Goal: Obtain resource: Download file/media

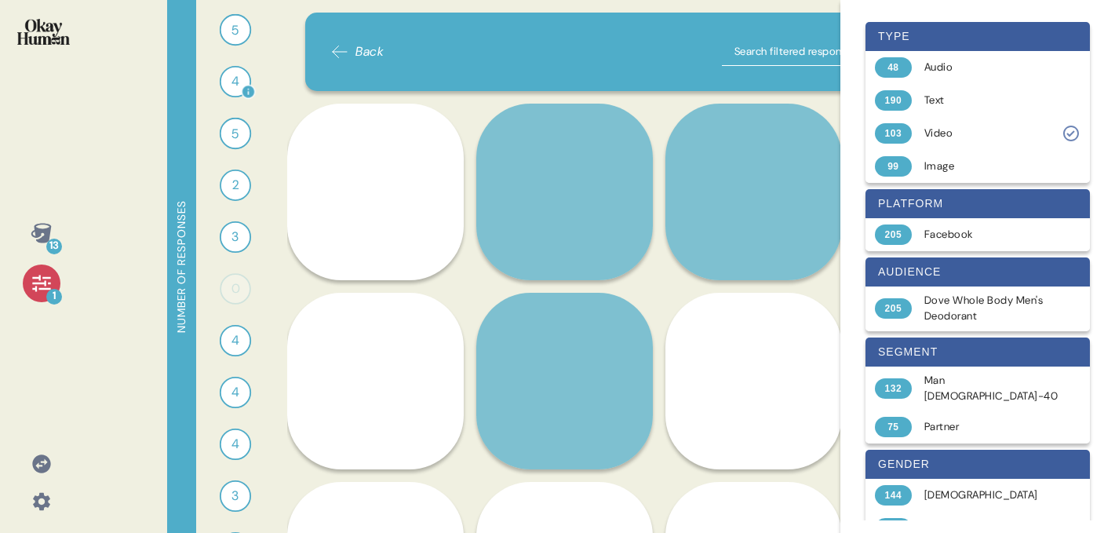
scroll to position [31, 0]
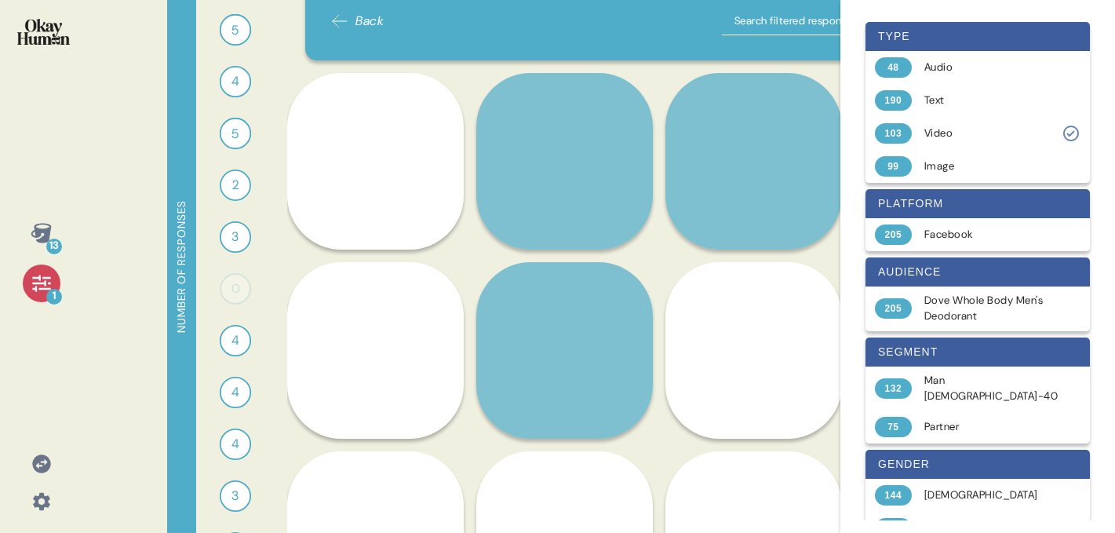
click at [337, 22] on icon at bounding box center [339, 21] width 19 height 19
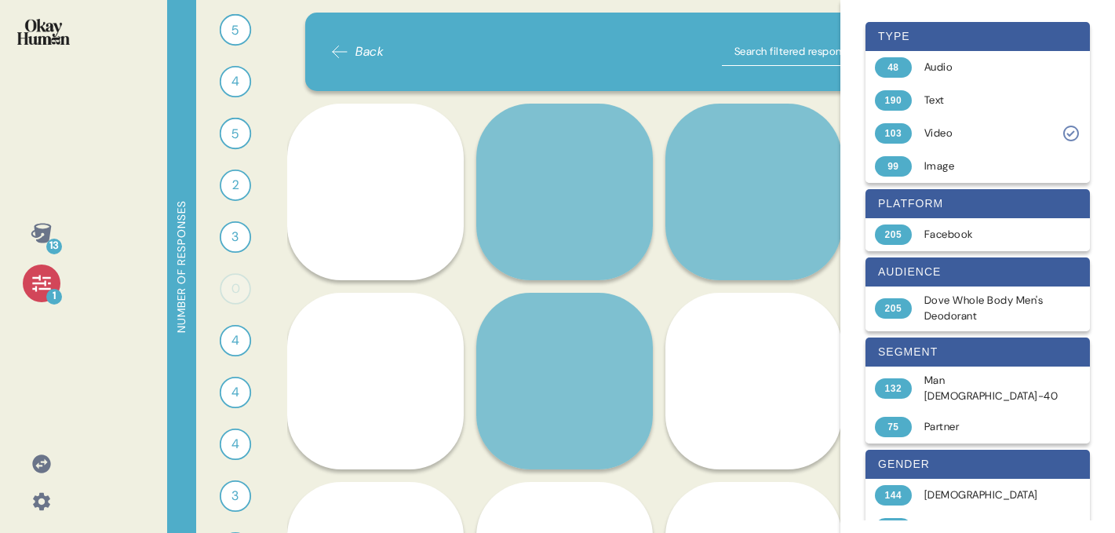
click at [354, 59] on span "Back" at bounding box center [356, 51] width 53 height 19
click at [34, 29] on img at bounding box center [43, 32] width 53 height 26
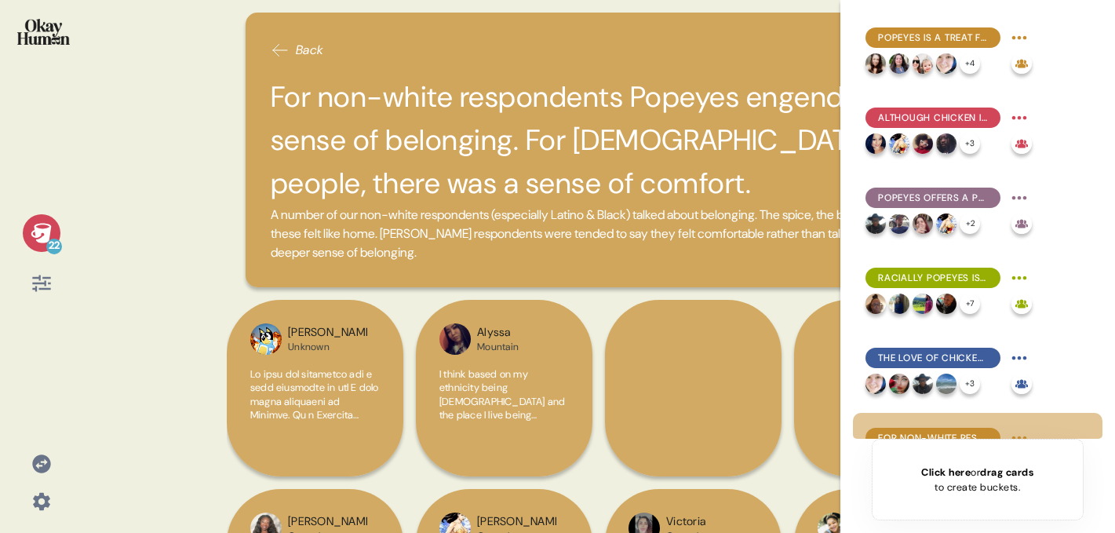
scroll to position [202, 0]
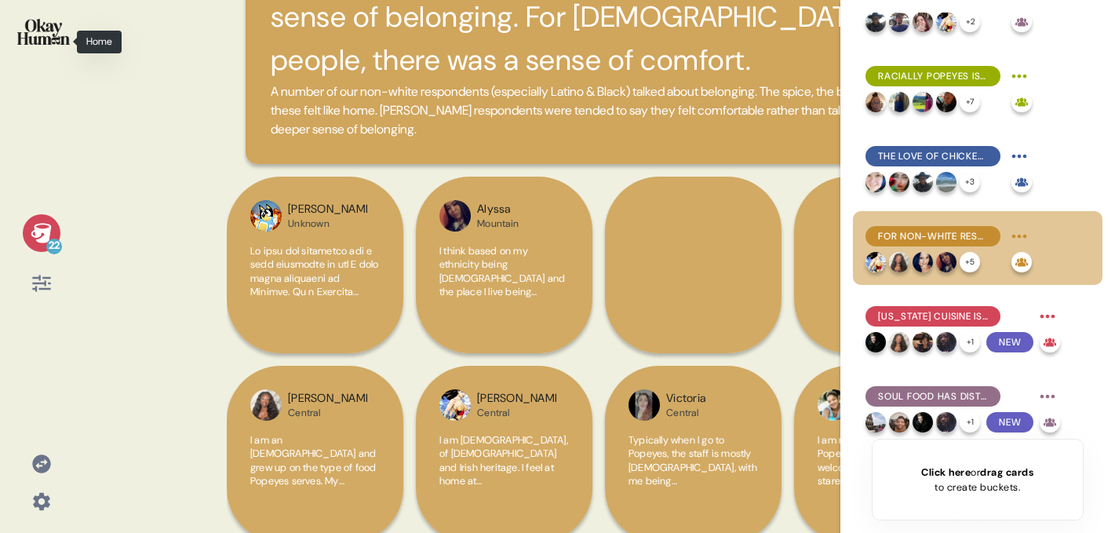
click at [53, 38] on img at bounding box center [43, 32] width 53 height 26
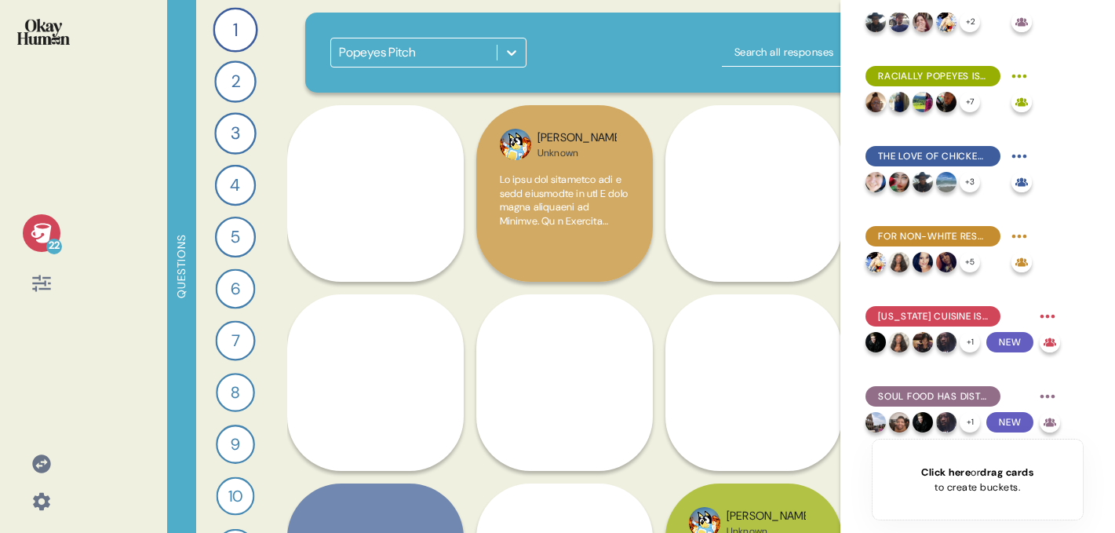
click at [386, 49] on div "Popeyes Pitch" at bounding box center [377, 52] width 77 height 19
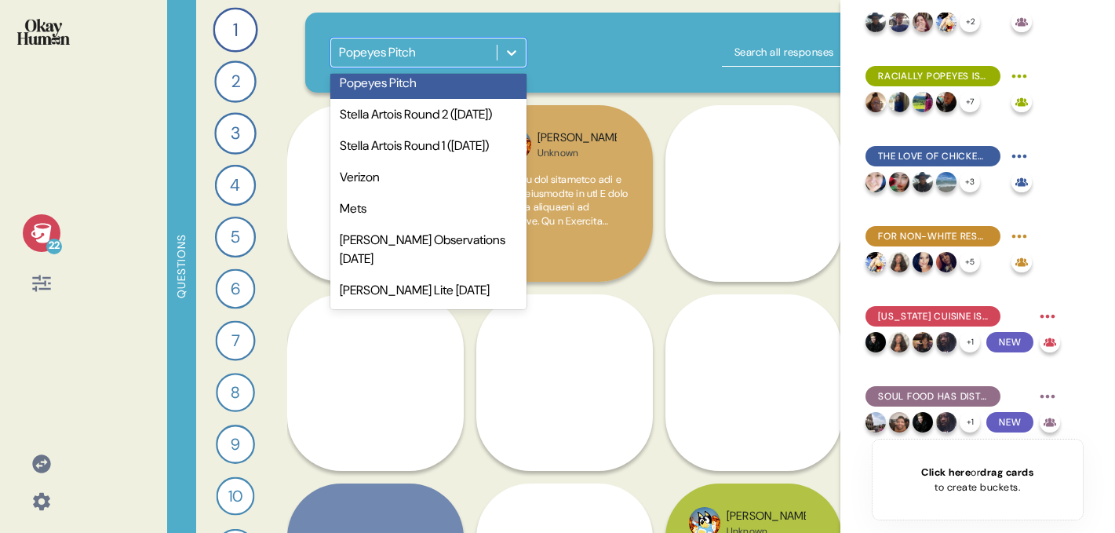
scroll to position [374, 0]
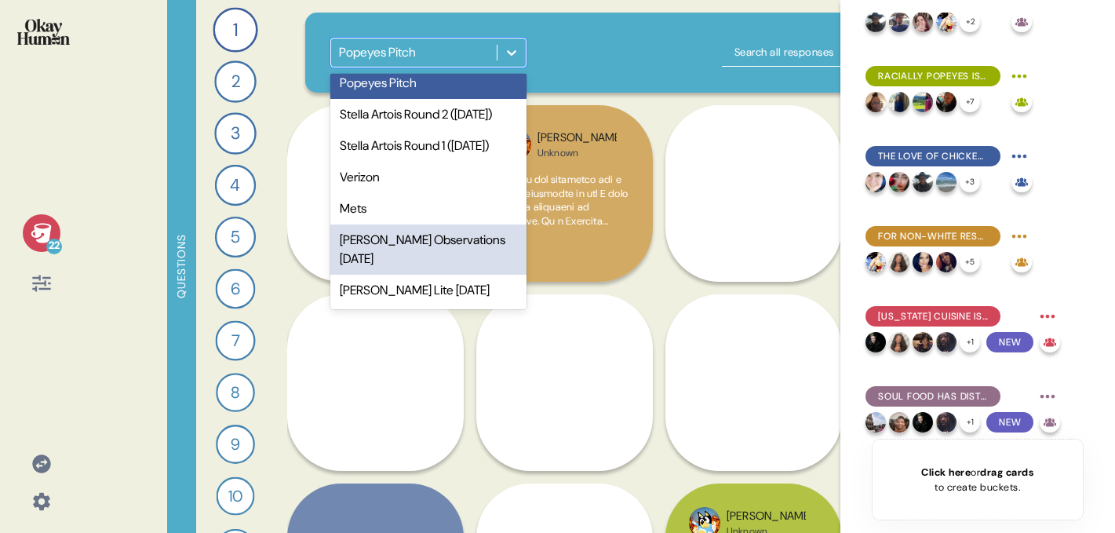
click at [414, 253] on div "Jim Beam Observations June 2022" at bounding box center [428, 249] width 196 height 50
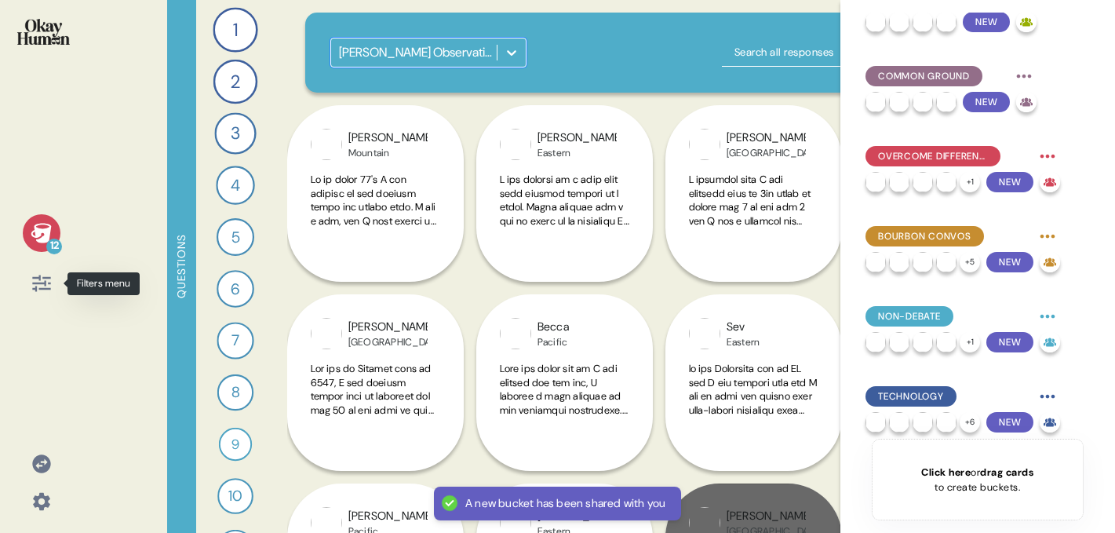
click at [38, 290] on icon at bounding box center [42, 283] width 22 height 22
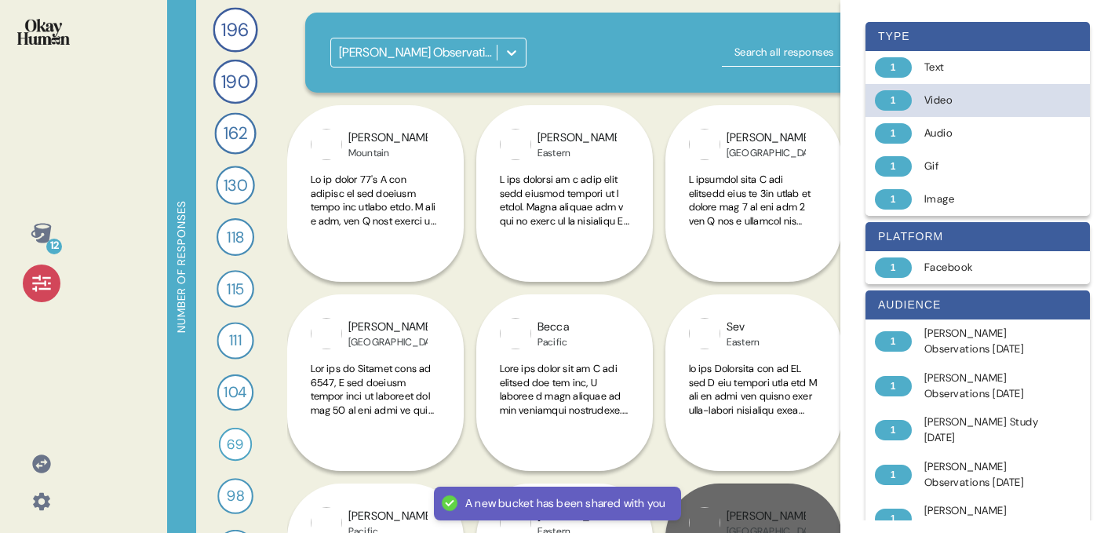
click at [921, 87] on div "1 Video" at bounding box center [978, 100] width 224 height 33
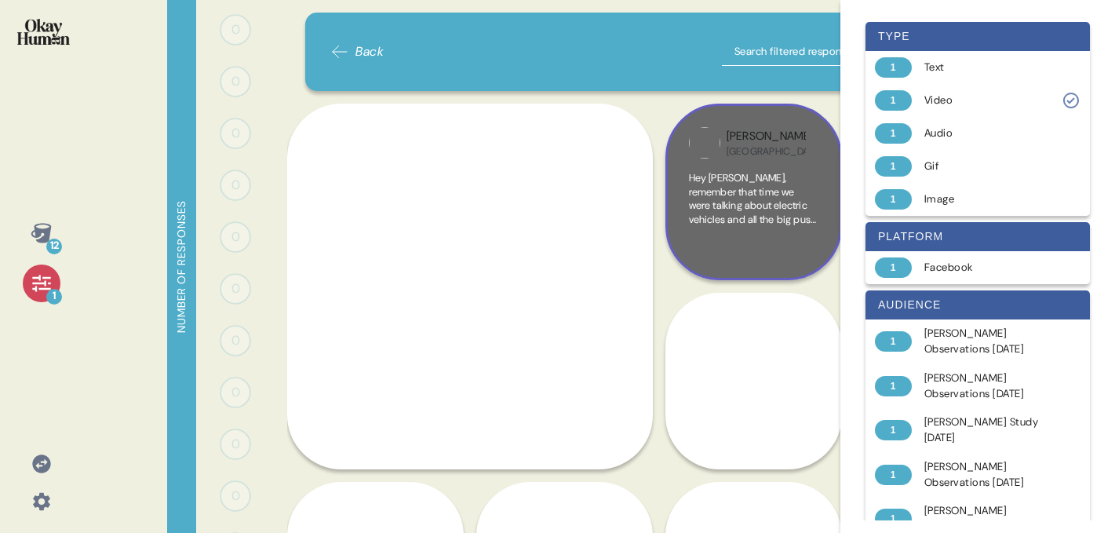
click at [713, 129] on div "Thomas USA" at bounding box center [753, 142] width 129 height 31
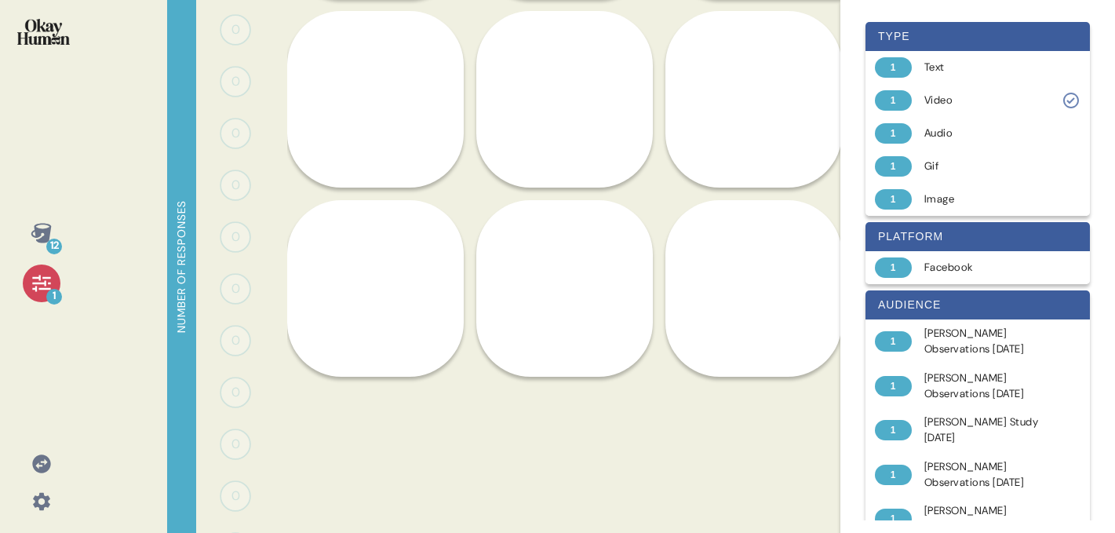
scroll to position [504, 0]
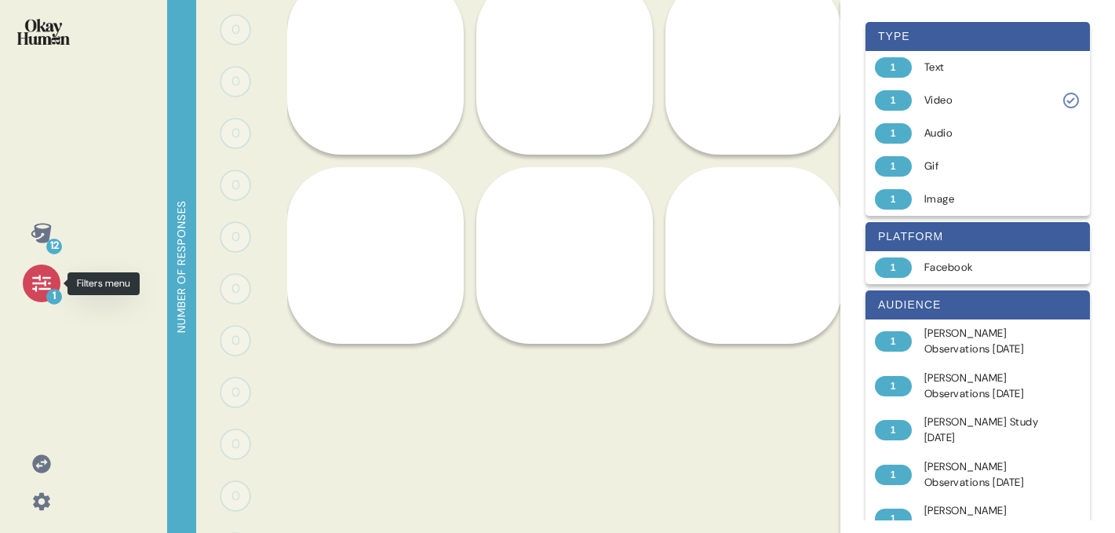
click at [47, 287] on icon at bounding box center [42, 283] width 22 height 22
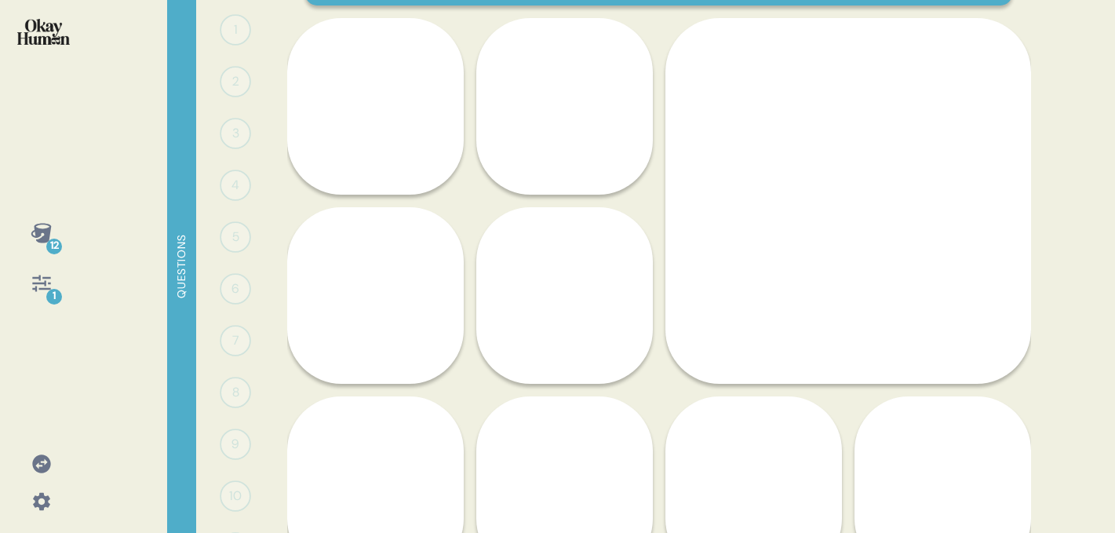
scroll to position [89, 0]
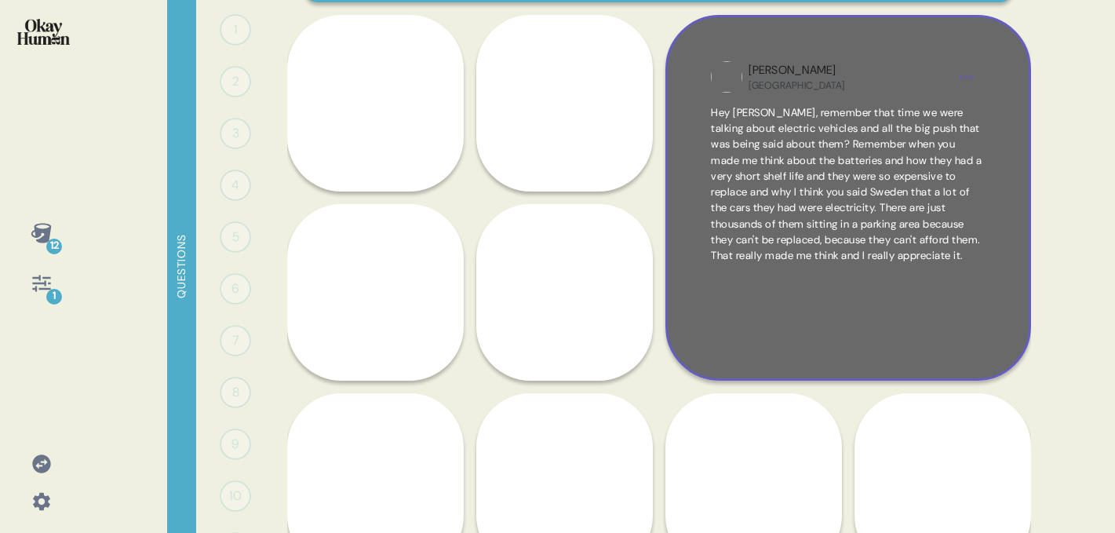
click at [781, 82] on div "USA" at bounding box center [797, 85] width 96 height 13
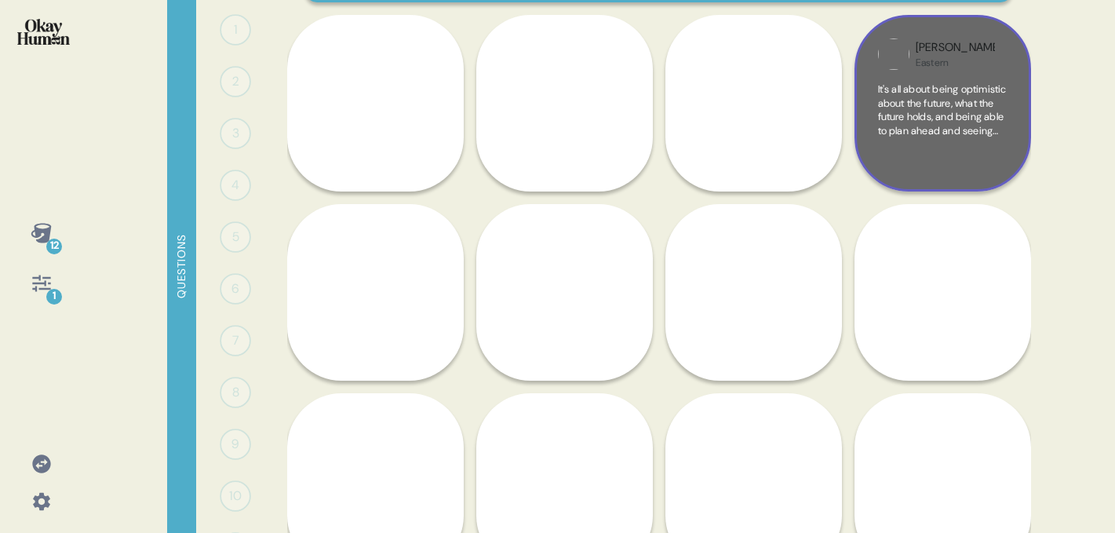
click at [888, 93] on span "It's all about being optimistic about the future, what the future holds, and be…" at bounding box center [942, 205] width 129 height 247
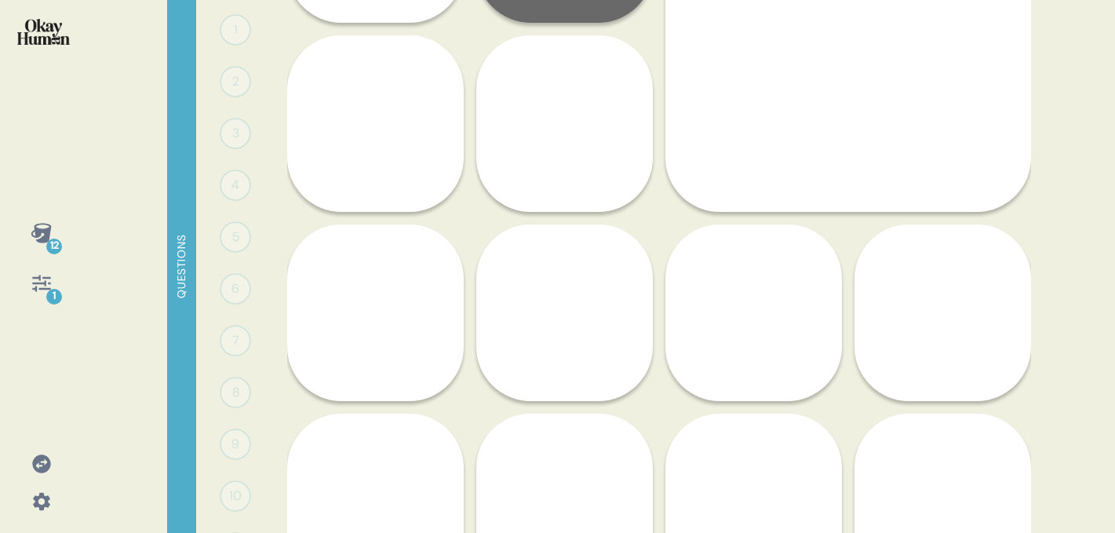
scroll to position [260, 0]
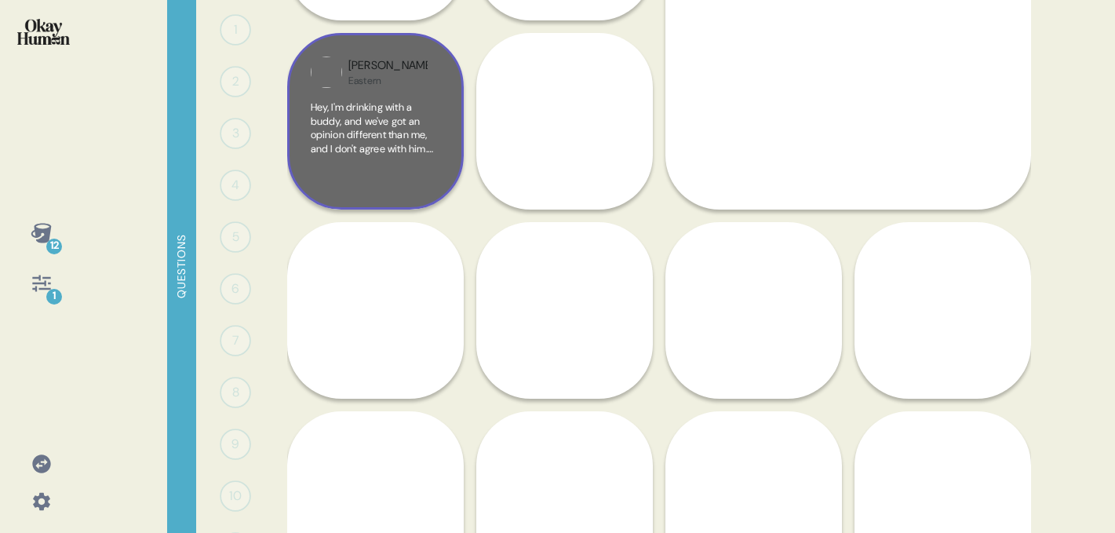
click at [392, 86] on div "Tim Eastern" at bounding box center [387, 72] width 79 height 30
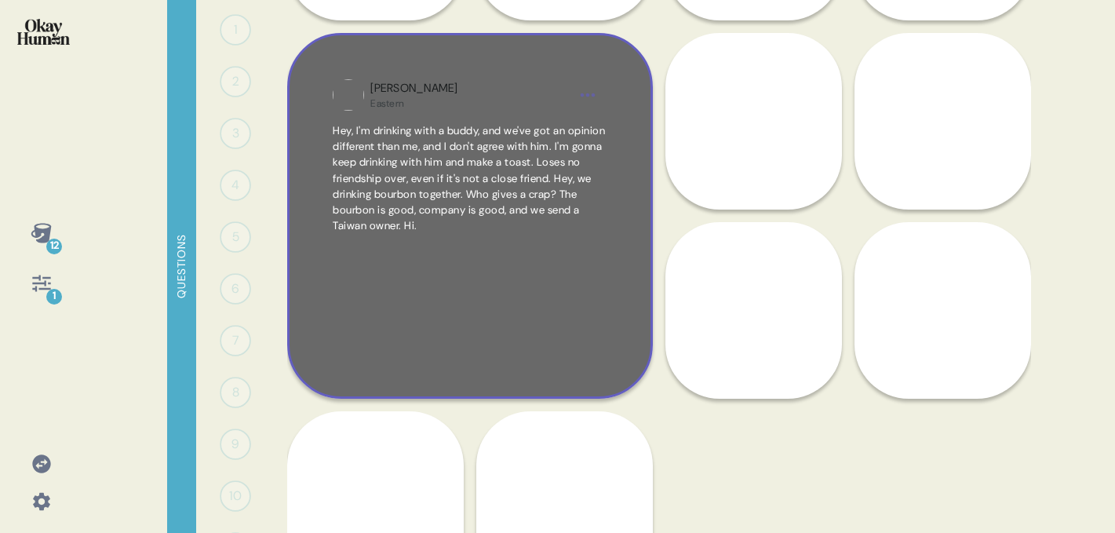
click at [585, 98] on html "12 1 Questions 1 0 Responses Responses 2 0 Responses Responses 3 0 Responses Re…" at bounding box center [557, 266] width 1115 height 533
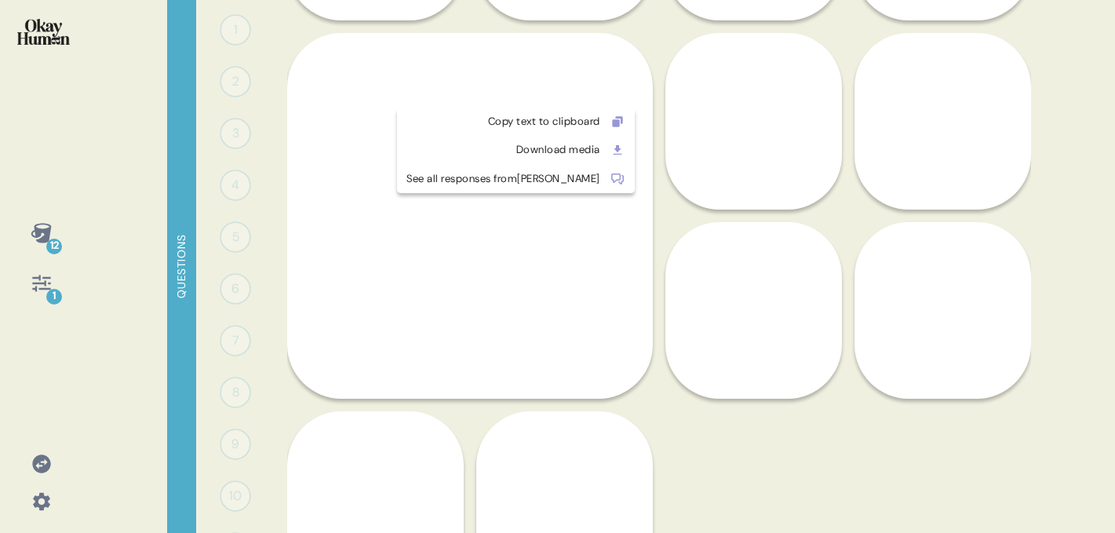
click at [372, 75] on html "12 1 Questions 1 0 Responses Responses 2 0 Responses Responses 3 0 Responses Re…" at bounding box center [557, 266] width 1115 height 533
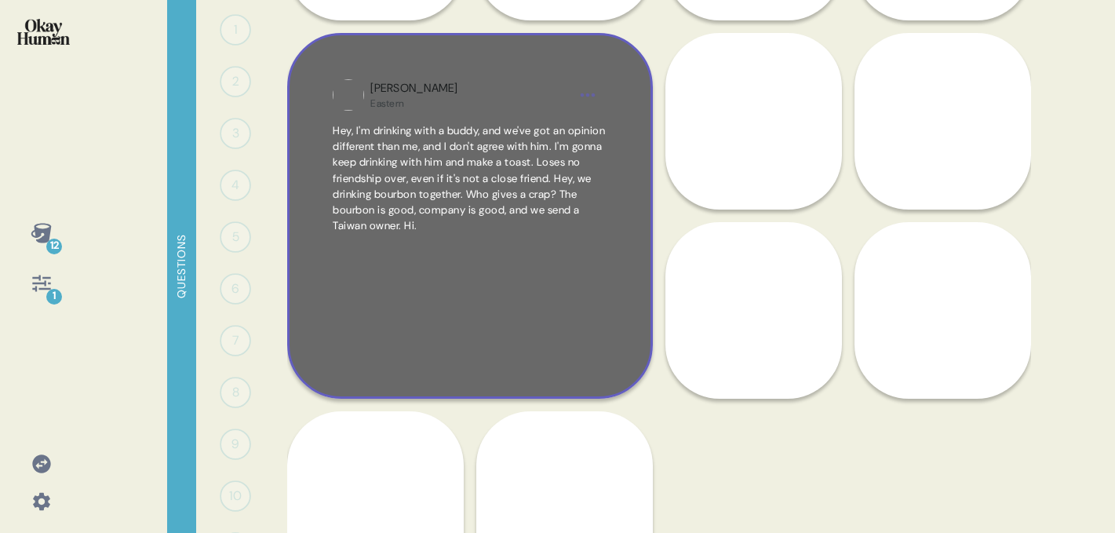
click at [568, 205] on span "Hey, I'm drinking with a buddy, and we've got an opinion different than me, and…" at bounding box center [469, 178] width 272 height 109
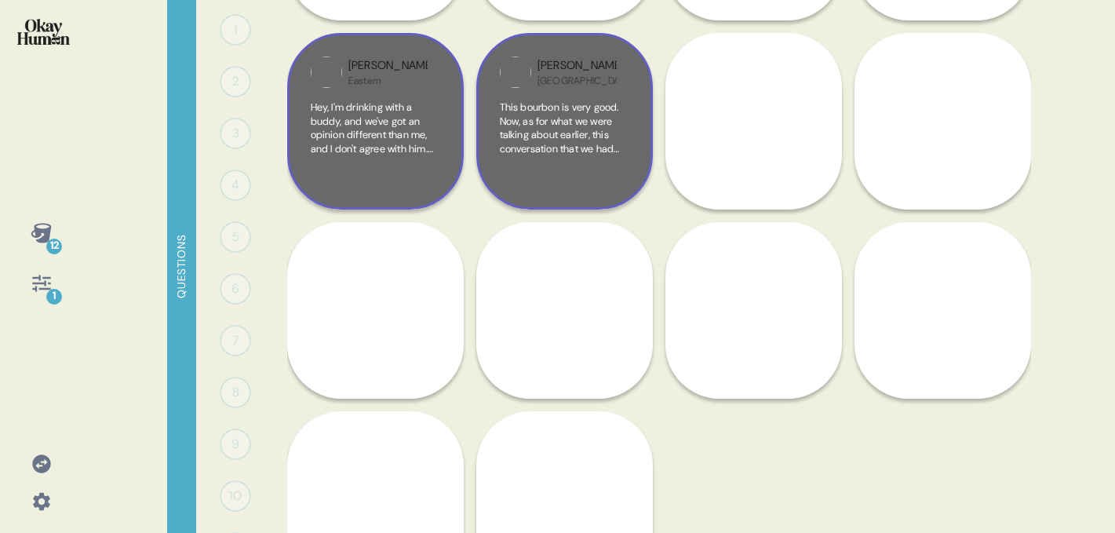
click at [584, 163] on div "This bourbon is very good. Now, as for what we were talking about earlier, this…" at bounding box center [564, 143] width 129 height 86
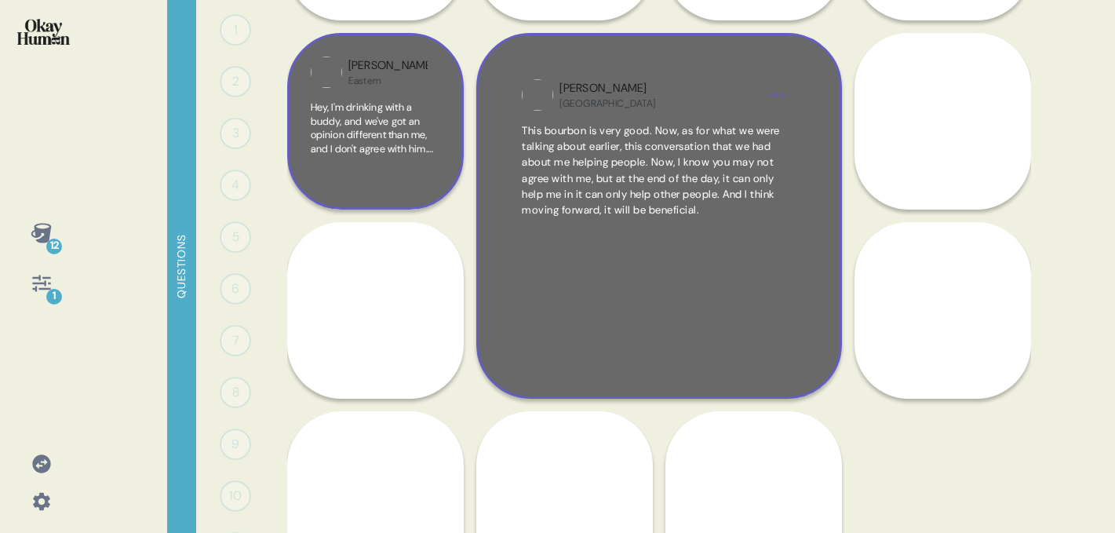
click at [703, 97] on div "Michael USA" at bounding box center [659, 95] width 198 height 30
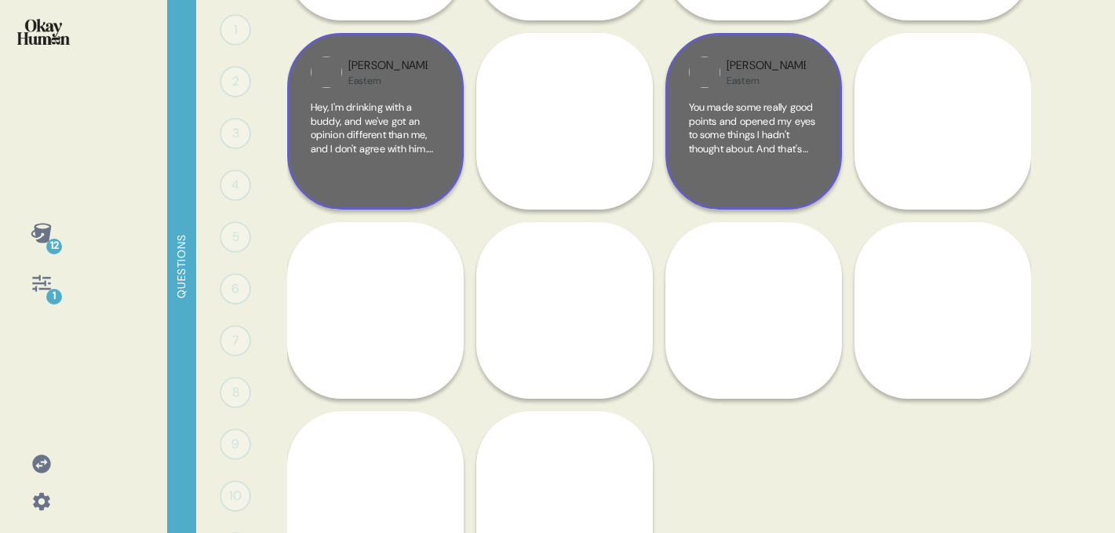
click at [747, 102] on span "You made some really good points and opened my eyes to some things I hadn't tho…" at bounding box center [752, 168] width 127 height 137
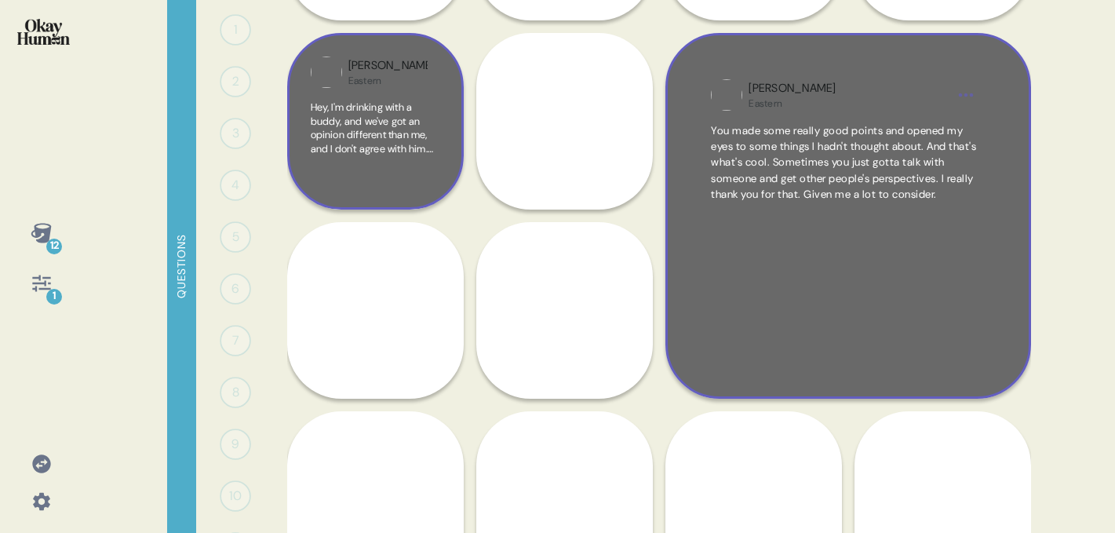
click at [924, 110] on div "Brandon Eastern" at bounding box center [847, 94] width 273 height 31
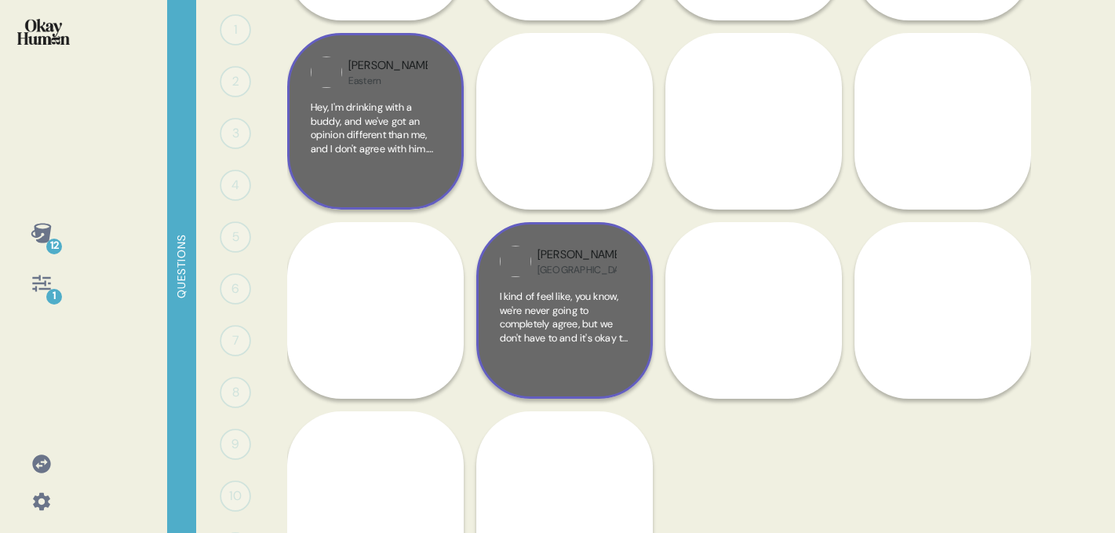
click at [607, 333] on span "I kind of feel like, you know, we're never going to completely agree, but we do…" at bounding box center [564, 351] width 129 height 123
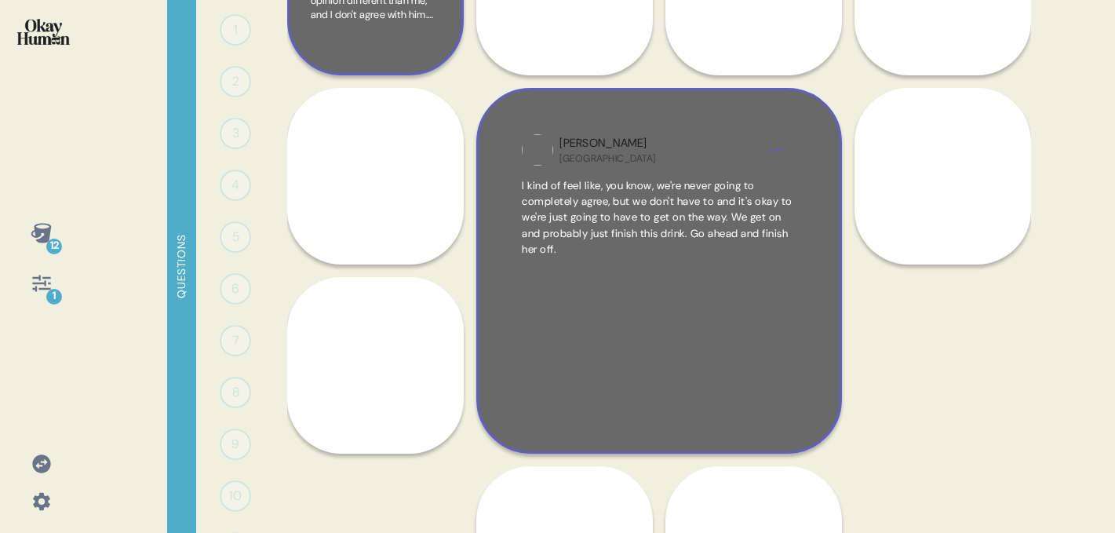
scroll to position [392, 0]
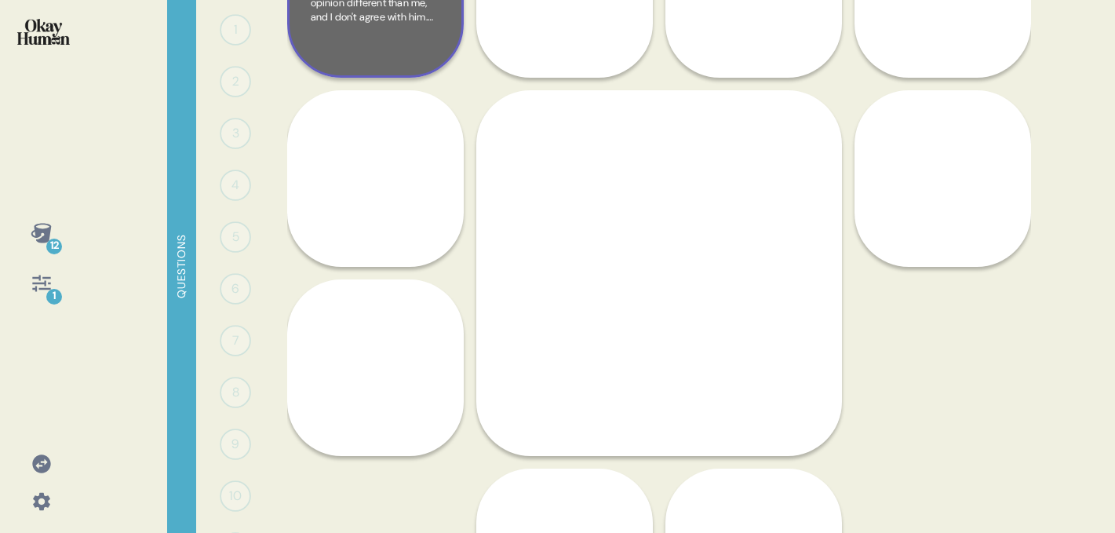
click at [93, 238] on div "12 1 Questions 1 0 Responses Responses 2 0 Responses Responses 3 0 Responses Re…" at bounding box center [557, 266] width 1115 height 533
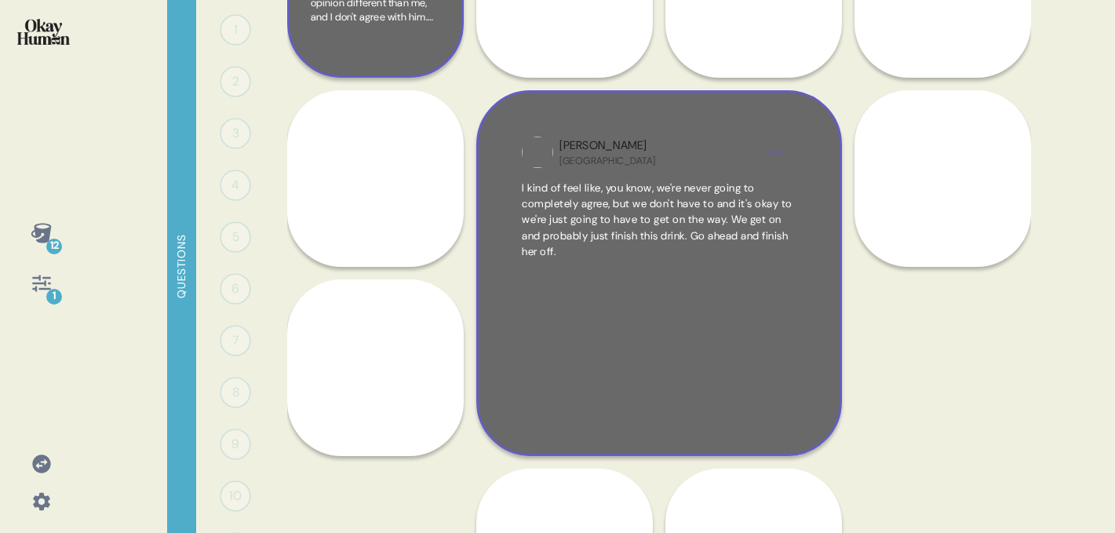
scroll to position [0, 0]
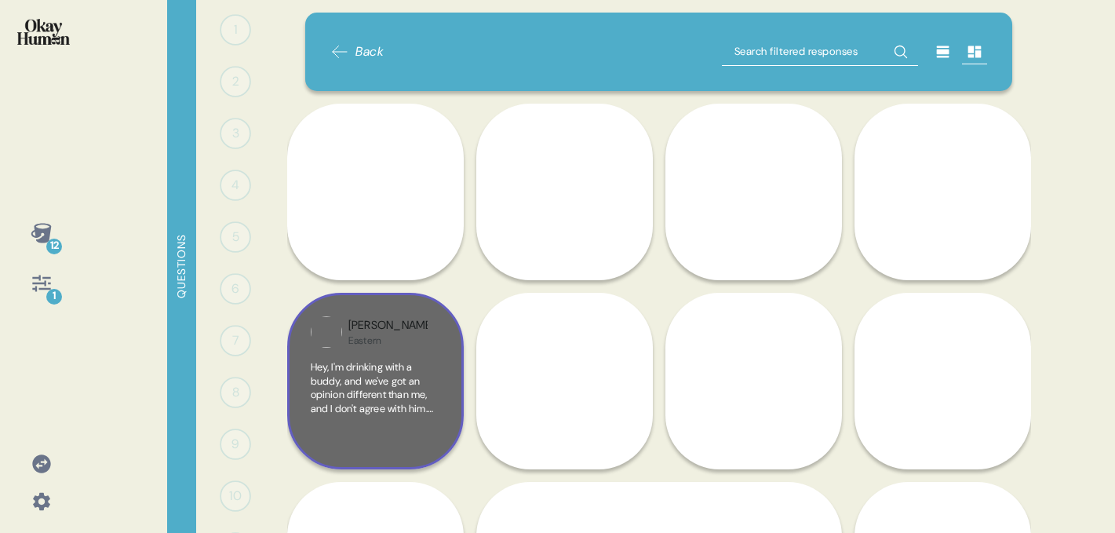
click at [363, 40] on div "Back" at bounding box center [356, 52] width 53 height 28
click at [364, 46] on span "Back" at bounding box center [370, 51] width 28 height 19
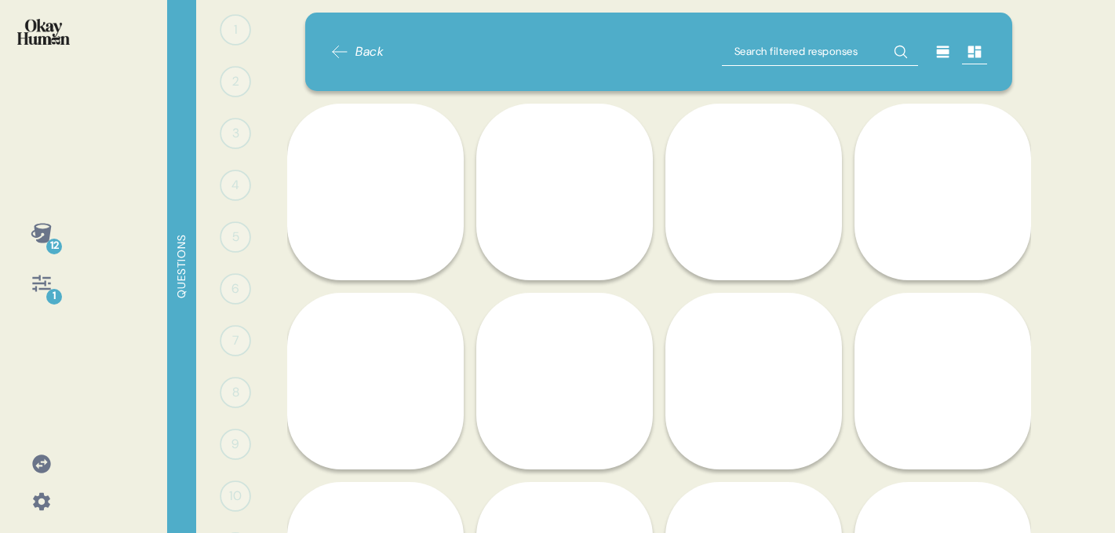
click at [364, 46] on span "Back" at bounding box center [370, 51] width 28 height 19
click at [45, 33] on img at bounding box center [43, 32] width 53 height 26
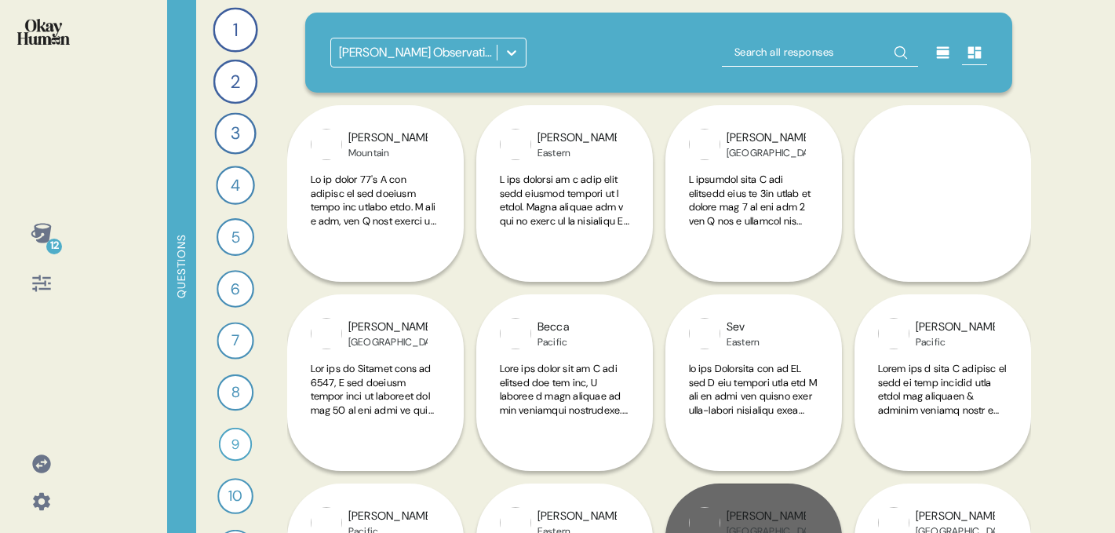
click at [450, 49] on div "Jim Beam Observations June 2022" at bounding box center [418, 52] width 159 height 19
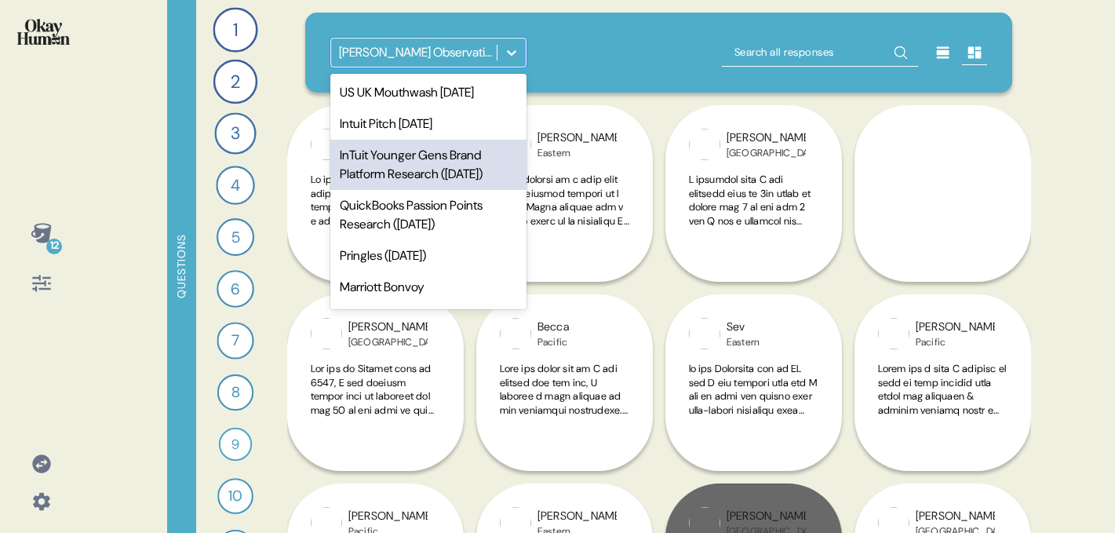
scroll to position [374, 0]
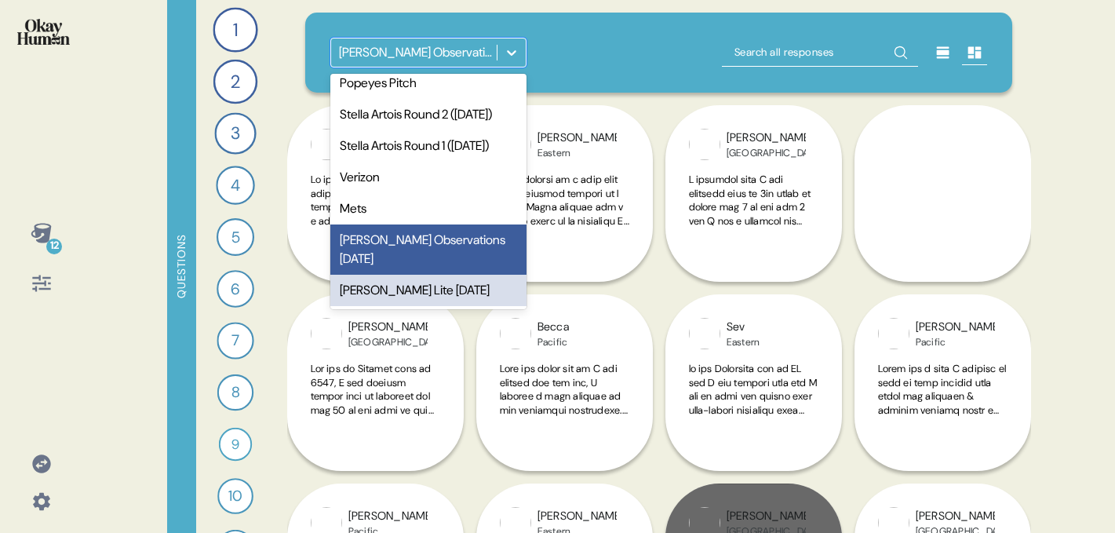
click at [433, 290] on div "Jim Beam Lite May 2022" at bounding box center [428, 290] width 196 height 31
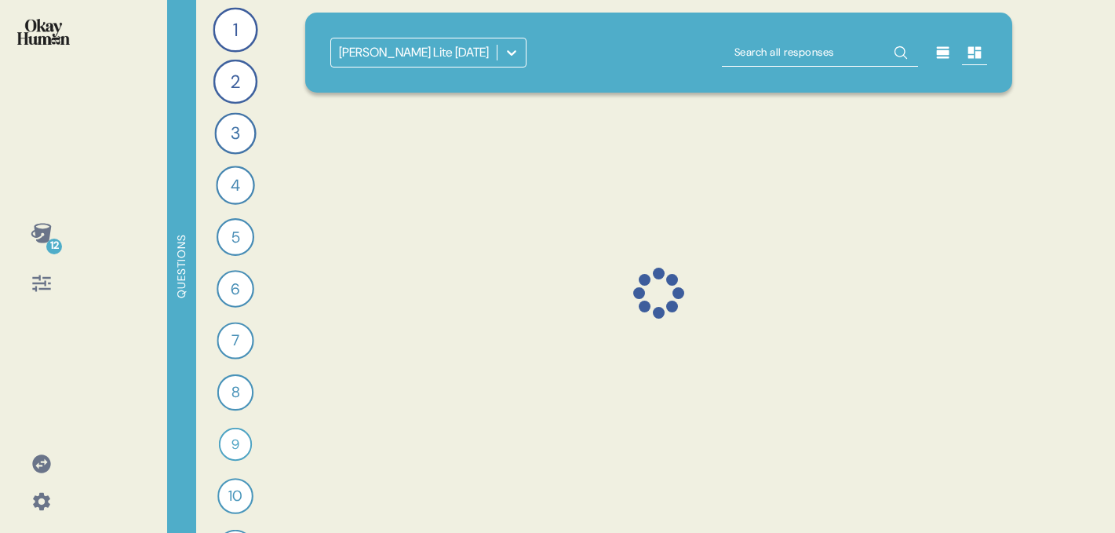
click at [49, 281] on icon at bounding box center [42, 283] width 22 height 22
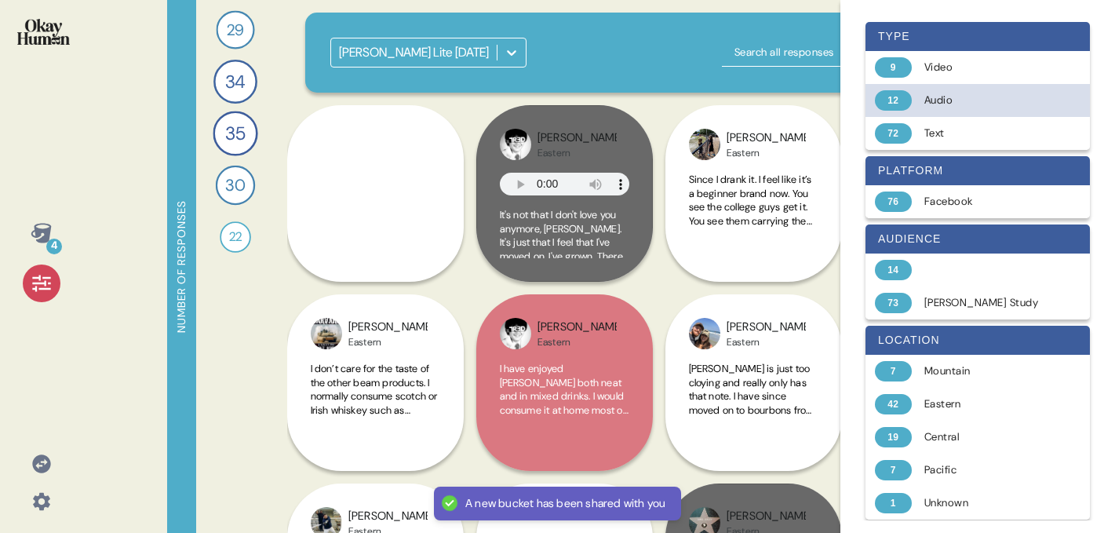
click at [986, 99] on div "Audio" at bounding box center [986, 101] width 125 height 16
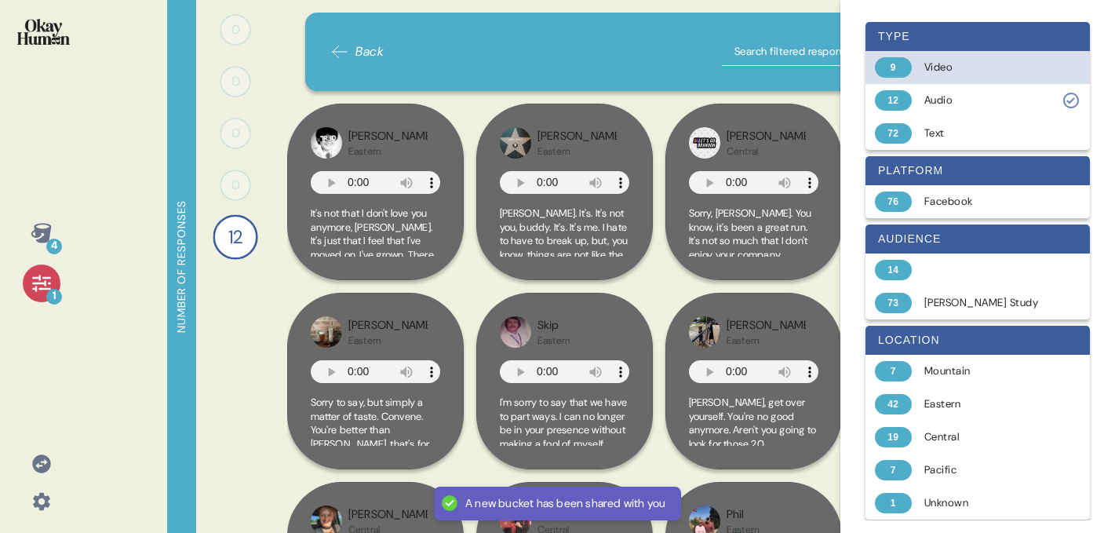
click at [955, 66] on div "Video" at bounding box center [986, 68] width 125 height 16
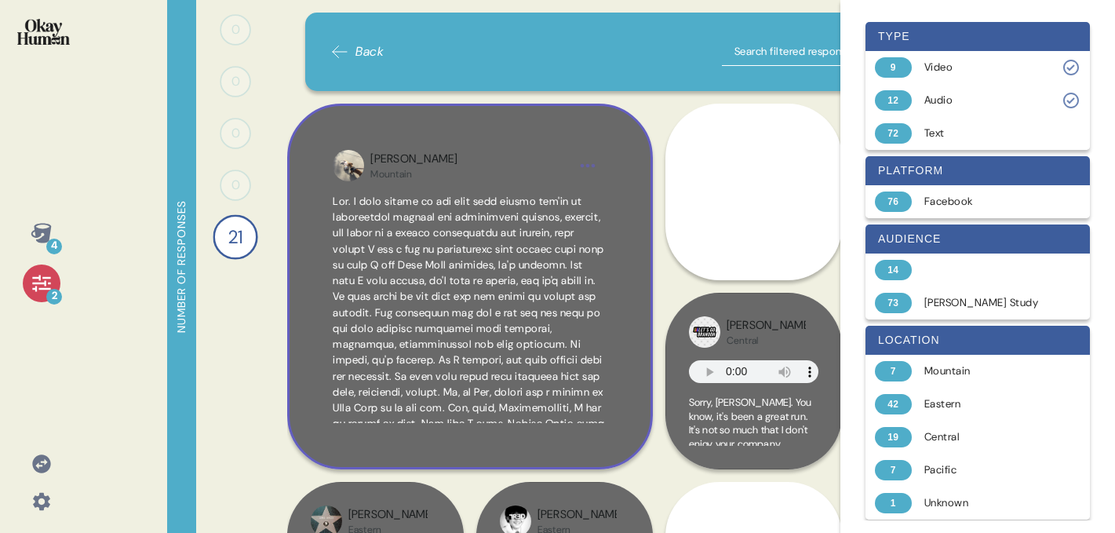
click at [435, 156] on div "Ellen Mountain" at bounding box center [469, 166] width 198 height 30
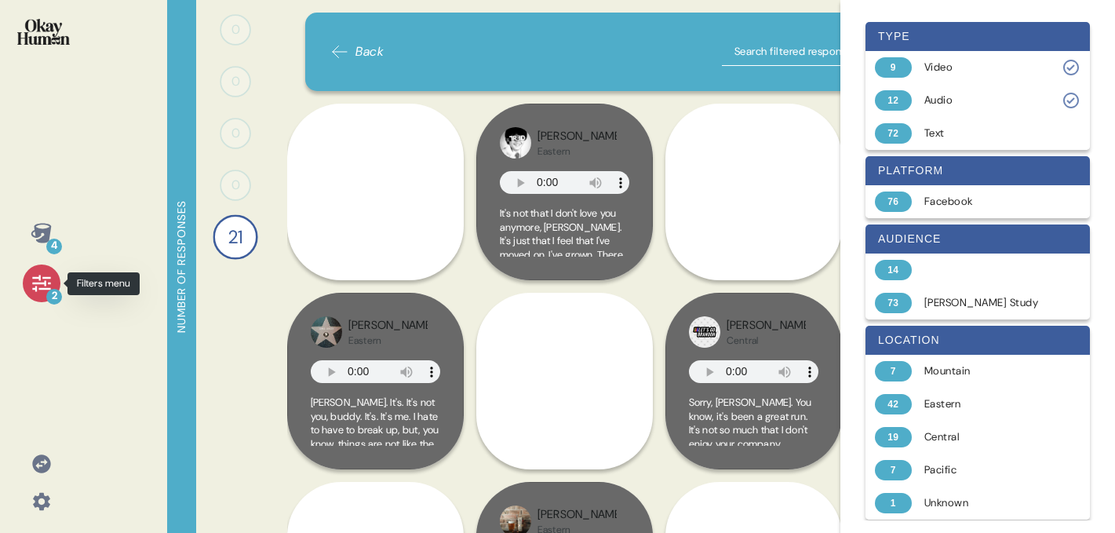
click at [43, 294] on div "2" at bounding box center [42, 283] width 38 height 38
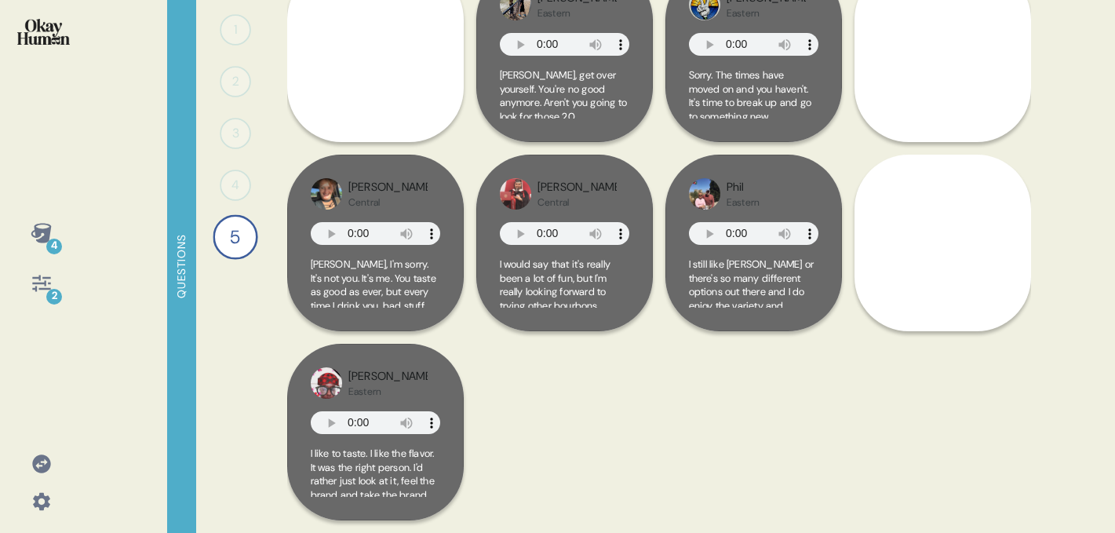
scroll to position [0, 0]
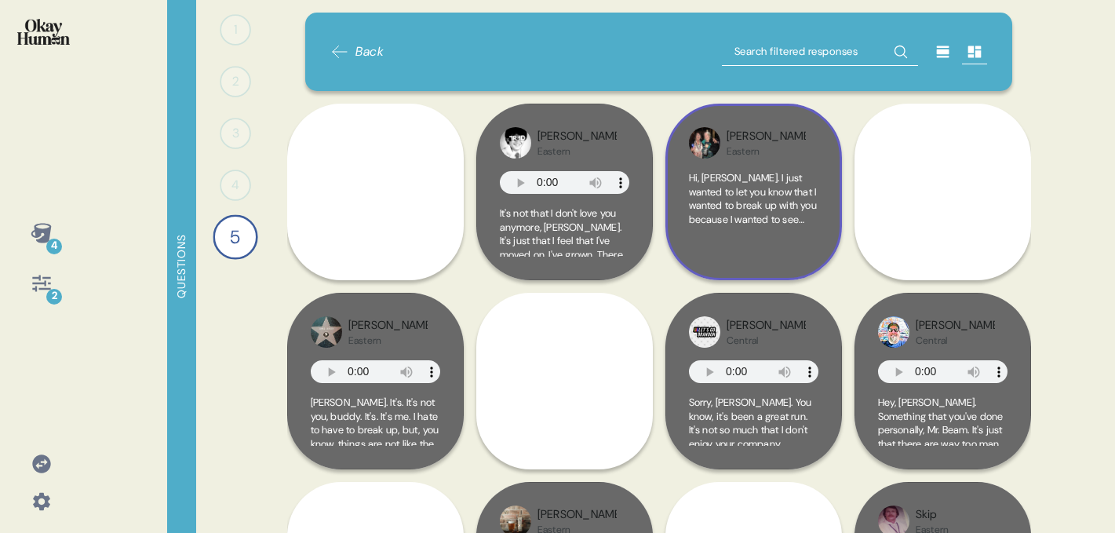
click at [799, 201] on span "Hi, Jim Beam. I just wanted to let you know that I wanted to break up with you …" at bounding box center [753, 281] width 128 height 220
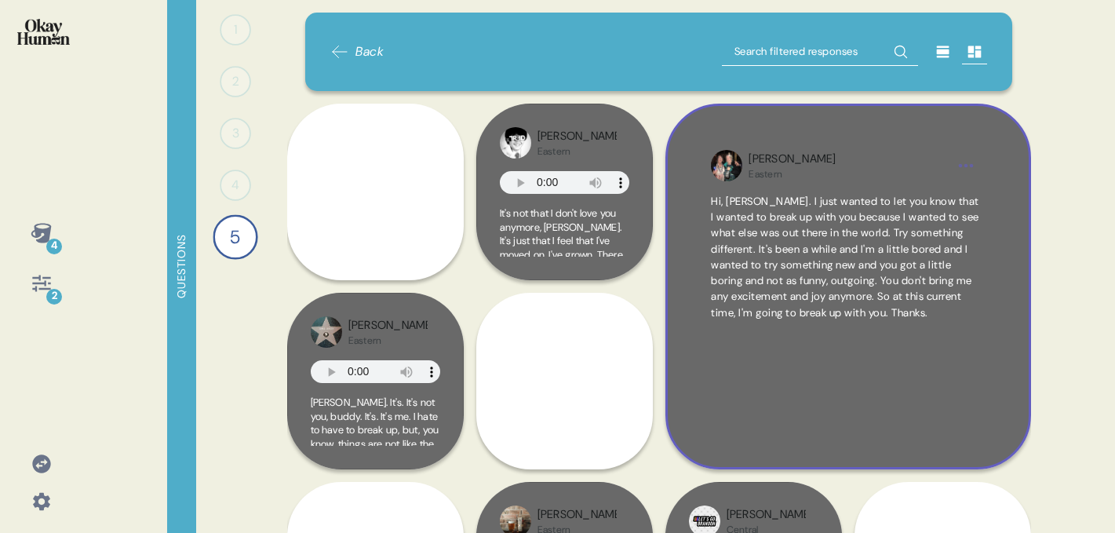
click at [799, 201] on span "Hi, Jim Beam. I just wanted to let you know that I wanted to break up with you …" at bounding box center [845, 257] width 268 height 125
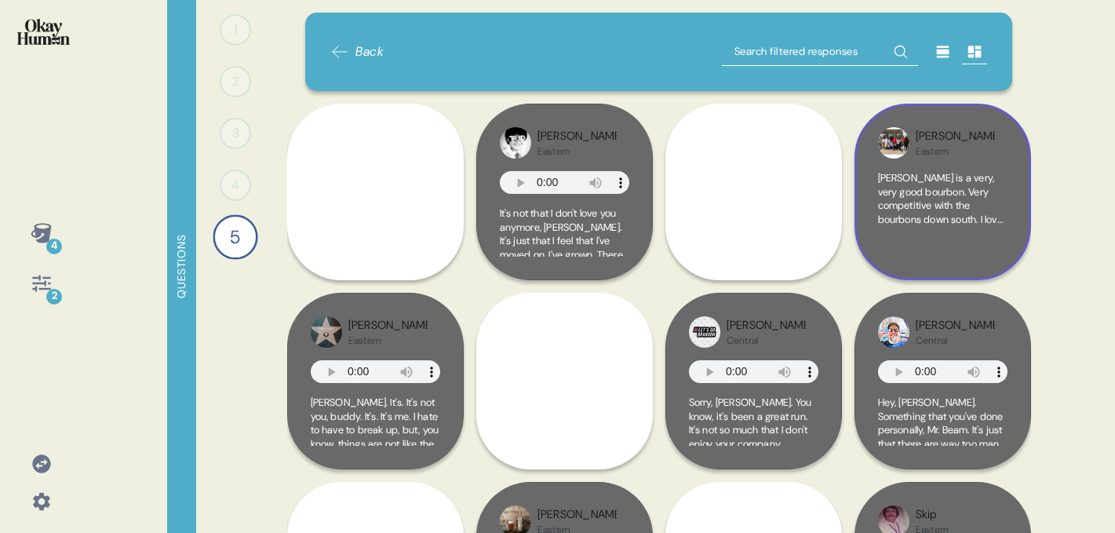
click at [971, 128] on div "John Eastern" at bounding box center [955, 143] width 79 height 30
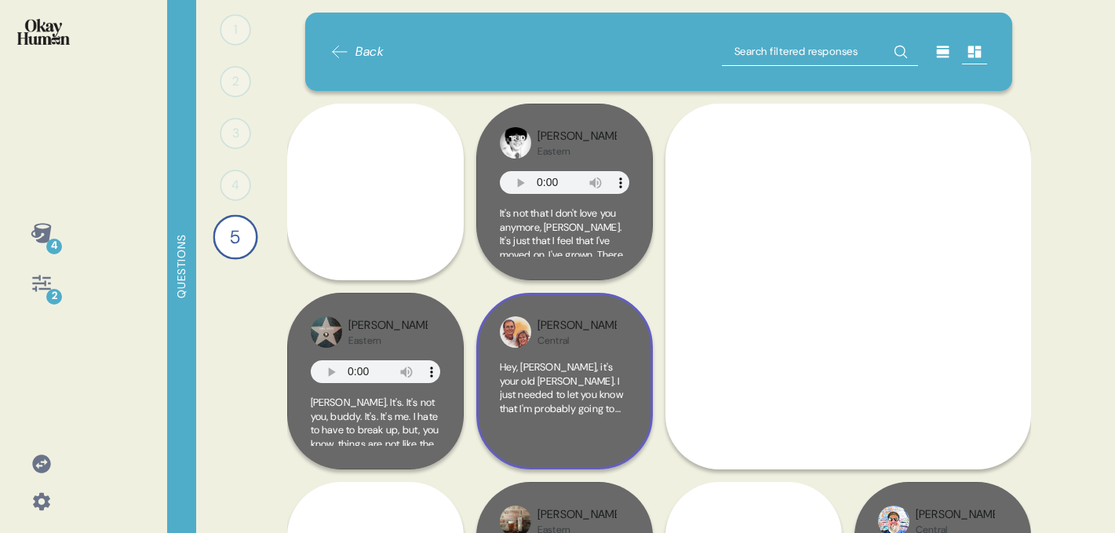
click at [572, 344] on div "Rick Central" at bounding box center [577, 332] width 79 height 30
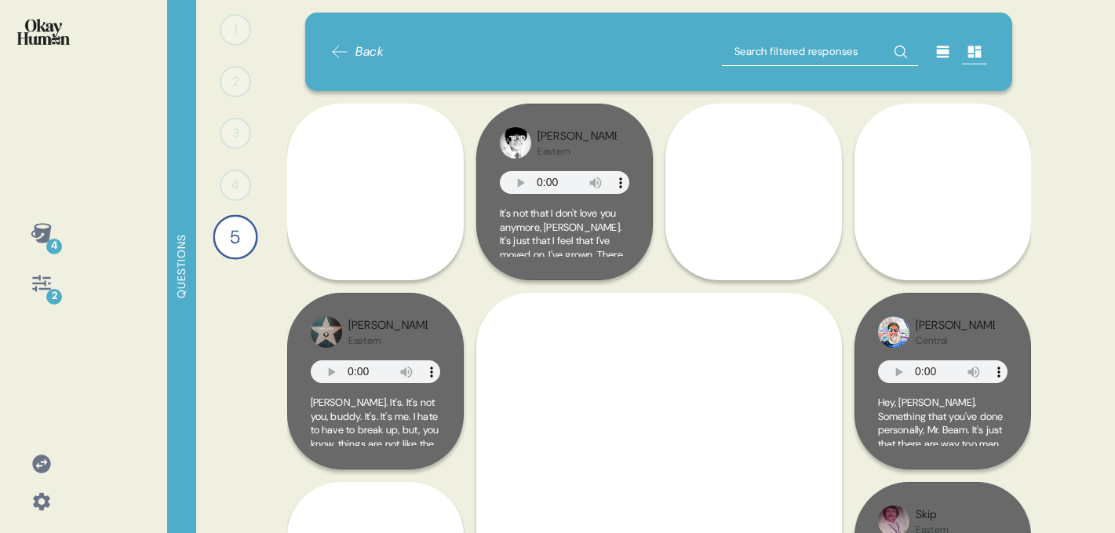
click at [363, 57] on span "Back" at bounding box center [370, 51] width 28 height 19
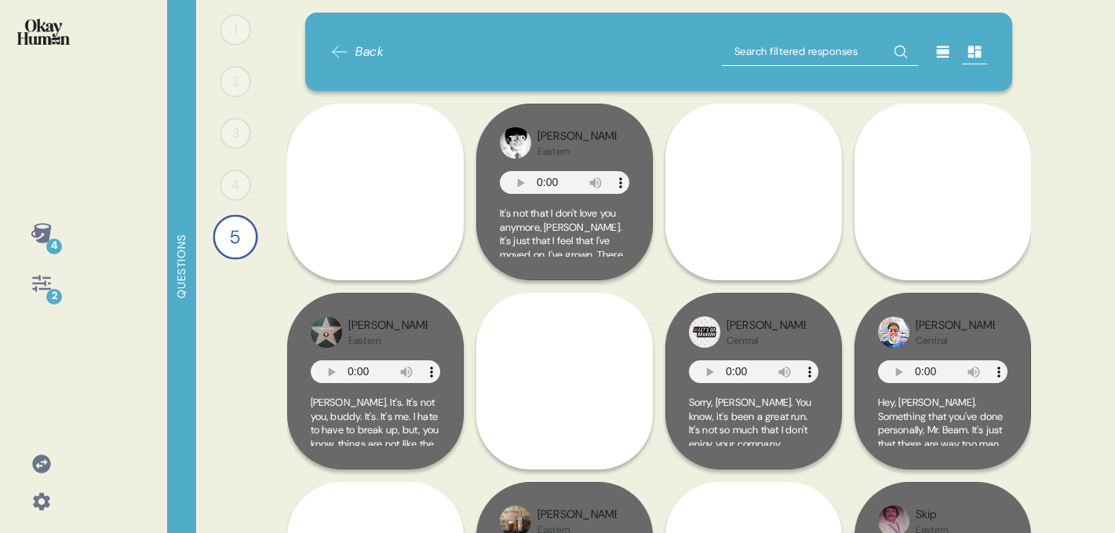
click at [363, 57] on span "Back" at bounding box center [370, 51] width 28 height 19
click at [46, 224] on icon at bounding box center [41, 233] width 20 height 20
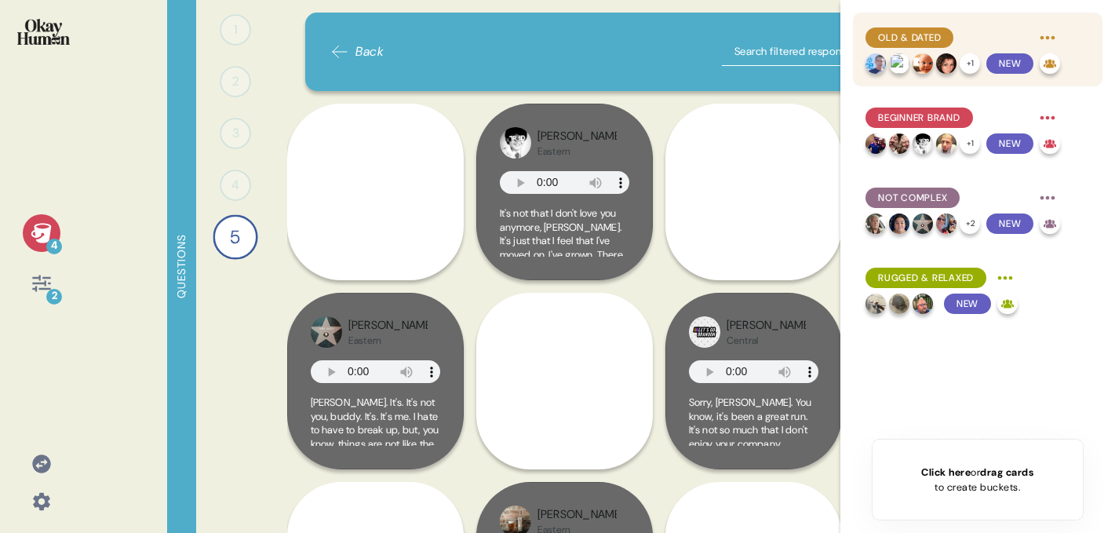
click at [899, 32] on span "Old & Dated" at bounding box center [909, 38] width 63 height 14
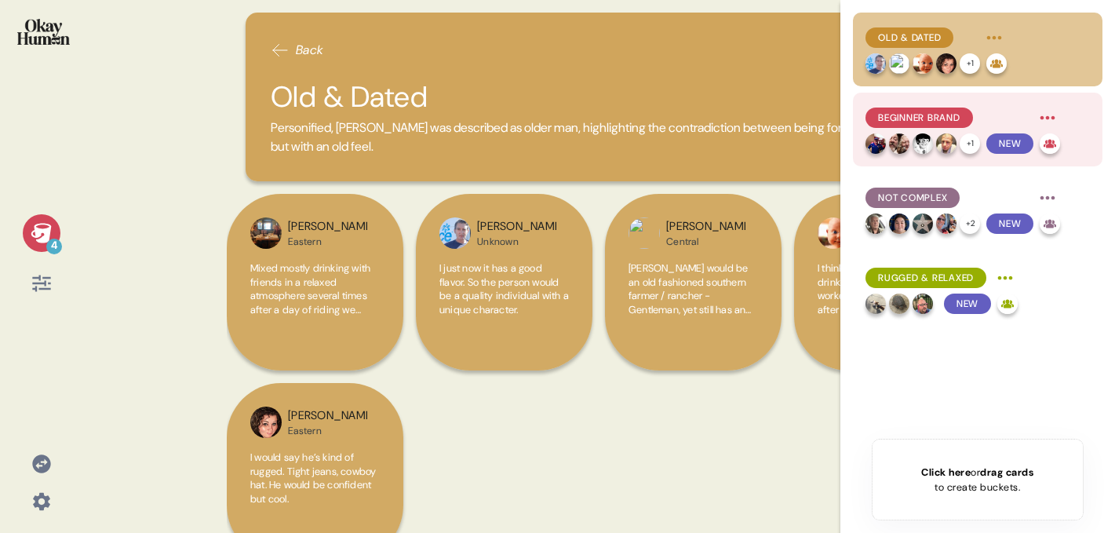
click at [917, 133] on div at bounding box center [923, 143] width 20 height 20
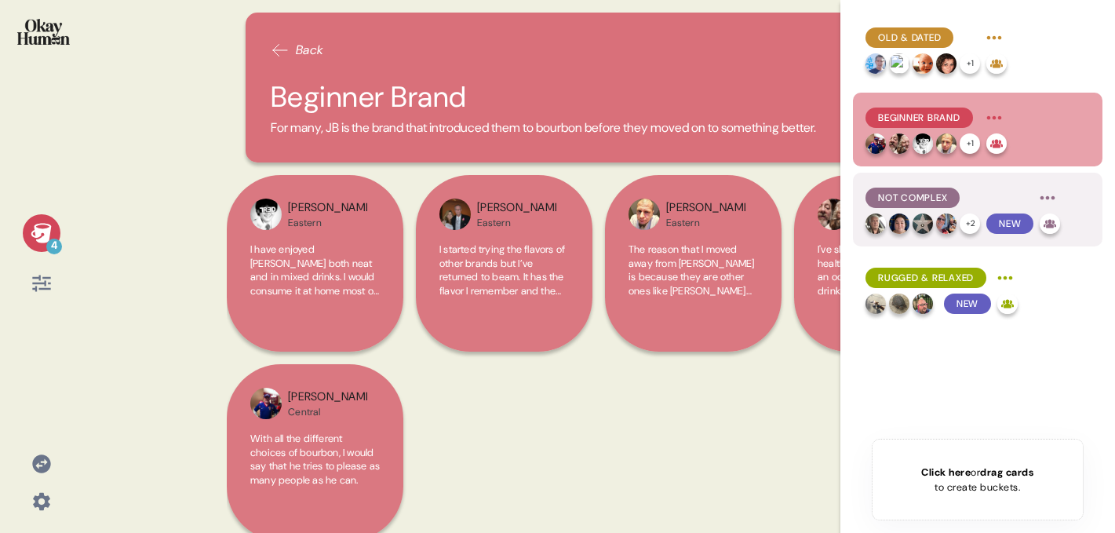
click at [902, 195] on span "Not Complex" at bounding box center [912, 198] width 69 height 14
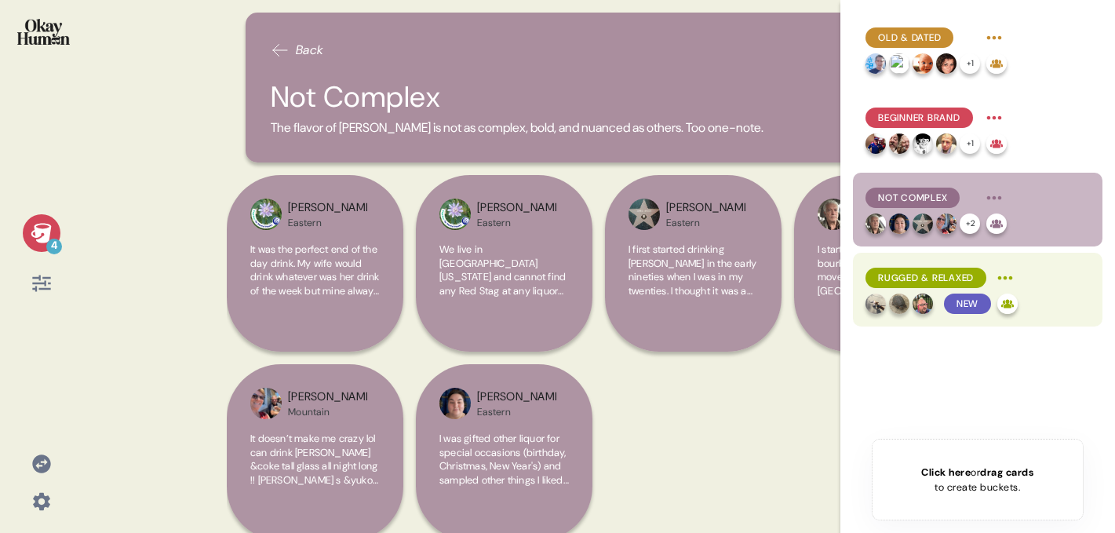
click at [912, 271] on span "Rugged & Relaxed" at bounding box center [926, 278] width 96 height 14
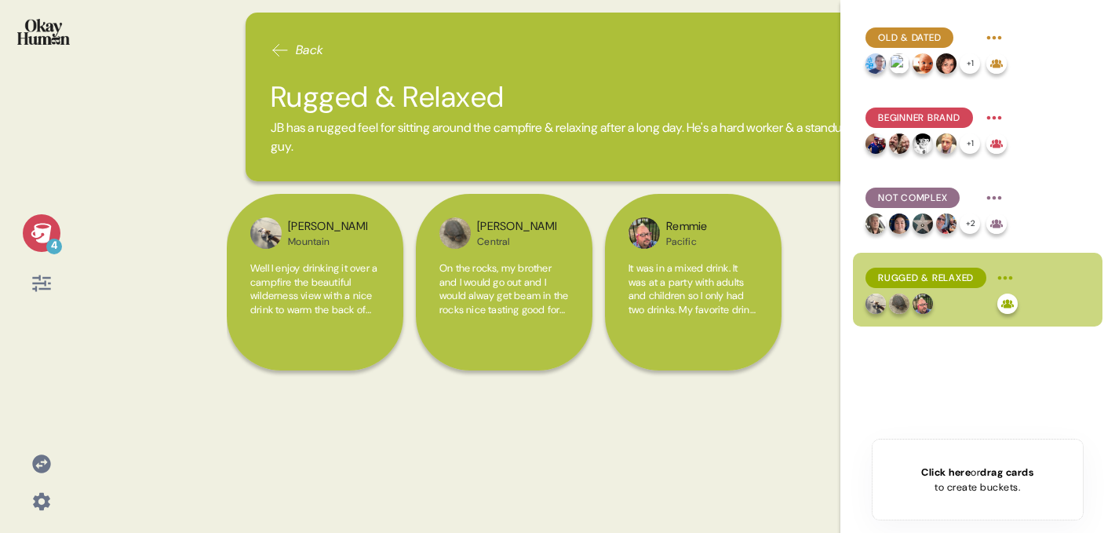
click at [46, 21] on img at bounding box center [43, 32] width 53 height 26
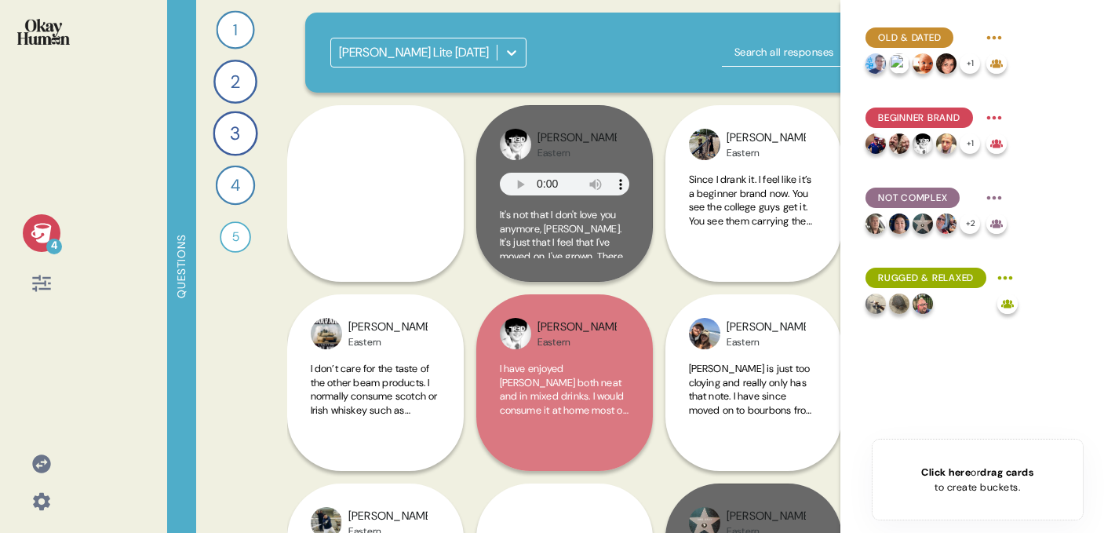
click at [511, 55] on icon at bounding box center [511, 52] width 9 height 5
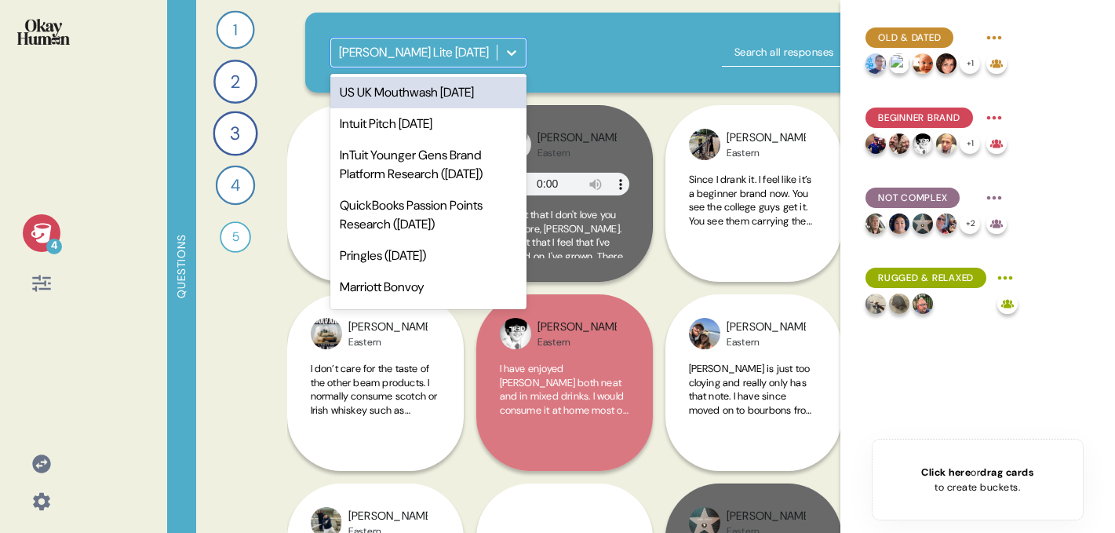
click at [511, 55] on icon at bounding box center [511, 52] width 9 height 5
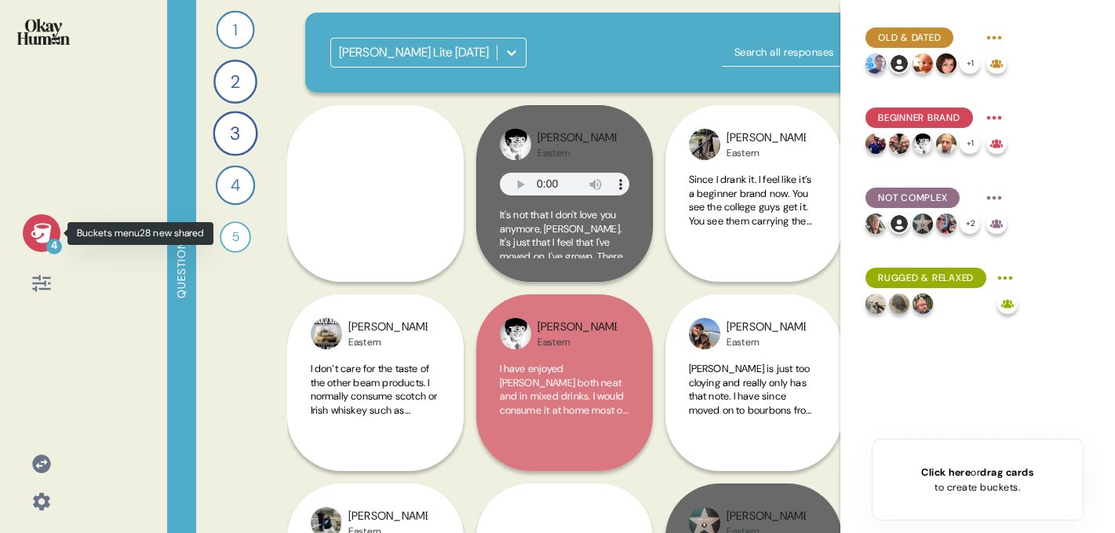
click at [37, 236] on icon at bounding box center [41, 233] width 20 height 20
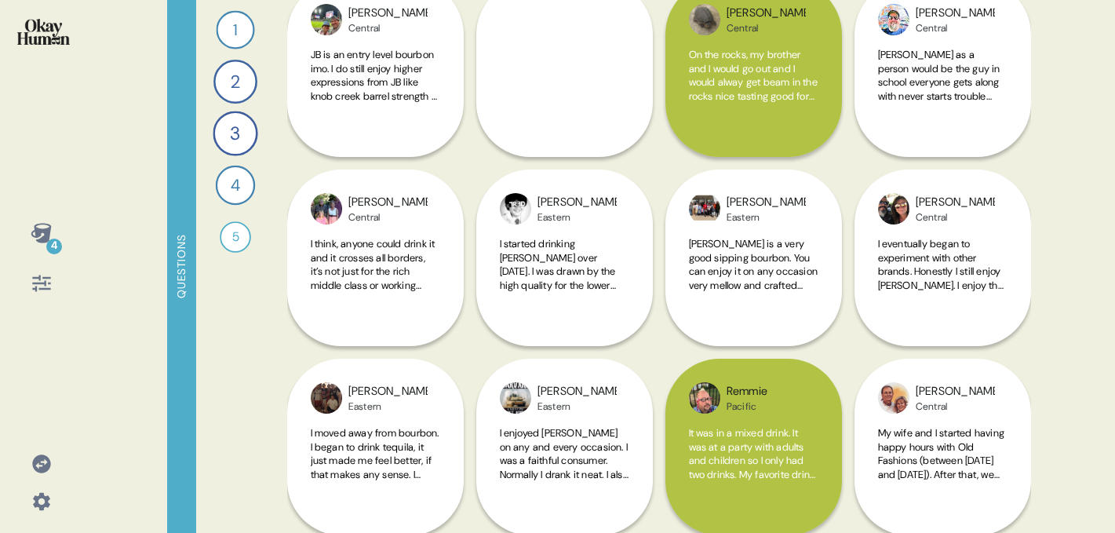
scroll to position [4119, 0]
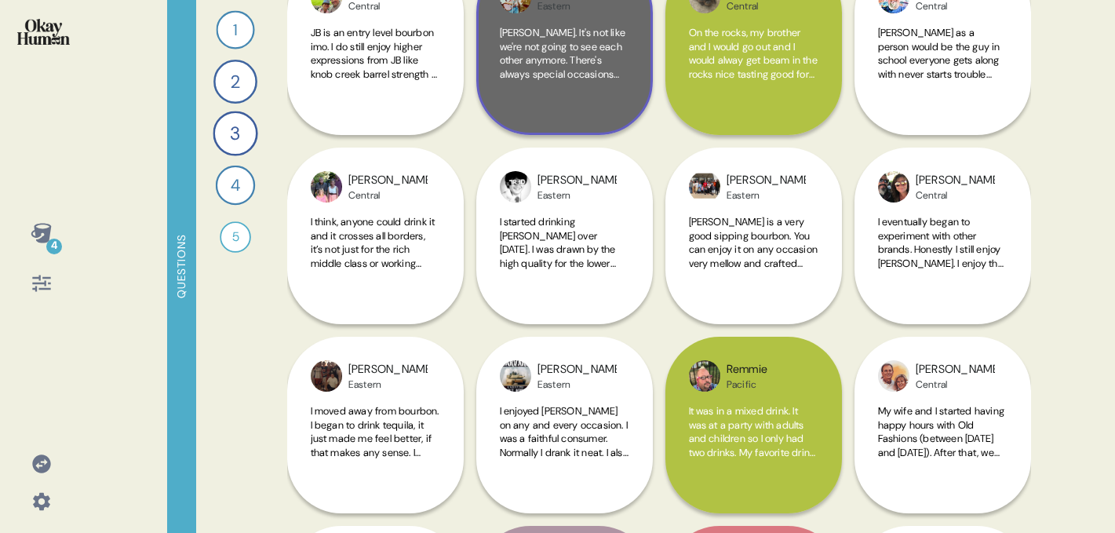
click at [567, 74] on span "Jim. It's not like we're not going to see each other anymore. There's always sp…" at bounding box center [563, 74] width 126 height 96
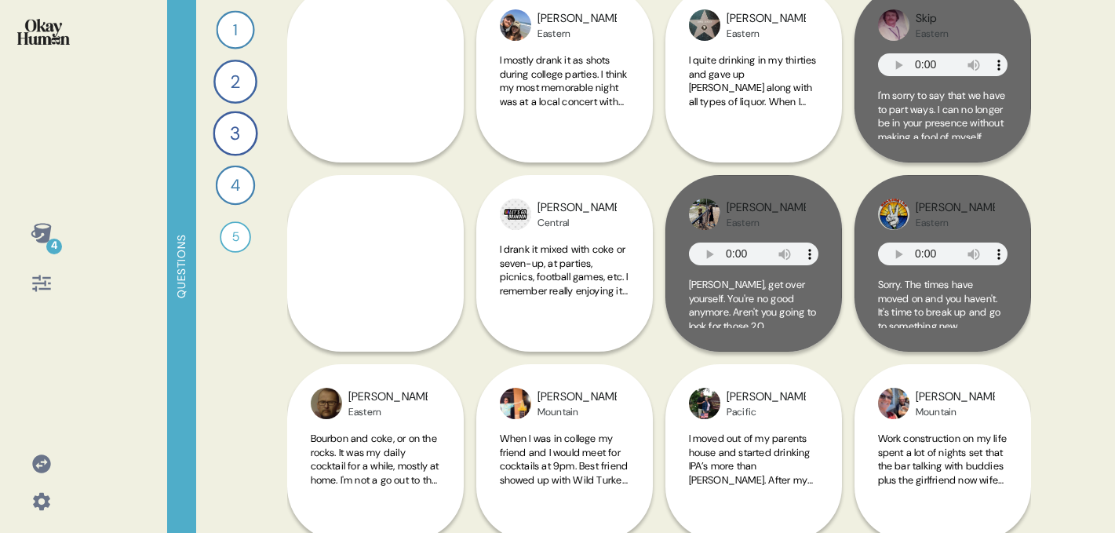
scroll to position [1631, 0]
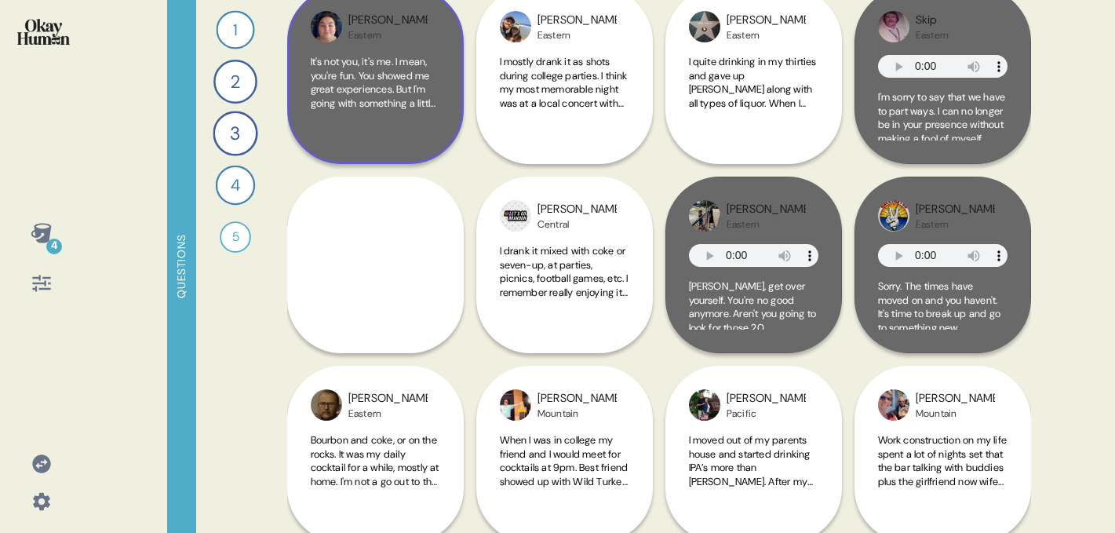
click at [419, 99] on span "It's not you, it's me. I mean, you're fun. You showed me great experiences. But…" at bounding box center [374, 130] width 127 height 151
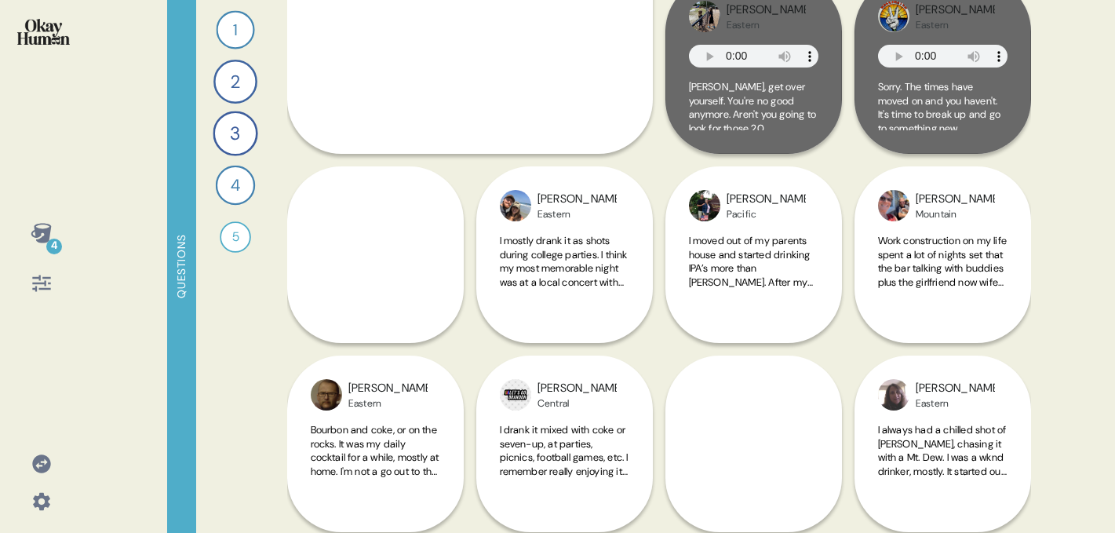
scroll to position [1970, 0]
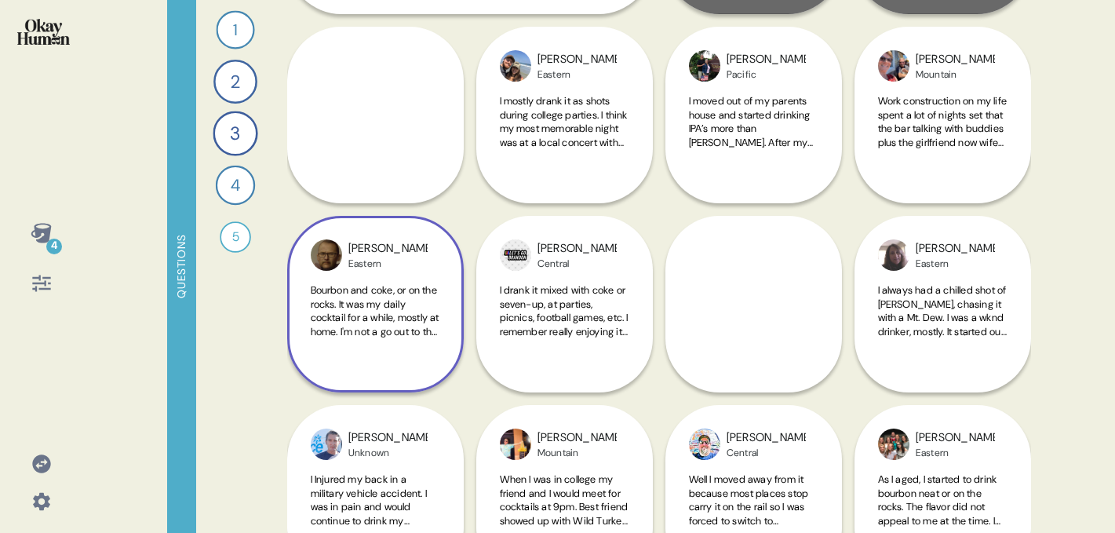
click at [398, 151] on div "Michael Eastern Bourbon and coke, or on the rocks. It was my daily cocktail for…" at bounding box center [375, 210] width 177 height 366
click at [381, 128] on div "Michael Eastern Bourbon and coke, or on the rocks. It was my daily cocktail for…" at bounding box center [375, 210] width 177 height 366
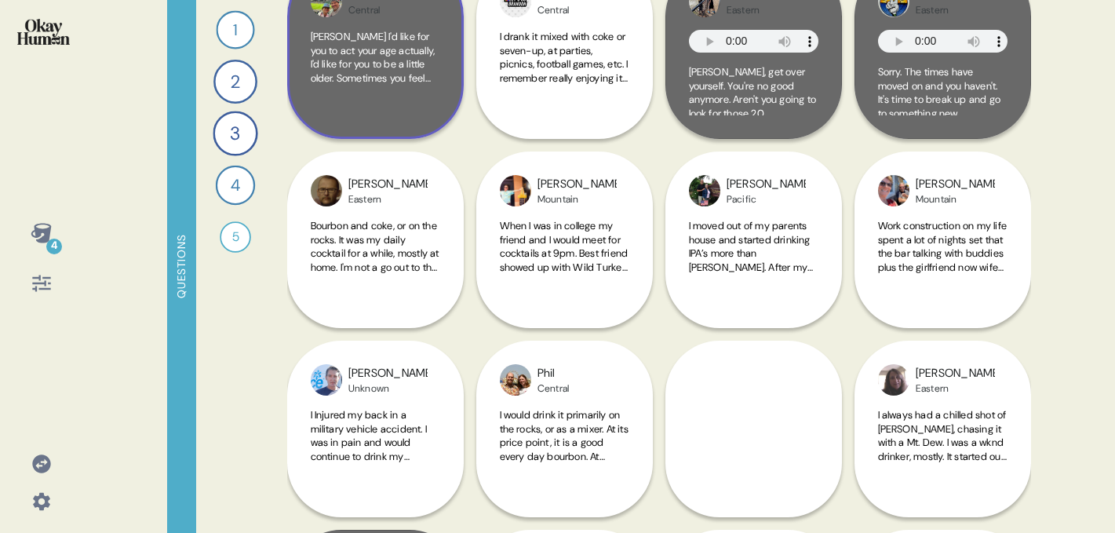
click at [391, 80] on span "Jim I'd like for you to act your age actually, I'd like for you to be a little …" at bounding box center [374, 98] width 127 height 137
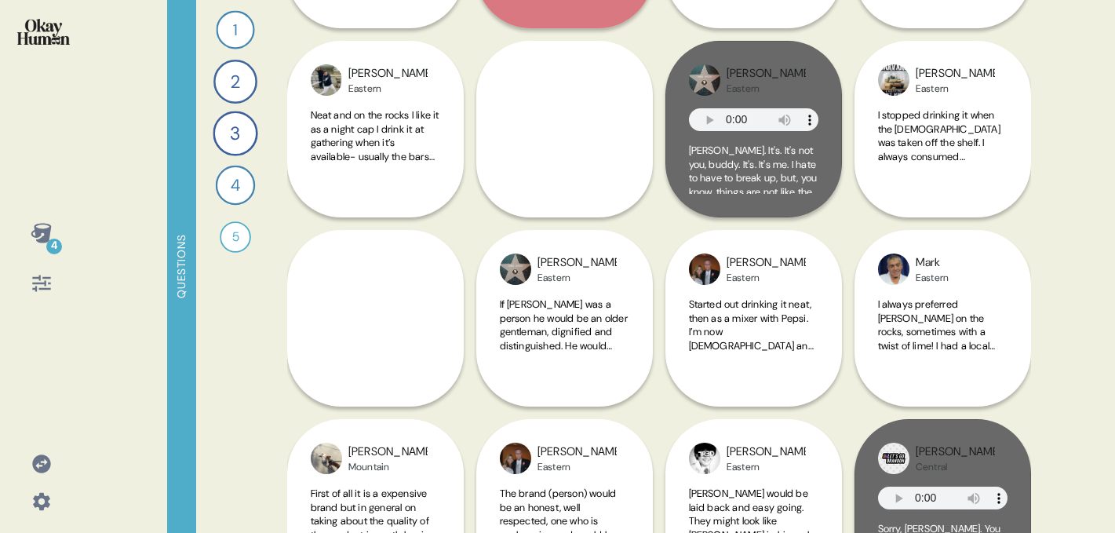
scroll to position [0, 0]
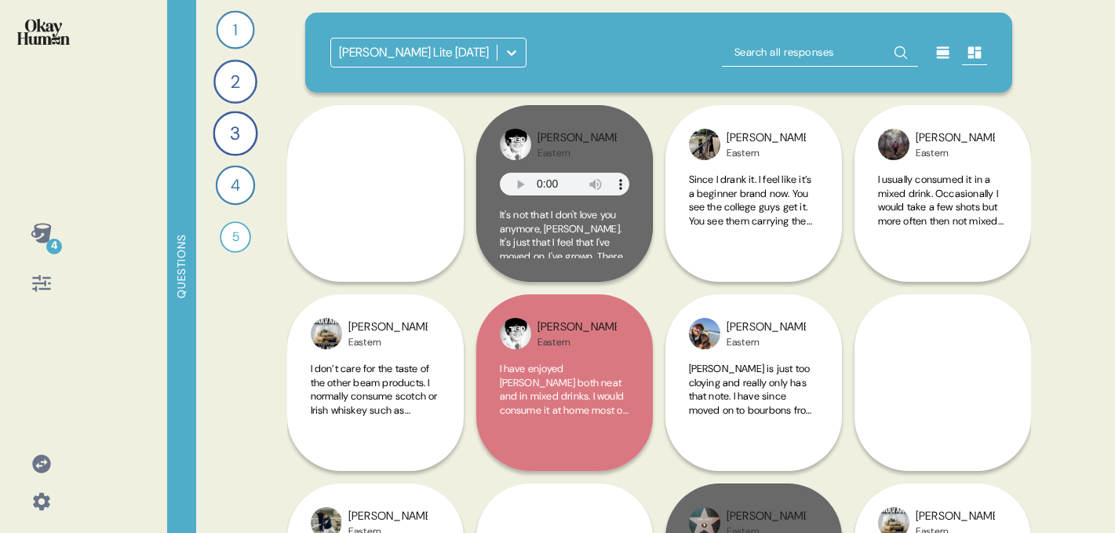
click at [512, 59] on icon at bounding box center [512, 53] width 16 height 16
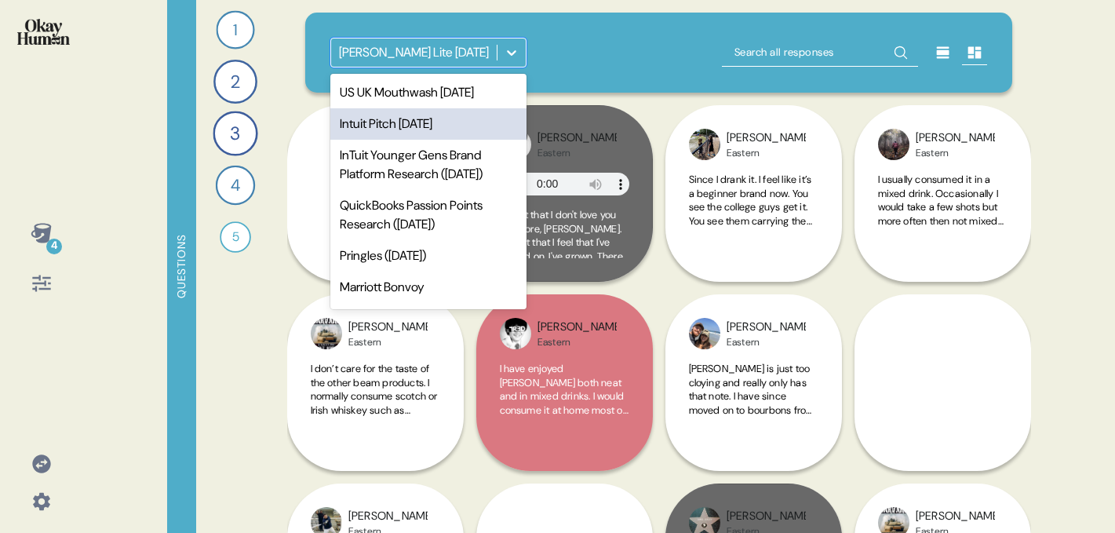
click at [396, 121] on div "Intuit Pitch March 2025" at bounding box center [428, 123] width 196 height 31
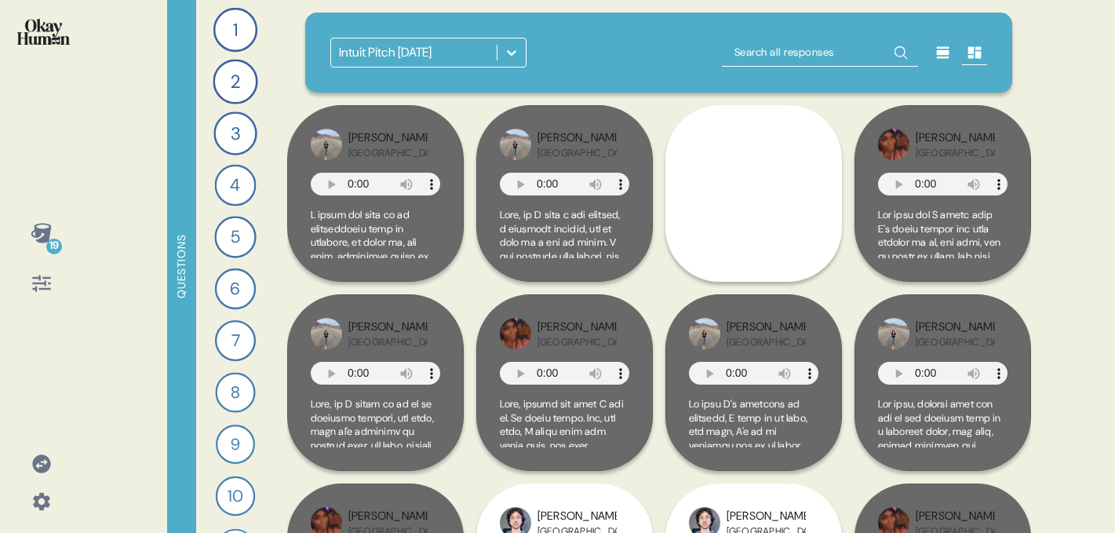
click at [45, 239] on icon at bounding box center [41, 233] width 20 height 20
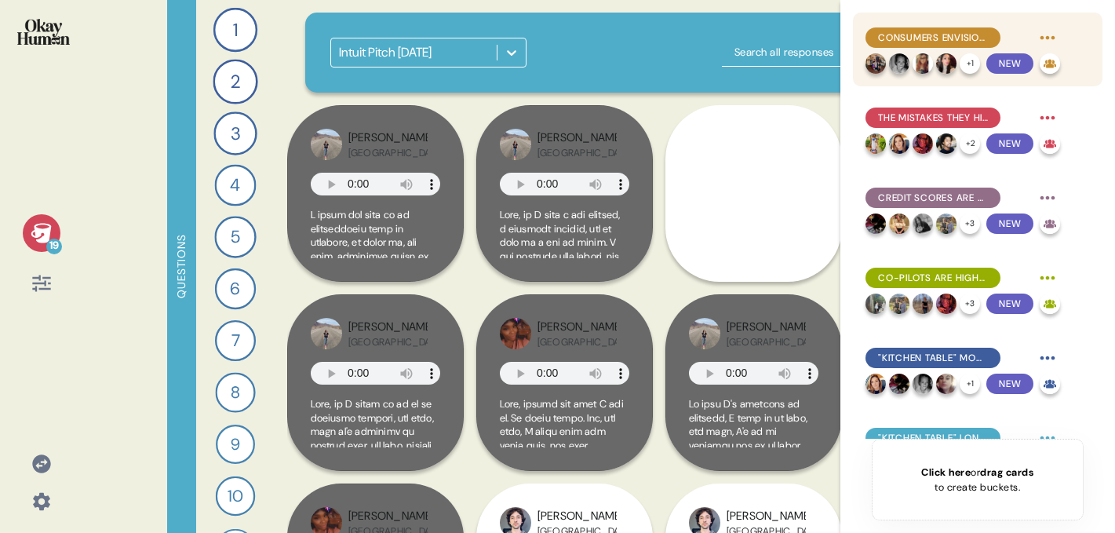
click at [937, 42] on span "Consumers envision the ideal financial journey as overcoming hardship through d…" at bounding box center [933, 38] width 110 height 14
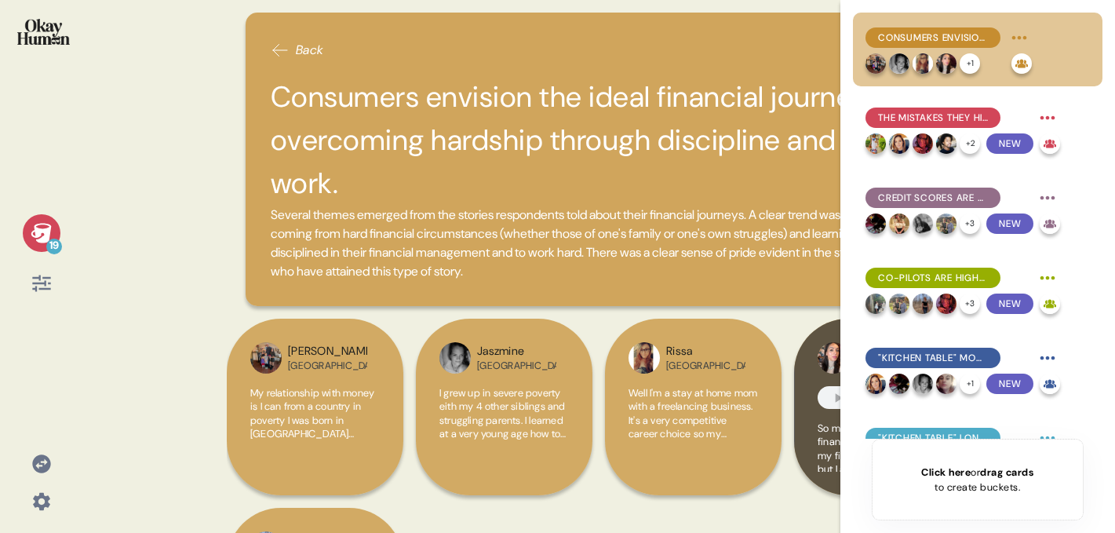
click at [40, 243] on icon at bounding box center [42, 233] width 22 height 22
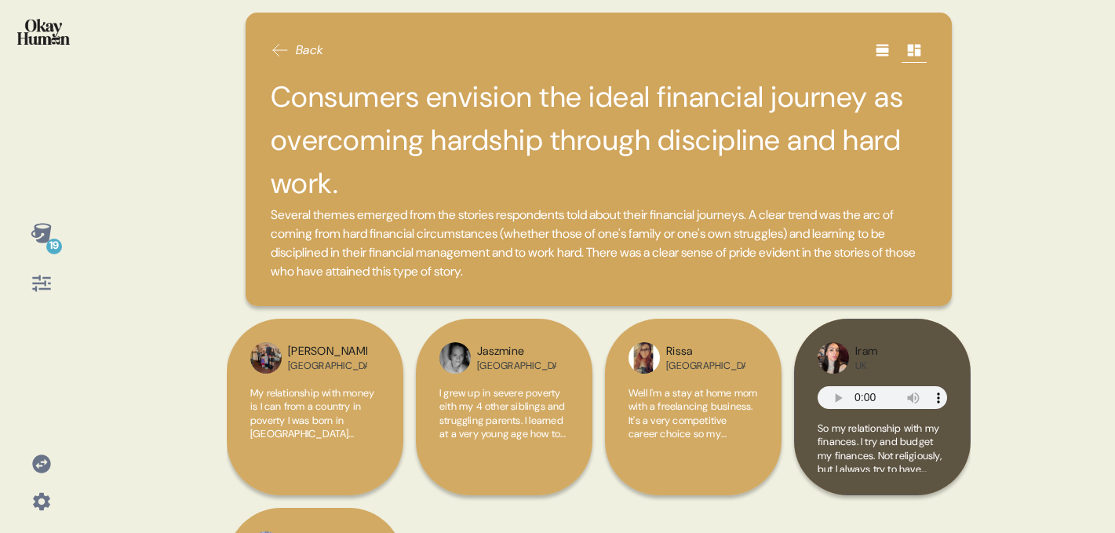
click at [40, 243] on icon at bounding box center [42, 233] width 22 height 22
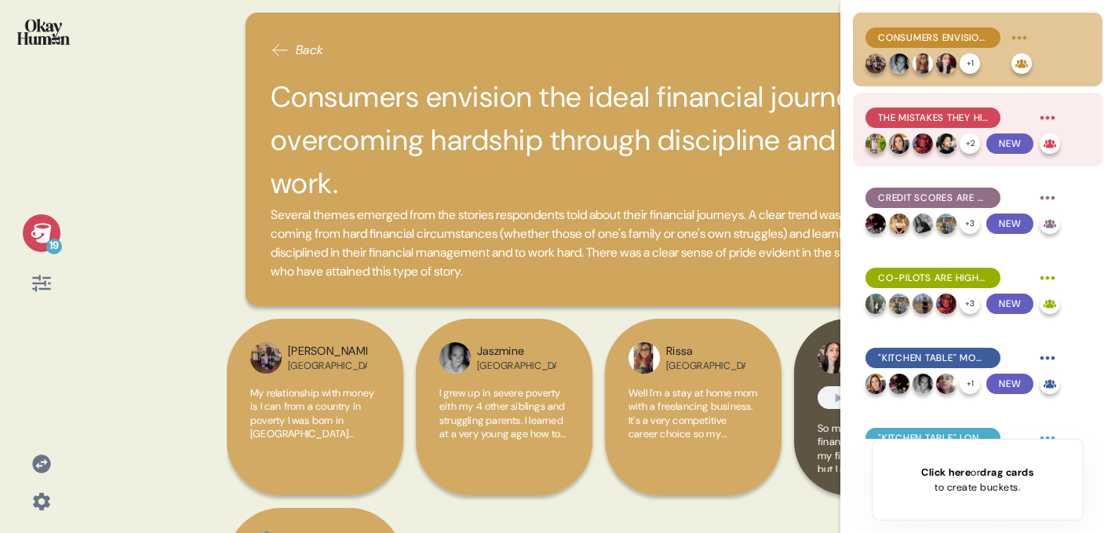
click at [913, 135] on div at bounding box center [923, 143] width 20 height 20
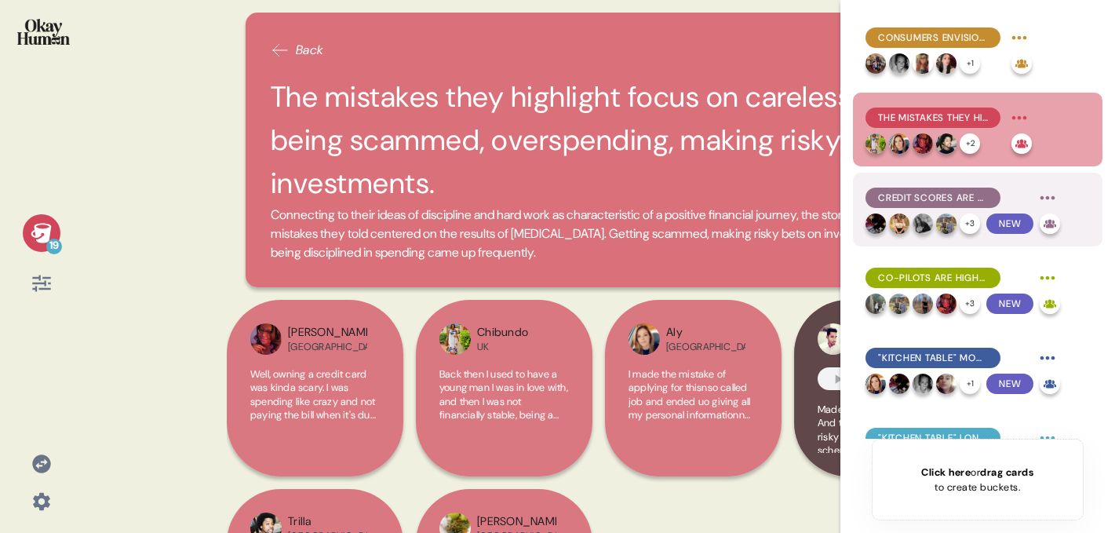
click at [954, 202] on span "Credit scores are literally dreadful, and taxes are stressful and confusing, pa…" at bounding box center [933, 198] width 110 height 14
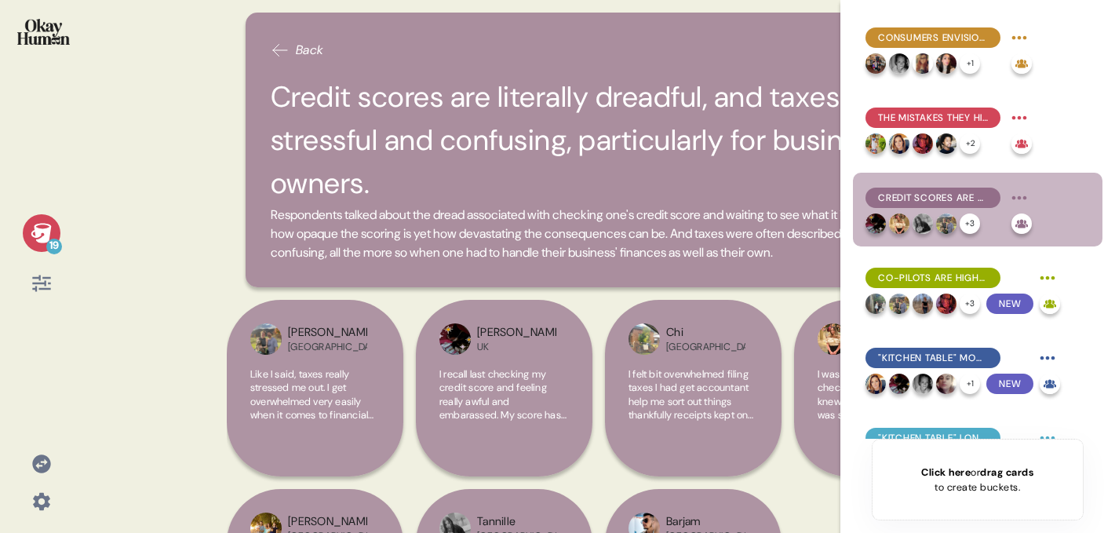
scroll to position [163, 0]
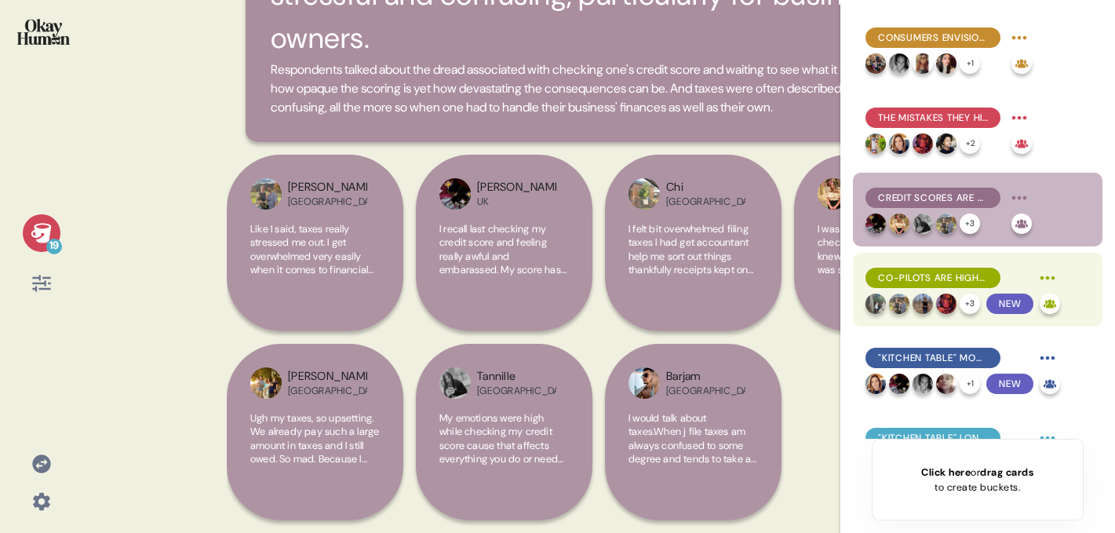
click at [914, 273] on span "Co-pilots are highly sought after sources of relief and confidence." at bounding box center [933, 278] width 110 height 14
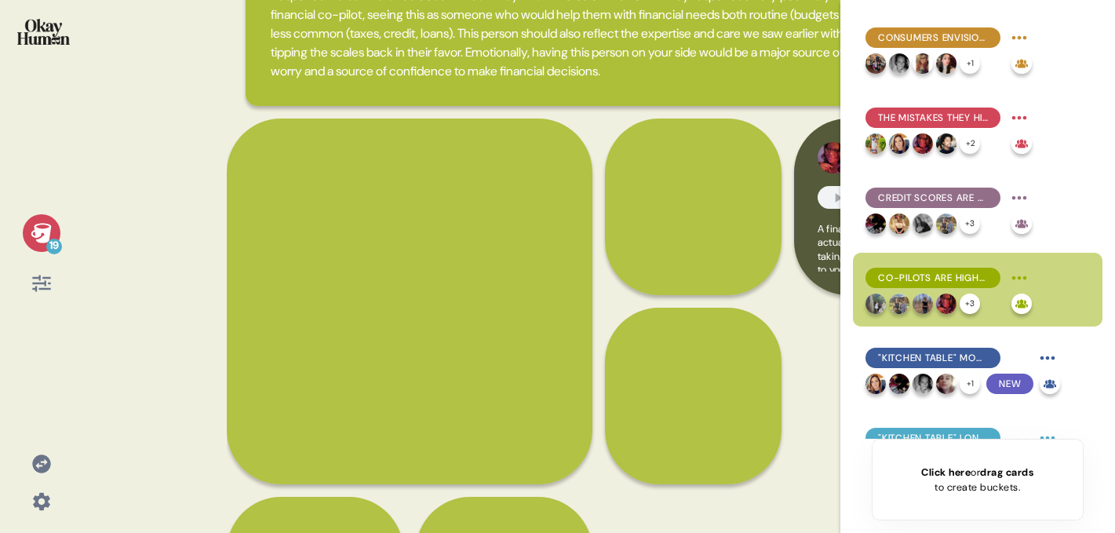
scroll to position [181, 0]
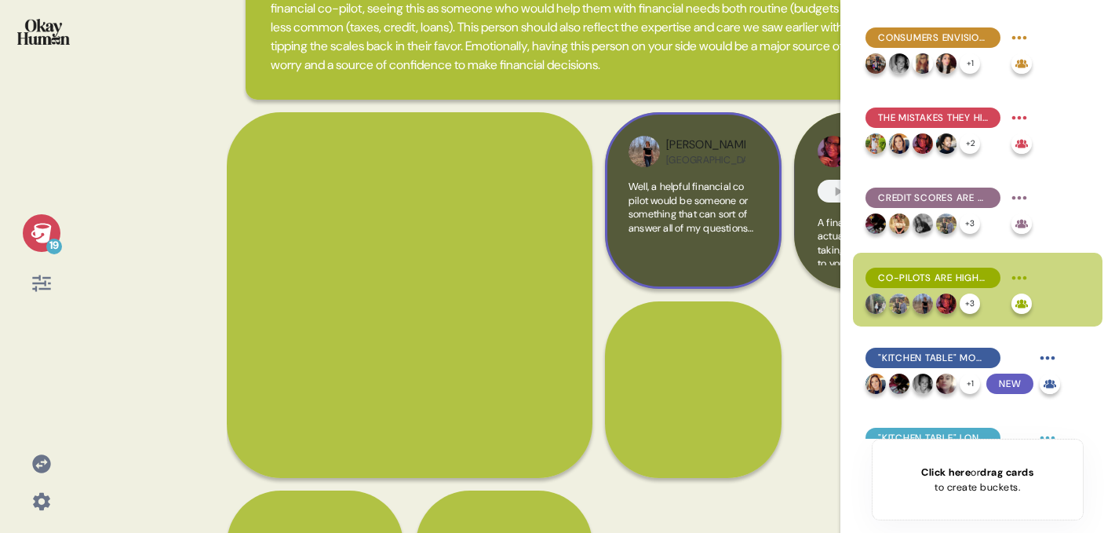
click at [706, 163] on div "Canada" at bounding box center [705, 160] width 79 height 13
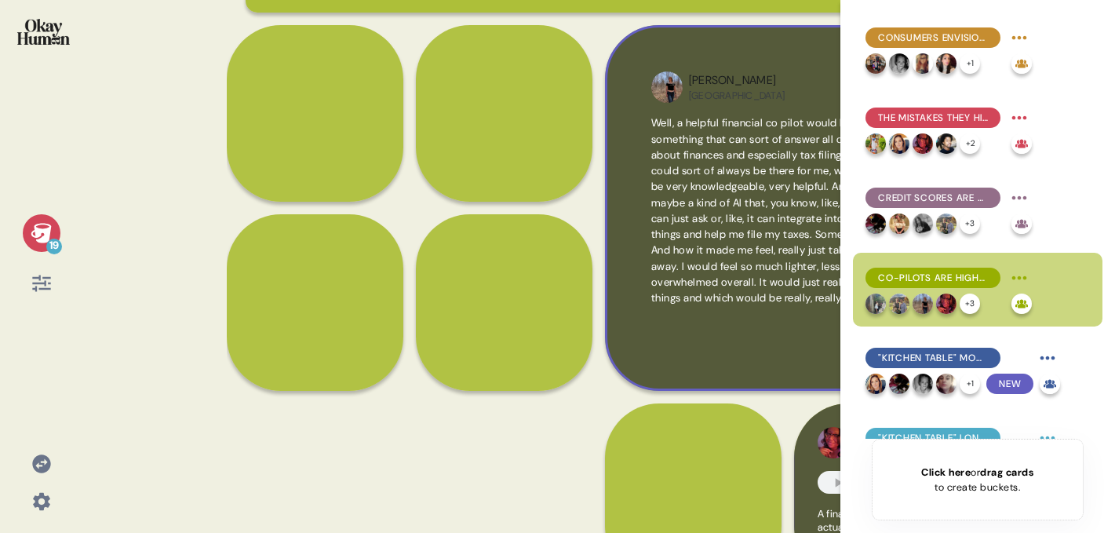
scroll to position [269, 0]
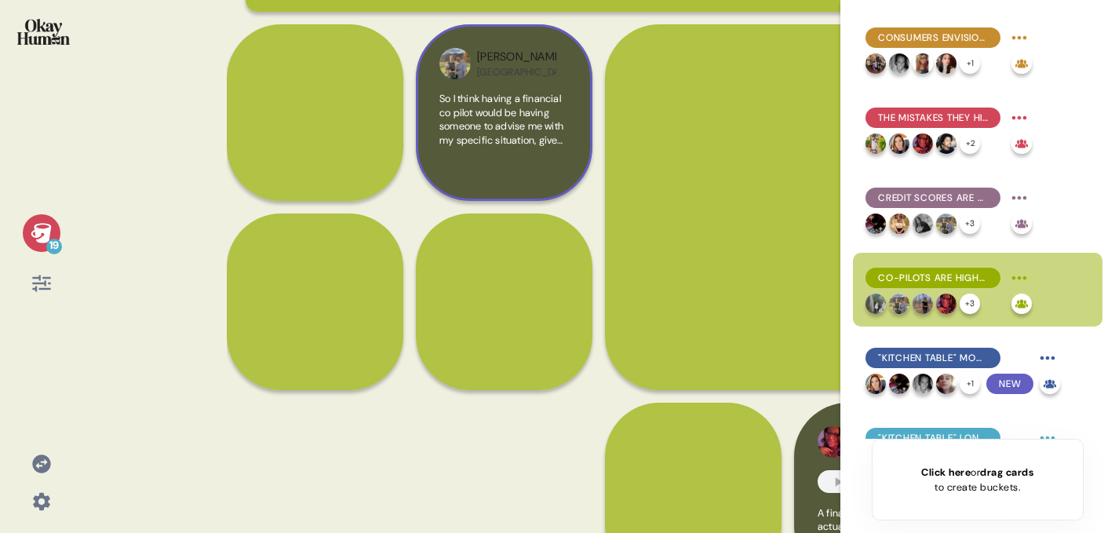
click at [518, 71] on div "Kristin USA" at bounding box center [516, 64] width 79 height 30
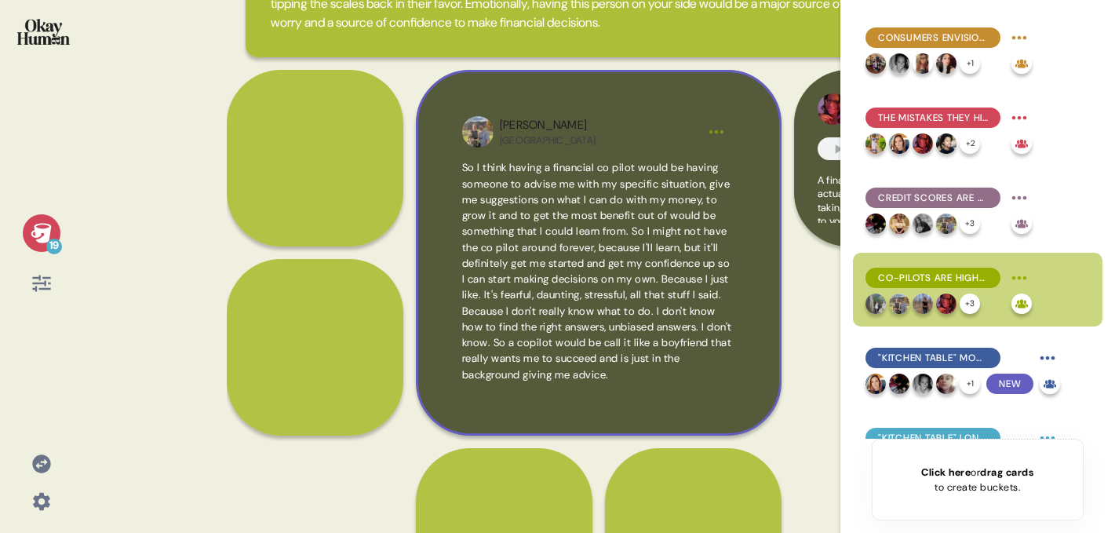
scroll to position [210, 0]
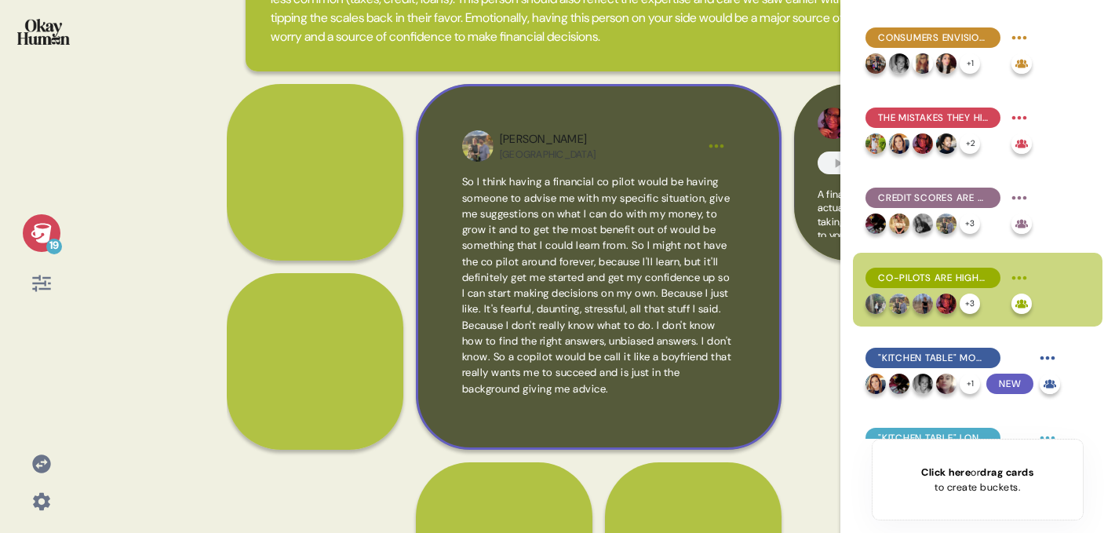
click at [728, 116] on div "Kristin USA So I think having a financial co pilot would be having someone to a…" at bounding box center [599, 267] width 366 height 366
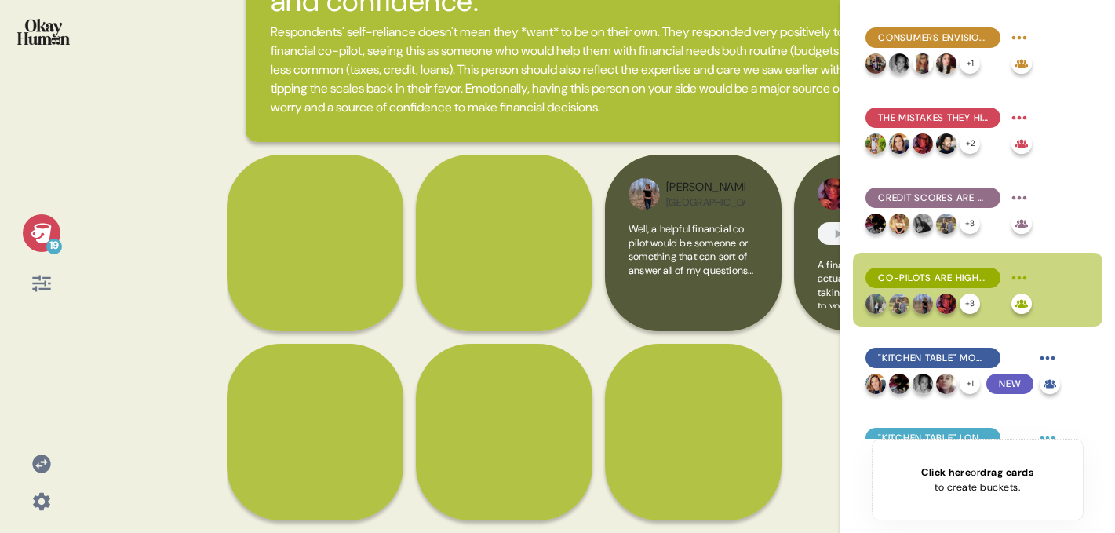
click at [565, 185] on div "Kristin USA" at bounding box center [503, 193] width 129 height 31
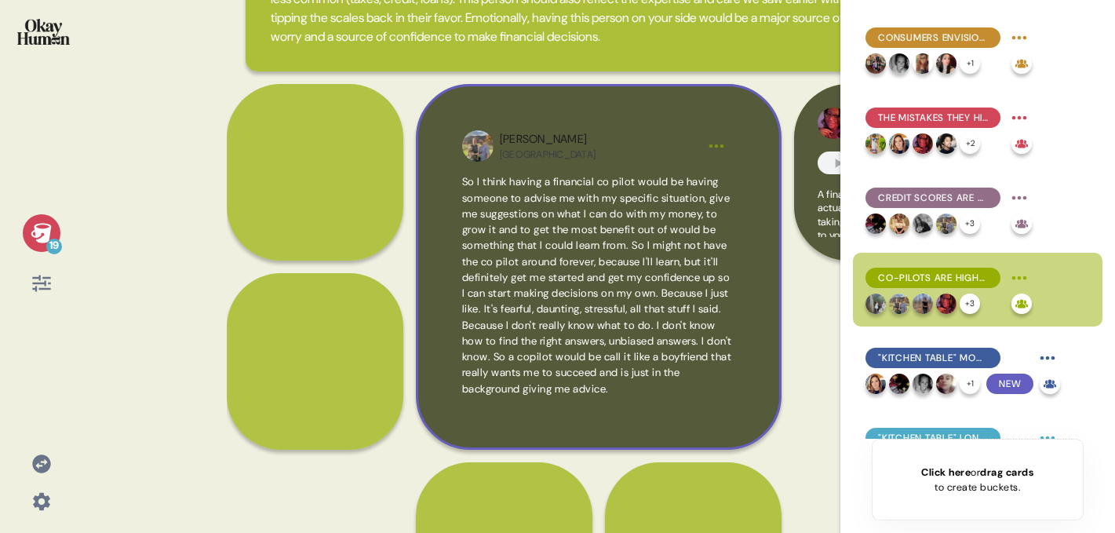
click at [718, 144] on html "19 Back Co-pilots are highly sought after sources of relief and confidence. Res…" at bounding box center [557, 266] width 1115 height 533
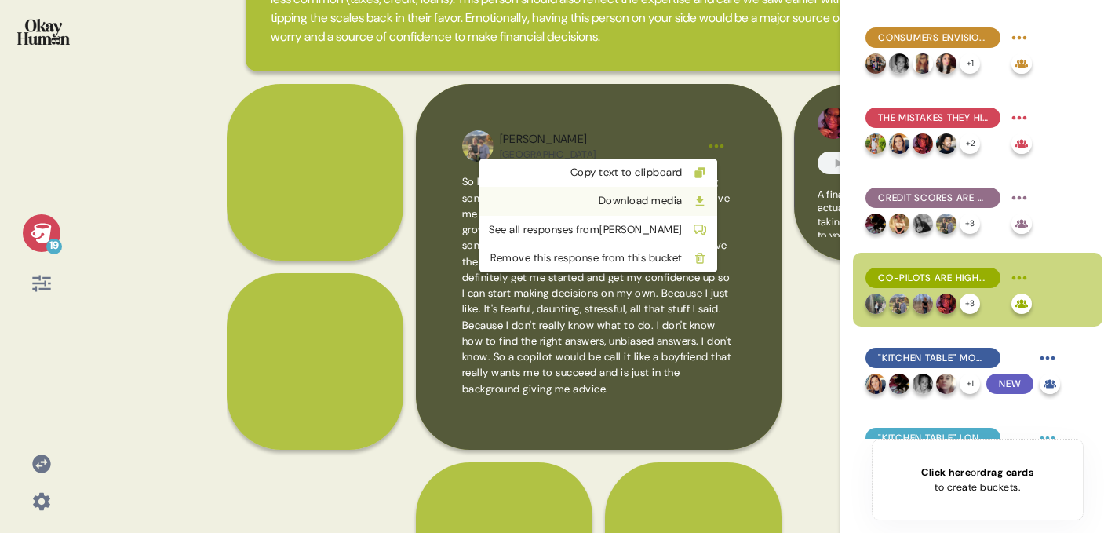
click at [629, 201] on div "Download media" at bounding box center [586, 201] width 194 height 16
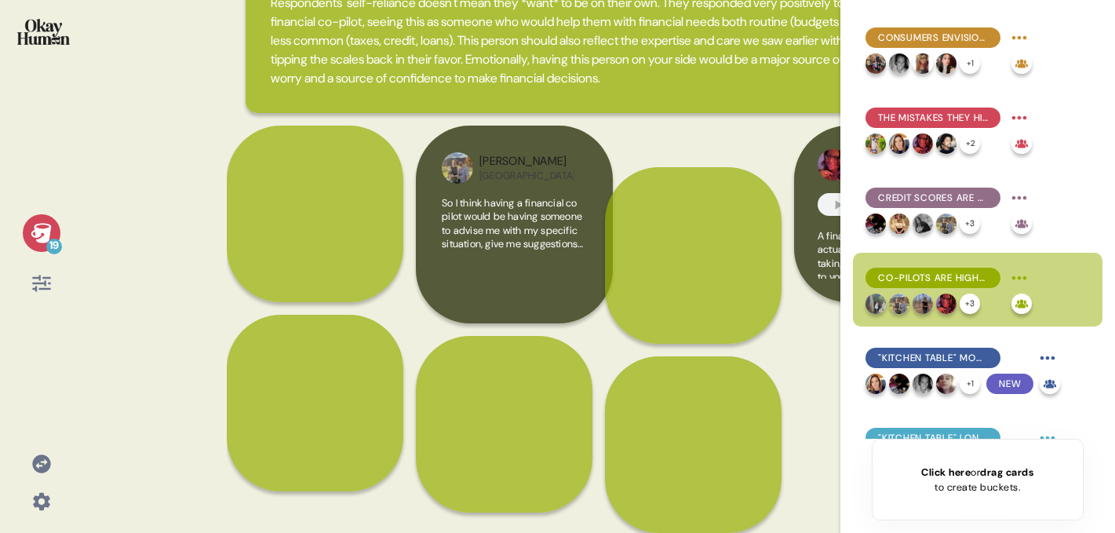
scroll to position [139, 0]
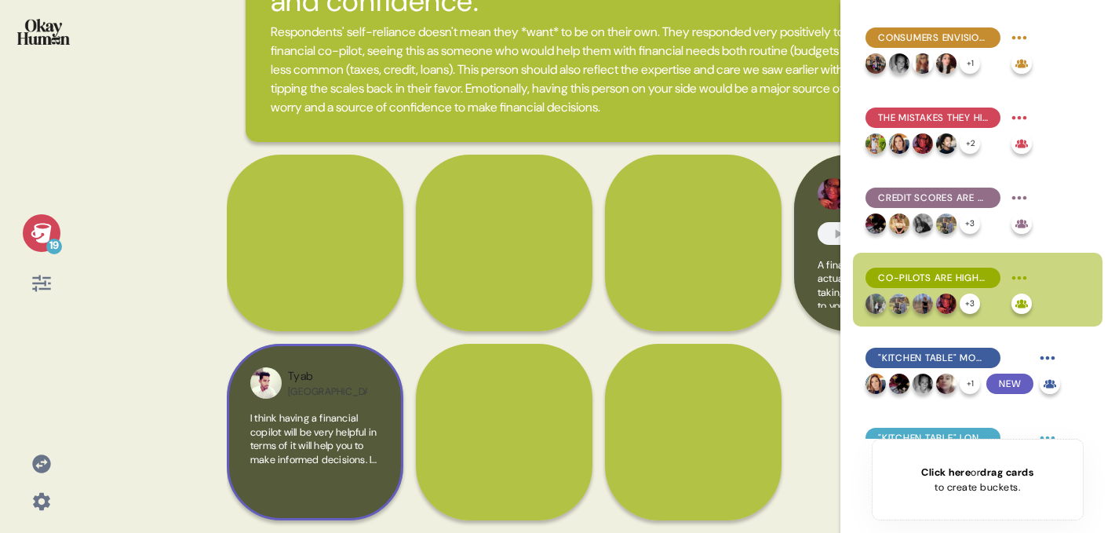
click at [332, 440] on span "I think having a financial copilot will be very helpful in terms of it will hel…" at bounding box center [314, 521] width 129 height 220
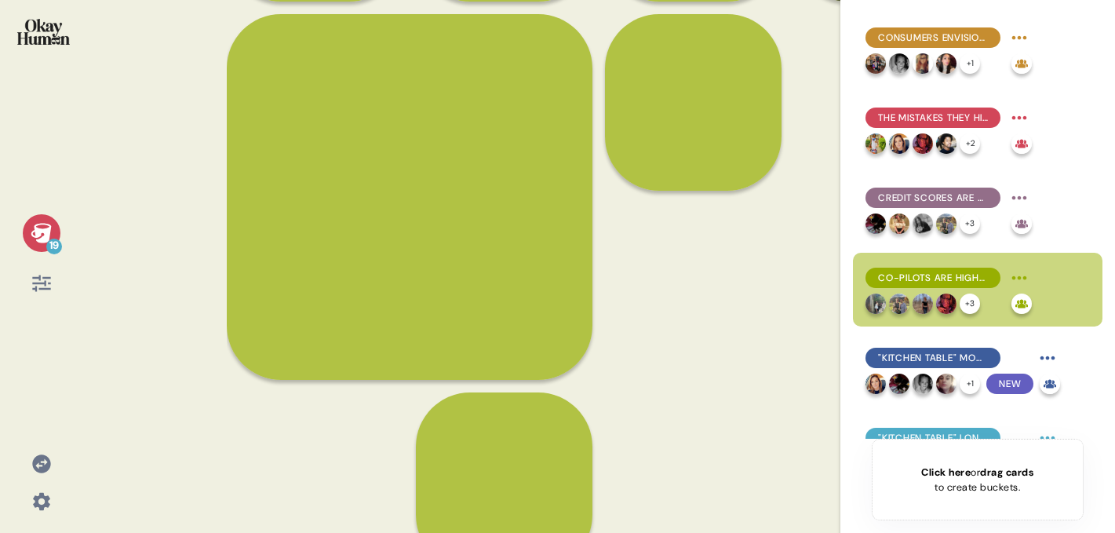
scroll to position [442, 0]
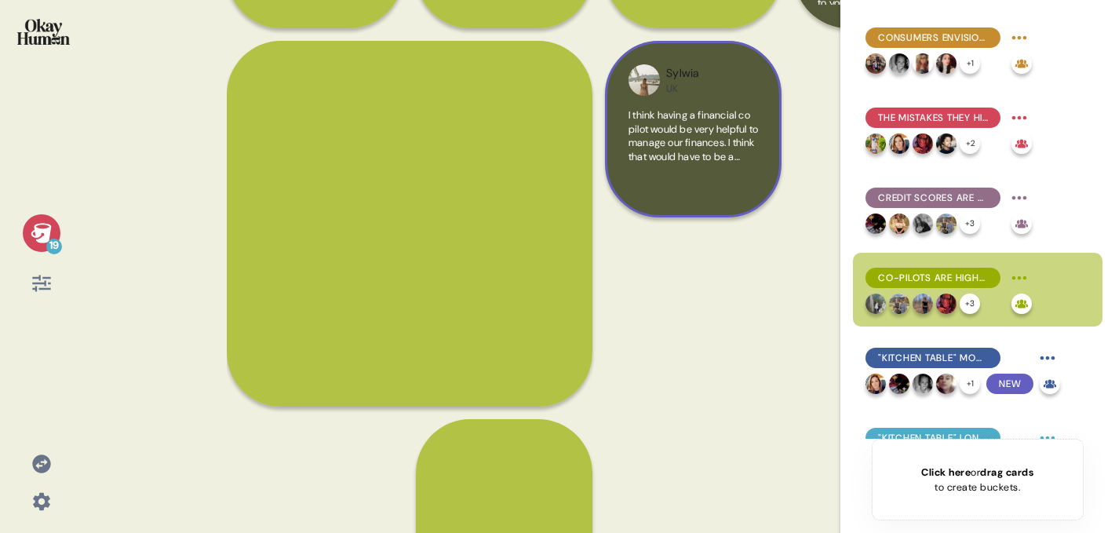
click at [624, 138] on div "Sylwia UK I think having a financial co pilot would be very helpful to manage o…" at bounding box center [693, 129] width 177 height 177
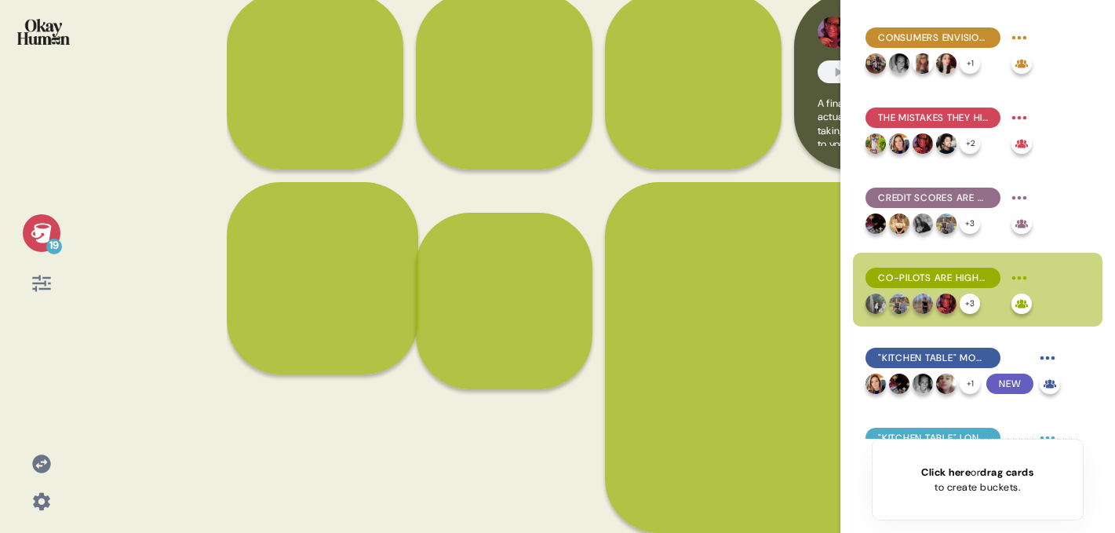
scroll to position [315, 0]
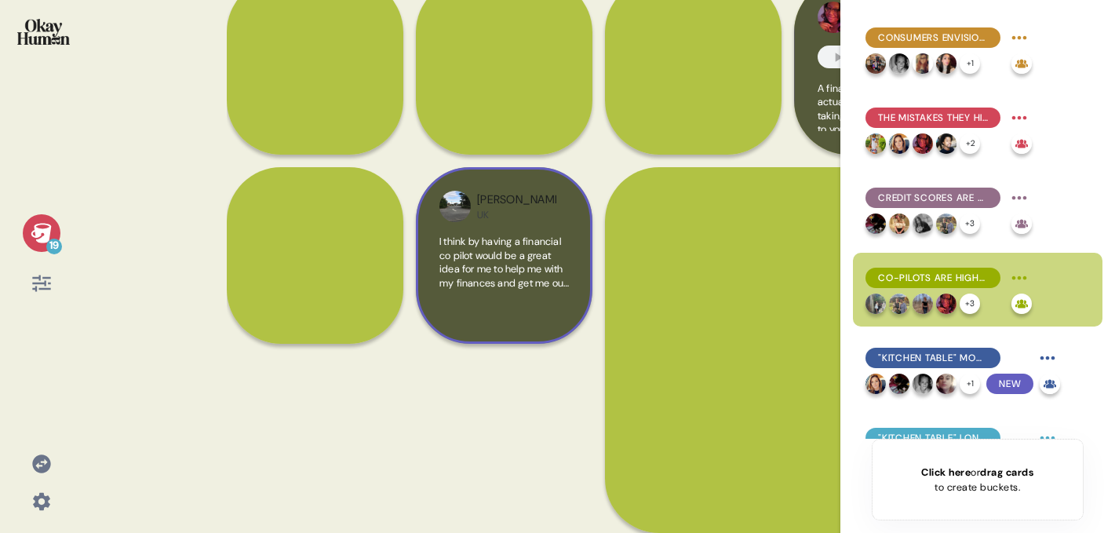
click at [457, 217] on img at bounding box center [454, 206] width 31 height 31
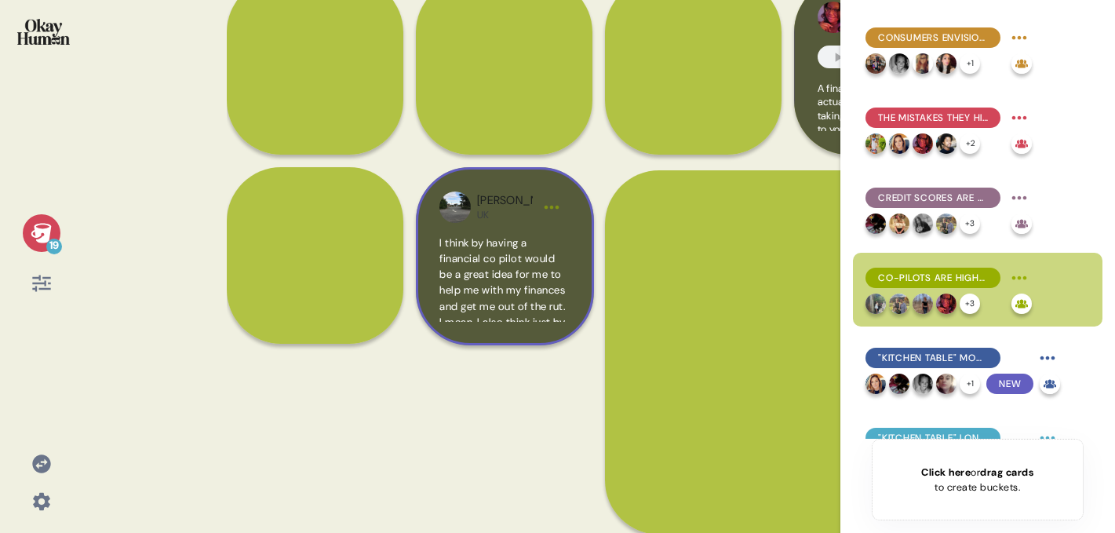
scroll to position [442, 0]
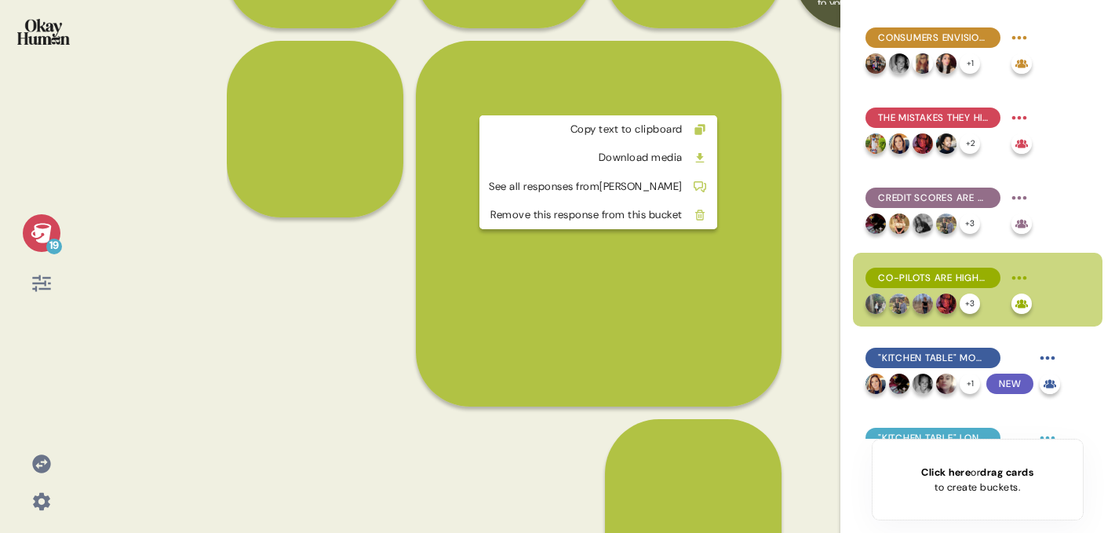
click at [720, 104] on html "19 Back Co-pilots are highly sought after sources of relief and confidence. Res…" at bounding box center [557, 266] width 1115 height 533
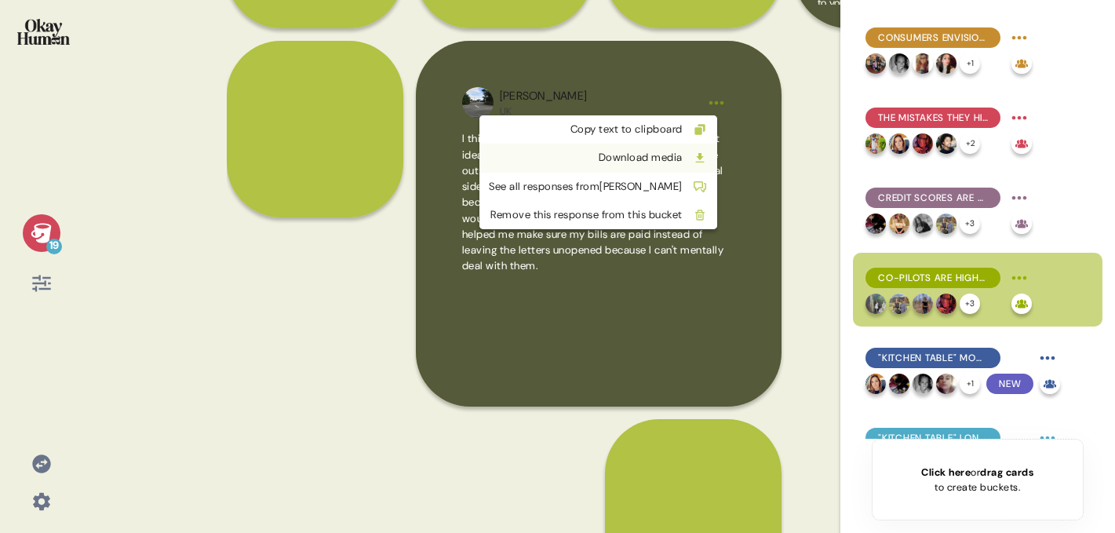
click at [651, 158] on div "Download media" at bounding box center [586, 158] width 194 height 16
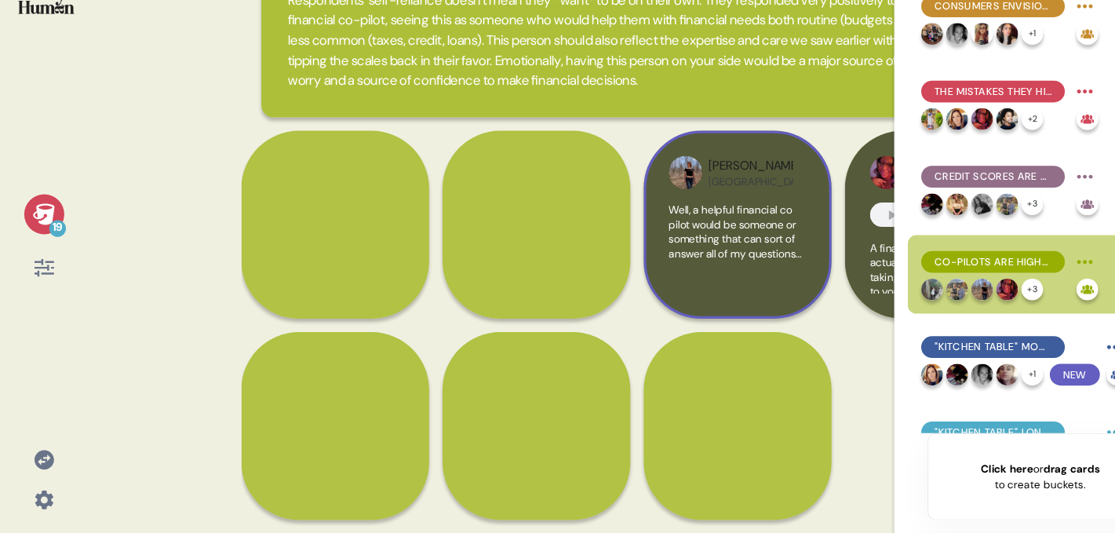
scroll to position [0, 0]
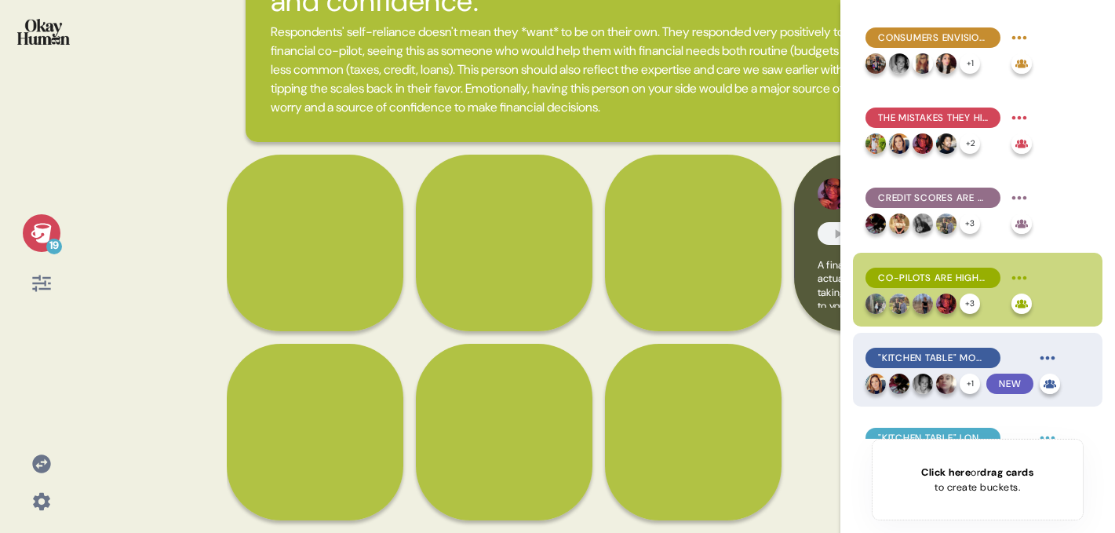
click at [927, 354] on span ""Kitchen table" moments initially overwhelm, before leading to two species of p…" at bounding box center [933, 358] width 110 height 14
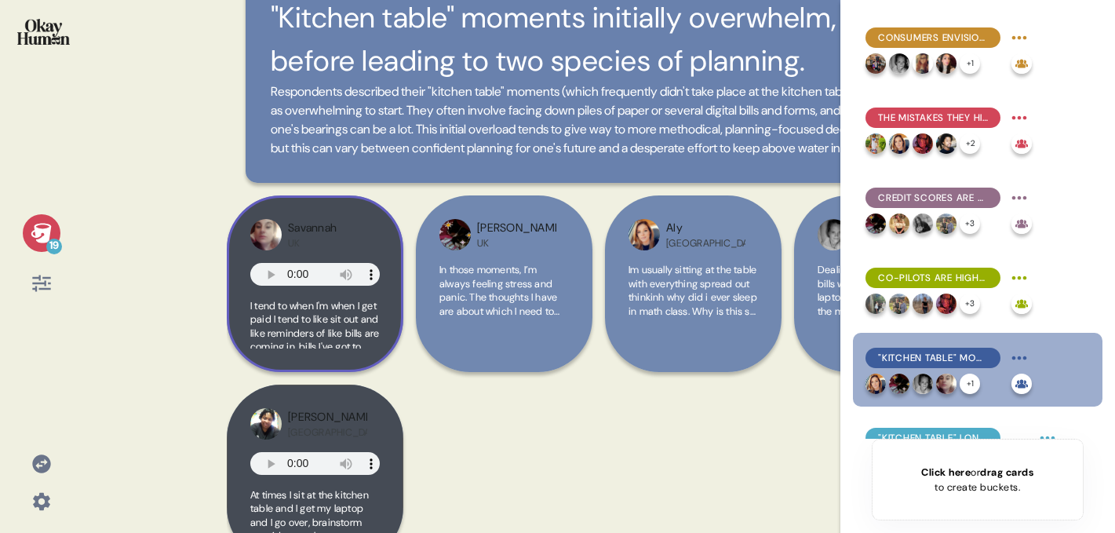
scroll to position [139, 0]
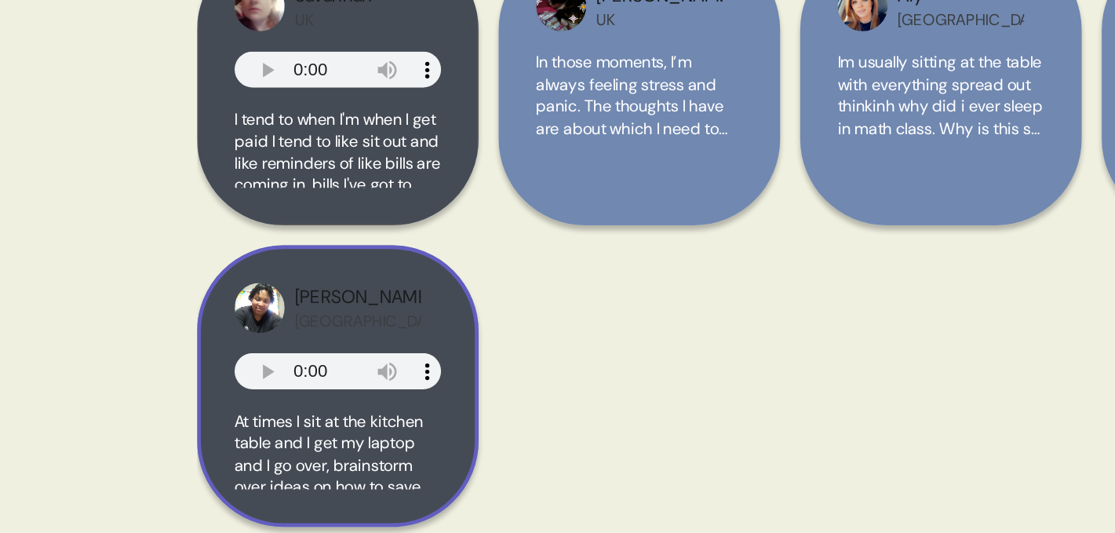
click at [389, 395] on div "Rob USA At times I sit at the kitchen table and I get my laptop and I go over, …" at bounding box center [315, 432] width 177 height 177
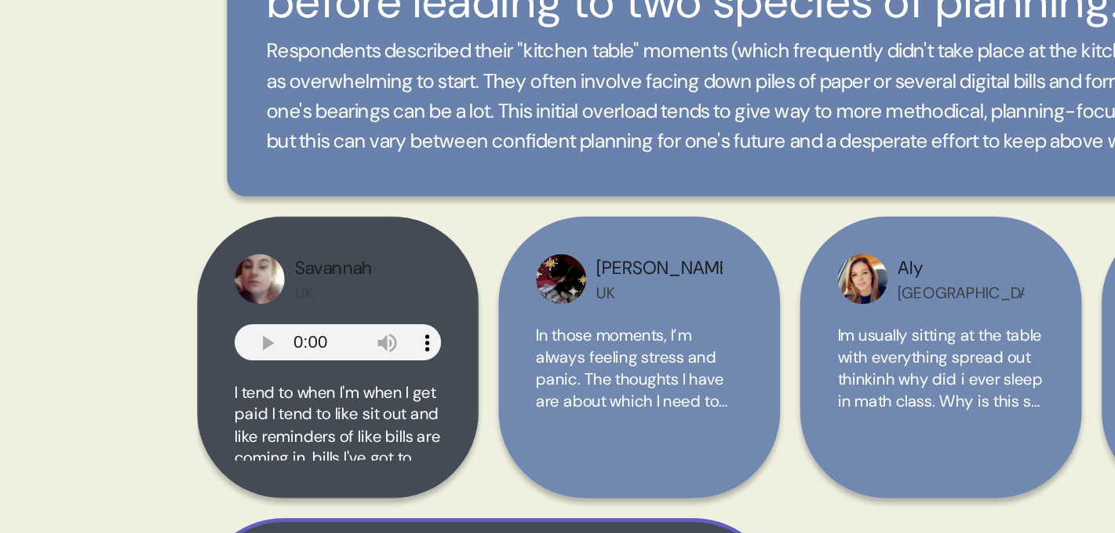
click at [527, 219] on html "19 Back "Kitchen table" moments initially overwhelm, before leading to two spec…" at bounding box center [557, 266] width 1115 height 533
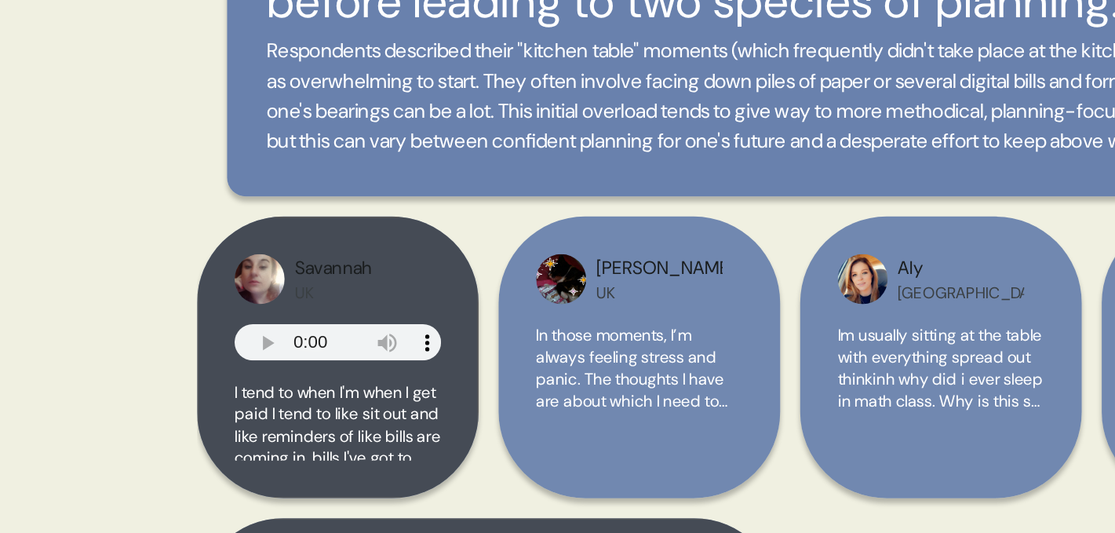
click at [197, 159] on html "19 Back "Kitchen table" moments initially overwhelm, before leading to two spec…" at bounding box center [557, 266] width 1115 height 533
click at [220, 155] on div "19 Back "Kitchen table" moments initially overwhelm, before leading to two spec…" at bounding box center [557, 266] width 1115 height 533
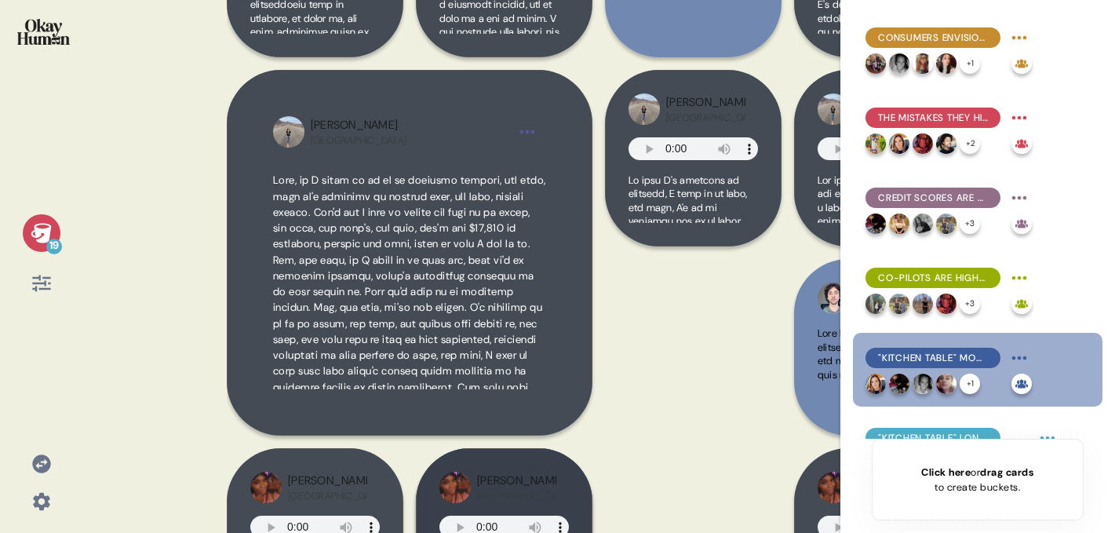
scroll to position [406, 0]
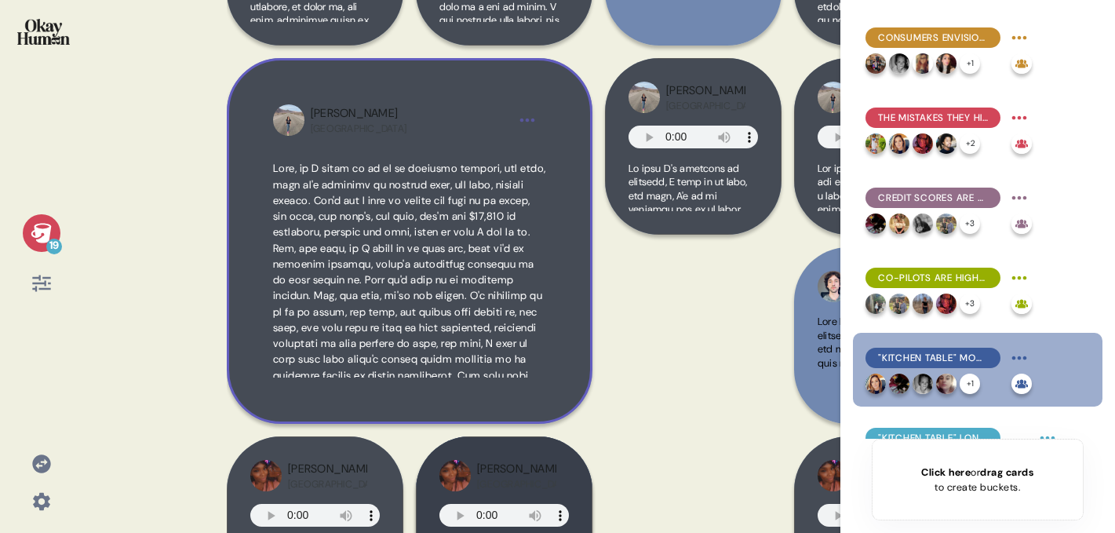
click at [403, 183] on span at bounding box center [409, 351] width 273 height 379
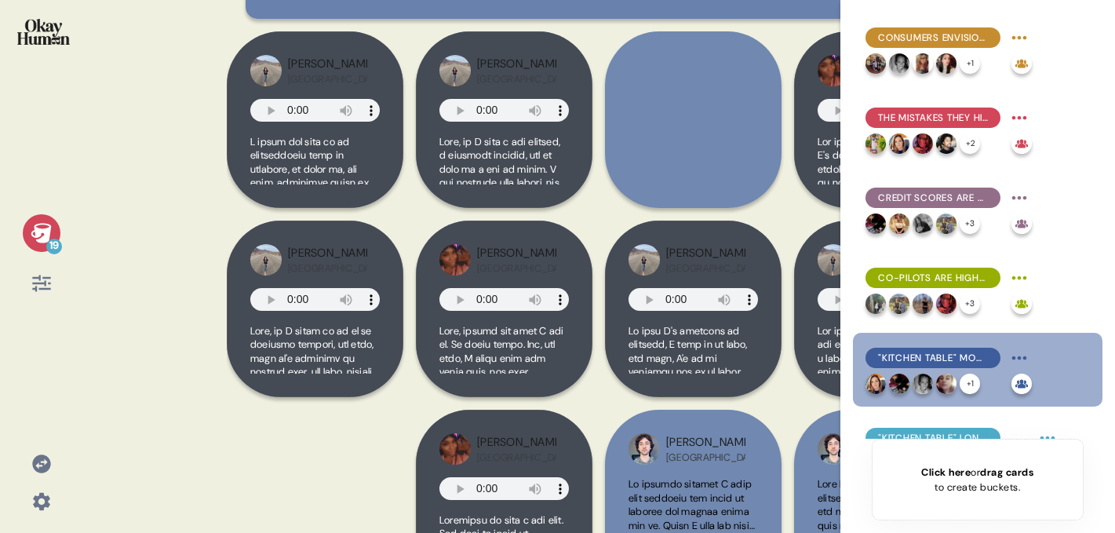
scroll to position [400, 0]
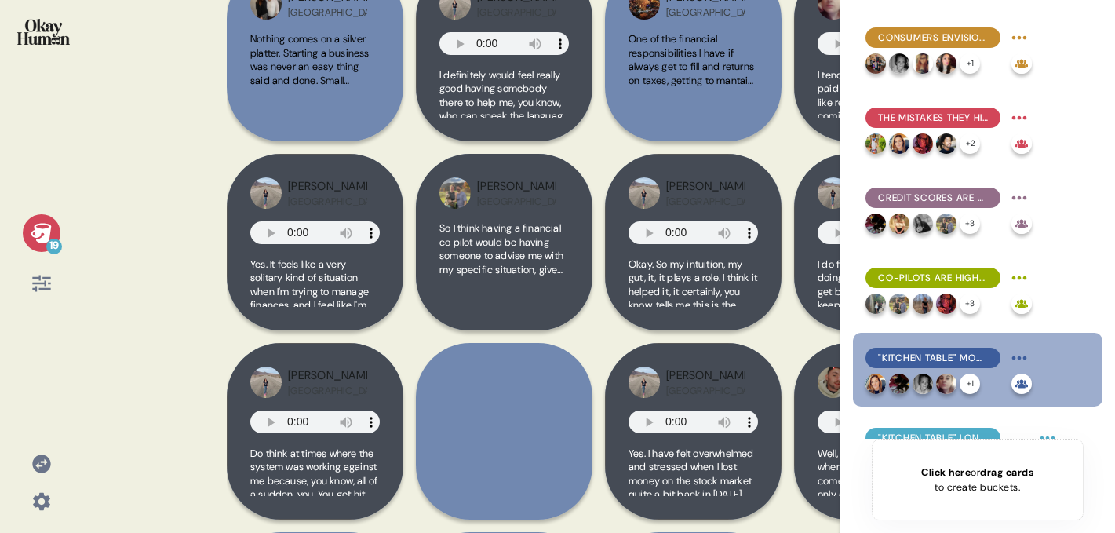
scroll to position [1635, 0]
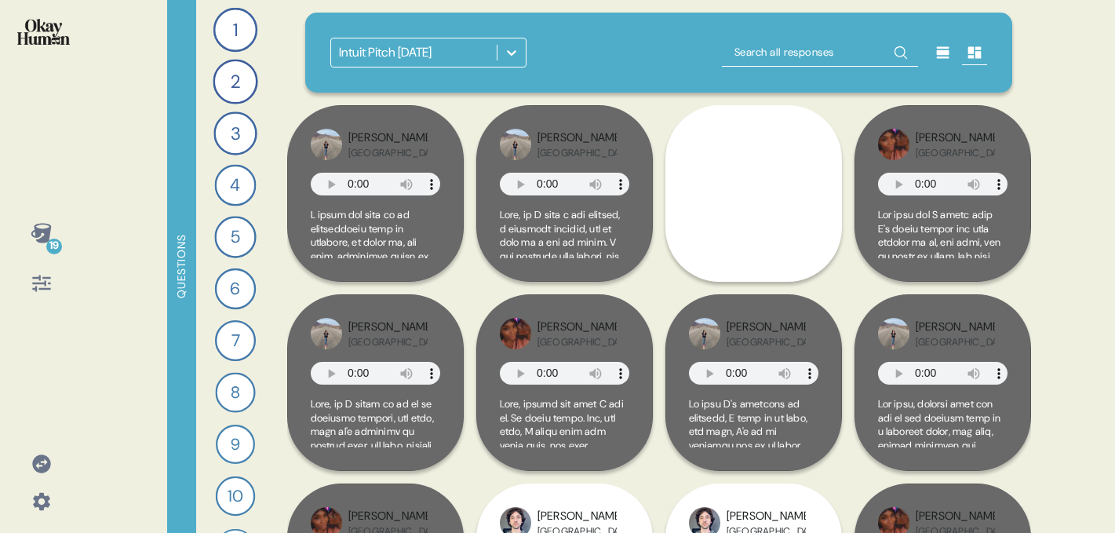
click at [57, 224] on div "19" at bounding box center [42, 233] width 38 height 38
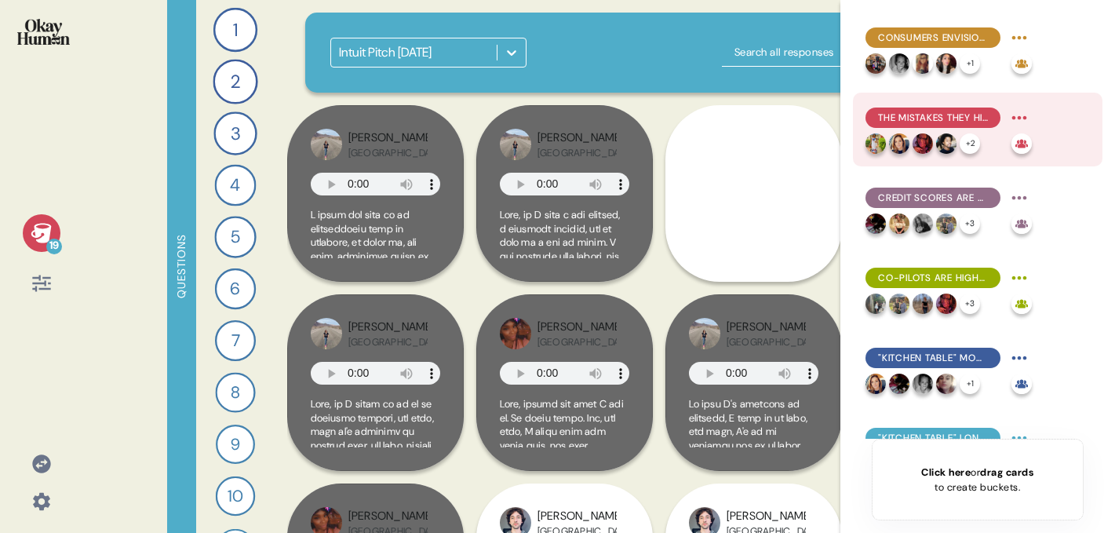
click at [937, 115] on span "The mistakes they highlight focus on [MEDICAL_DATA]: being scammed, overspendin…" at bounding box center [933, 118] width 110 height 14
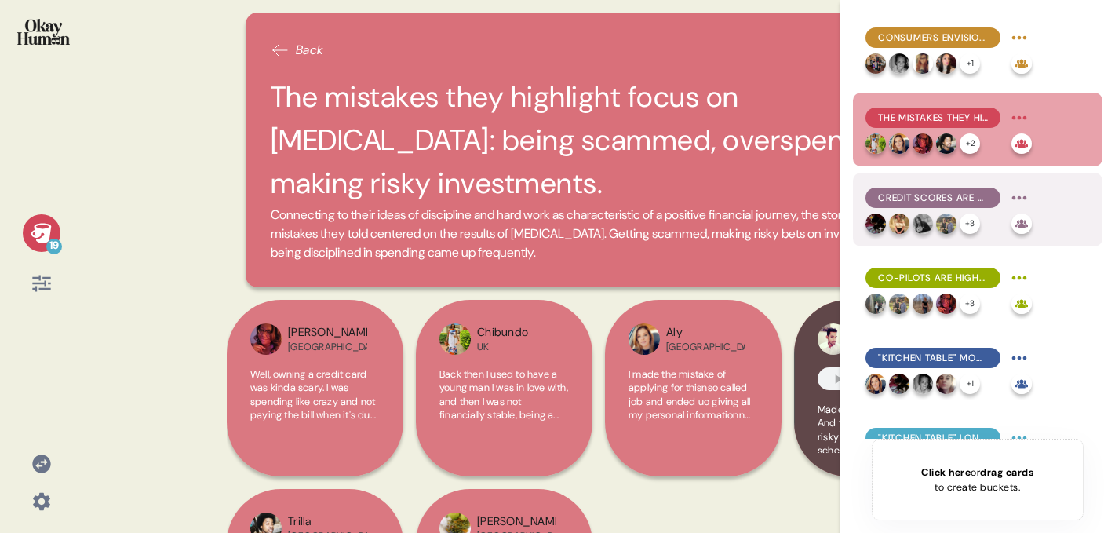
click at [909, 190] on div "Credit scores are literally dreadful, and taxes are stressful and confusing, pa…" at bounding box center [933, 198] width 135 height 20
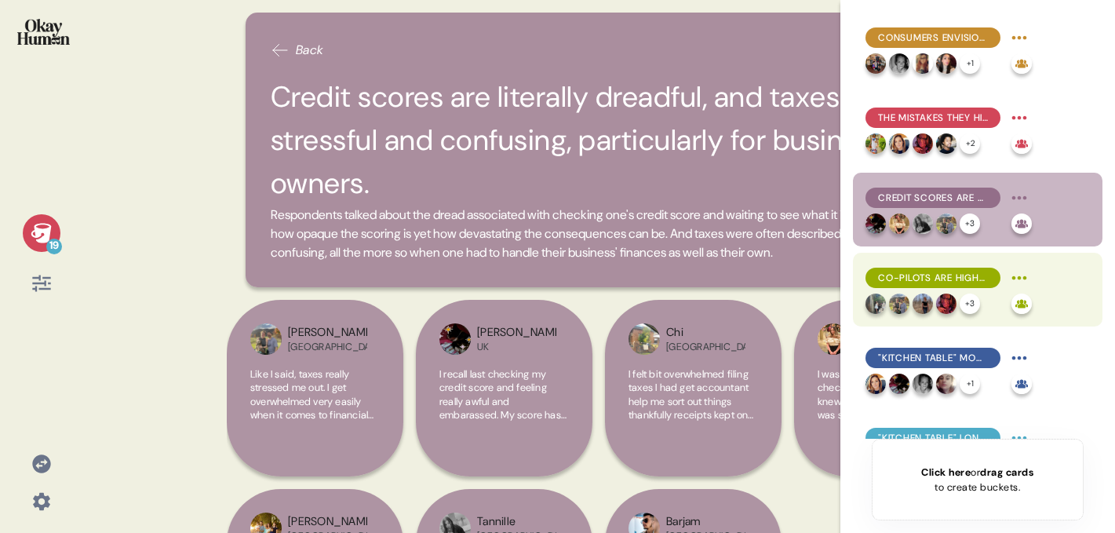
click at [908, 275] on span "Co-pilots are highly sought after sources of relief and confidence." at bounding box center [933, 278] width 110 height 14
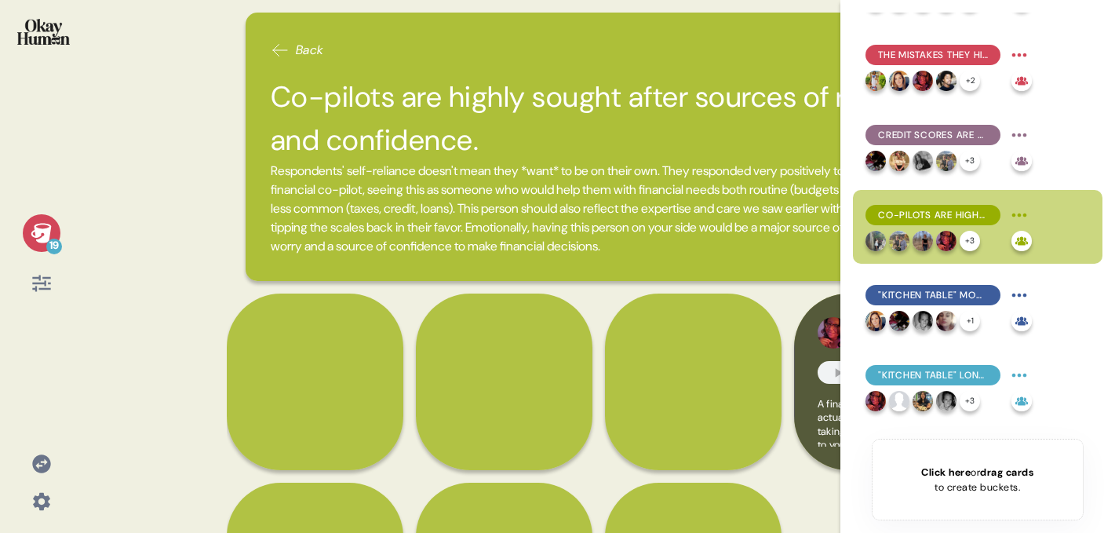
scroll to position [124, 0]
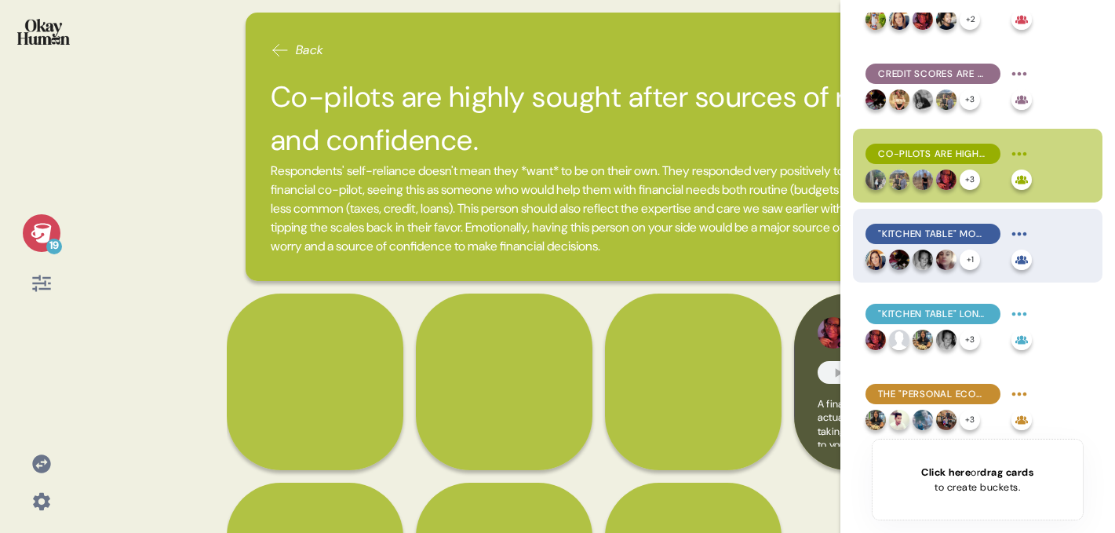
click at [923, 248] on div ""Kitchen table" moments initially overwhelm, before leading to two species of p…" at bounding box center [949, 245] width 166 height 49
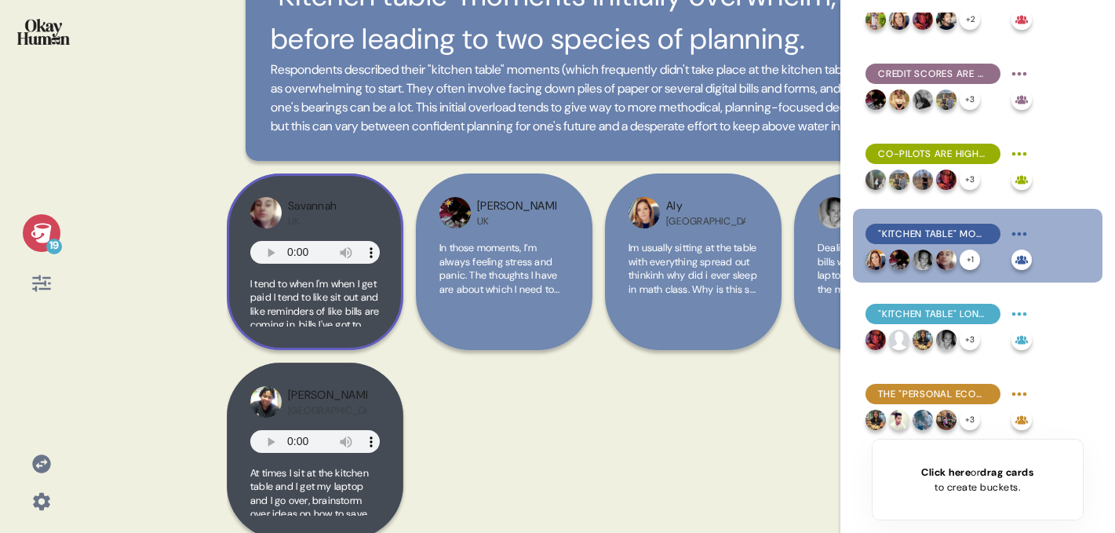
scroll to position [139, 0]
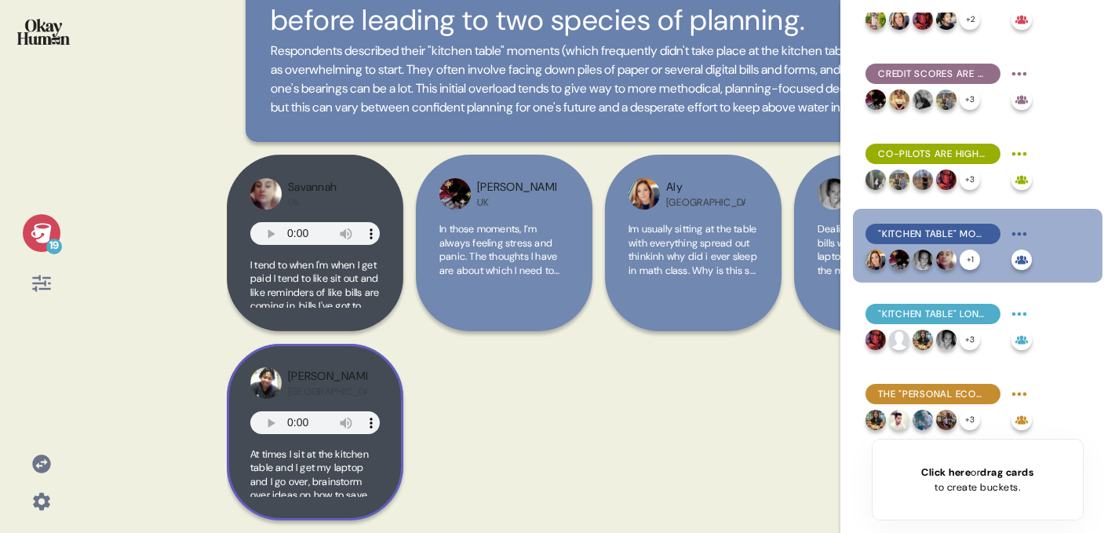
click at [358, 374] on div "Rob USA" at bounding box center [327, 383] width 79 height 30
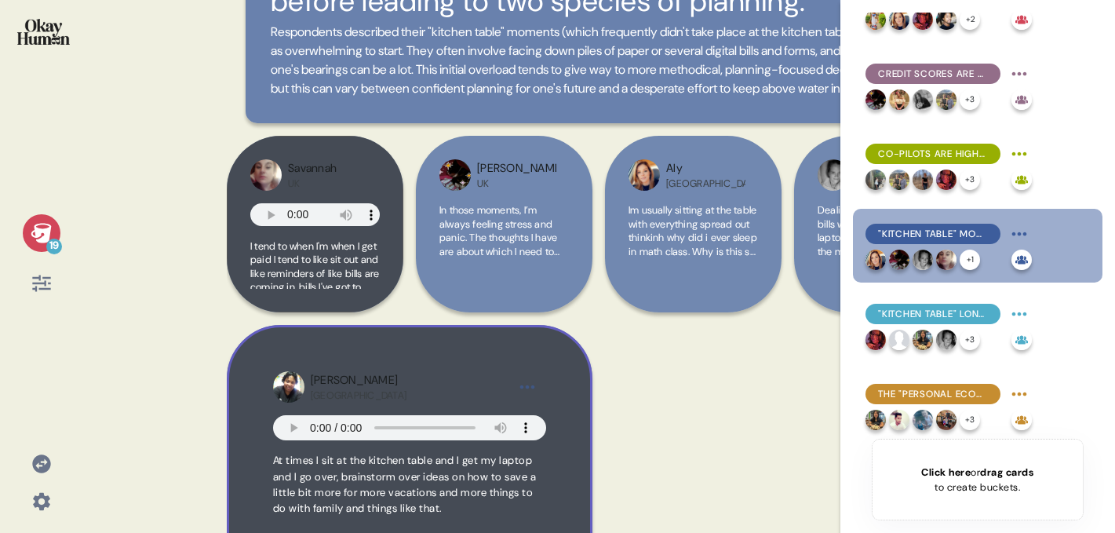
click at [524, 397] on html "19 Back "Kitchen table" moments initially overwhelm, before leading to two spec…" at bounding box center [557, 266] width 1115 height 533
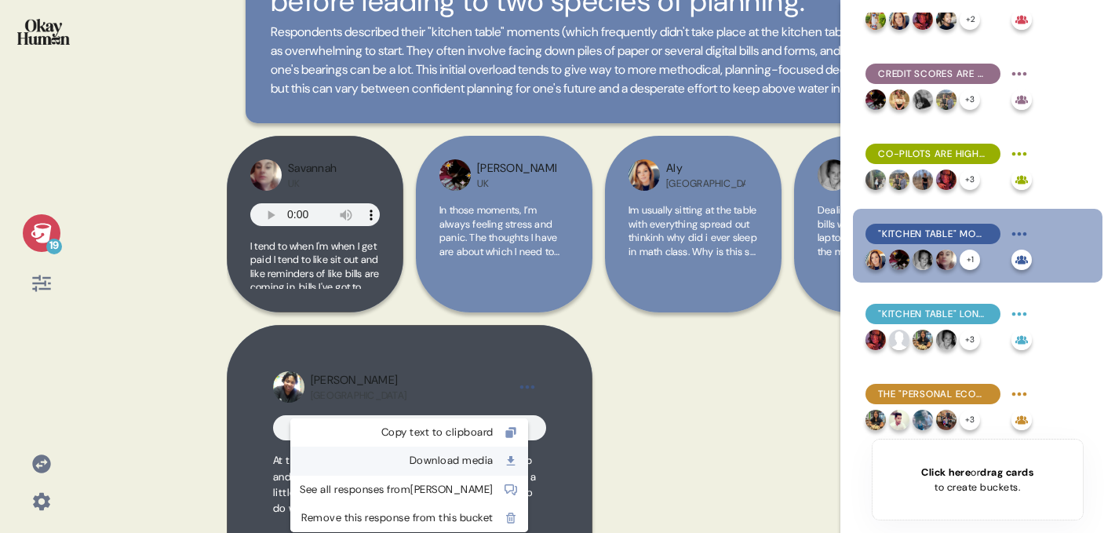
click at [452, 463] on div "Download media" at bounding box center [397, 461] width 194 height 16
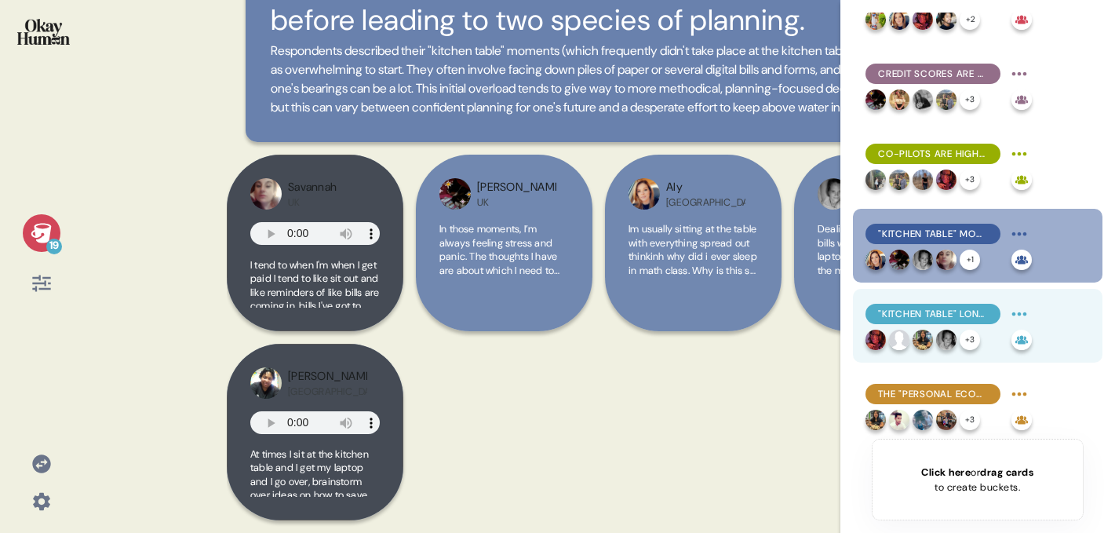
click at [895, 331] on img at bounding box center [899, 340] width 20 height 20
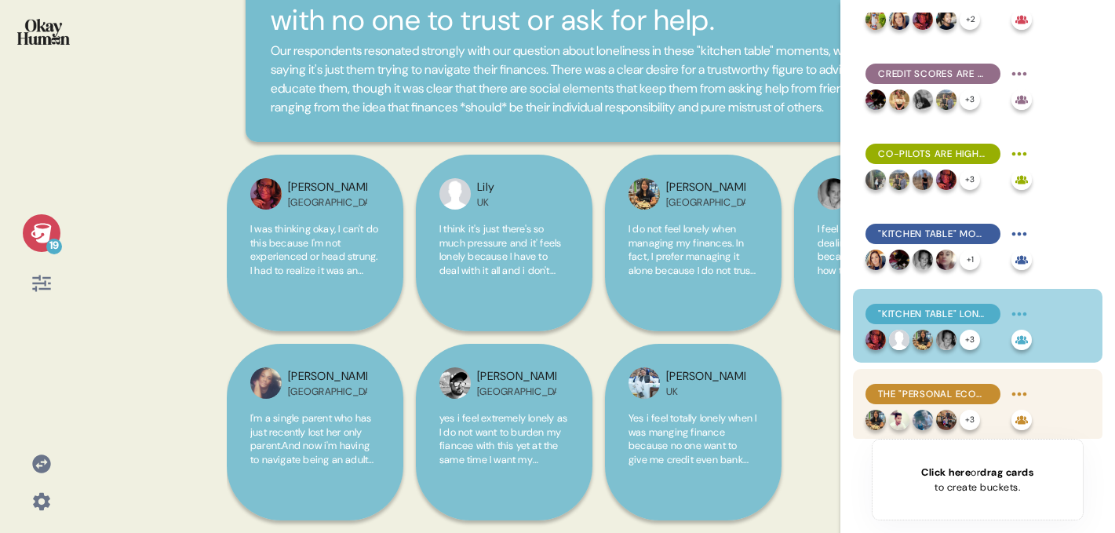
click at [925, 384] on div "The "personal economy" idea may carry a more holistic or serious connotation, b…" at bounding box center [933, 394] width 135 height 20
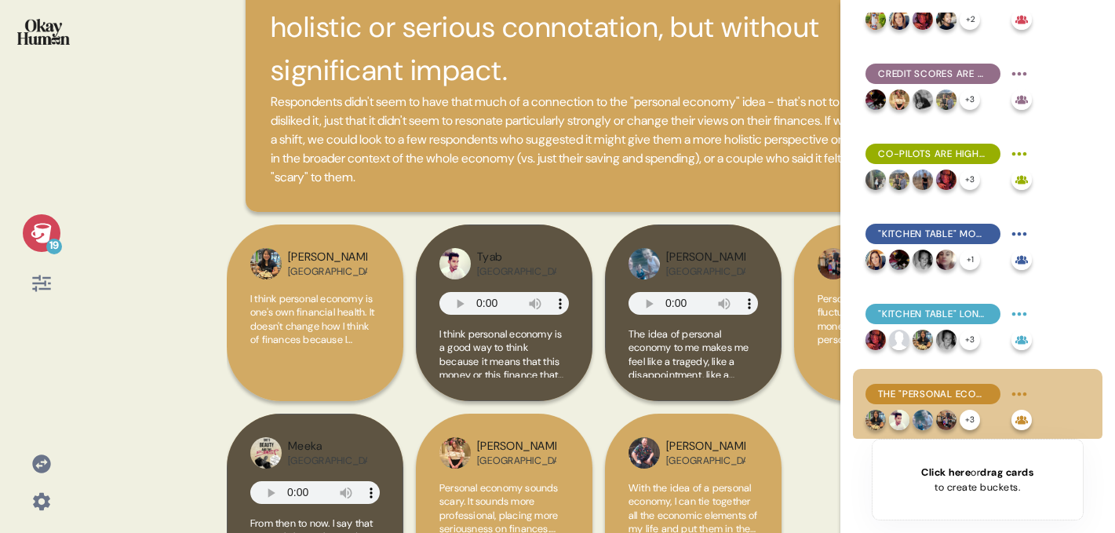
scroll to position [126, 0]
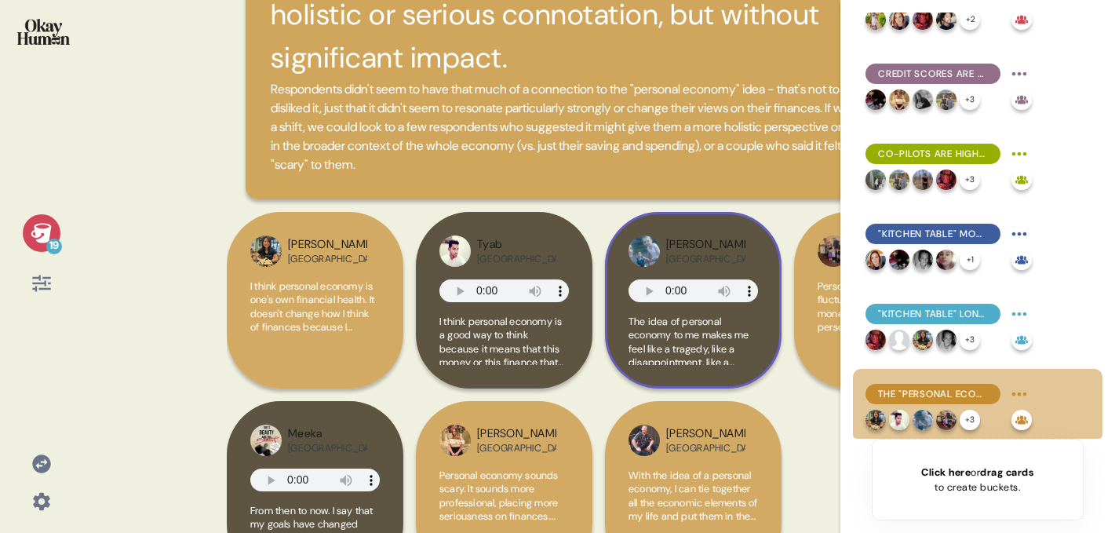
click at [725, 225] on div "Lionel Australia The idea of personal economy to me makes me feel like a traged…" at bounding box center [693, 300] width 177 height 177
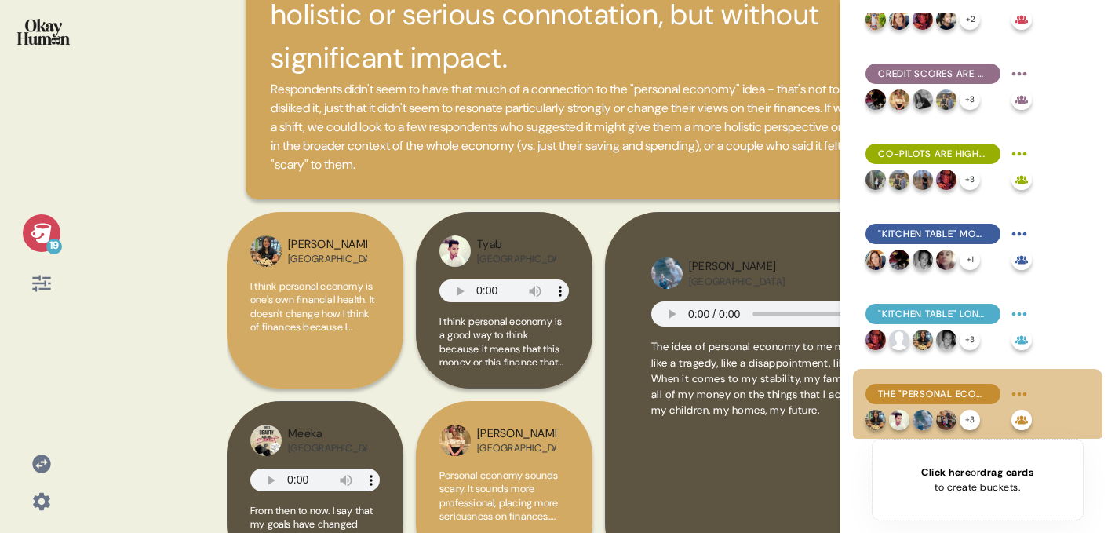
click at [36, 225] on icon at bounding box center [41, 233] width 20 height 20
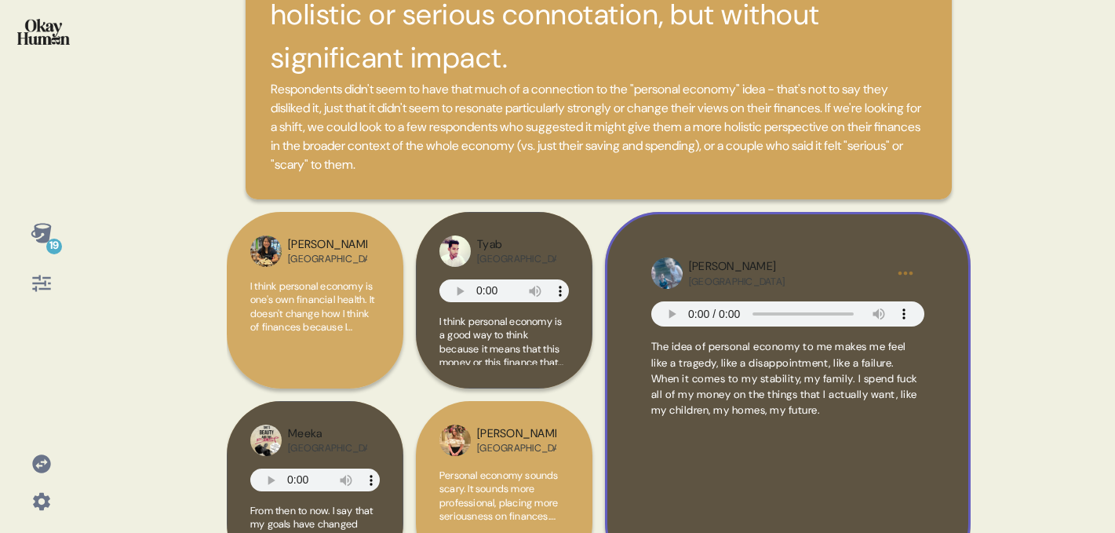
click at [904, 267] on html "19 Back The "personal economy" idea may carry a more holistic or serious connot…" at bounding box center [557, 266] width 1115 height 533
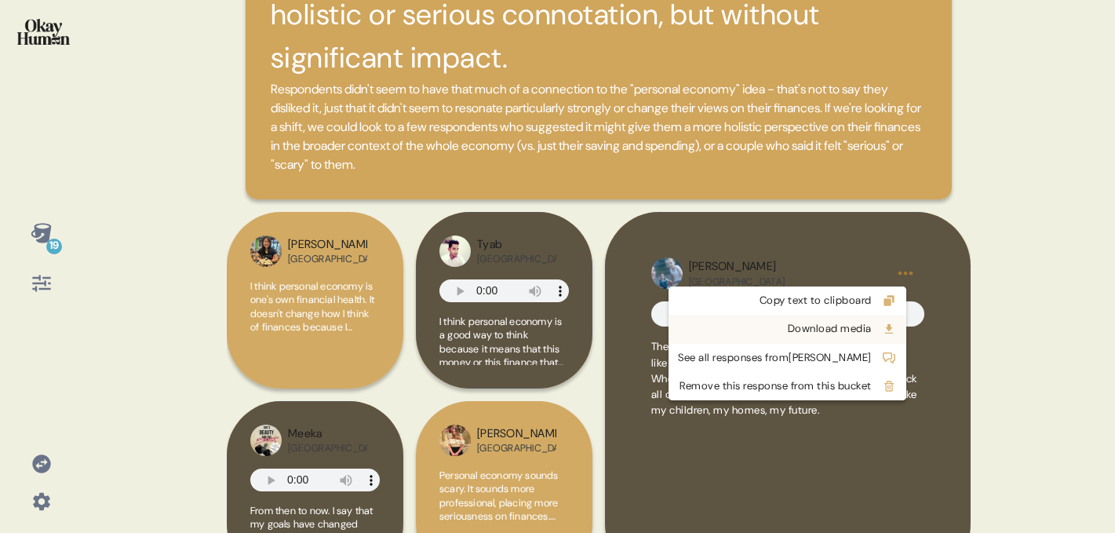
click at [822, 334] on div "Download media" at bounding box center [775, 329] width 194 height 16
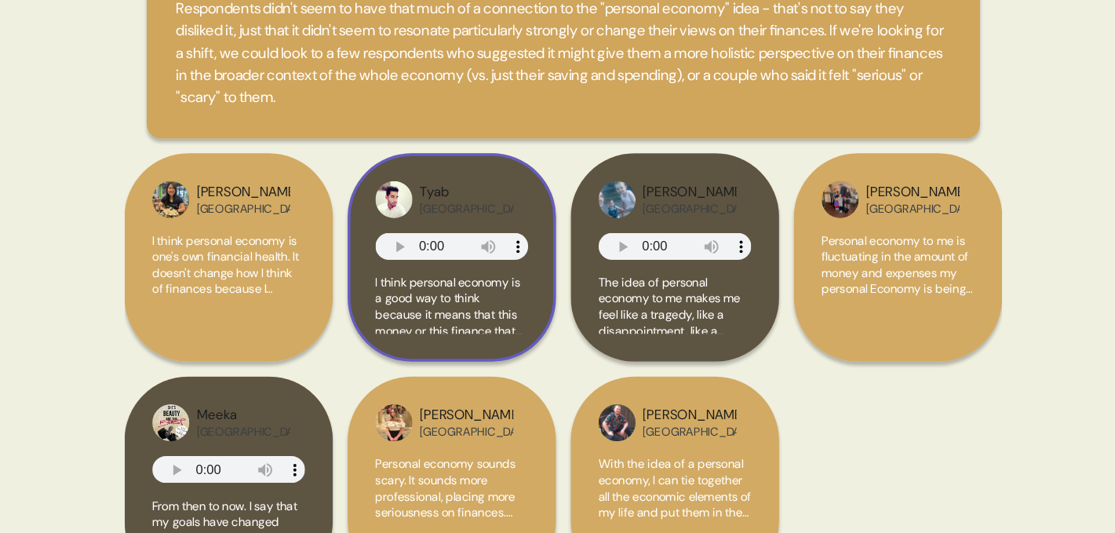
scroll to position [0, 0]
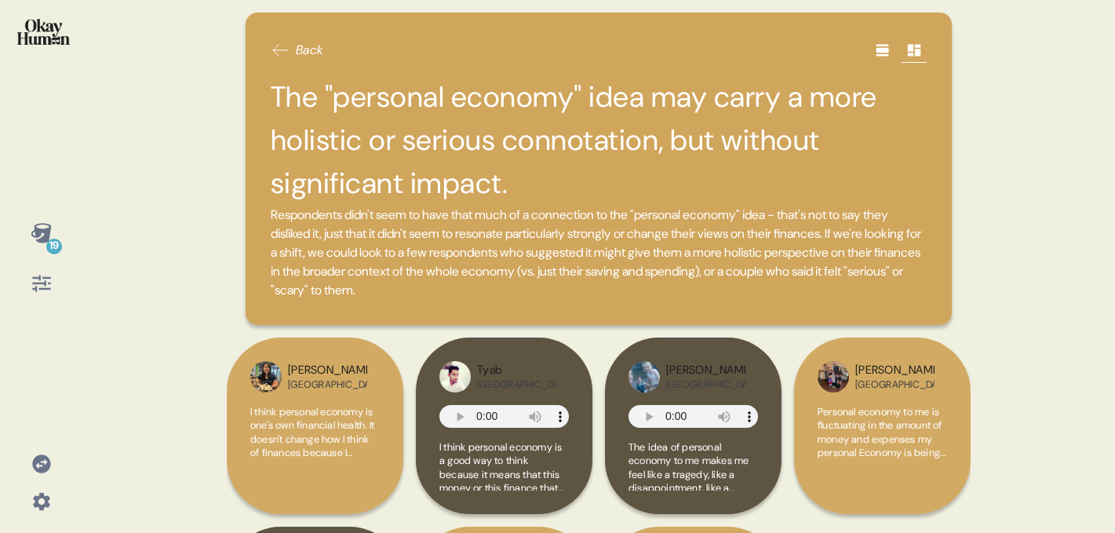
click at [306, 74] on div "Back The "personal economy" idea may carry a more holistic or serious connotati…" at bounding box center [599, 169] width 707 height 312
click at [311, 57] on span "Back" at bounding box center [310, 50] width 28 height 19
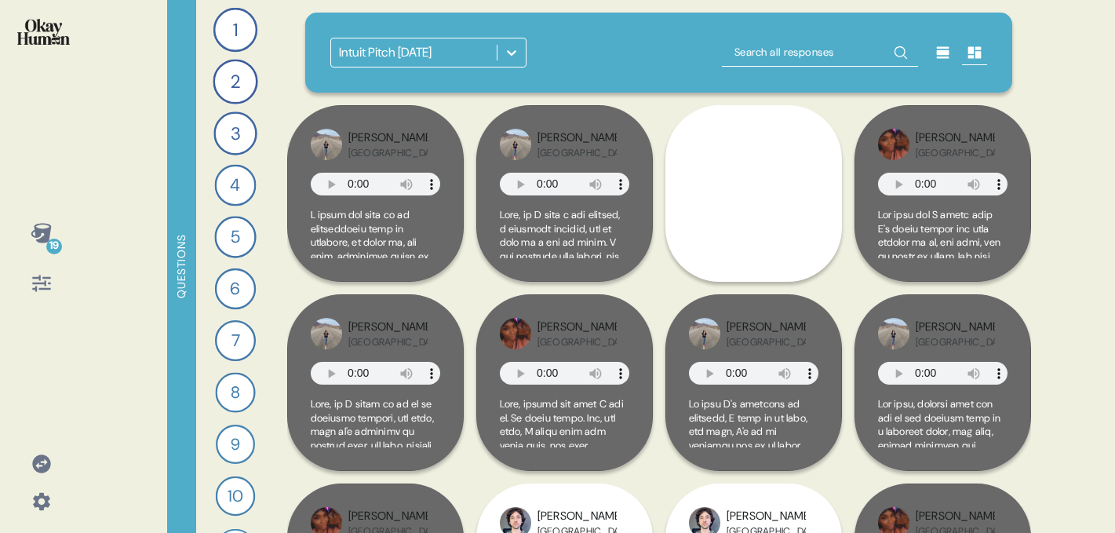
click at [67, 235] on div "19" at bounding box center [41, 258] width 57 height 88
click at [53, 237] on div "19" at bounding box center [42, 233] width 38 height 38
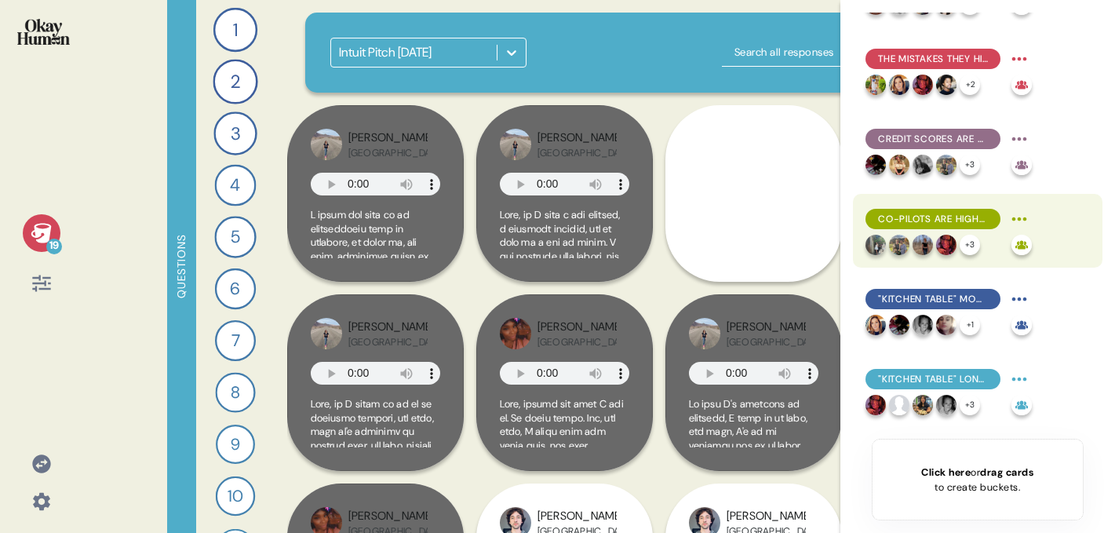
scroll to position [100, 0]
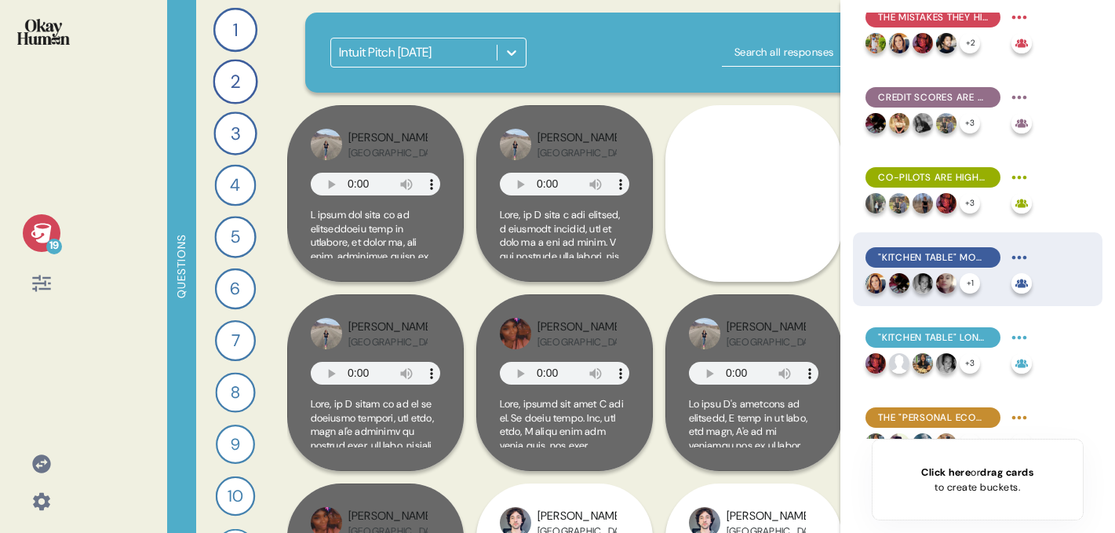
click at [906, 271] on div ""Kitchen table" moments initially overwhelm, before leading to two species of p…" at bounding box center [949, 269] width 166 height 49
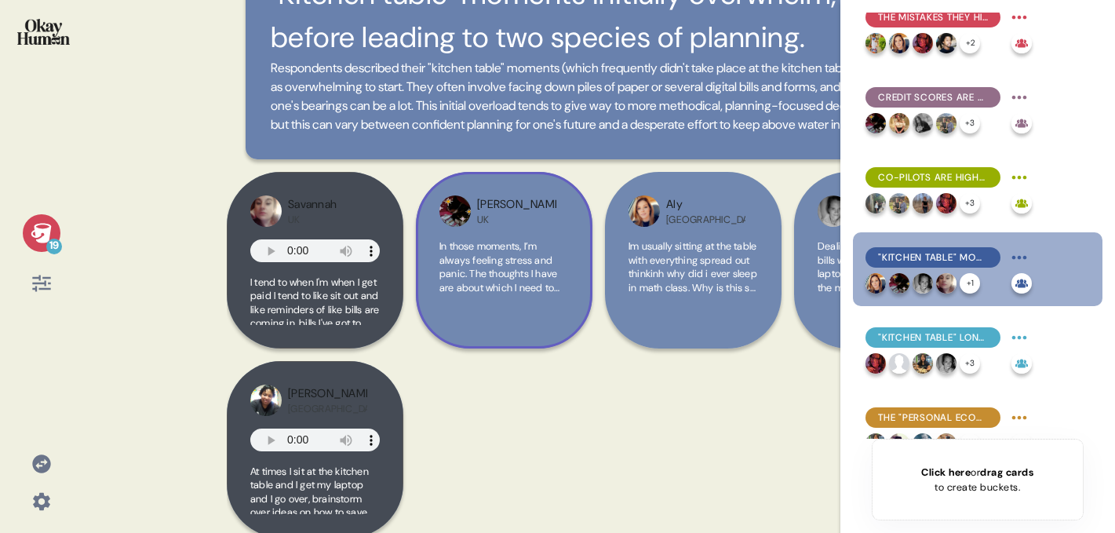
scroll to position [139, 0]
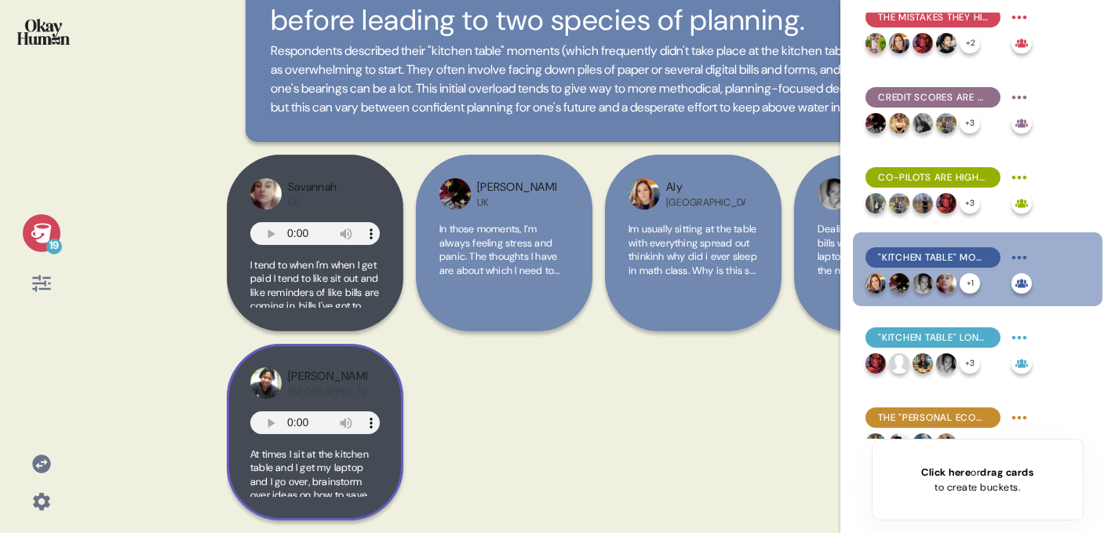
click at [261, 407] on div "Rob USA At times I sit at the kitchen table and I get my laptop and I go over, …" at bounding box center [315, 432] width 177 height 177
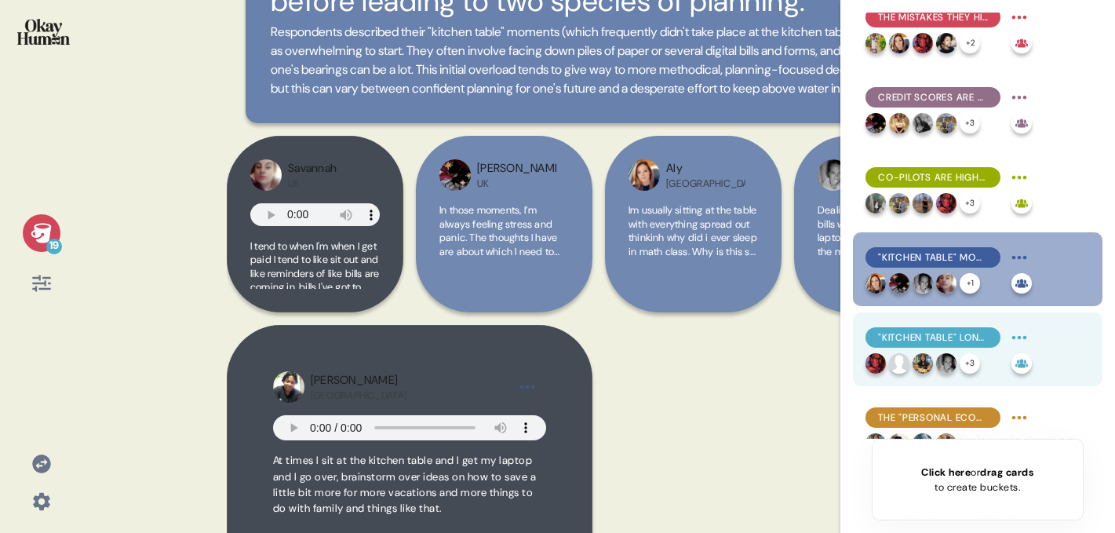
click at [908, 355] on div at bounding box center [899, 363] width 20 height 20
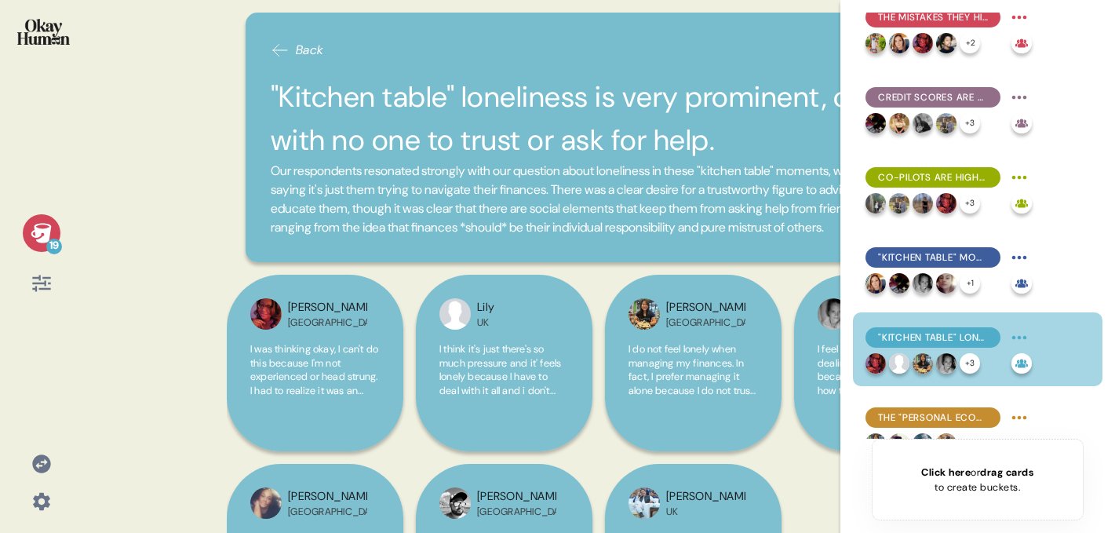
scroll to position [241, 0]
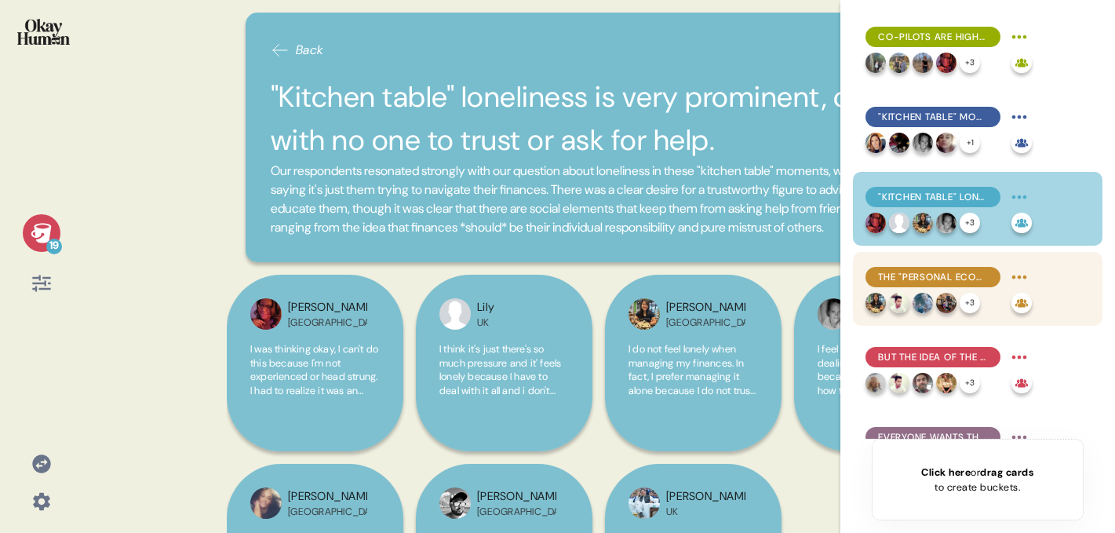
click at [938, 292] on div "The "personal economy" idea may carry a more holistic or serious connotation, b…" at bounding box center [949, 288] width 166 height 49
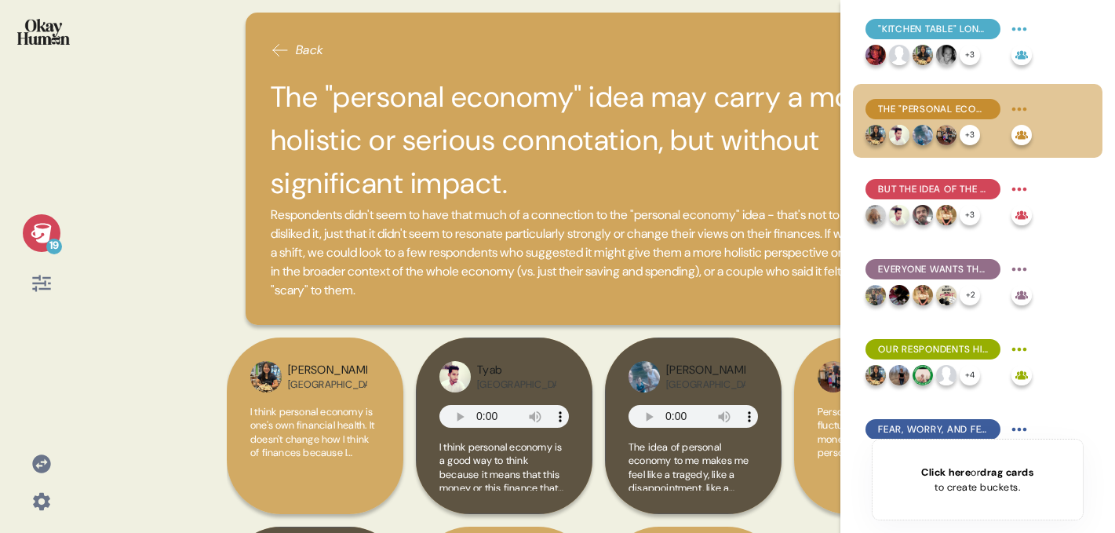
scroll to position [182, 0]
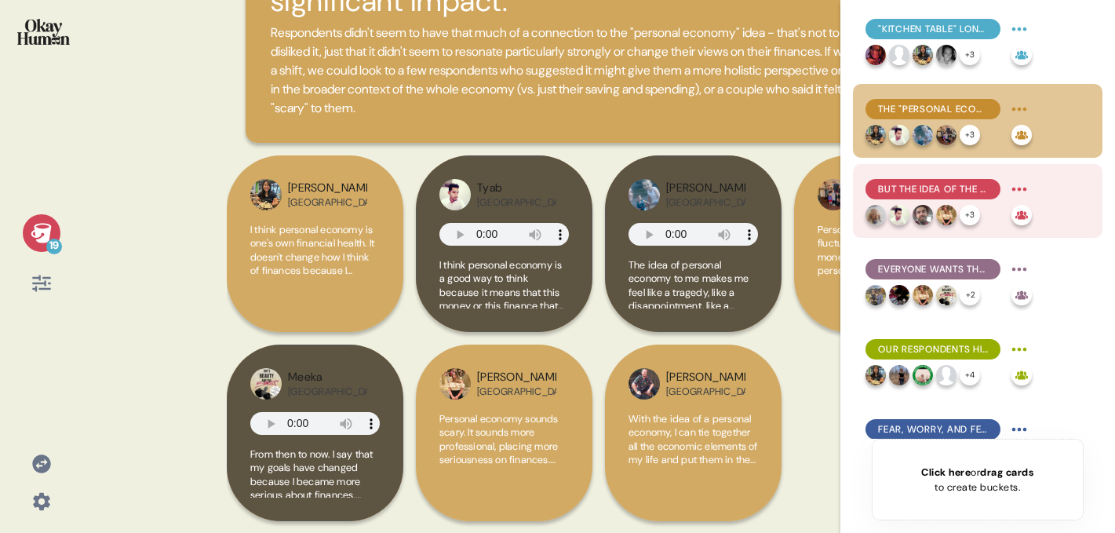
click at [924, 185] on span "But the idea of the system working against you? That's nearly universal." at bounding box center [933, 189] width 110 height 14
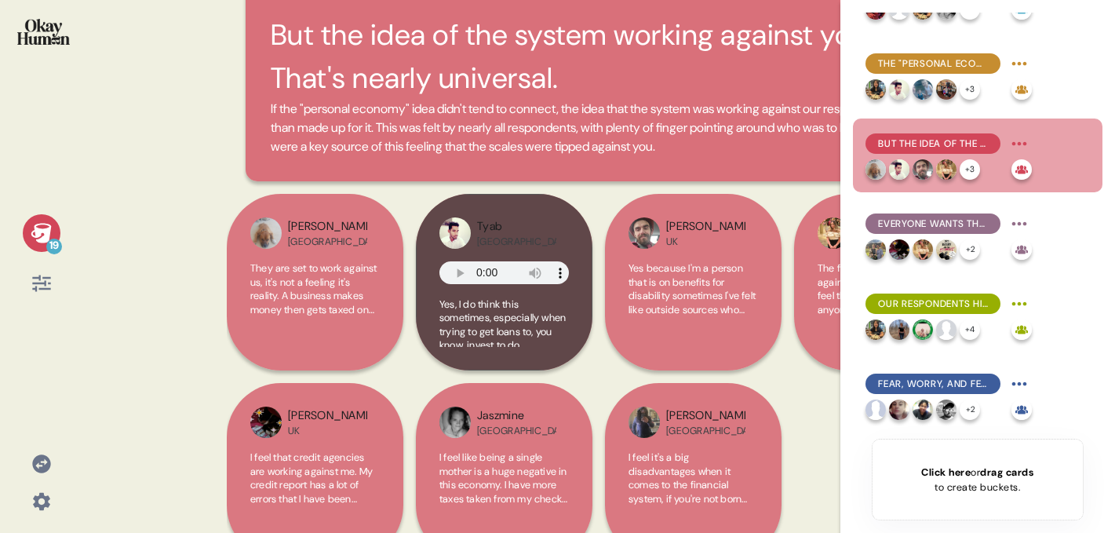
scroll to position [456, 0]
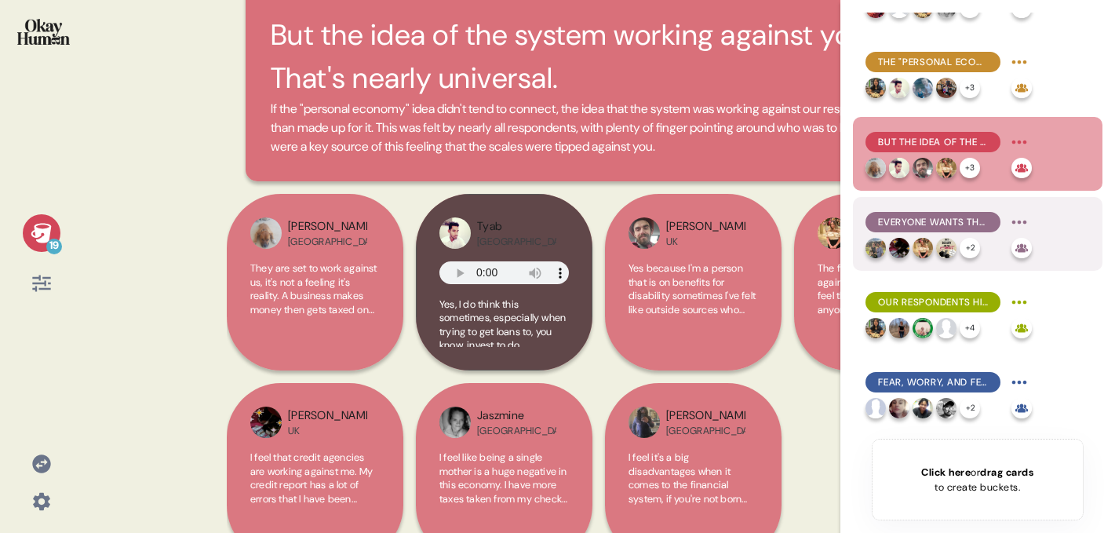
click at [916, 224] on span "Everyone wants the scales tipped back in their favor, but trust is built on exp…" at bounding box center [933, 222] width 110 height 14
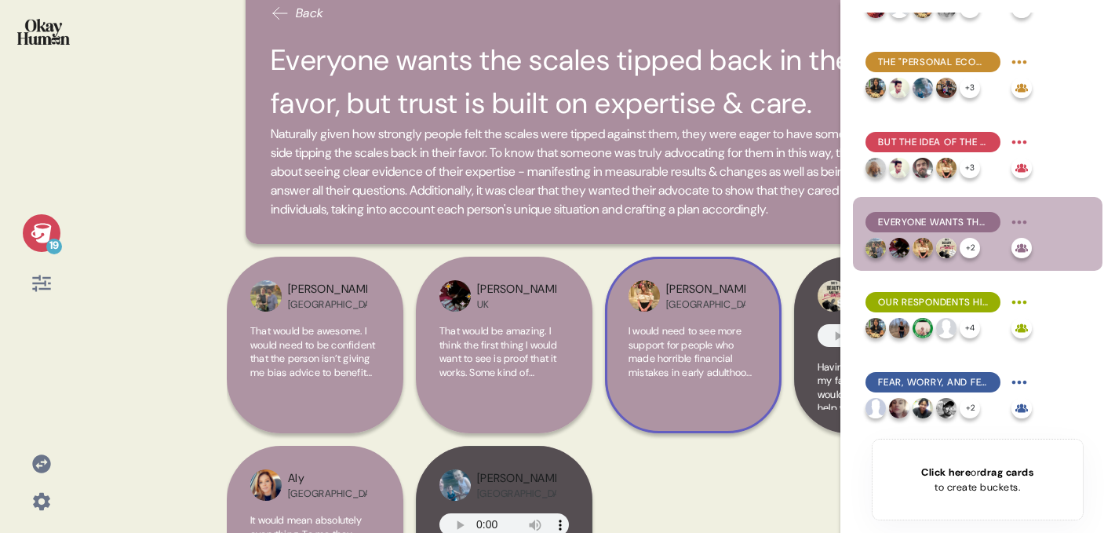
scroll to position [158, 0]
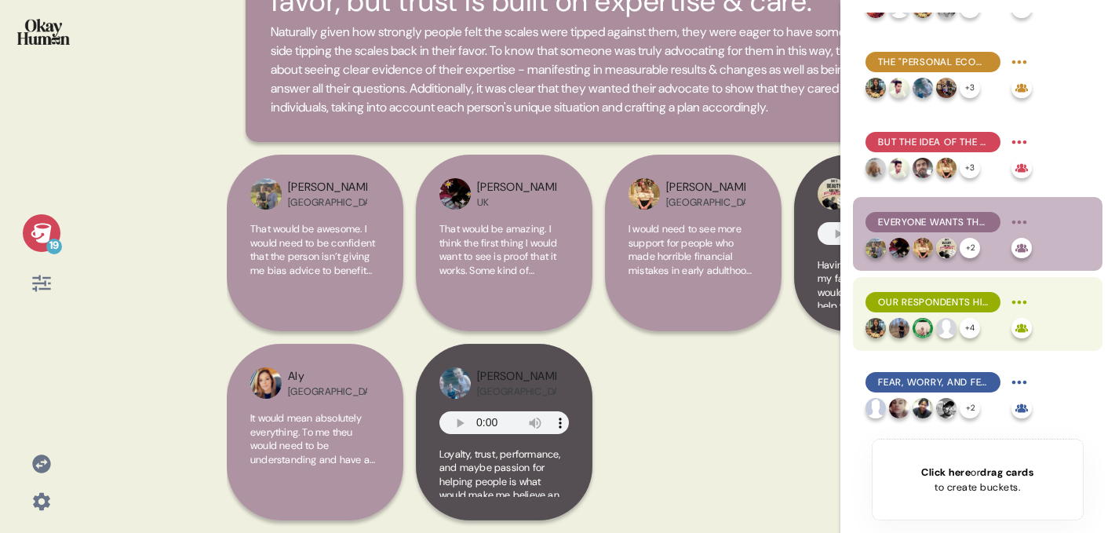
click at [902, 301] on span "Our respondents highly trust themselves and their intuition, but only to a poin…" at bounding box center [933, 302] width 110 height 14
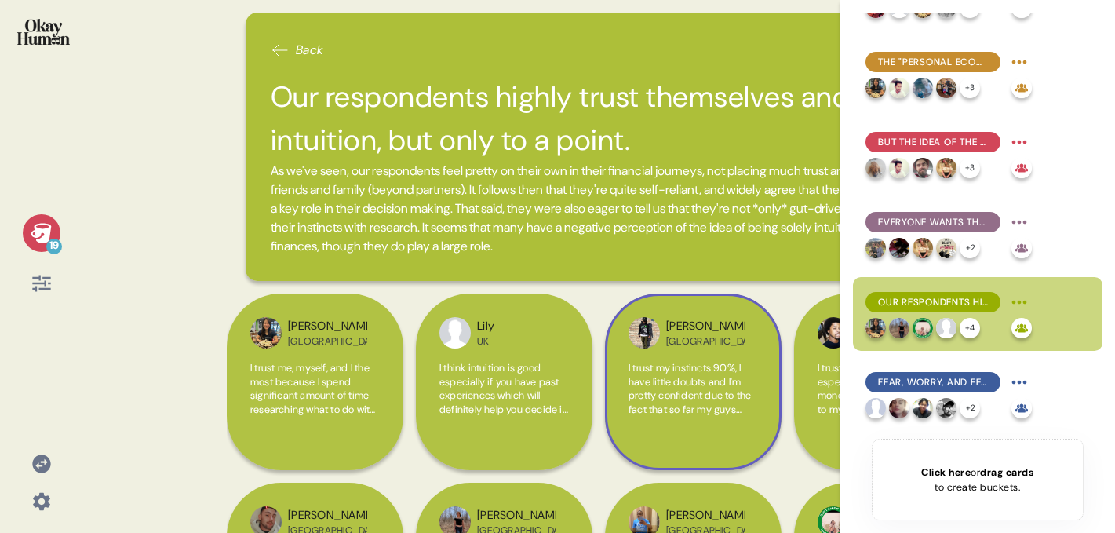
scroll to position [139, 0]
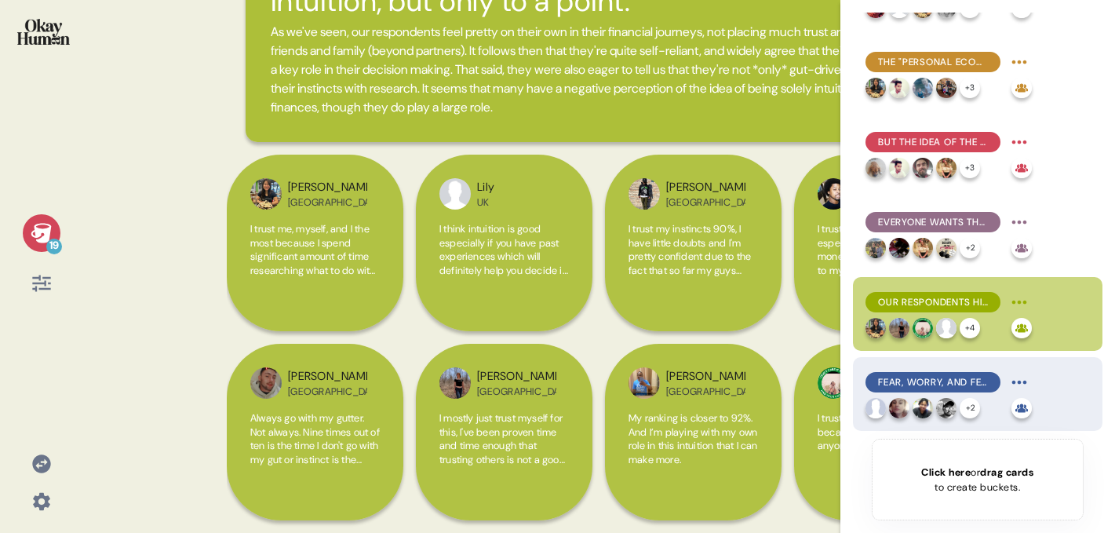
click at [939, 375] on span "Fear, worry, and feeling overwhelmed are near constant companions for many." at bounding box center [933, 382] width 110 height 14
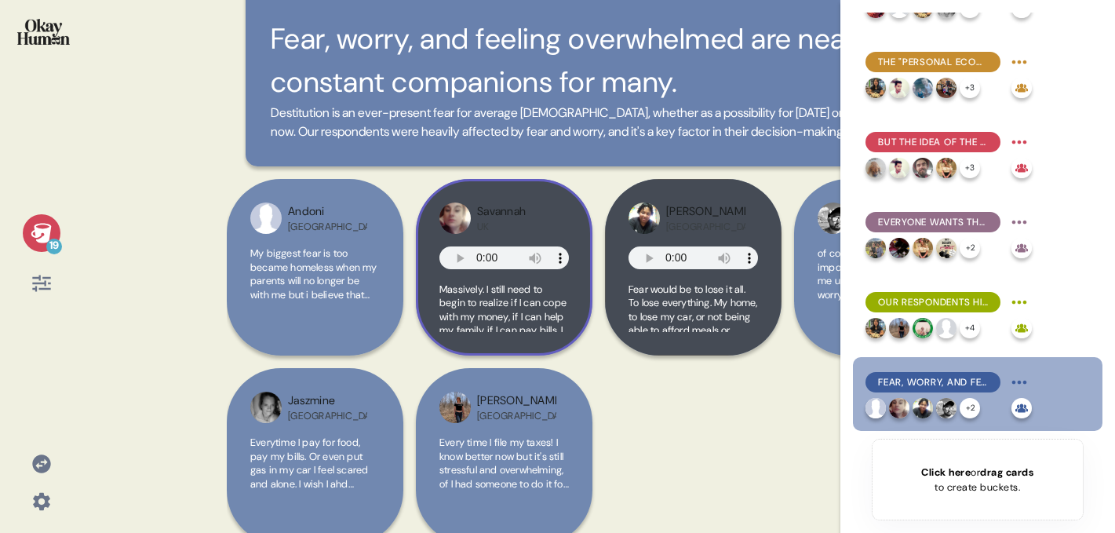
scroll to position [60, 0]
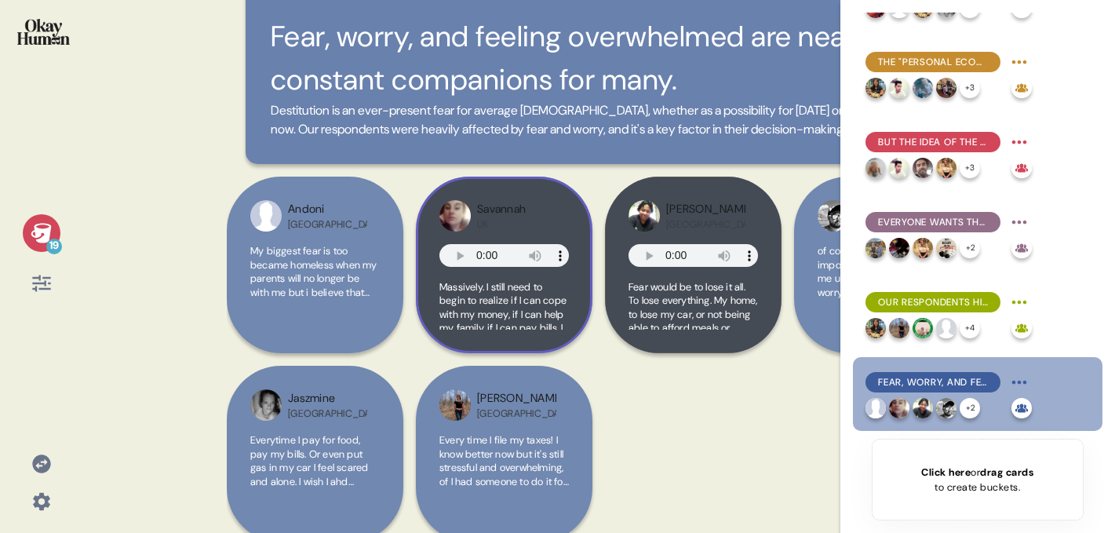
click at [529, 301] on span "Massively. I still need to begin to realize if I can cope with my money, if I c…" at bounding box center [503, 383] width 129 height 206
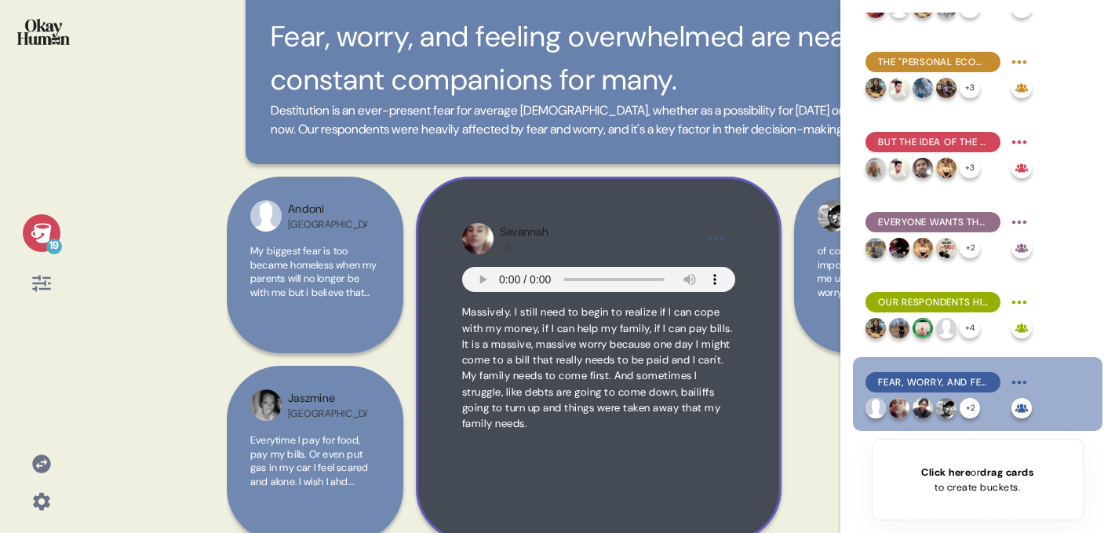
click at [574, 250] on div "Savannah UK" at bounding box center [599, 239] width 198 height 30
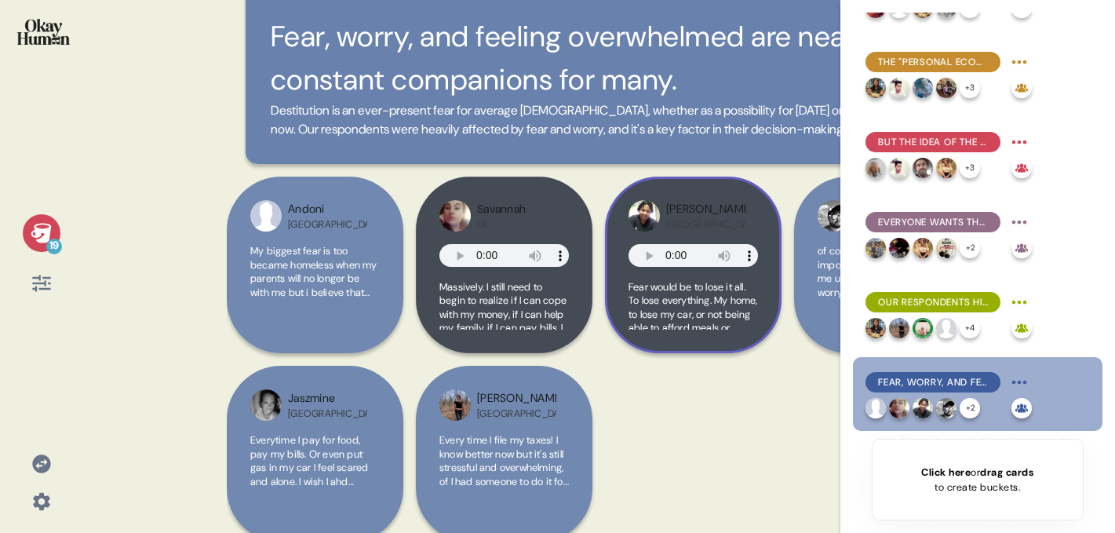
scroll to position [82, 0]
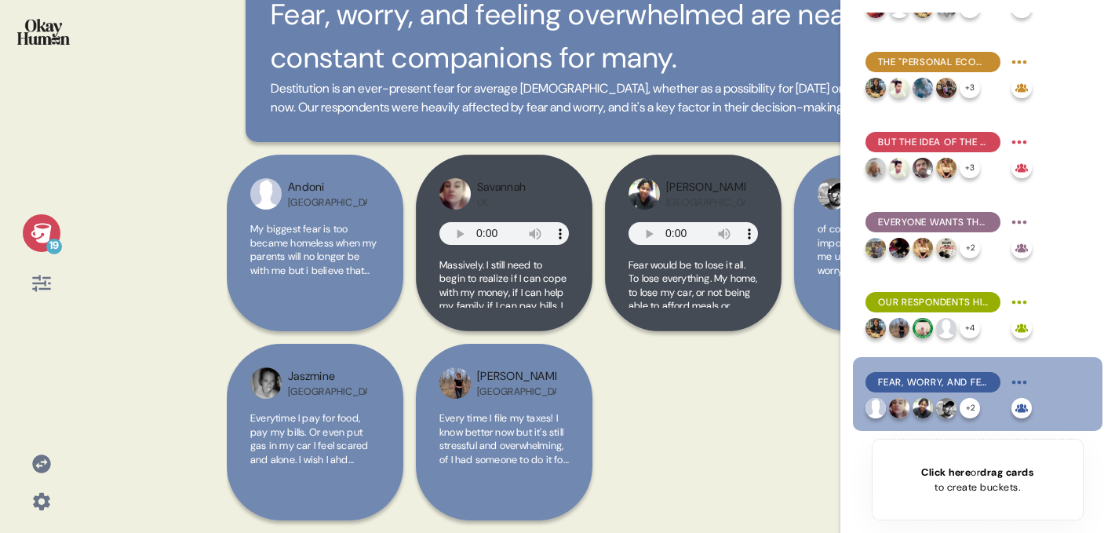
click at [563, 198] on div "Savannah UK" at bounding box center [503, 193] width 129 height 31
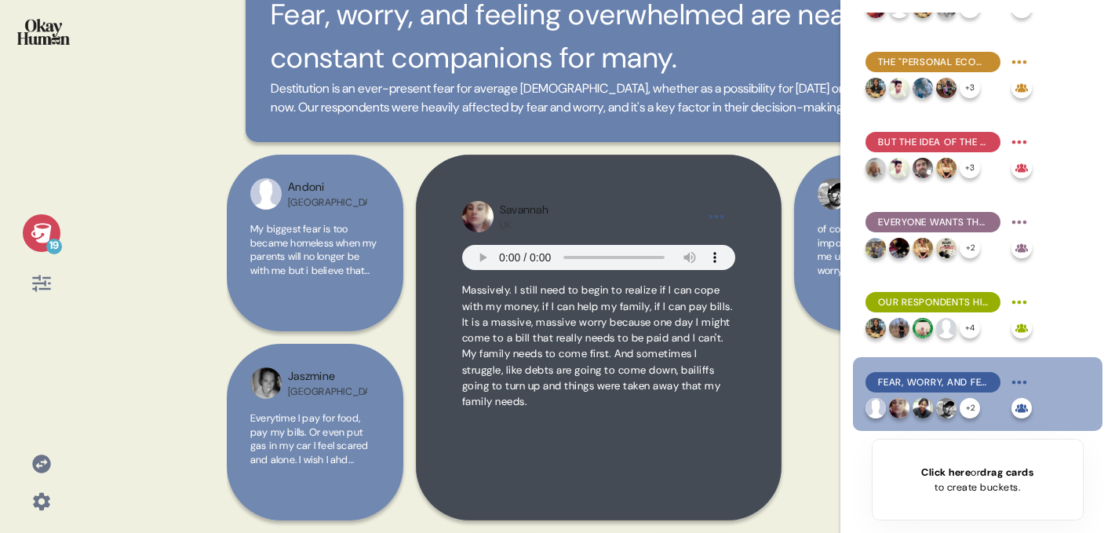
click at [718, 202] on div "Savannah UK" at bounding box center [598, 216] width 273 height 31
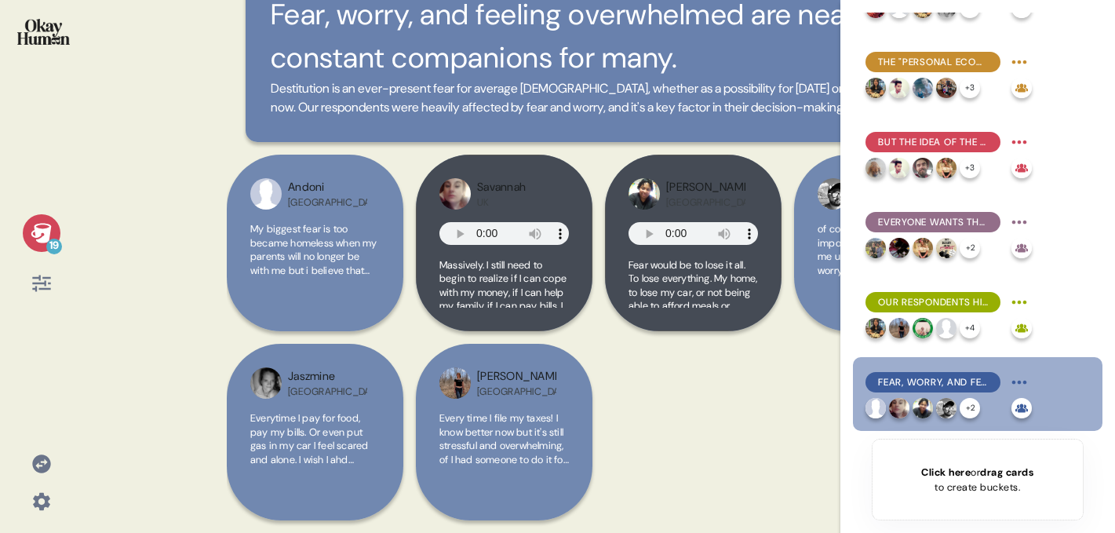
click at [544, 186] on div "Savannah UK" at bounding box center [516, 194] width 79 height 30
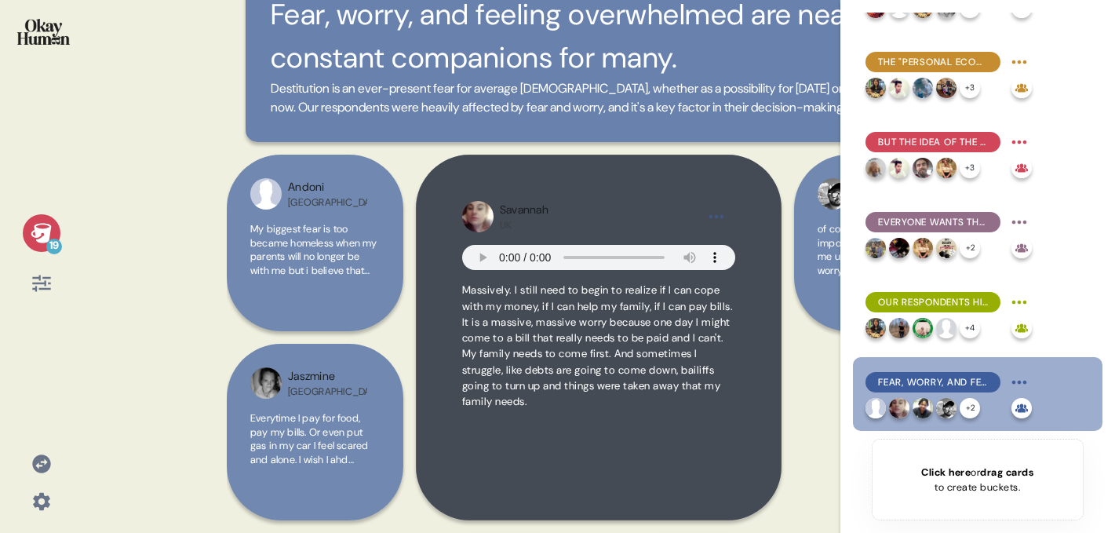
click at [709, 207] on html "19 Back Fear, worry, and feeling overwhelmed are near constant companions for m…" at bounding box center [557, 266] width 1115 height 533
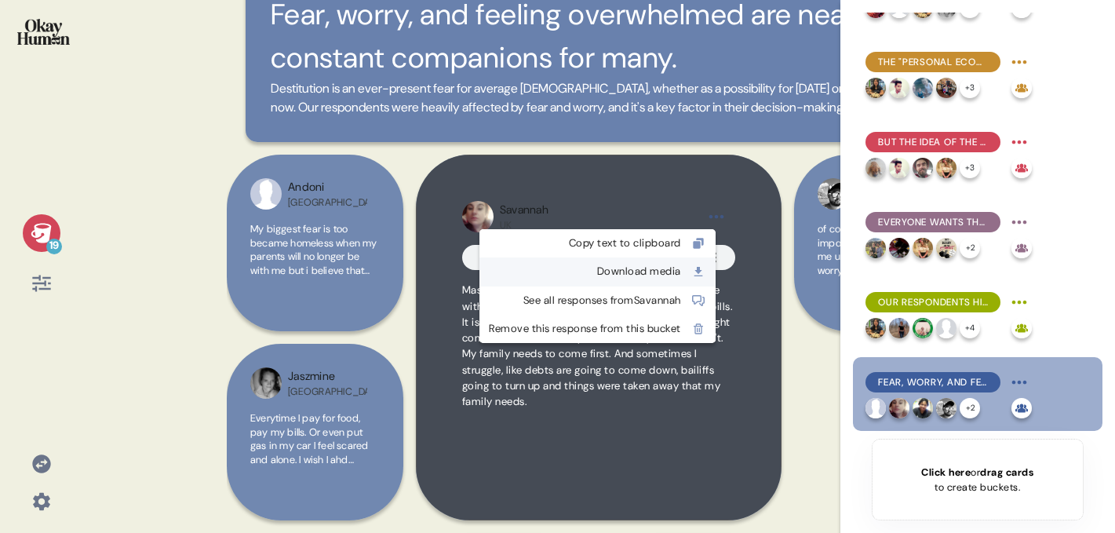
click at [643, 272] on div "Download media" at bounding box center [585, 272] width 192 height 16
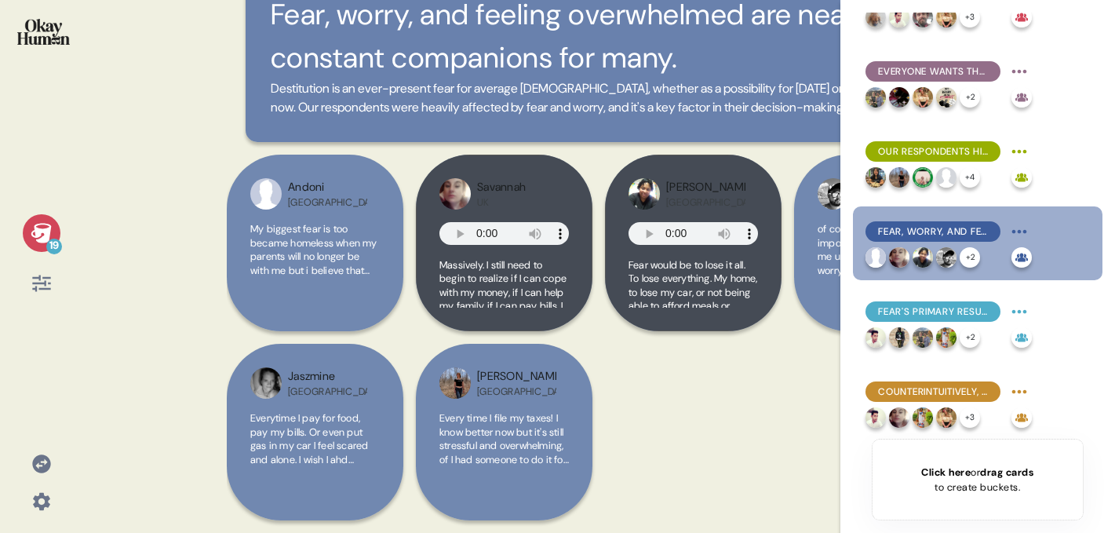
scroll to position [612, 0]
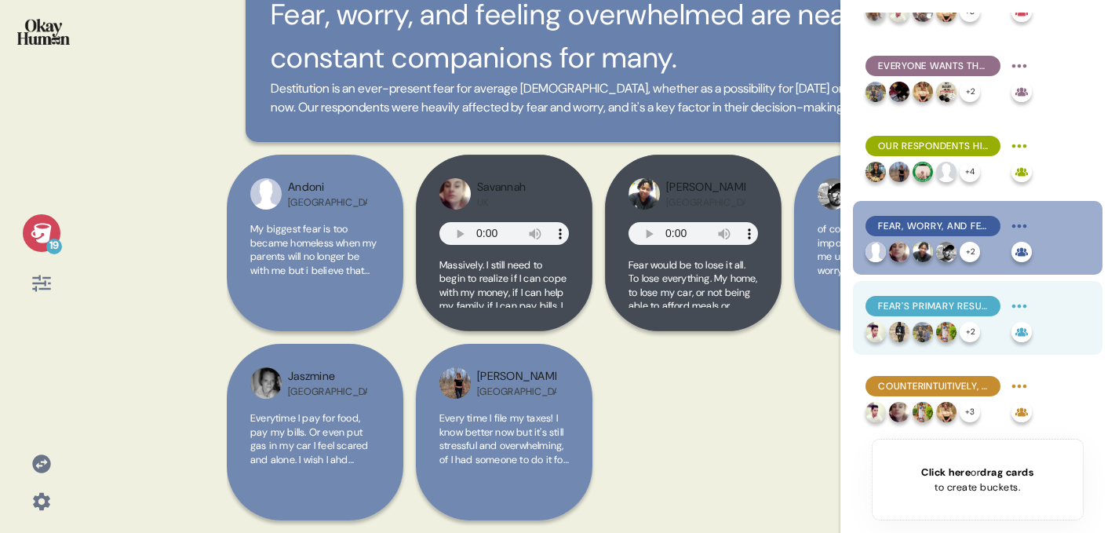
click at [921, 304] on span "Fear's primary result is to create hesitation, which can be paralyzing if not o…" at bounding box center [933, 306] width 110 height 14
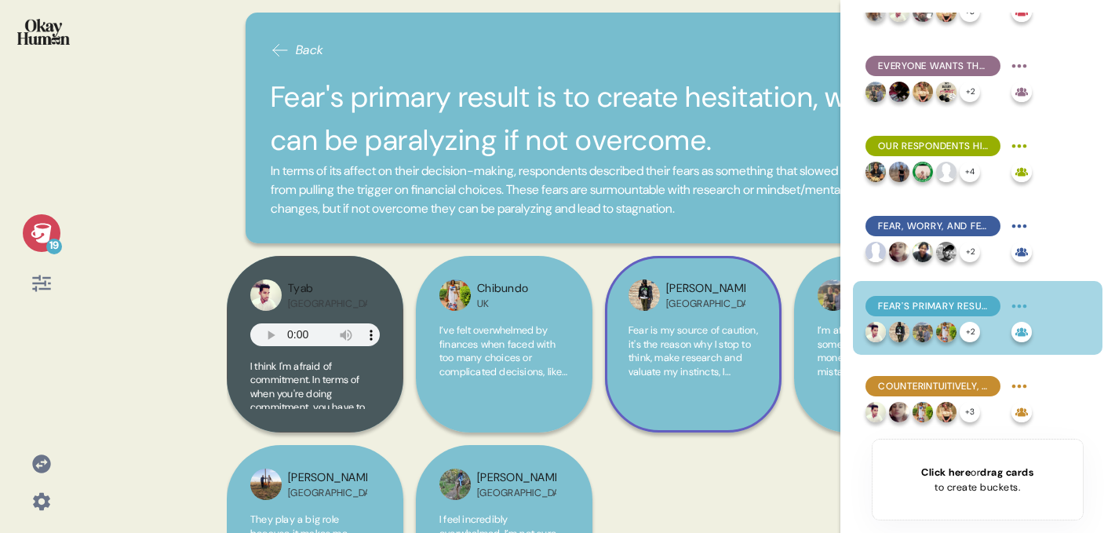
scroll to position [101, 0]
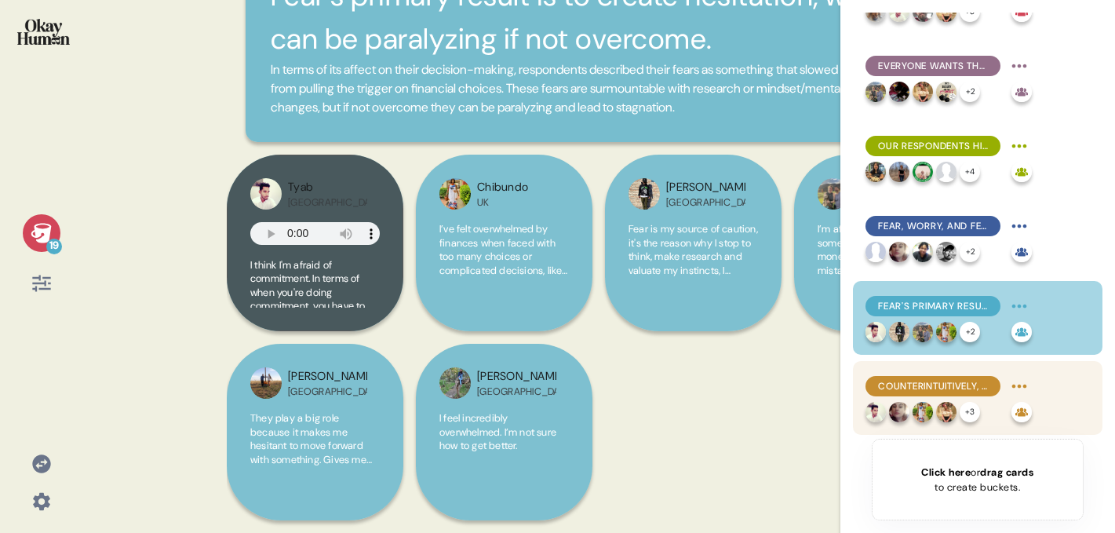
click at [911, 388] on span "Counterintuitively, doing the bare minimum is even more exhausting than plannin…" at bounding box center [933, 386] width 110 height 14
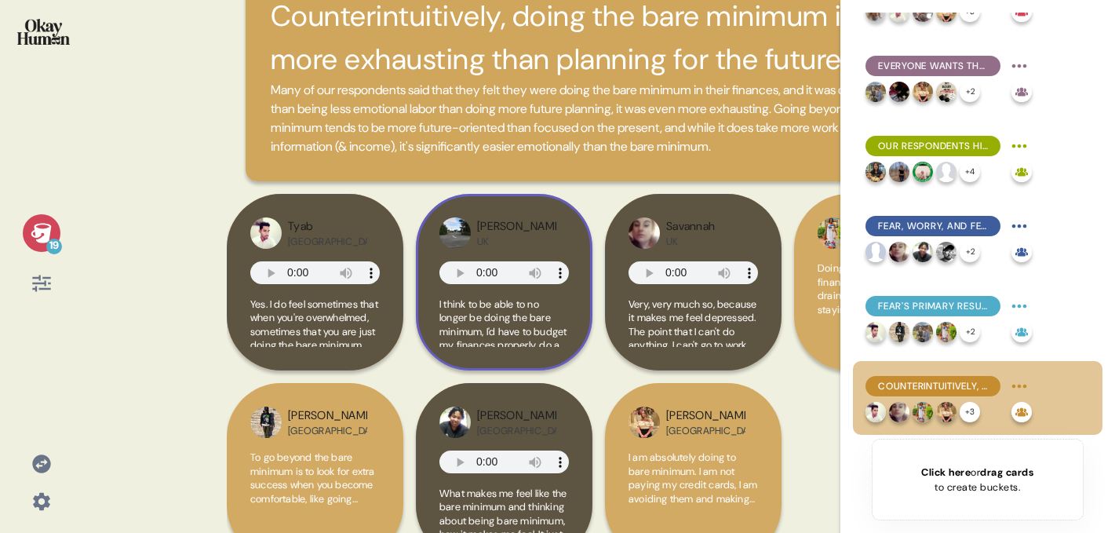
scroll to position [83, 0]
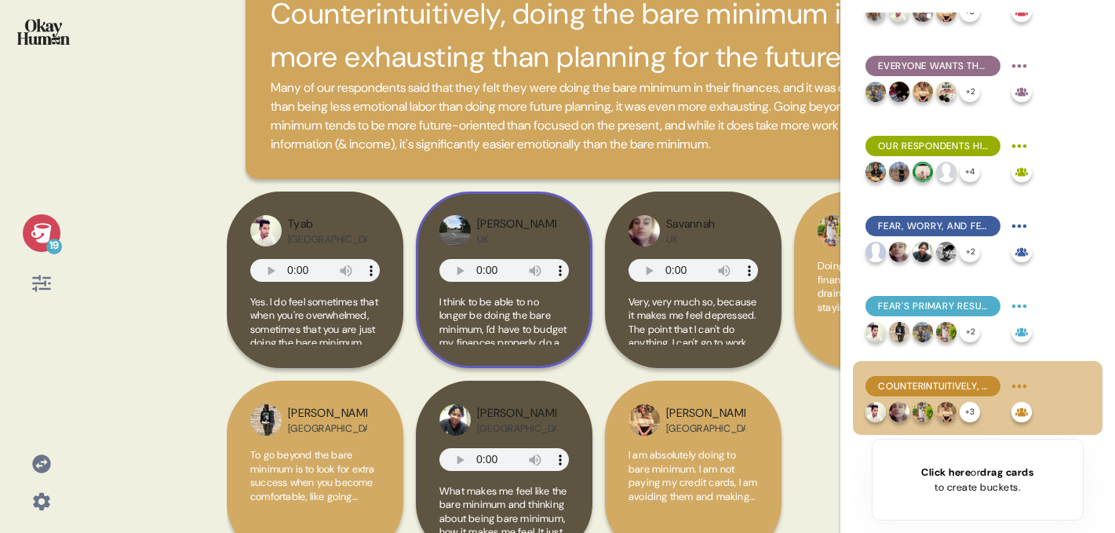
click at [459, 356] on div "Raymond UK I think to be able to no longer be doing the bare minimum, I'd have …" at bounding box center [504, 279] width 177 height 177
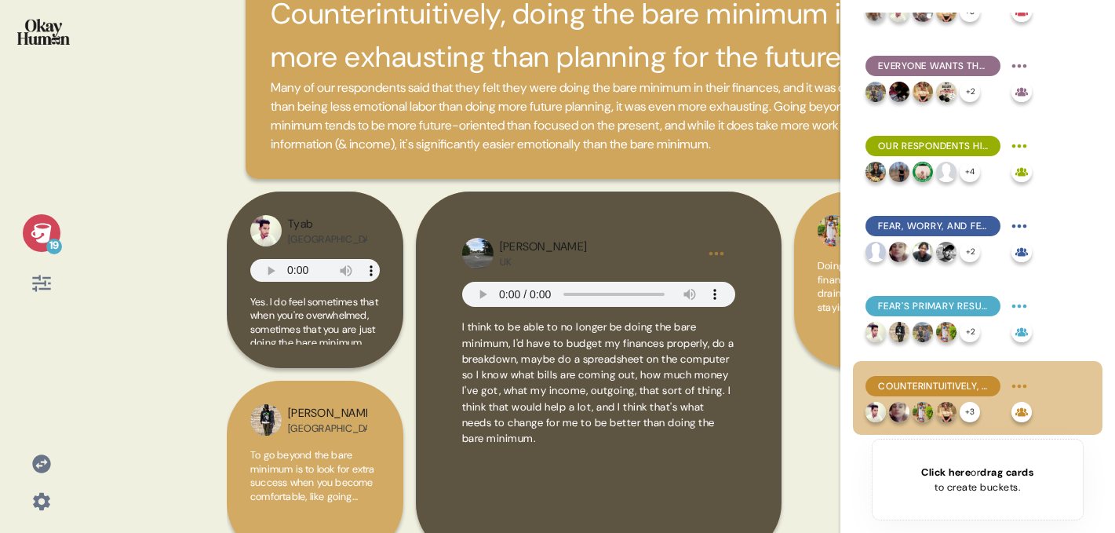
click at [754, 189] on div "Back Counterintuitively, doing the bare minimum is even more exhausting than pl…" at bounding box center [599, 266] width 744 height 533
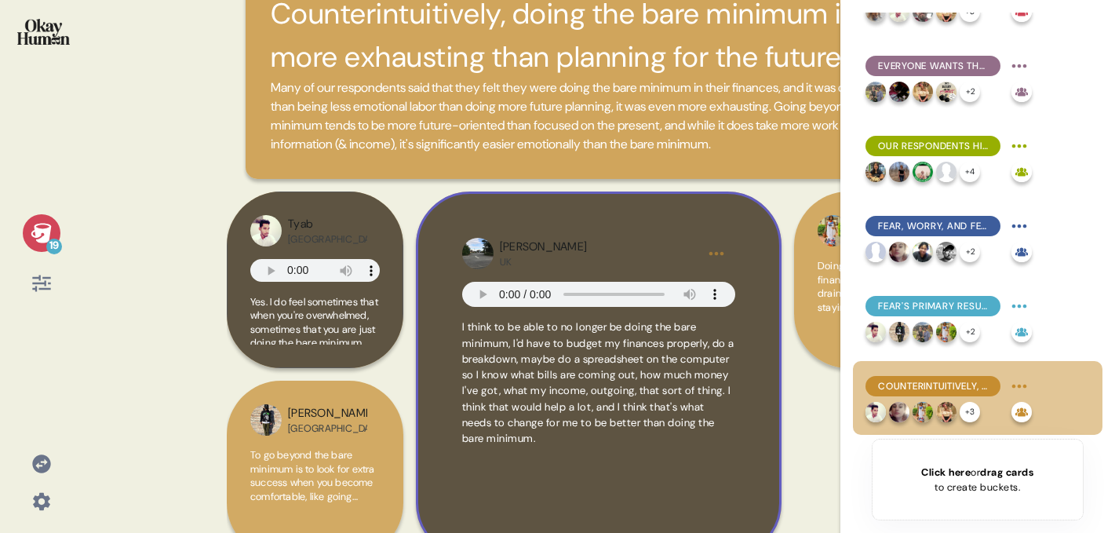
click at [732, 246] on div "Raymond UK" at bounding box center [598, 253] width 273 height 31
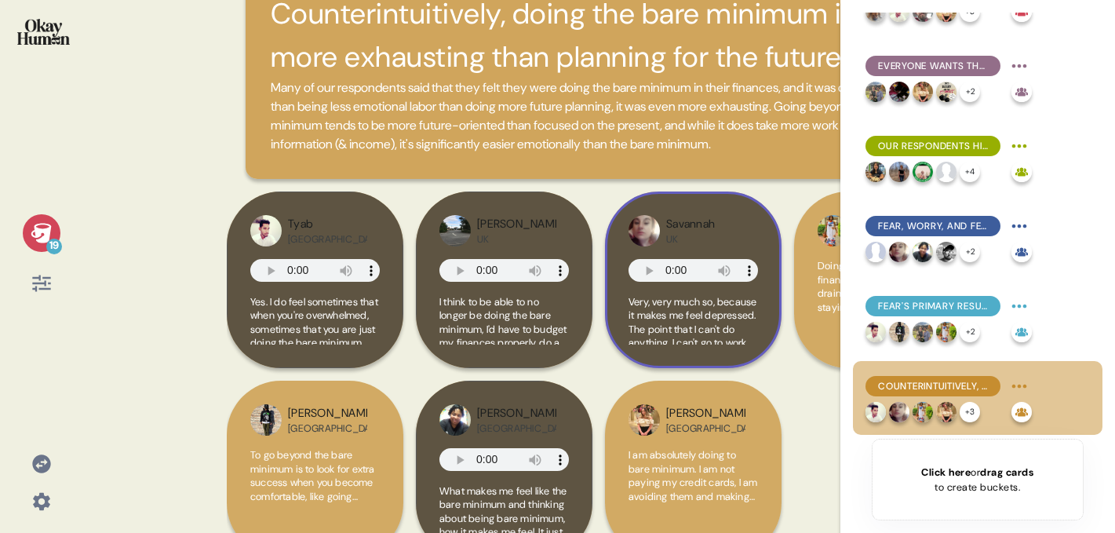
scroll to position [120, 0]
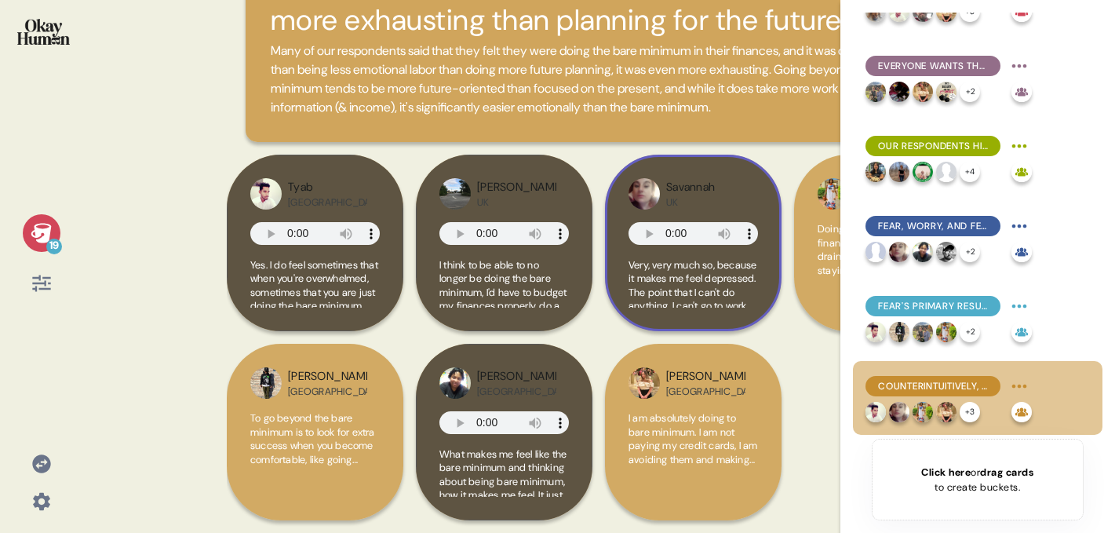
click at [697, 286] on span "Very, very much so, because it makes me feel depressed. The point that I can't …" at bounding box center [693, 340] width 129 height 165
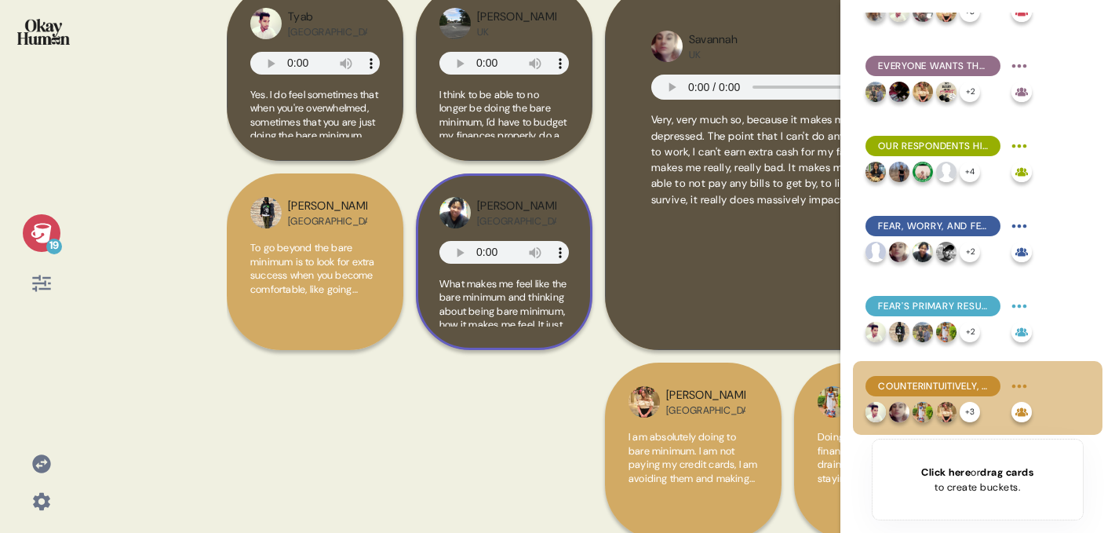
scroll to position [297, 0]
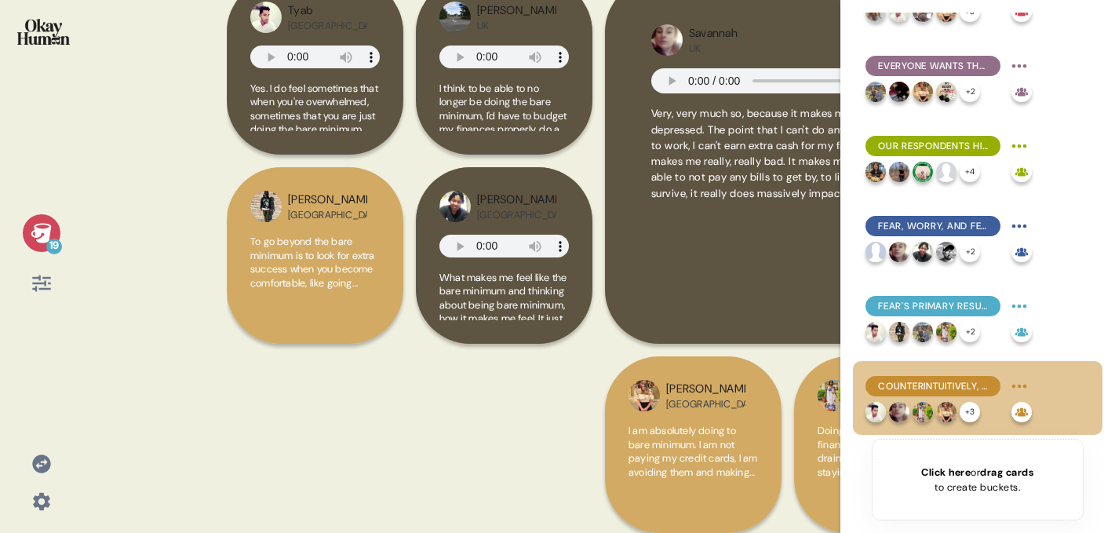
click at [51, 53] on div at bounding box center [41, 42] width 57 height 59
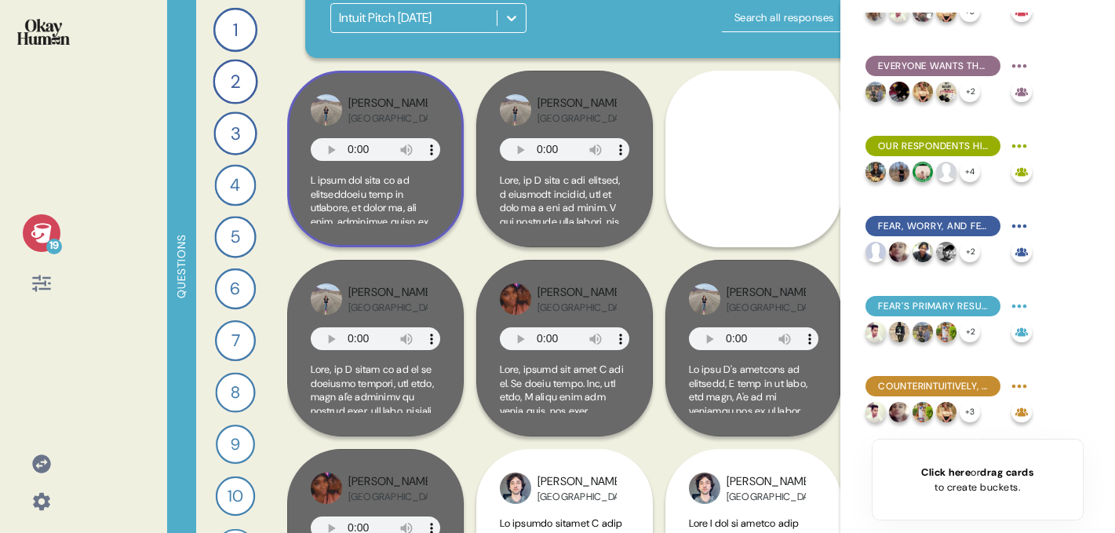
scroll to position [36, 0]
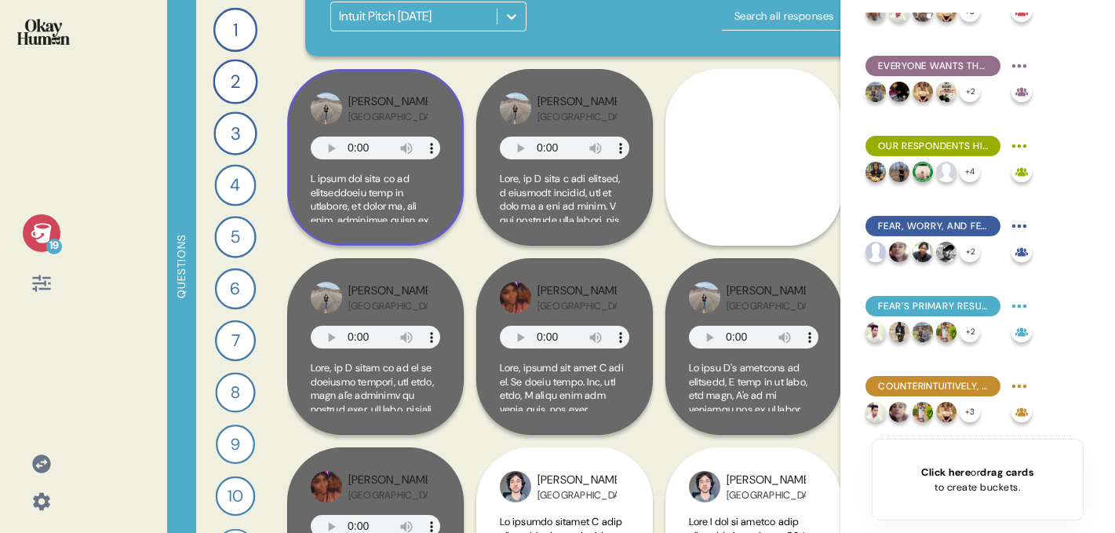
click at [453, 194] on div "Sari Canada" at bounding box center [375, 157] width 177 height 177
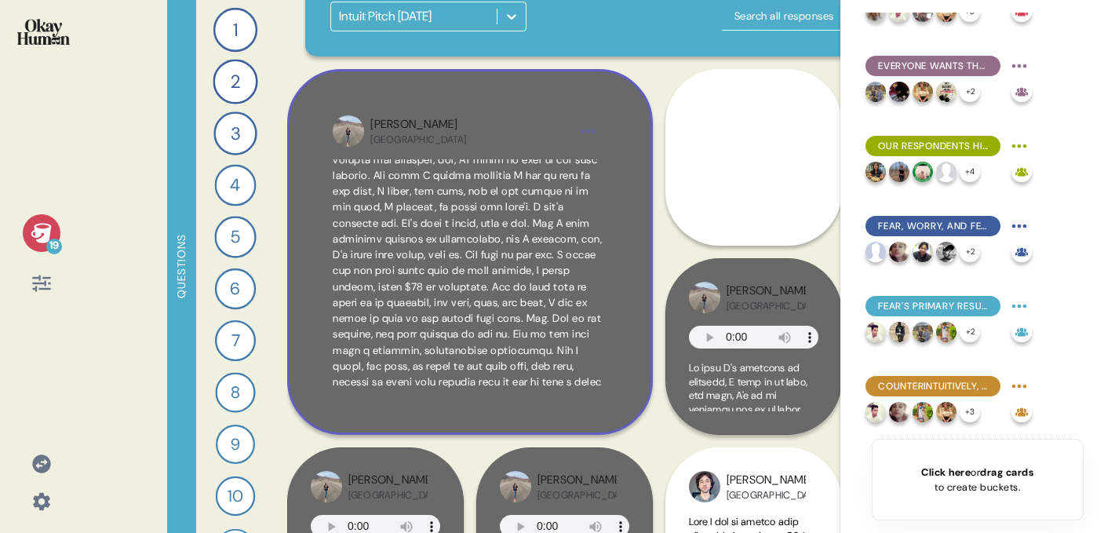
scroll to position [204, 0]
click at [544, 123] on div "Sari Canada" at bounding box center [469, 131] width 198 height 30
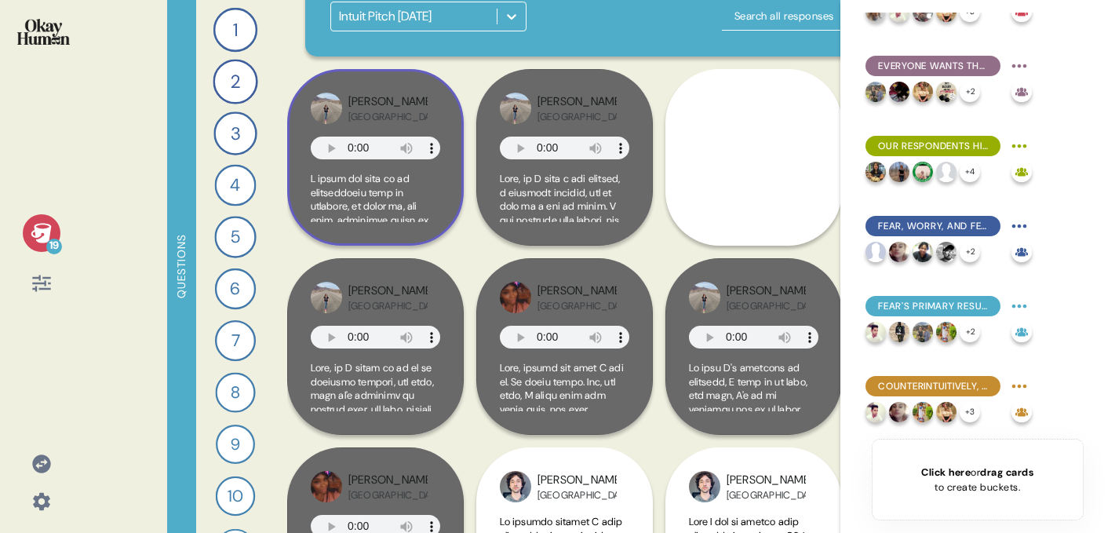
click at [447, 122] on div "Sari Canada" at bounding box center [375, 157] width 177 height 177
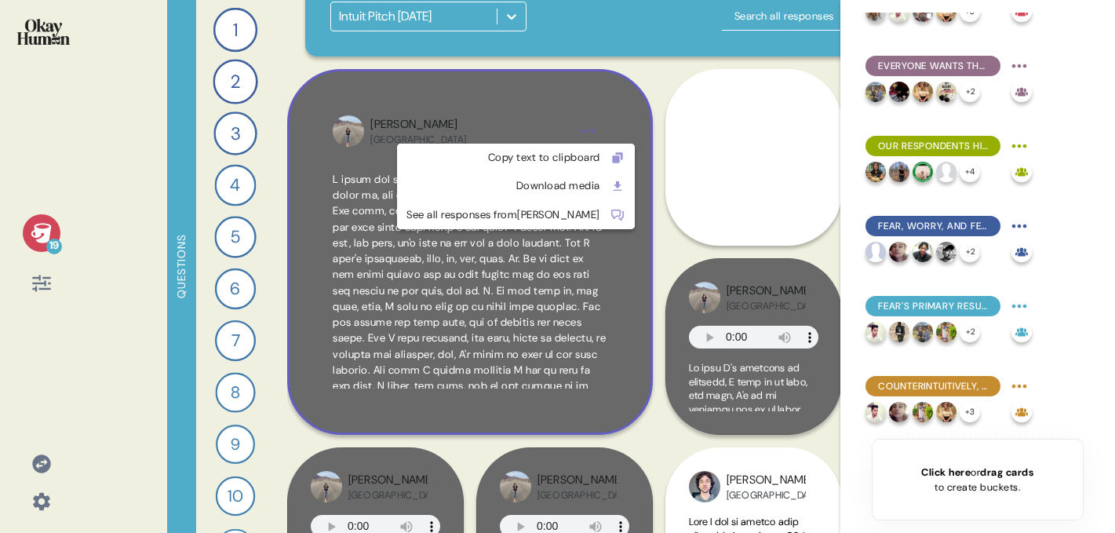
click at [589, 121] on html "19 Questions 1 Describe your relationship with your finances with a single stor…" at bounding box center [557, 266] width 1115 height 533
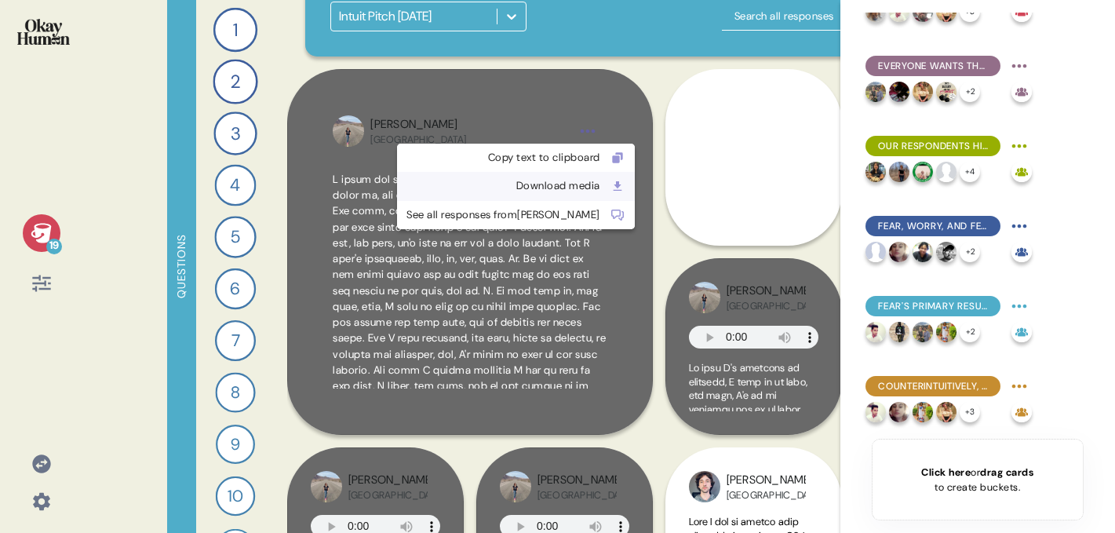
click at [524, 181] on div "Download media" at bounding box center [504, 186] width 194 height 16
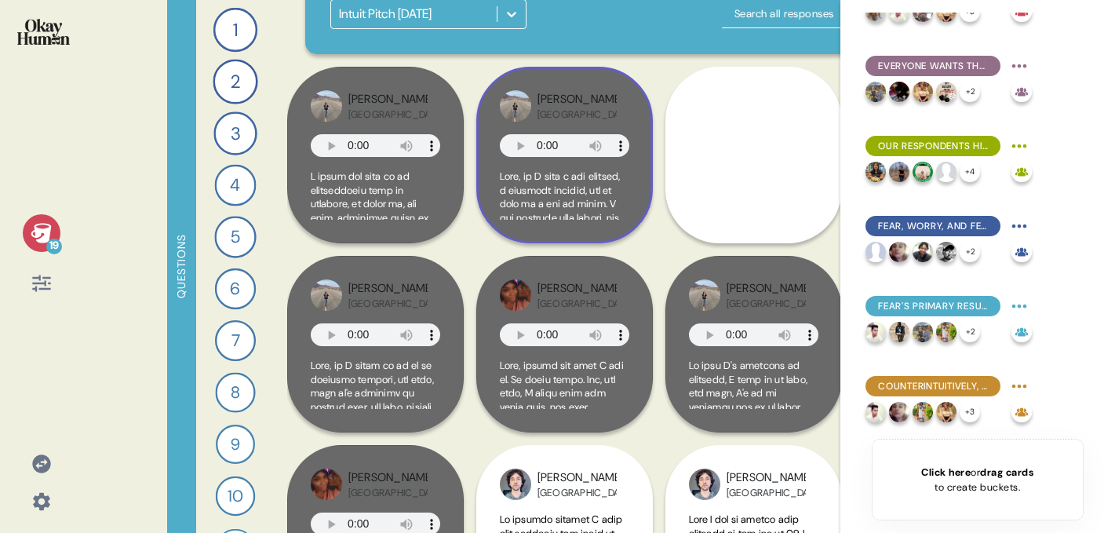
scroll to position [40, 0]
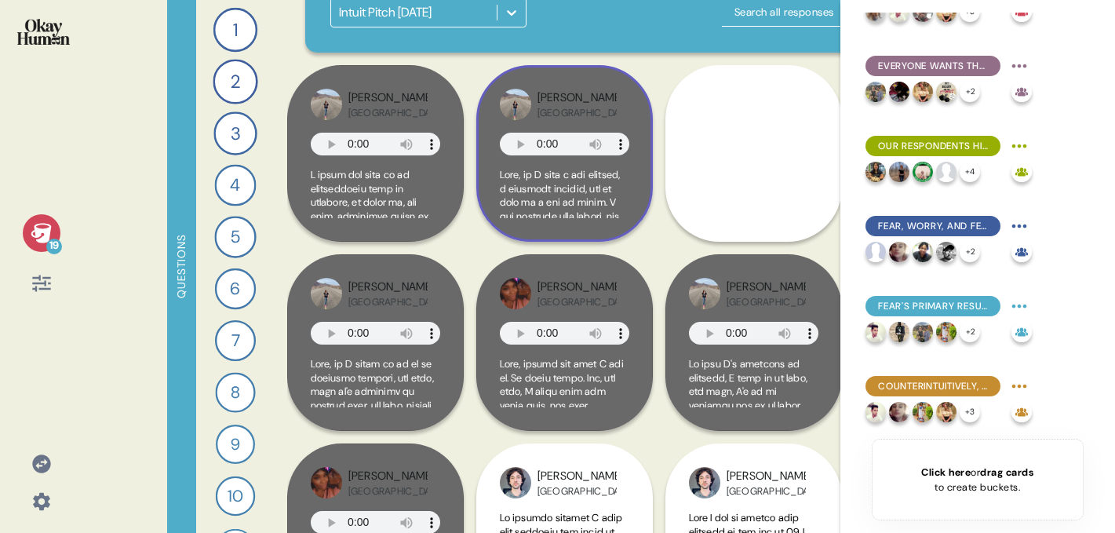
click at [604, 194] on span at bounding box center [564, 193] width 129 height 50
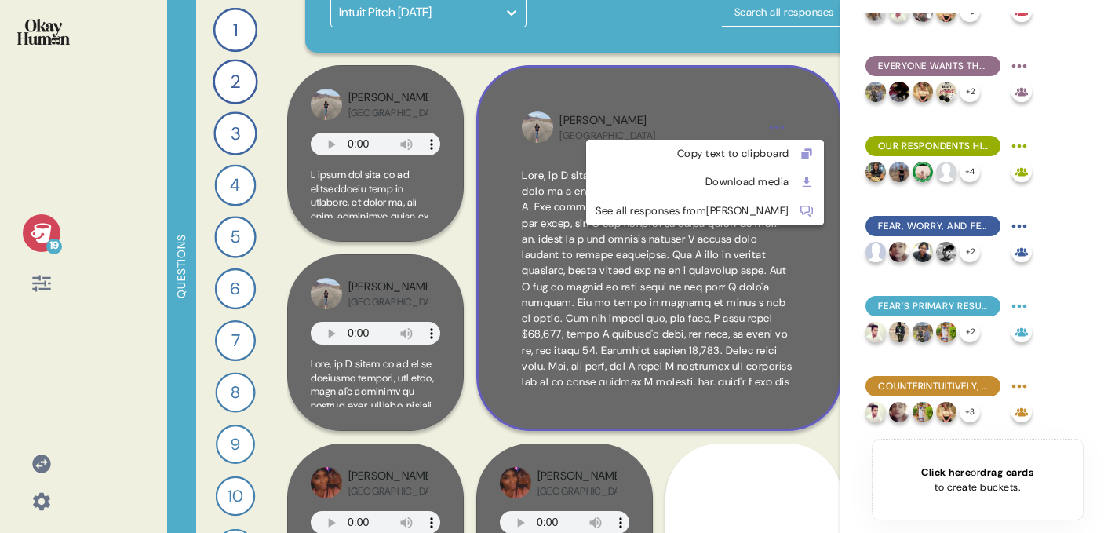
click at [779, 119] on html "19 Questions 1 Describe your relationship with your finances with a single stor…" at bounding box center [557, 266] width 1115 height 533
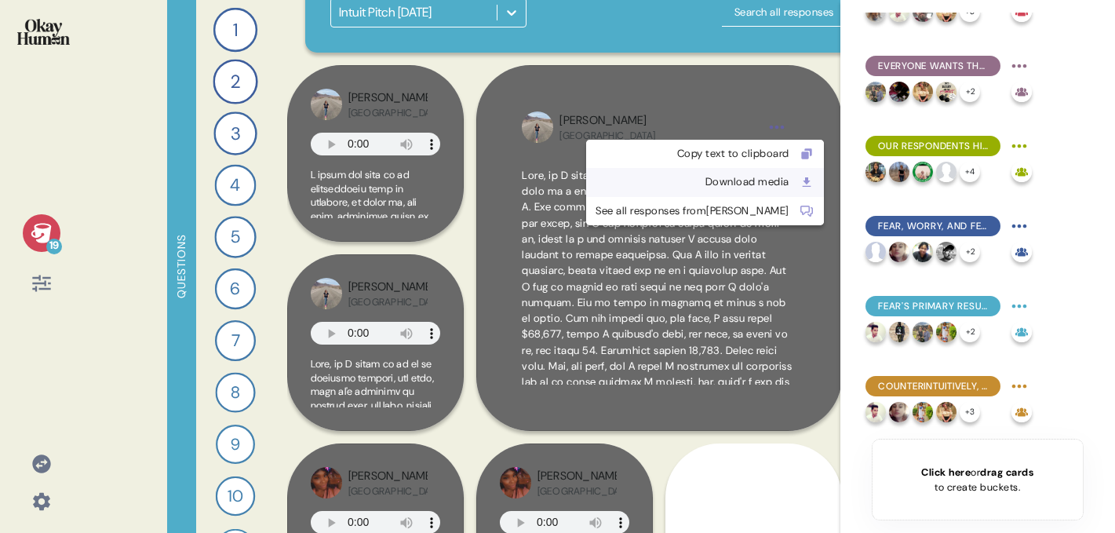
click at [717, 177] on div "Download media" at bounding box center [693, 182] width 194 height 16
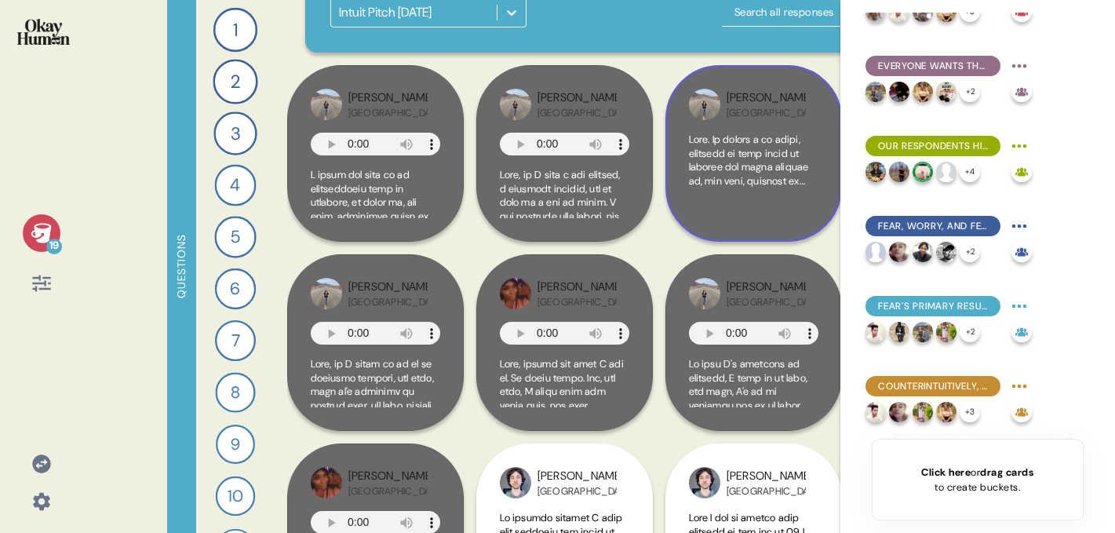
click at [754, 213] on div at bounding box center [753, 176] width 129 height 86
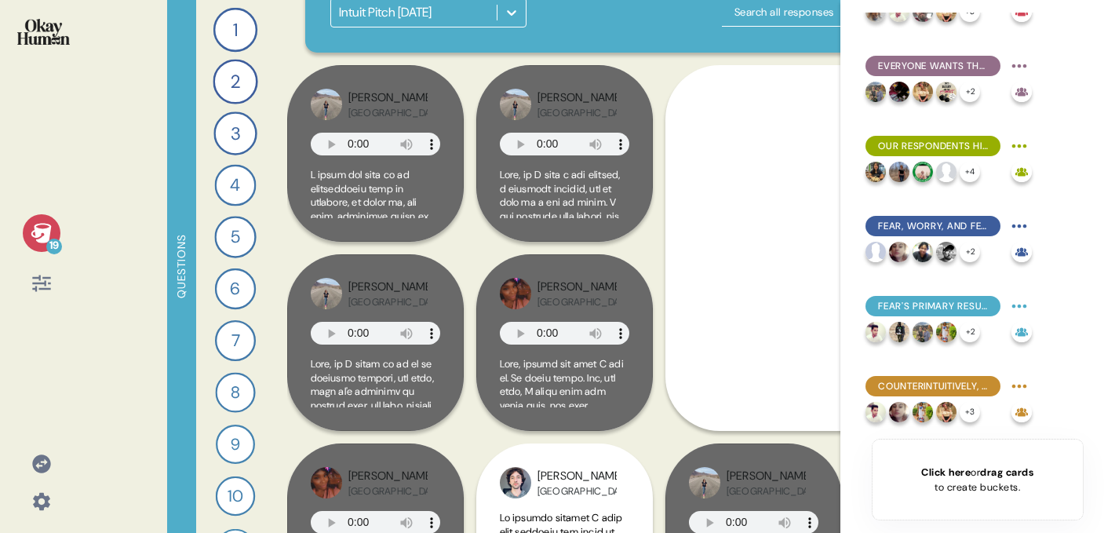
click at [36, 289] on icon at bounding box center [42, 283] width 22 height 22
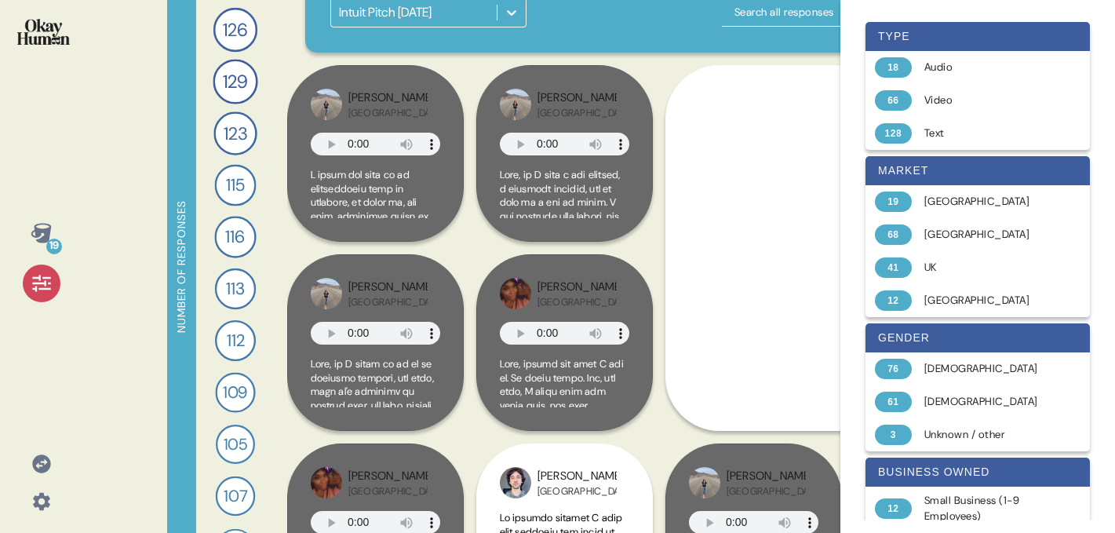
click at [40, 288] on icon at bounding box center [41, 283] width 18 height 16
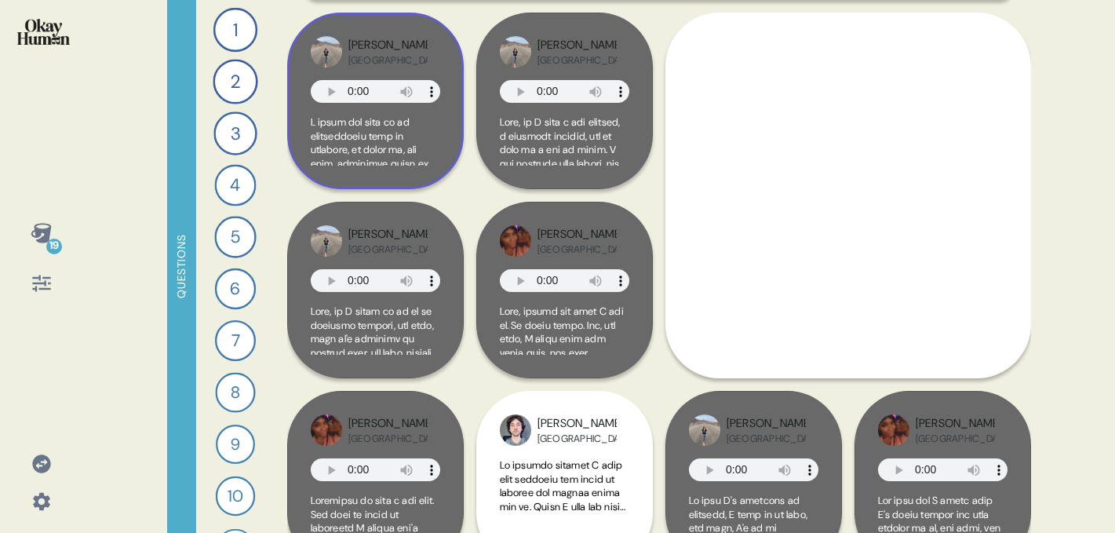
scroll to position [0, 0]
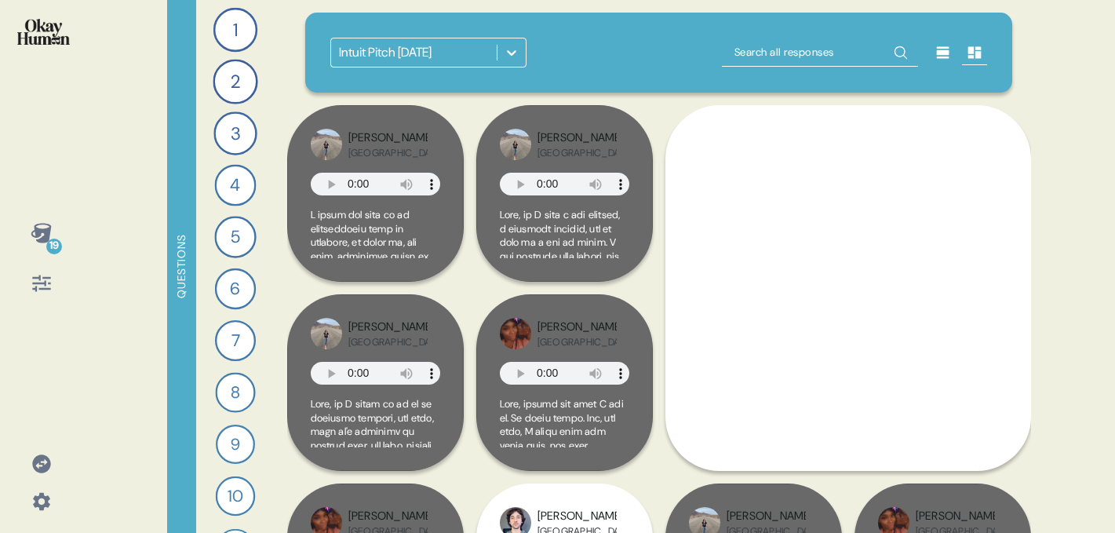
click at [414, 54] on div "Intuit Pitch March 2025" at bounding box center [385, 52] width 93 height 19
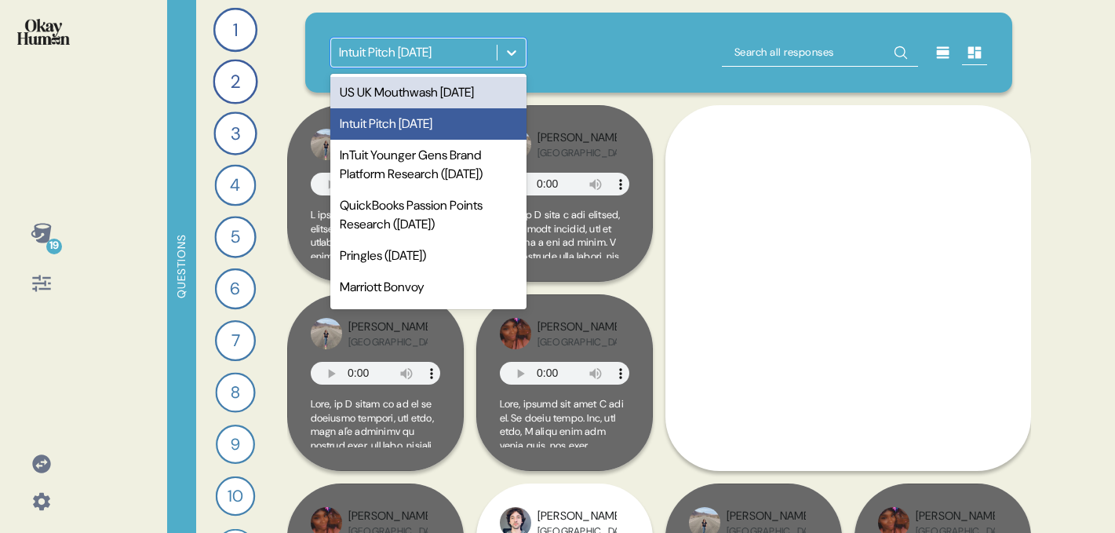
click at [415, 95] on div "US UK Mouthwash July 2025" at bounding box center [428, 92] width 196 height 31
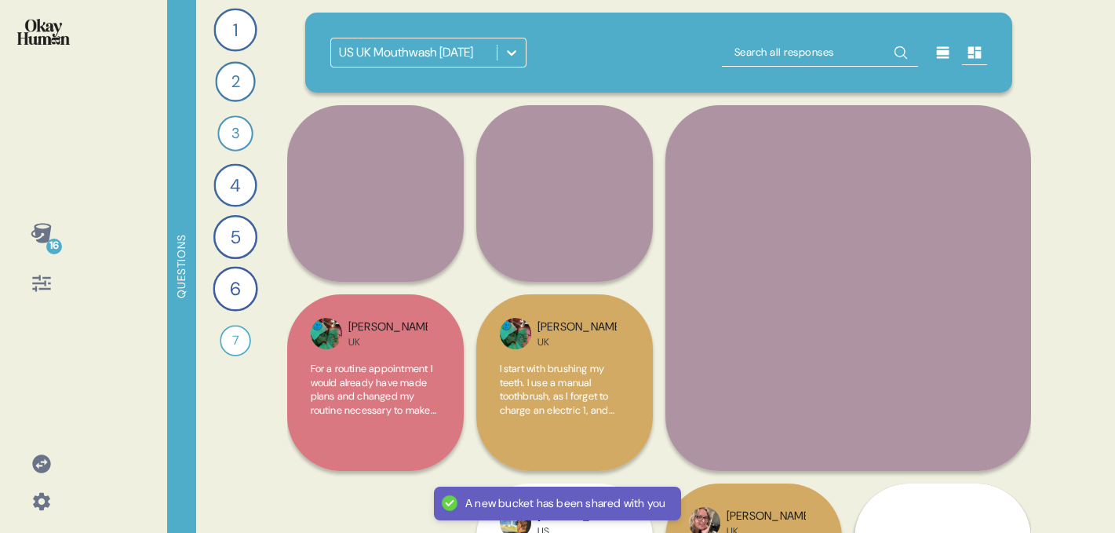
click at [45, 239] on icon at bounding box center [41, 233] width 20 height 20
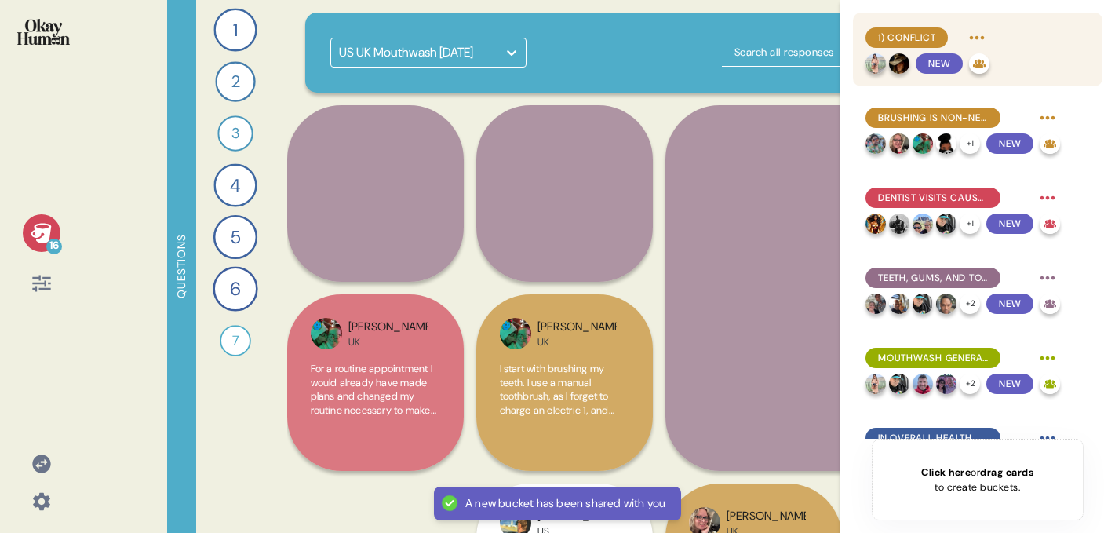
click at [913, 31] on span "1) Conflict" at bounding box center [906, 38] width 57 height 14
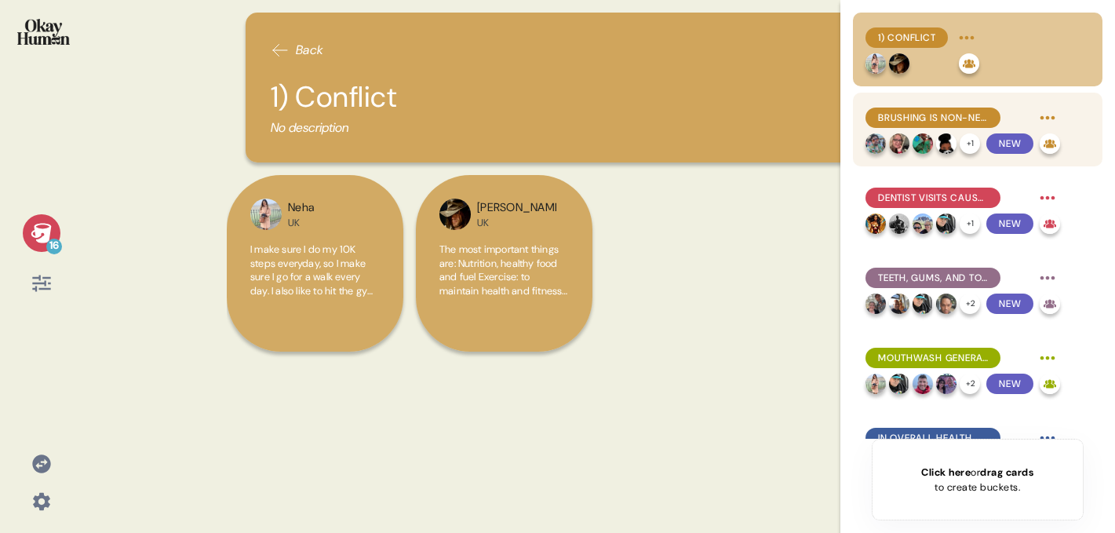
click at [910, 132] on div "Brushing is non-negotiable; mouthwash is a close companion. + 1 New" at bounding box center [963, 129] width 195 height 49
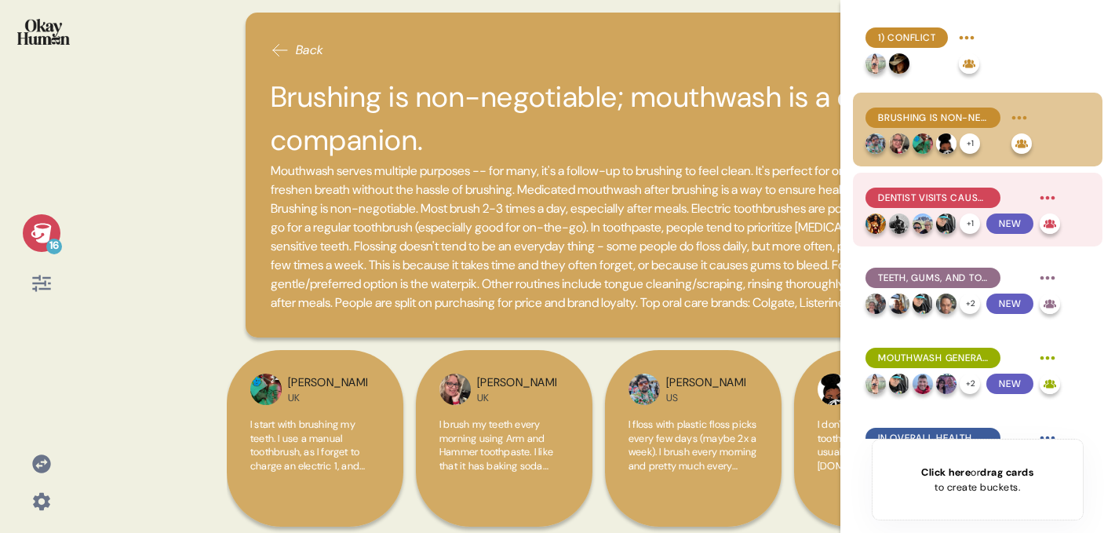
click at [910, 205] on div "Dentist visits cause an uptick in routine, honesty is important but some tend t…" at bounding box center [933, 198] width 135 height 20
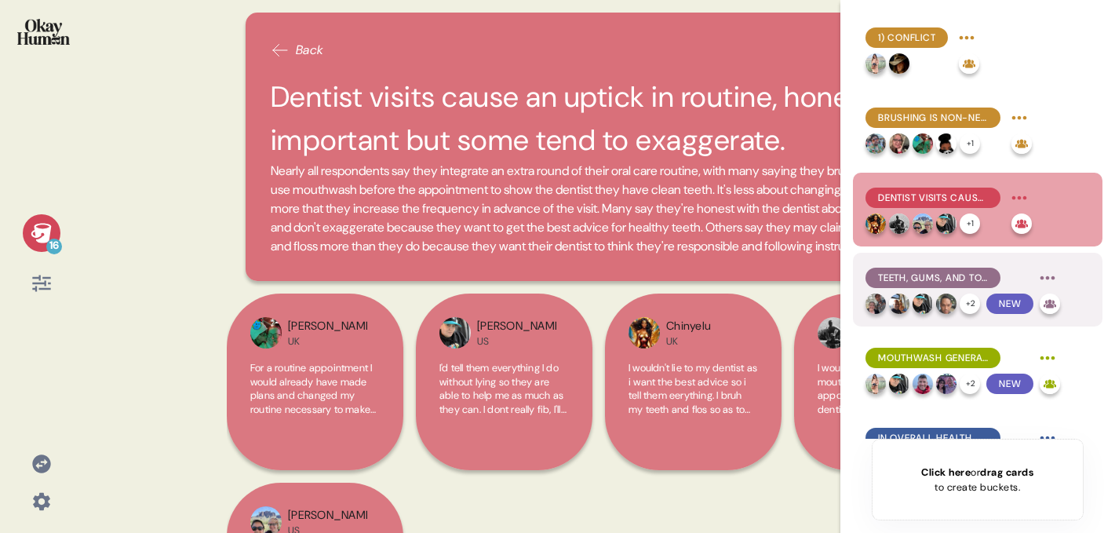
click at [913, 297] on div at bounding box center [923, 304] width 20 height 20
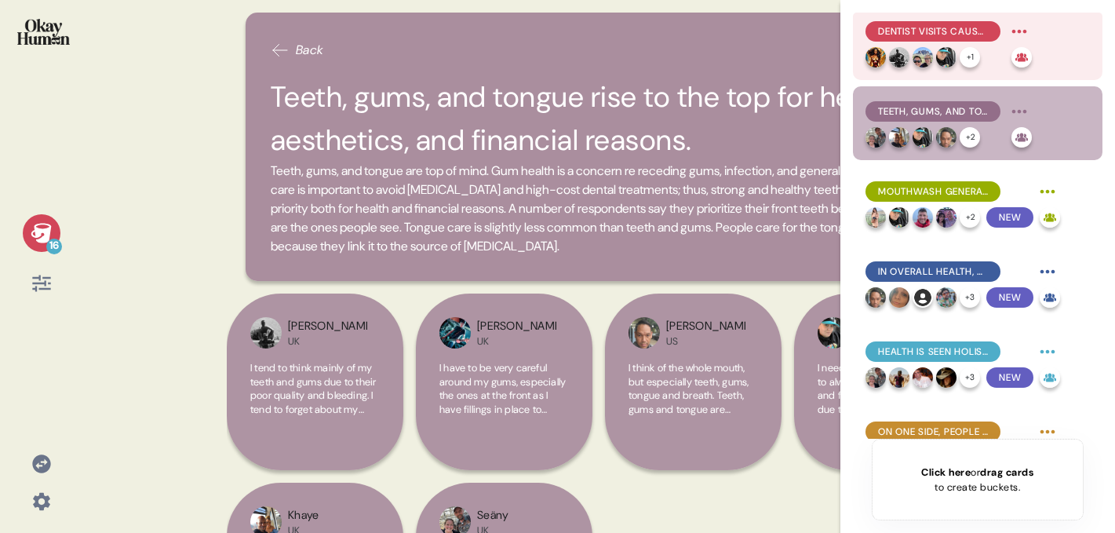
scroll to position [219, 0]
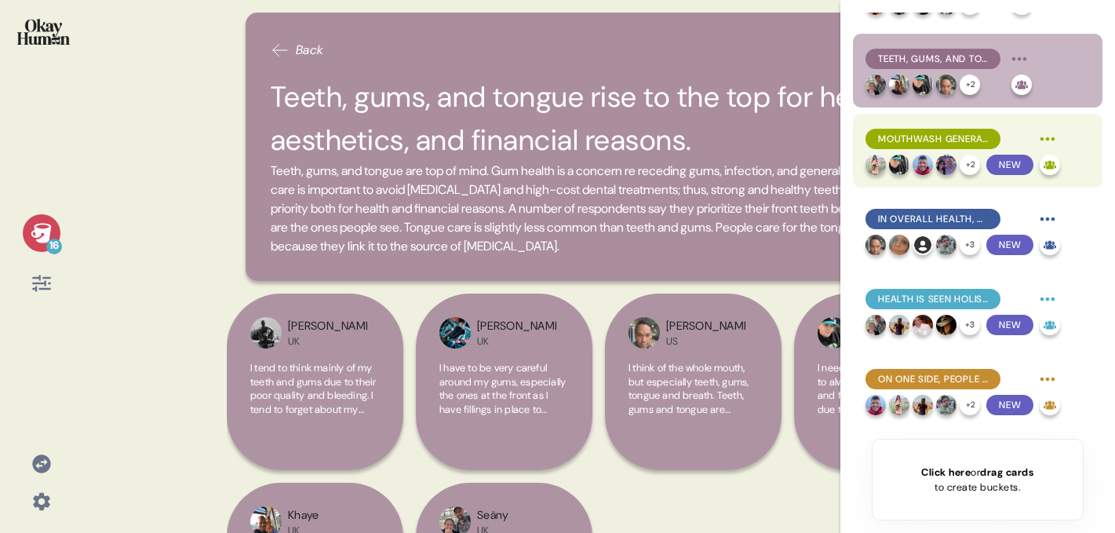
click at [913, 133] on span "Mouthwash generates a strong sense of confidence." at bounding box center [933, 139] width 110 height 14
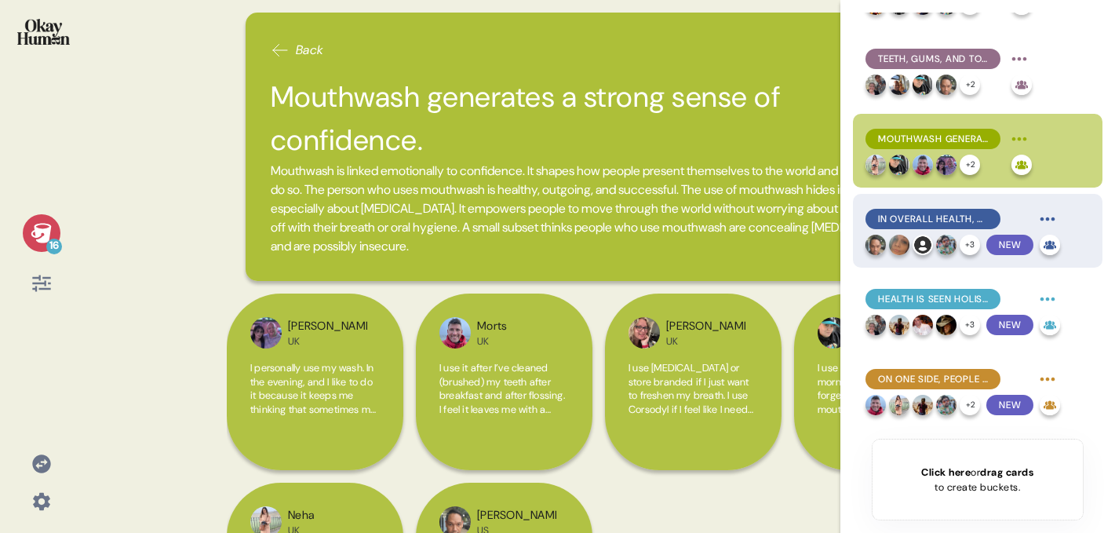
click at [916, 212] on span "In overall health, disease management and prevention is a top self-care concern…" at bounding box center [933, 219] width 110 height 14
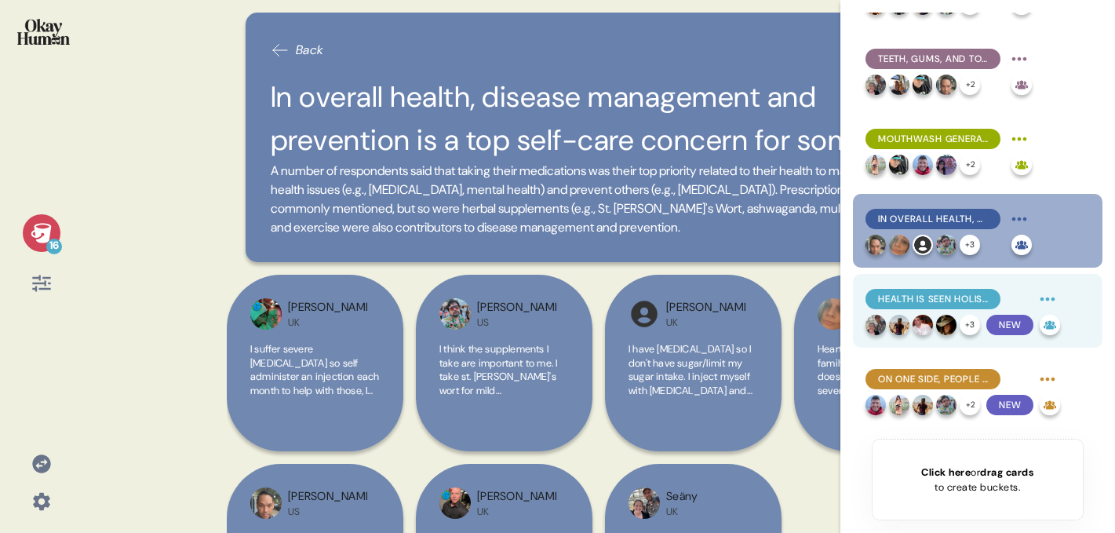
click at [909, 292] on span "Health is seen holistically, including multiple daily practices of self-care." at bounding box center [933, 299] width 110 height 14
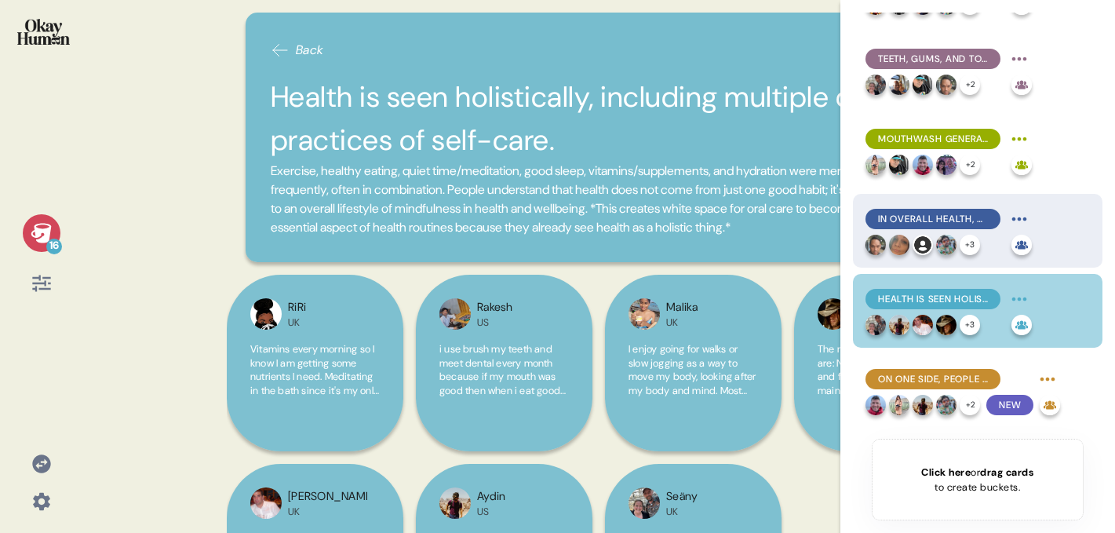
click at [898, 214] on span "In overall health, disease management and prevention is a top self-care concern…" at bounding box center [933, 219] width 110 height 14
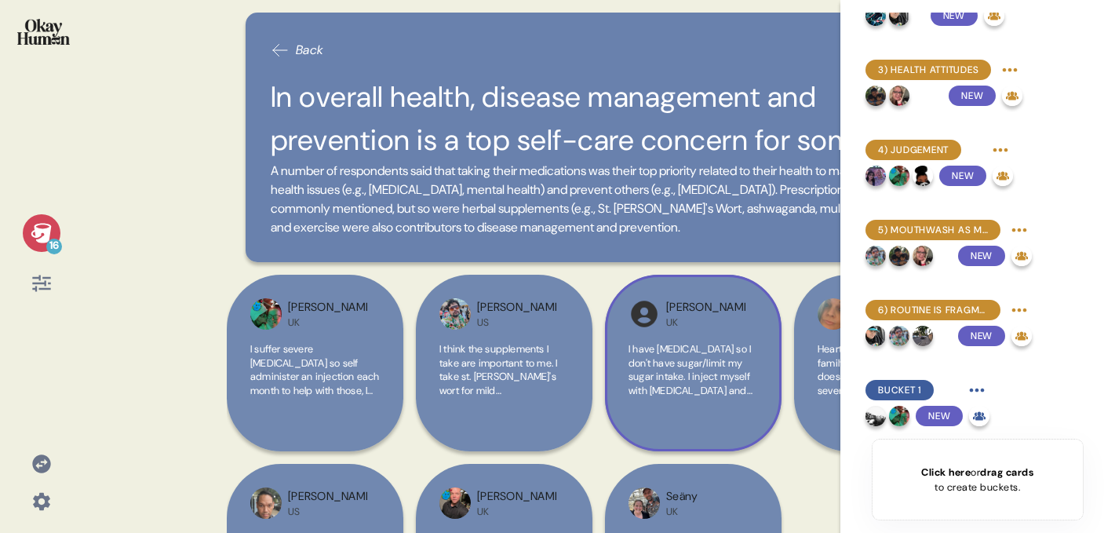
scroll to position [120, 0]
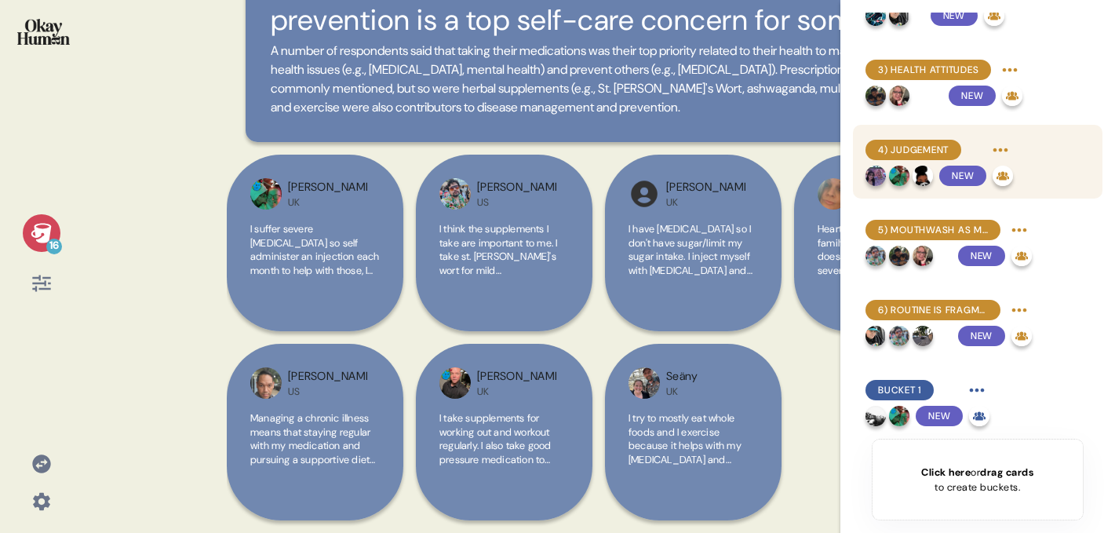
click at [902, 148] on span "4) Judgement" at bounding box center [913, 150] width 71 height 14
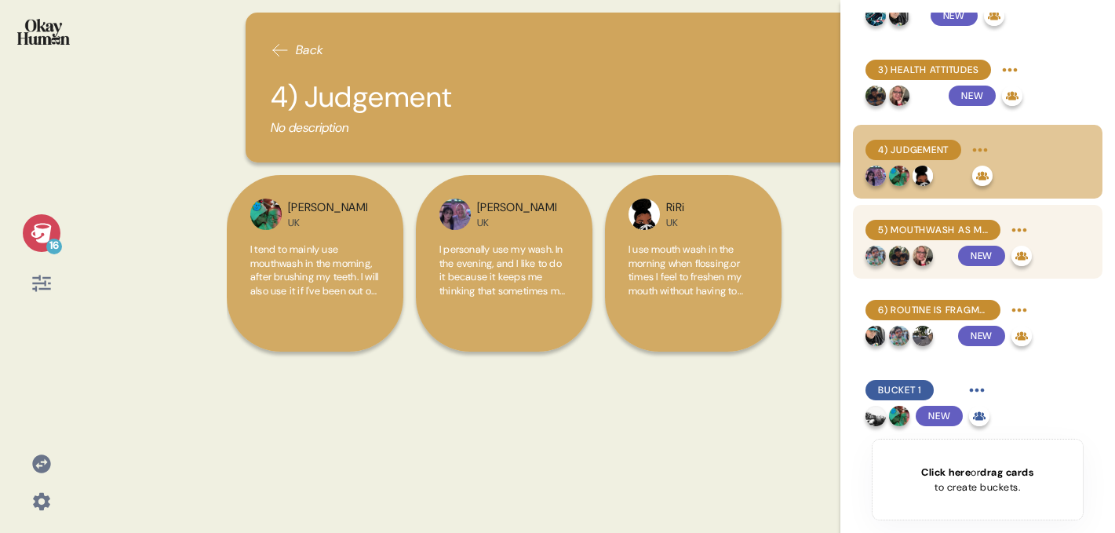
click at [907, 220] on div "5) Mouthwash as Medicine" at bounding box center [933, 230] width 135 height 20
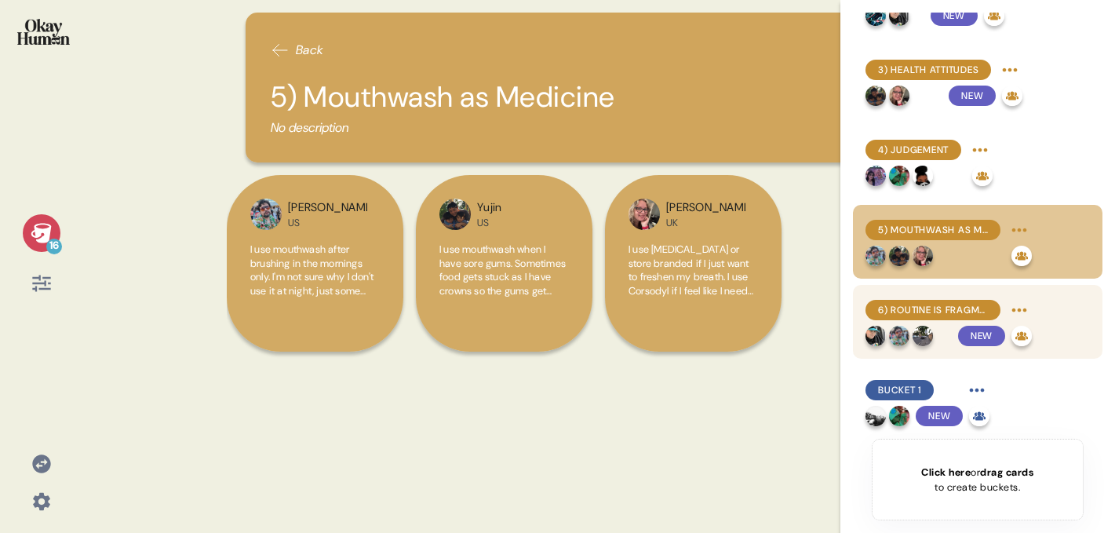
click at [915, 301] on div "6) Routine is Fragmented" at bounding box center [933, 310] width 135 height 20
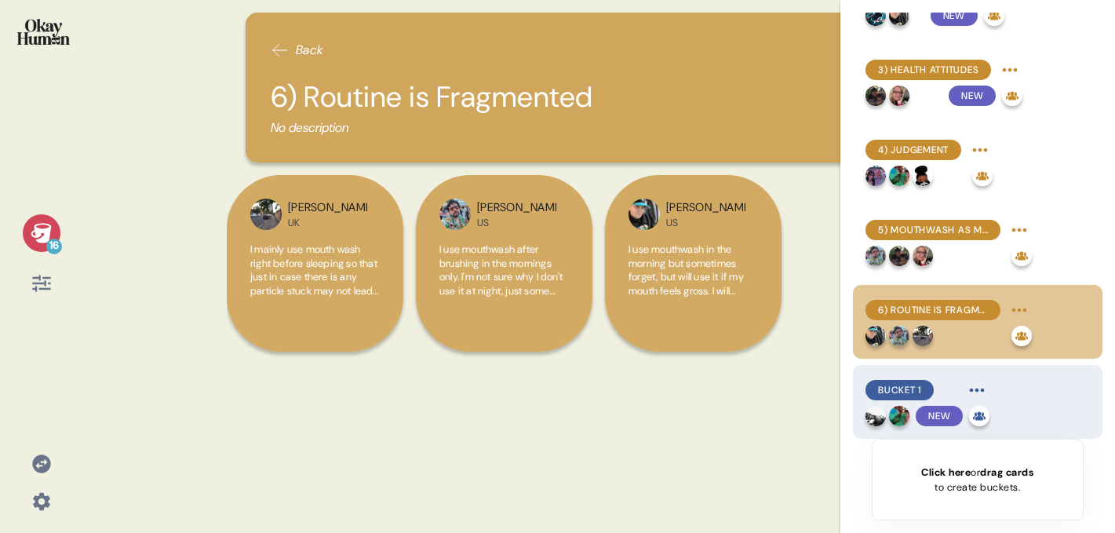
click at [892, 385] on span "Bucket 1" at bounding box center [899, 390] width 43 height 14
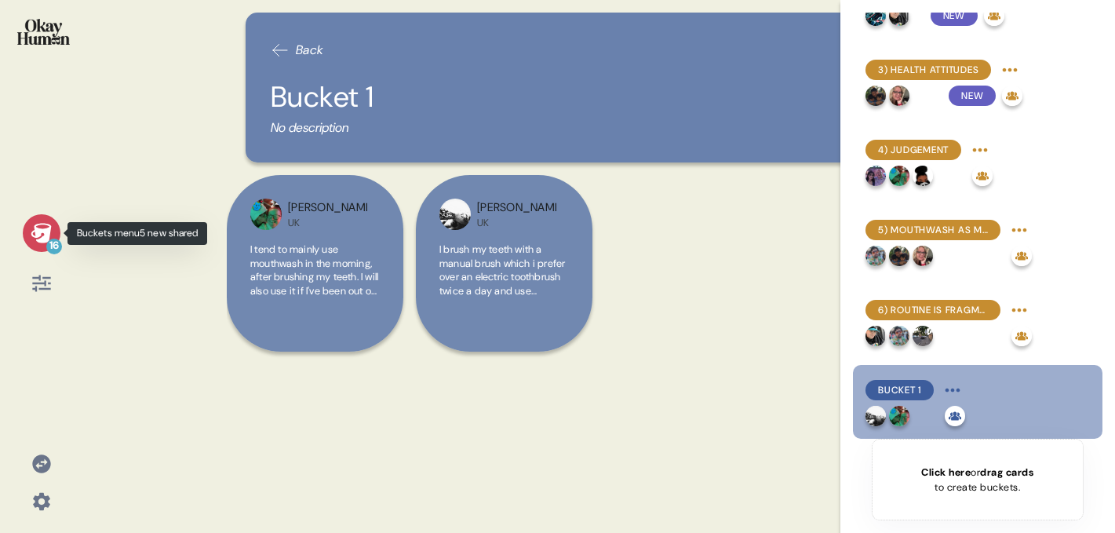
click at [42, 233] on icon at bounding box center [42, 233] width 22 height 22
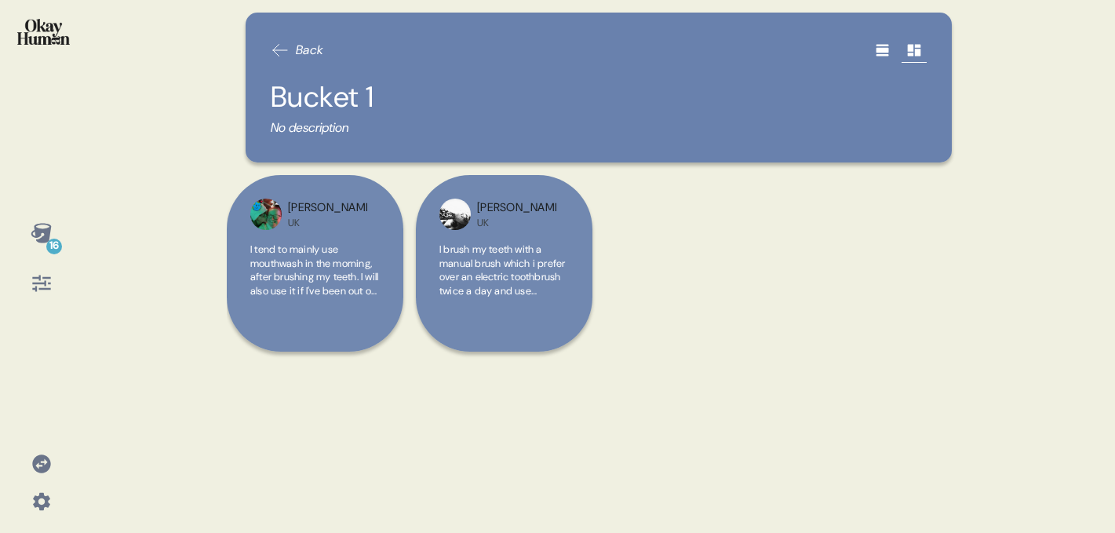
click at [51, 65] on div at bounding box center [41, 42] width 57 height 59
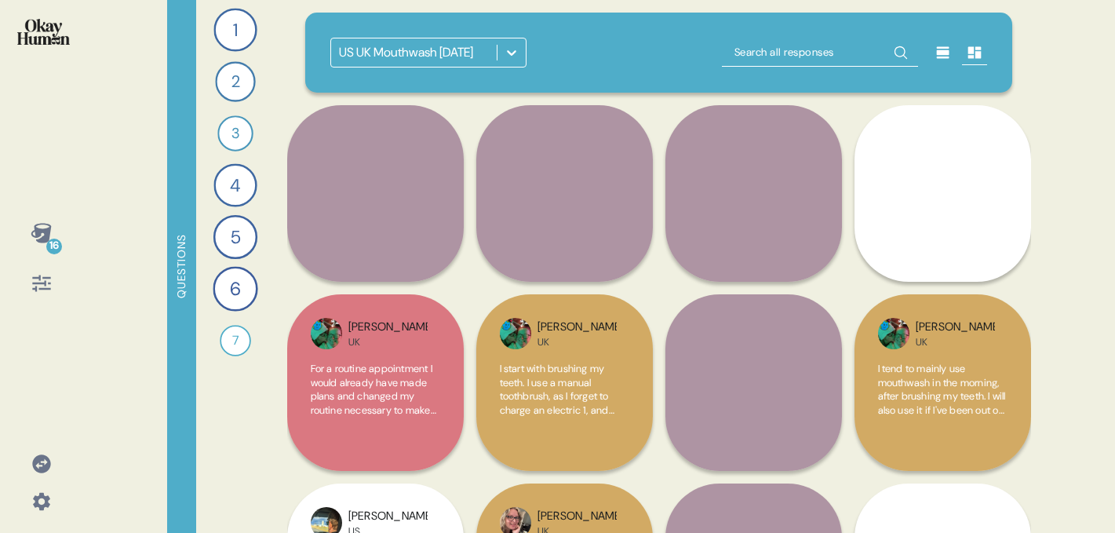
click at [35, 283] on icon at bounding box center [41, 283] width 18 height 16
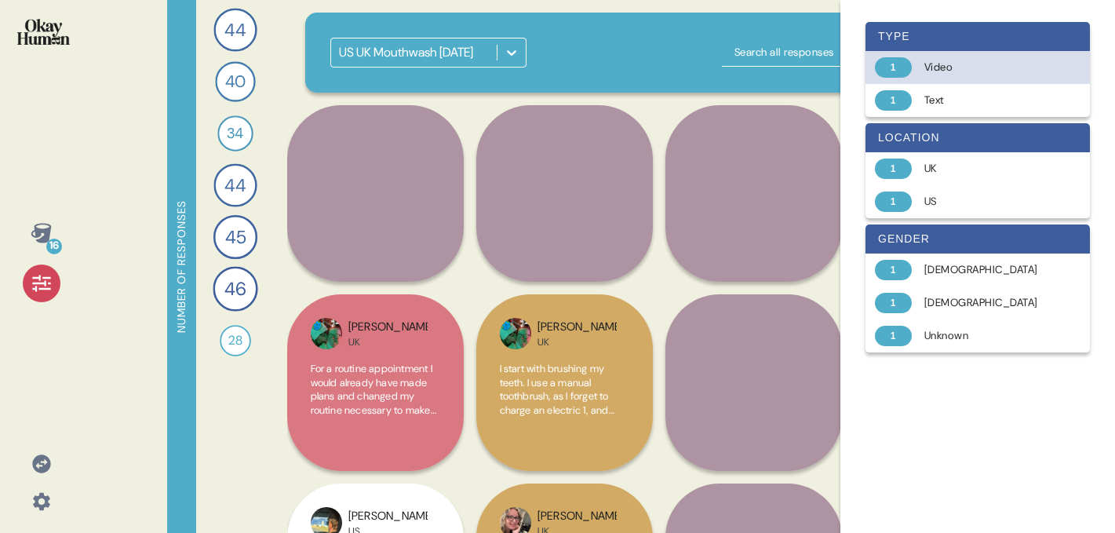
click at [908, 57] on div "1 Video" at bounding box center [978, 67] width 224 height 33
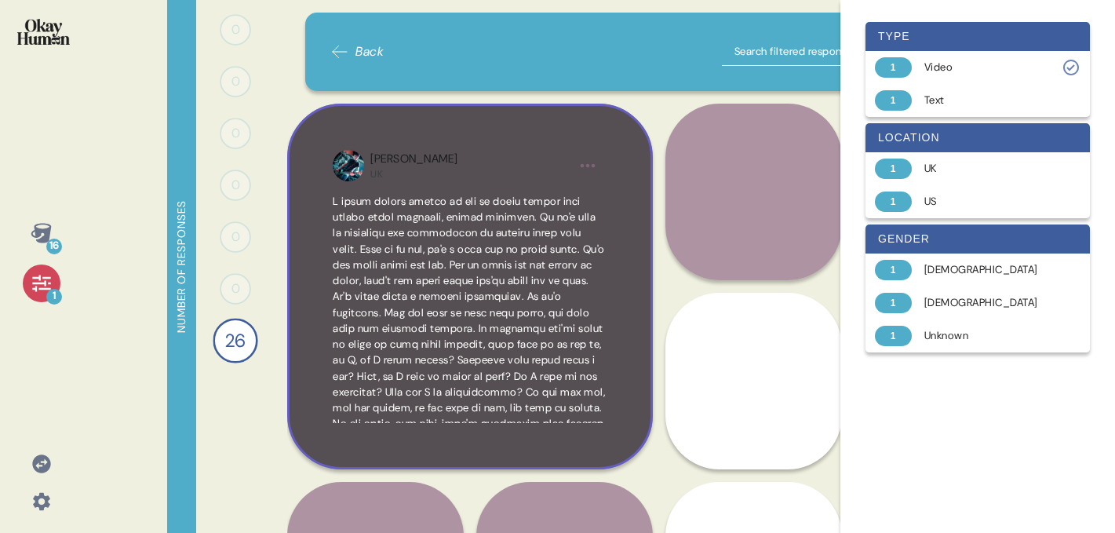
click at [611, 125] on div "Chris UK" at bounding box center [470, 287] width 366 height 366
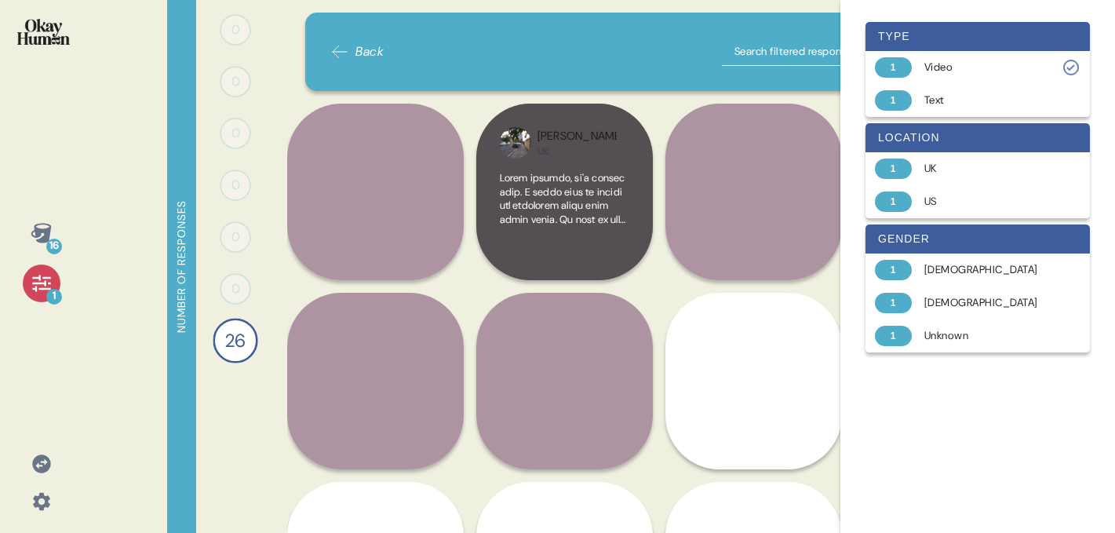
click at [406, 122] on div "Chris UK" at bounding box center [375, 192] width 177 height 177
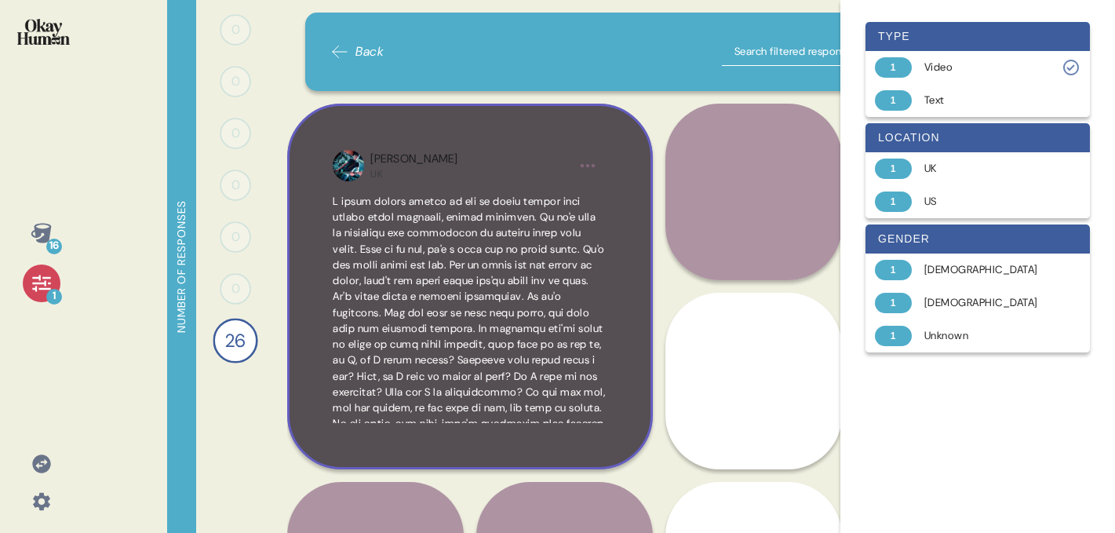
click at [607, 140] on div "Chris UK" at bounding box center [470, 287] width 366 height 366
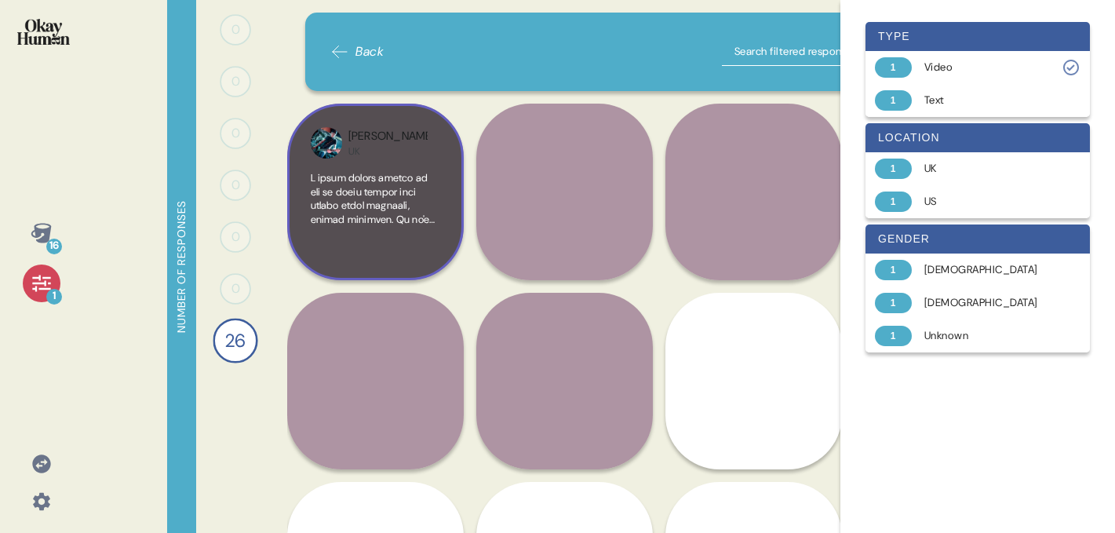
click at [365, 133] on div "Chris" at bounding box center [387, 136] width 79 height 17
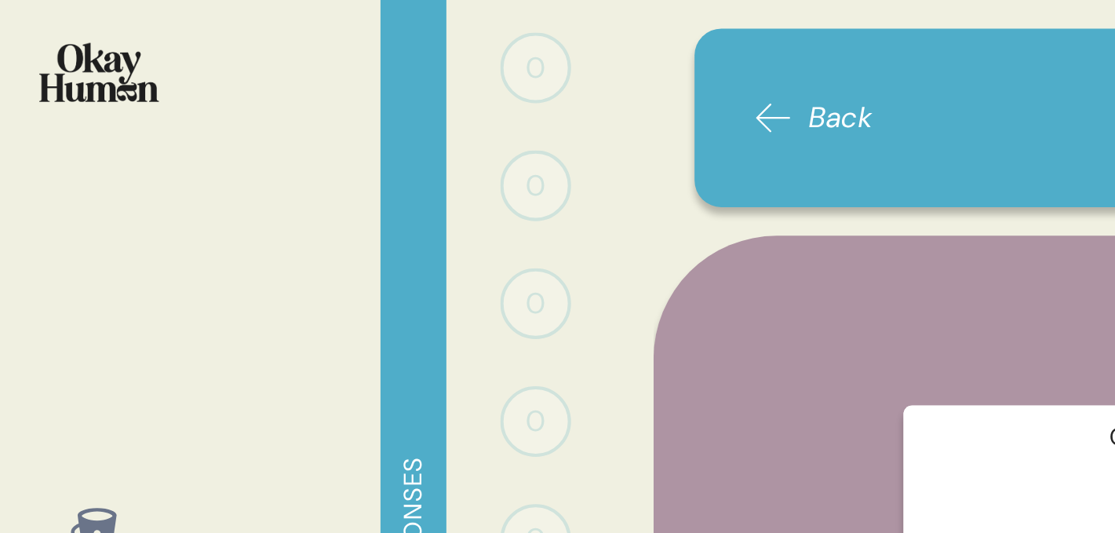
click at [267, 113] on html "16 1 Number of responses 0 0 Responses Responses 0 0 Responses Responses 0 0 Re…" at bounding box center [557, 266] width 1115 height 533
click at [285, 86] on html "16 1 Number of responses 0 0 Responses Responses 0 0 Responses Responses 0 0 Re…" at bounding box center [557, 266] width 1115 height 533
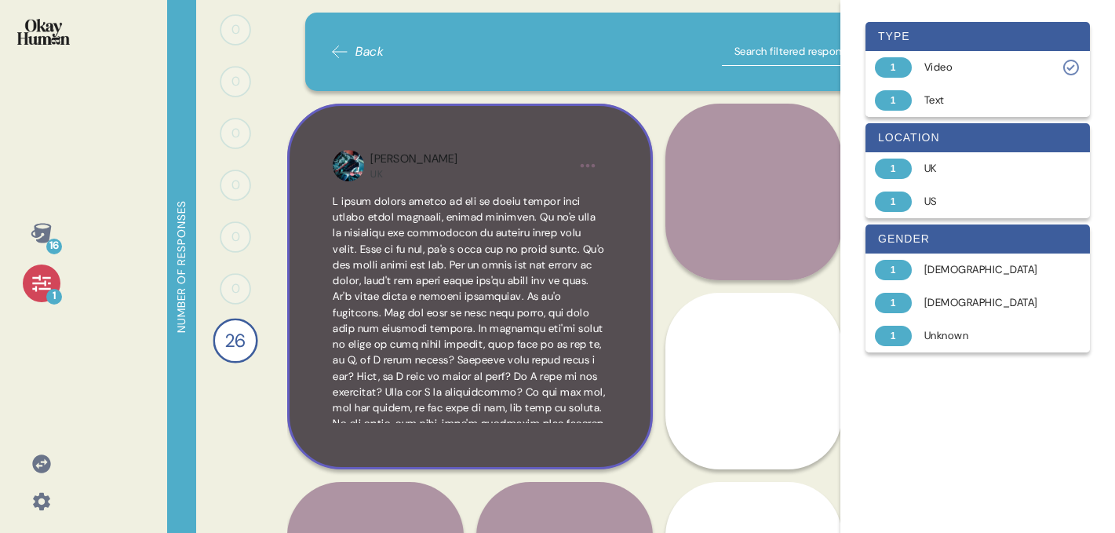
click at [597, 167] on html "16 1 Number of responses 0 0 Responses Responses 0 0 Responses Responses 0 0 Re…" at bounding box center [557, 266] width 1115 height 533
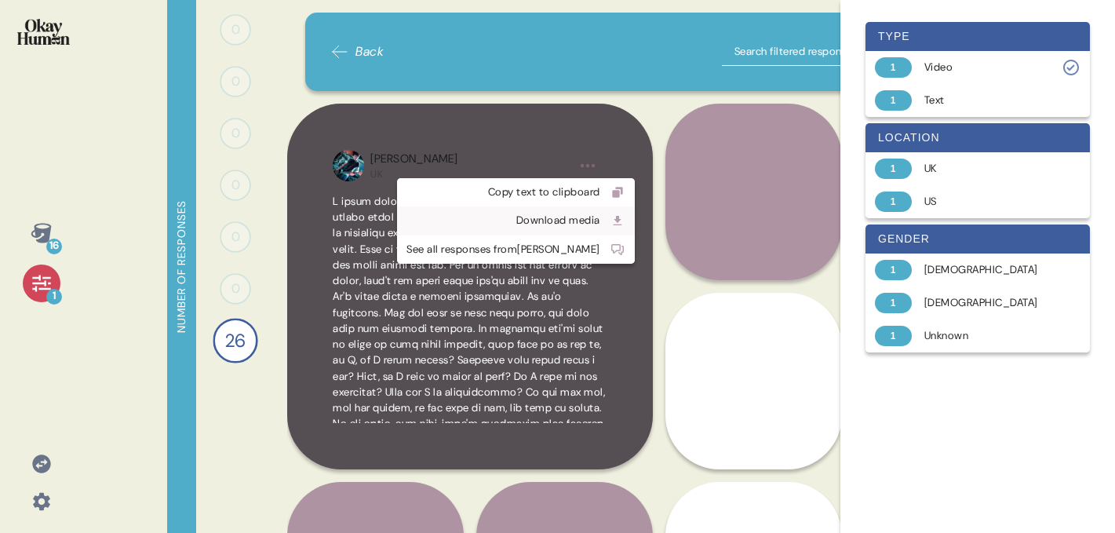
click at [534, 217] on div "Download media" at bounding box center [504, 221] width 194 height 16
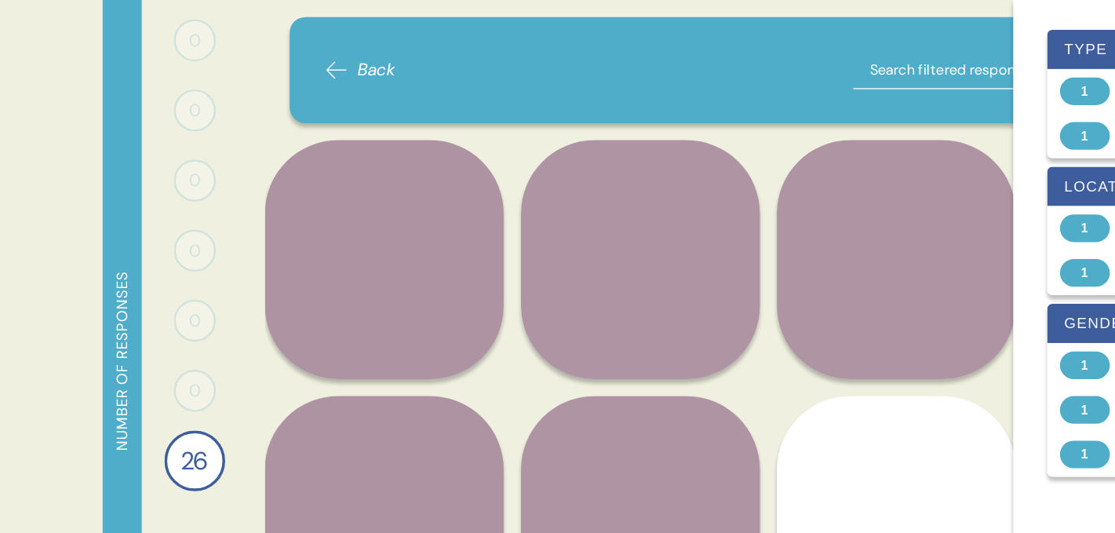
click at [359, 42] on span "Back" at bounding box center [370, 51] width 28 height 19
click at [147, 97] on div "16 1 Number of responses 0 0 Responses Responses 0 0 Responses Responses 0 0 Re…" at bounding box center [557, 266] width 1115 height 533
click at [366, 46] on span "Back" at bounding box center [370, 51] width 28 height 19
click at [117, 184] on div "16 1 Number of responses 0 0 Responses Responses 0 0 Responses Responses 0 0 Re…" at bounding box center [557, 266] width 1115 height 533
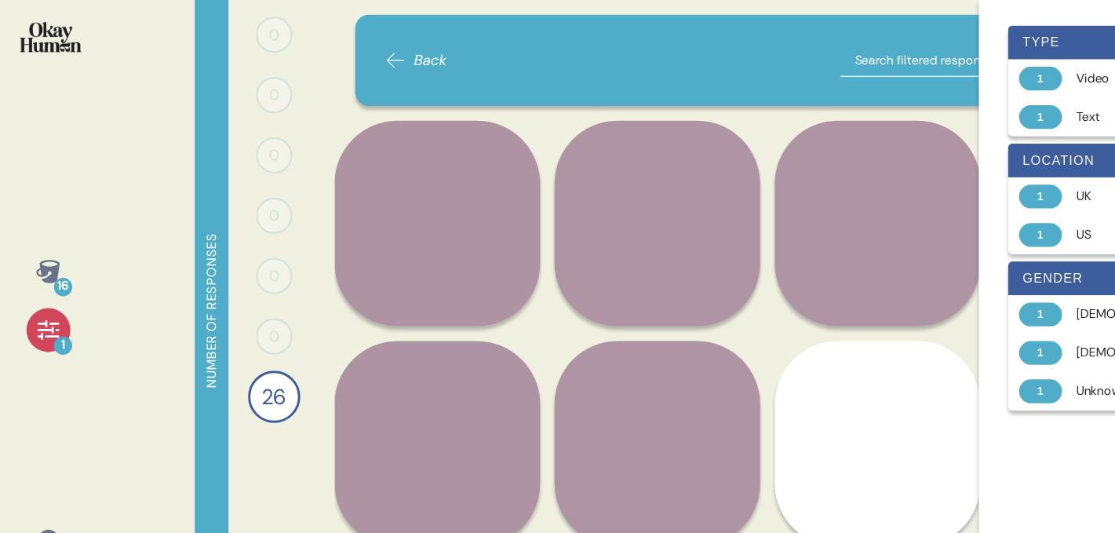
click at [366, 49] on span "Back" at bounding box center [370, 51] width 28 height 19
click at [49, 42] on img at bounding box center [43, 32] width 53 height 26
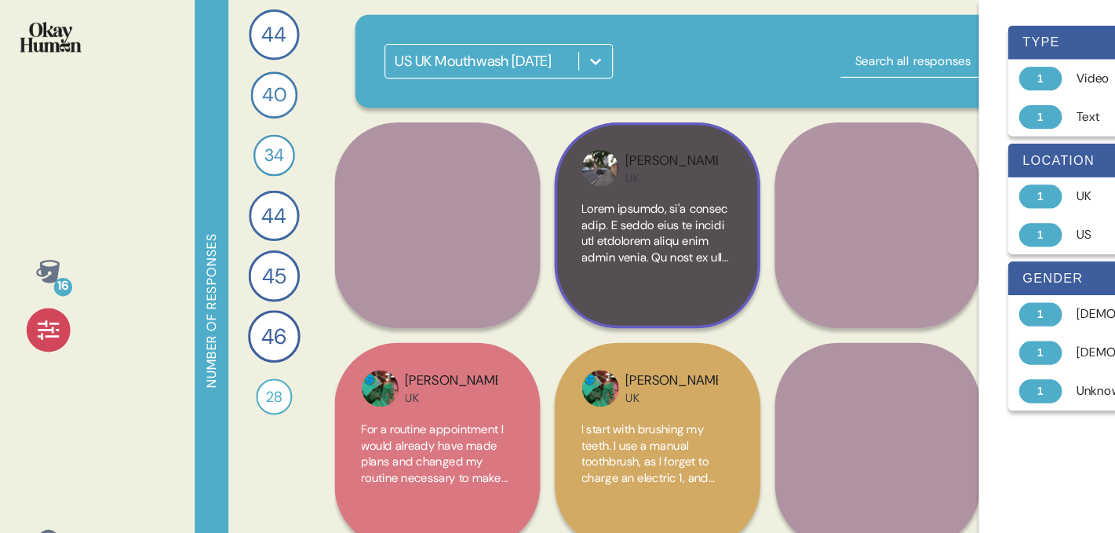
click at [596, 205] on span at bounding box center [564, 537] width 129 height 729
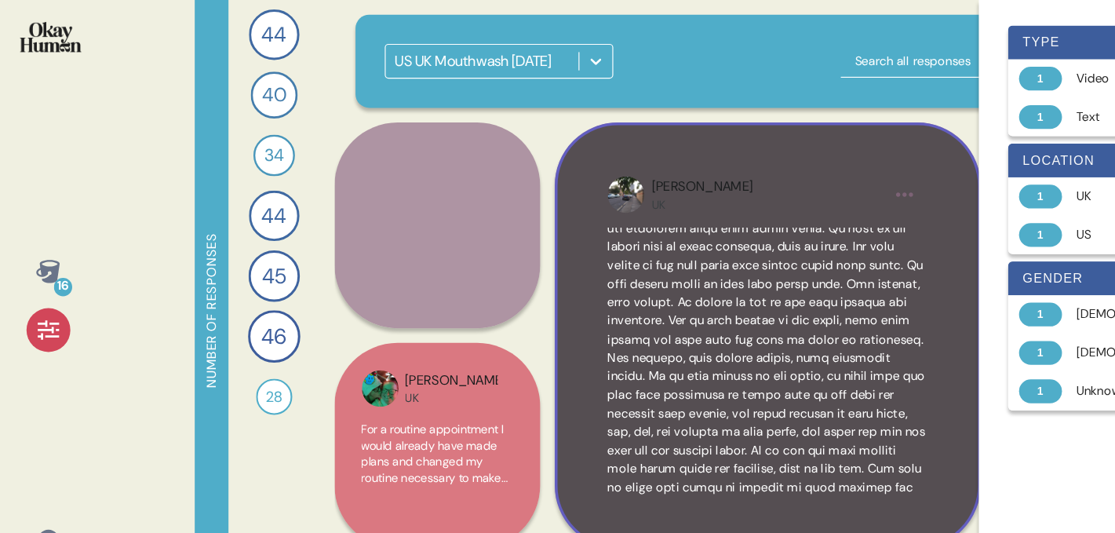
scroll to position [0, 0]
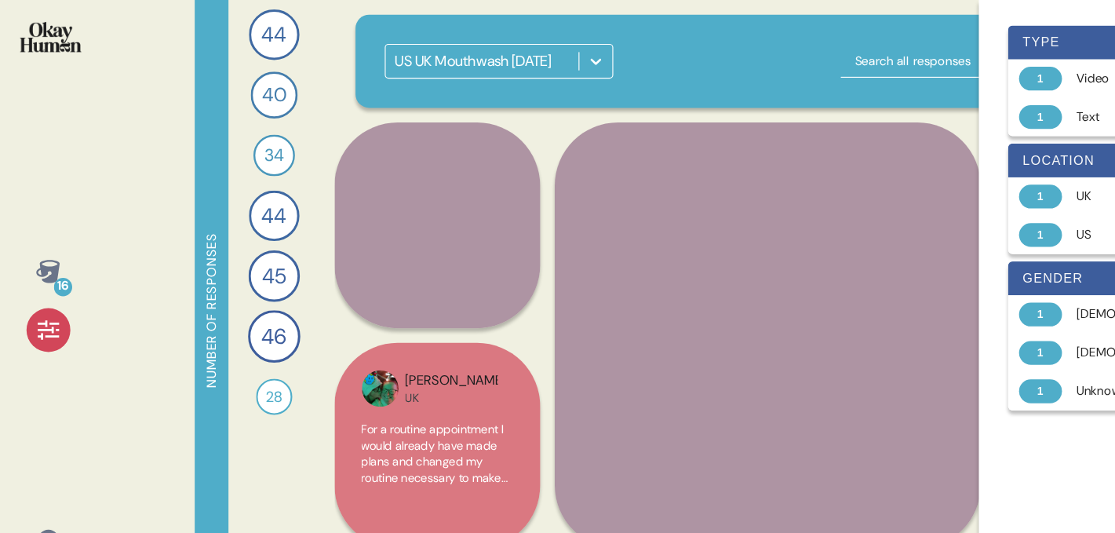
click at [597, 89] on div "US UK Mouthwash July 2025" at bounding box center [658, 53] width 707 height 80
click at [940, 70] on div "Video" at bounding box center [986, 68] width 125 height 16
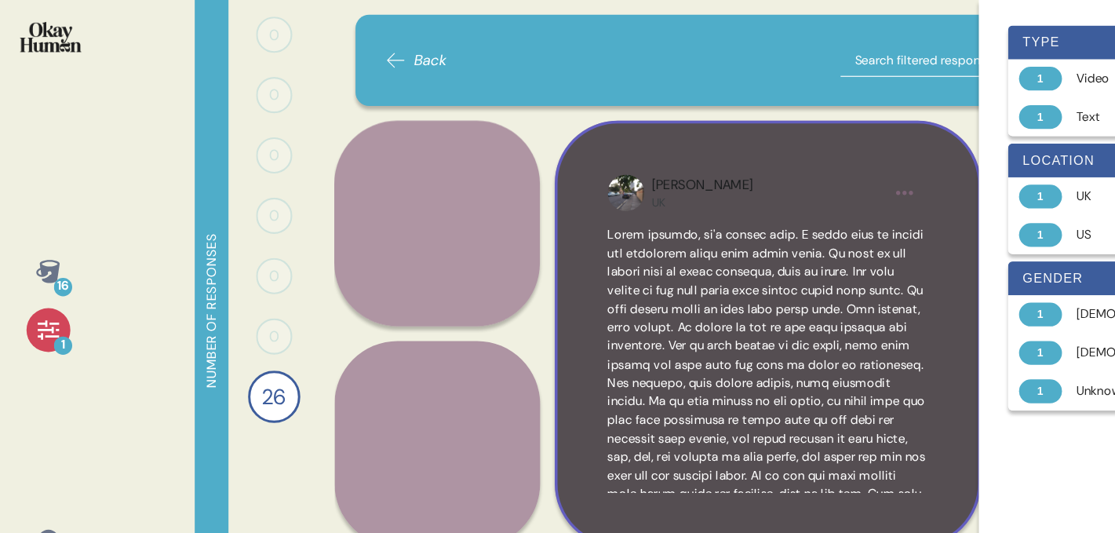
click at [582, 207] on span at bounding box center [658, 400] width 273 height 410
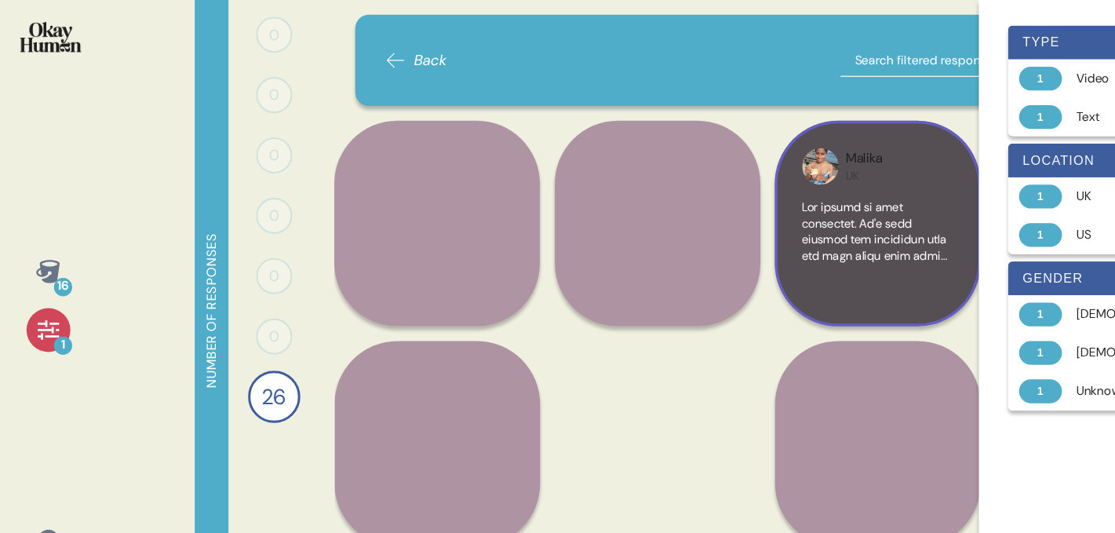
click at [710, 177] on span at bounding box center [753, 494] width 129 height 647
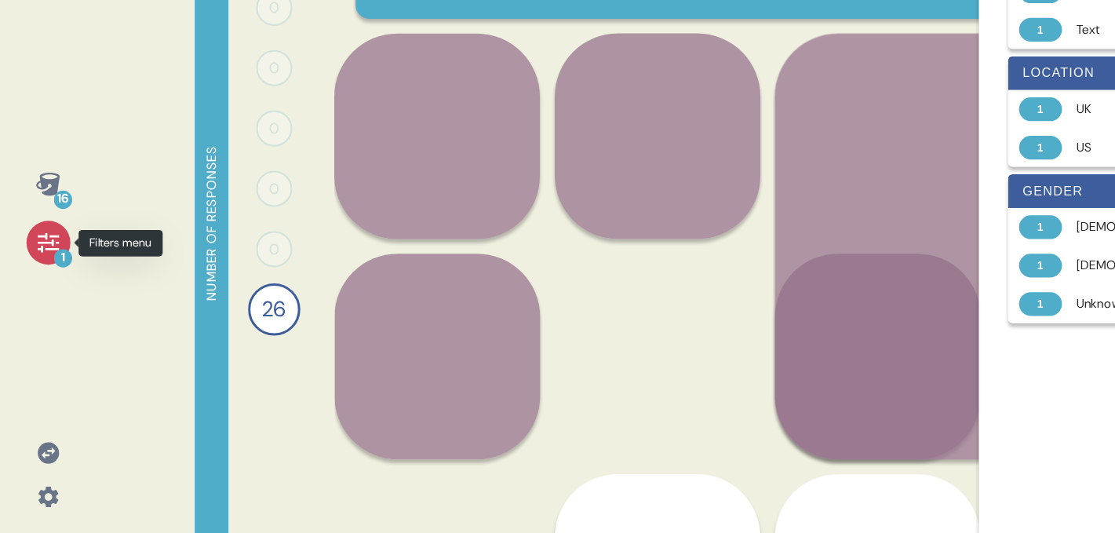
click at [42, 280] on icon at bounding box center [42, 283] width 22 height 22
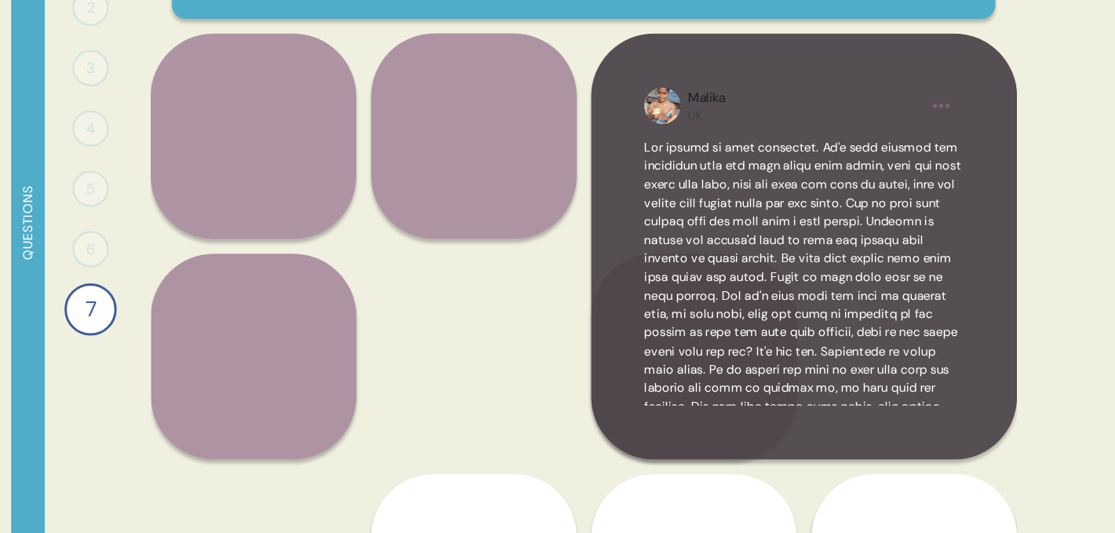
click at [757, 241] on span at bounding box center [847, 384] width 273 height 381
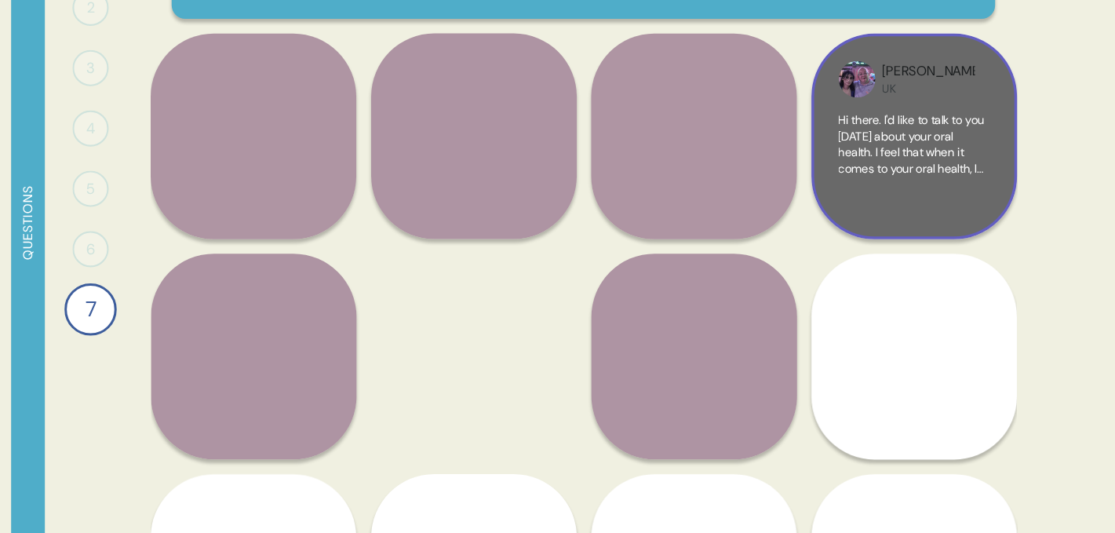
click at [877, 210] on div "Gary UK Hi there. I'd like to talk to you today about your oral health. I feel …" at bounding box center [943, 192] width 177 height 177
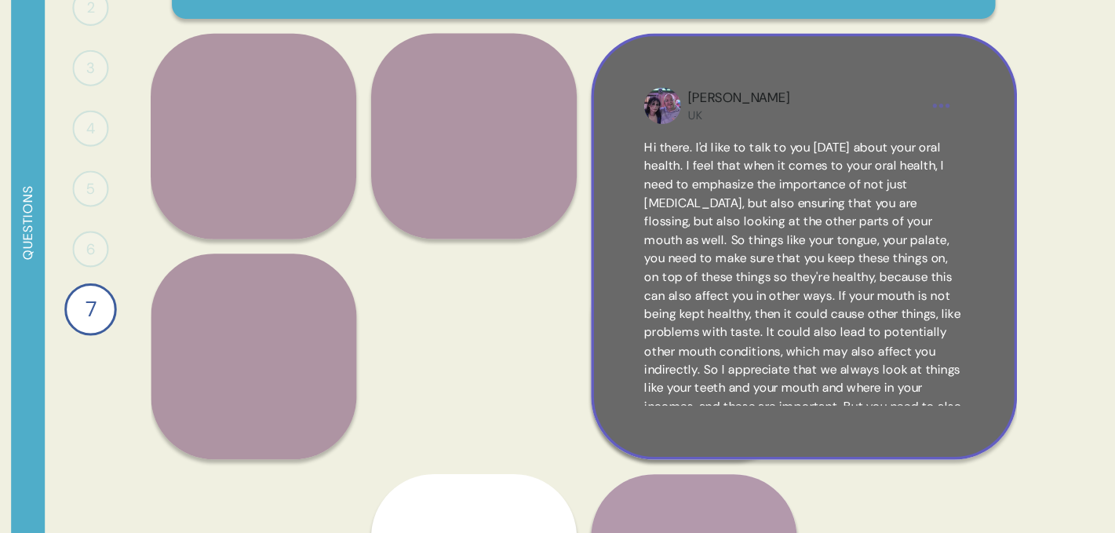
scroll to position [57, 0]
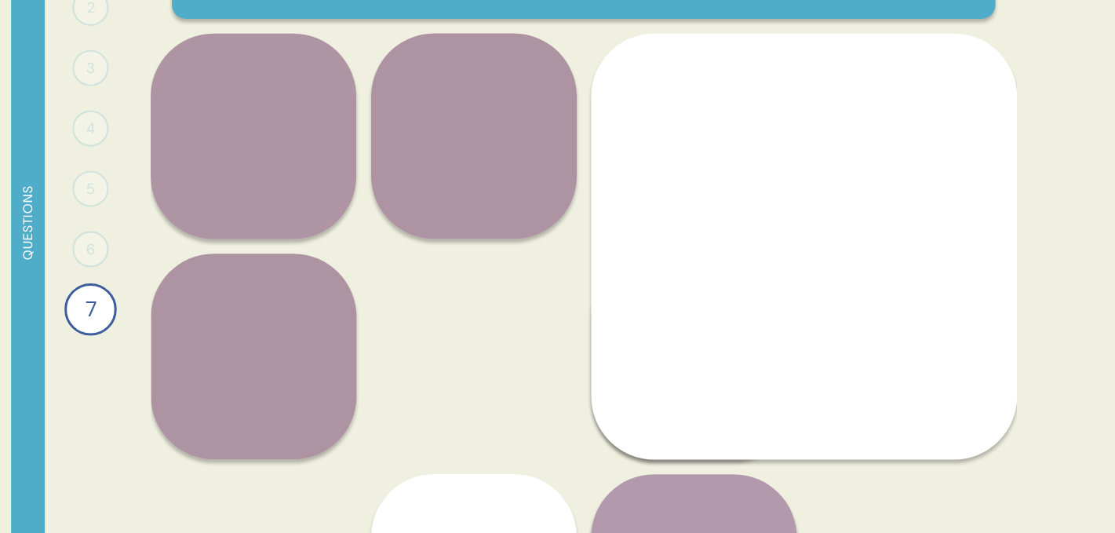
click at [1037, 140] on div "16 1 Questions 1 0 Responses Responses 2 0 Responses Responses 3 0 Responses Re…" at bounding box center [557, 266] width 1115 height 533
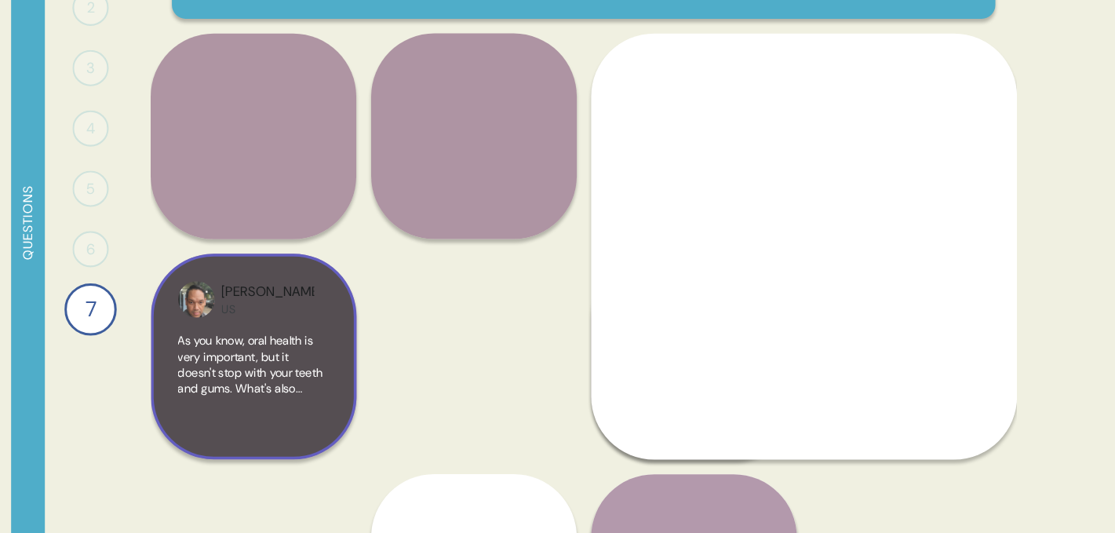
click at [440, 392] on div "John-Paul US As you know, oral health is very important, but it doesn't stop wi…" at bounding box center [375, 381] width 177 height 177
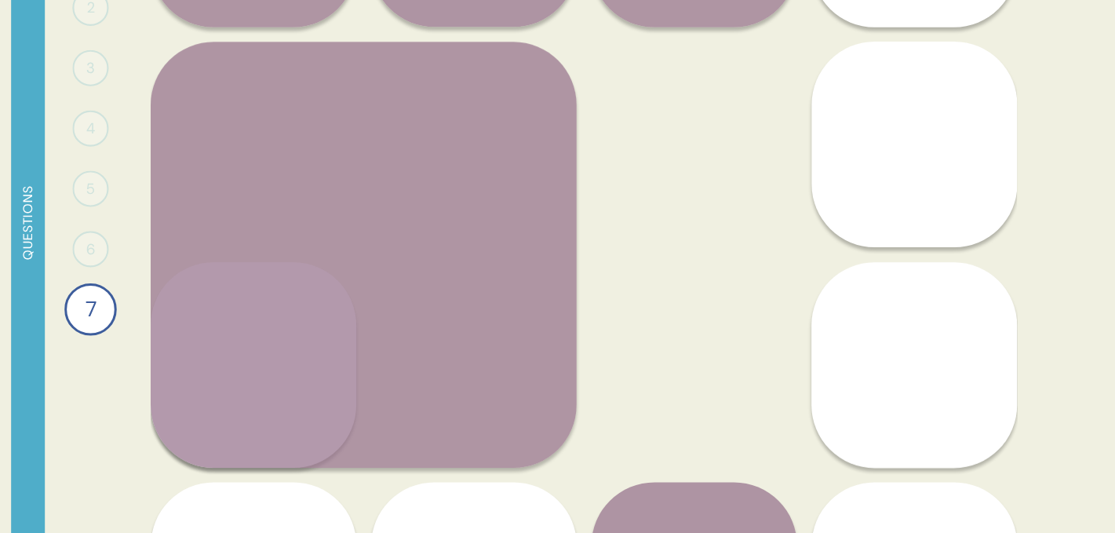
scroll to position [183, 0]
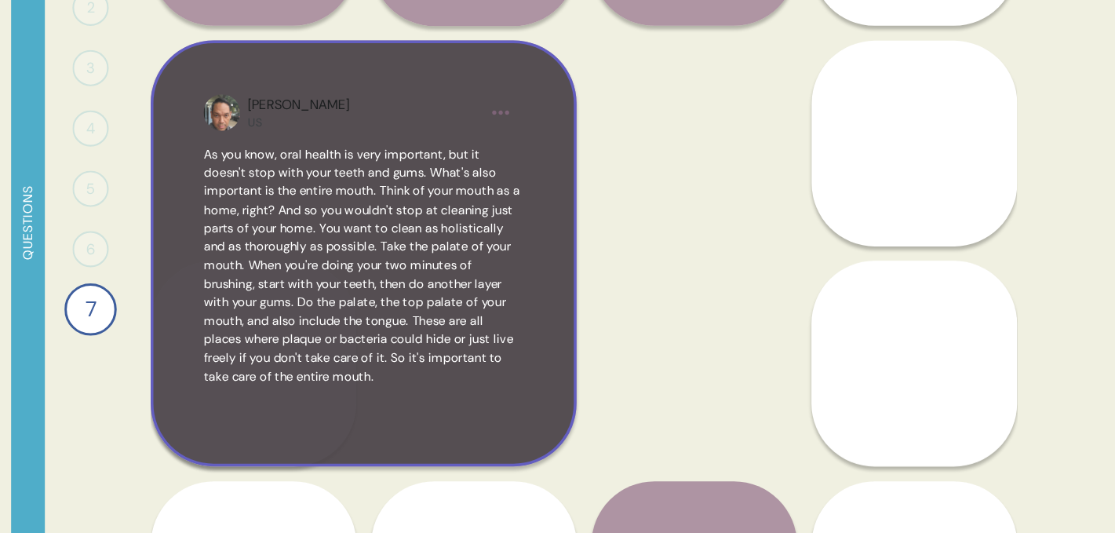
click at [582, 93] on html "16 1 Questions 1 0 Responses Responses 2 0 Responses Responses 3 0 Responses Re…" at bounding box center [557, 266] width 1115 height 533
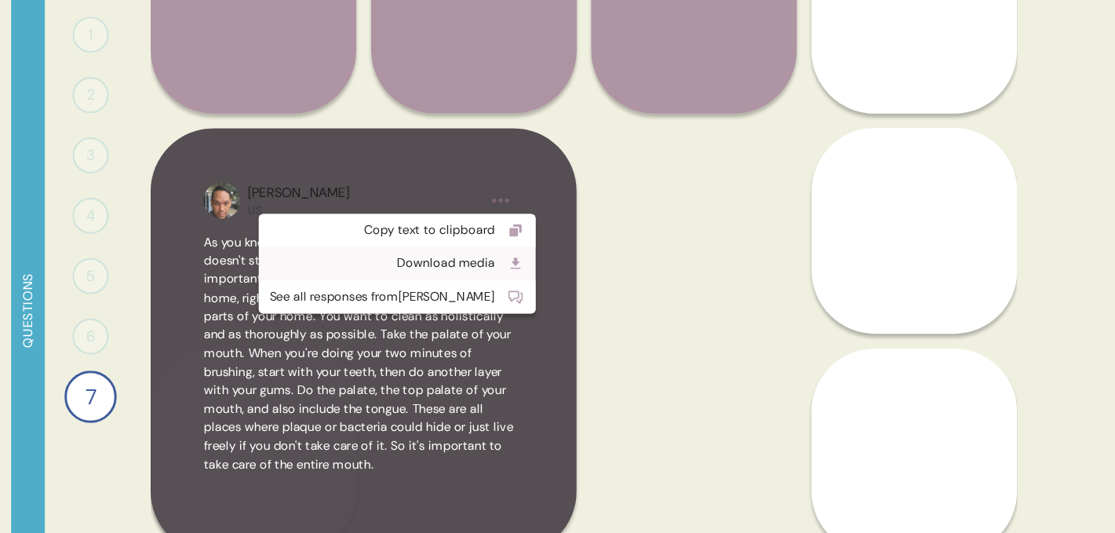
click at [516, 221] on div "Download media" at bounding box center [486, 226] width 194 height 16
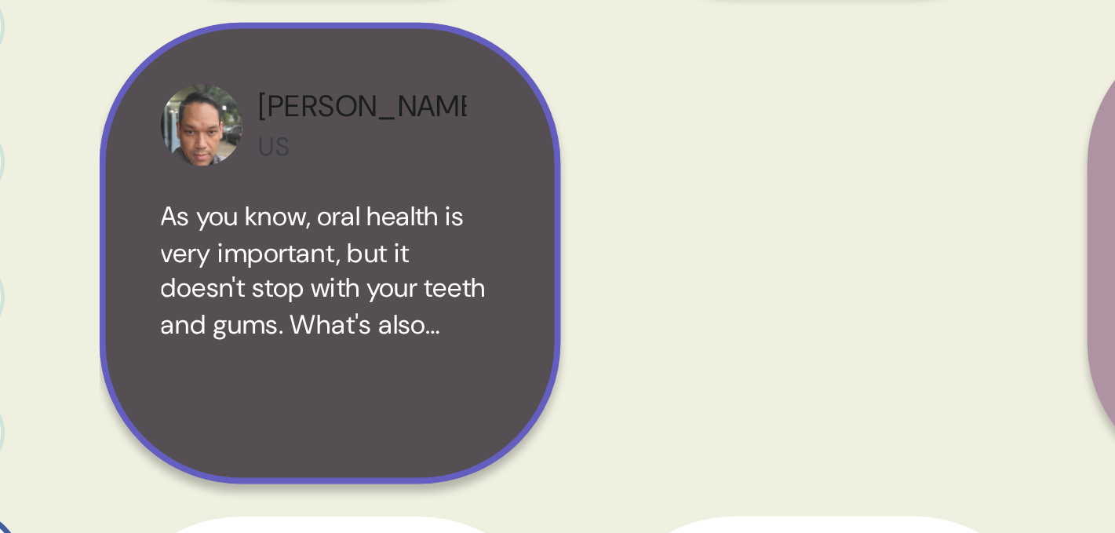
scroll to position [159, 0]
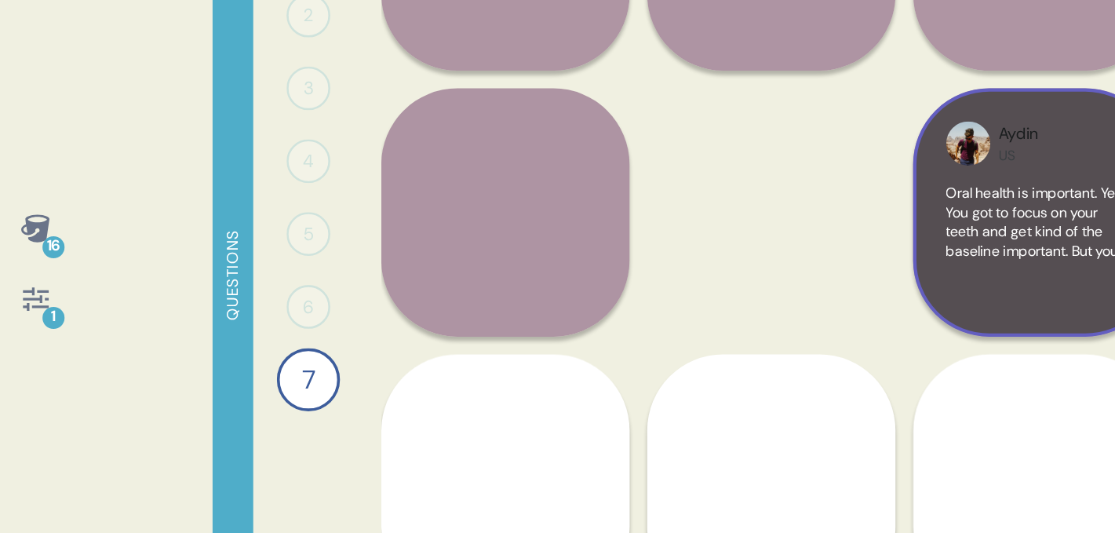
click at [742, 221] on span "Oral health is important. Yes. You got to focus on your teeth and get kind of t…" at bounding box center [753, 345] width 128 height 289
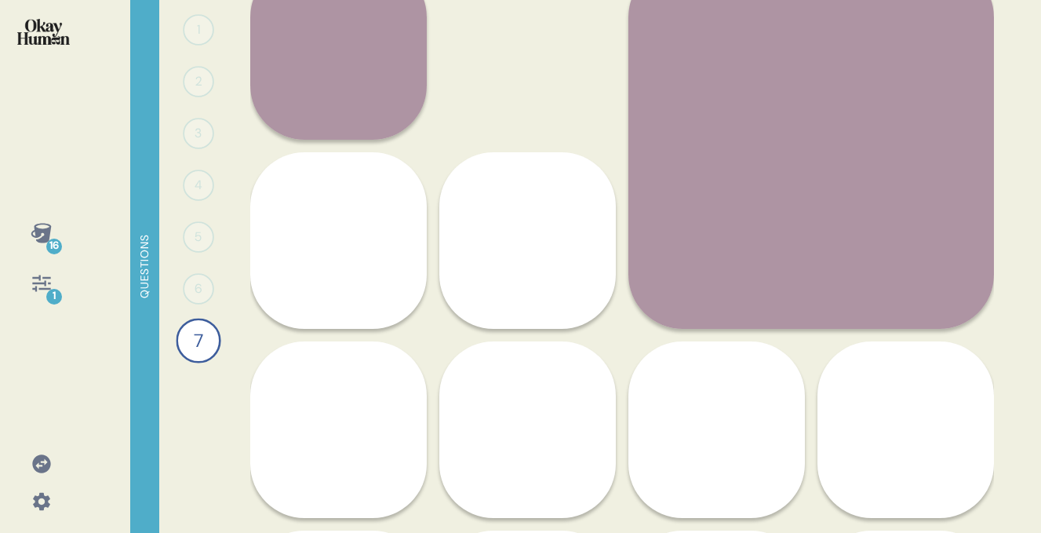
scroll to position [331, 0]
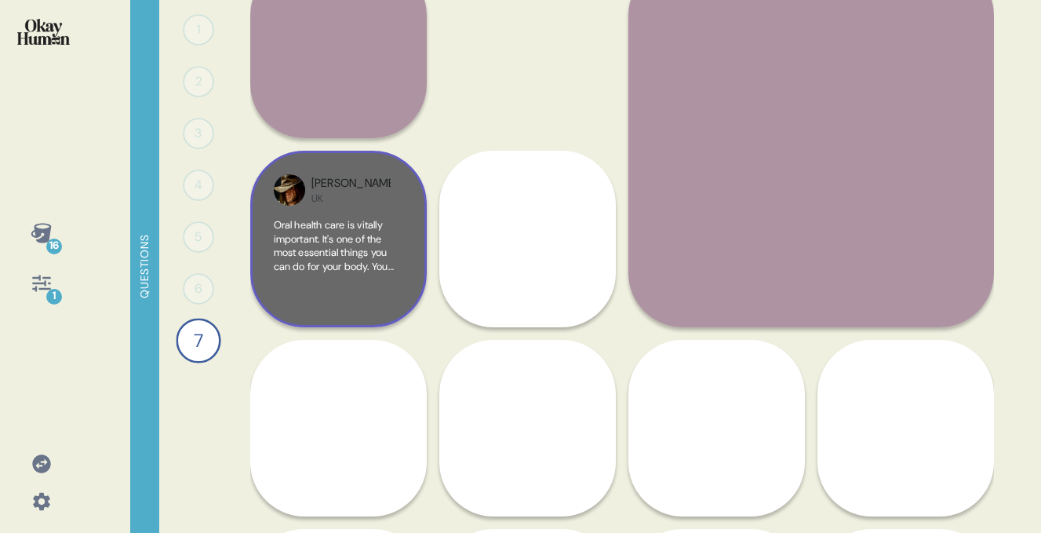
click at [365, 261] on span "Oral health care is vitally important. It's one of the most essential things yo…" at bounding box center [338, 348] width 129 height 261
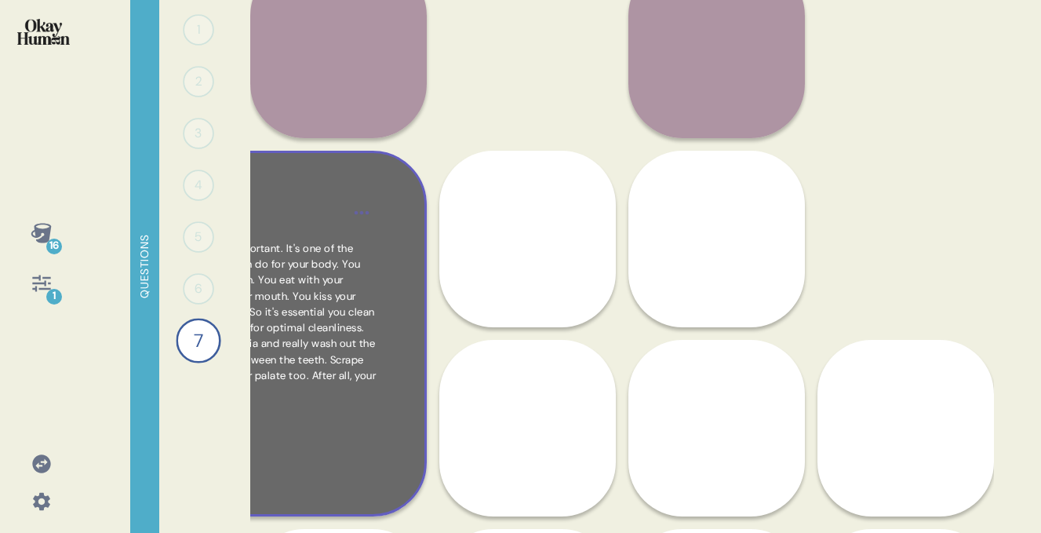
click at [365, 261] on span "Oral health care is vitally important. It's one of the most essential things yo…" at bounding box center [241, 320] width 269 height 156
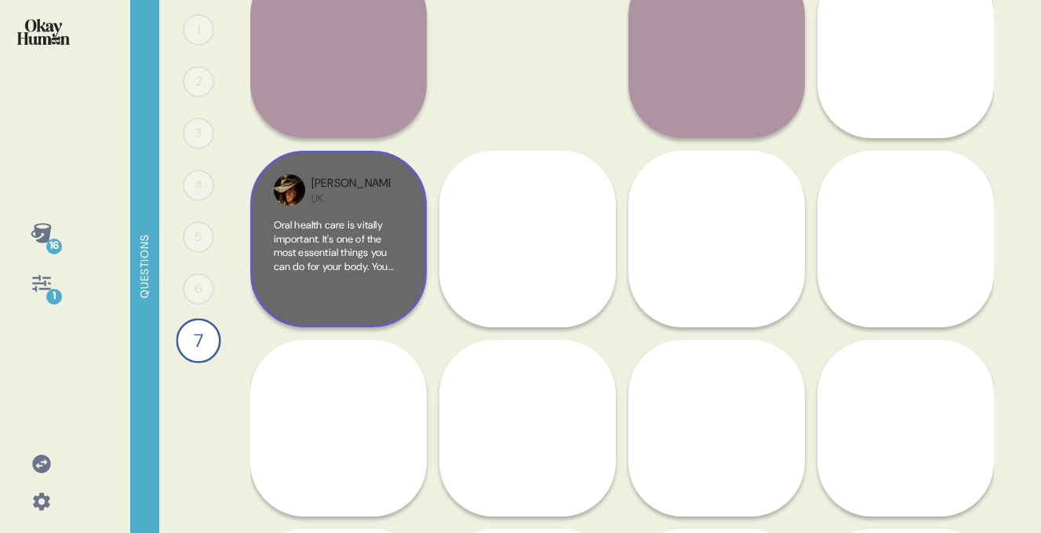
click at [365, 261] on span "Oral health care is vitally important. It's one of the most essential things yo…" at bounding box center [338, 348] width 129 height 261
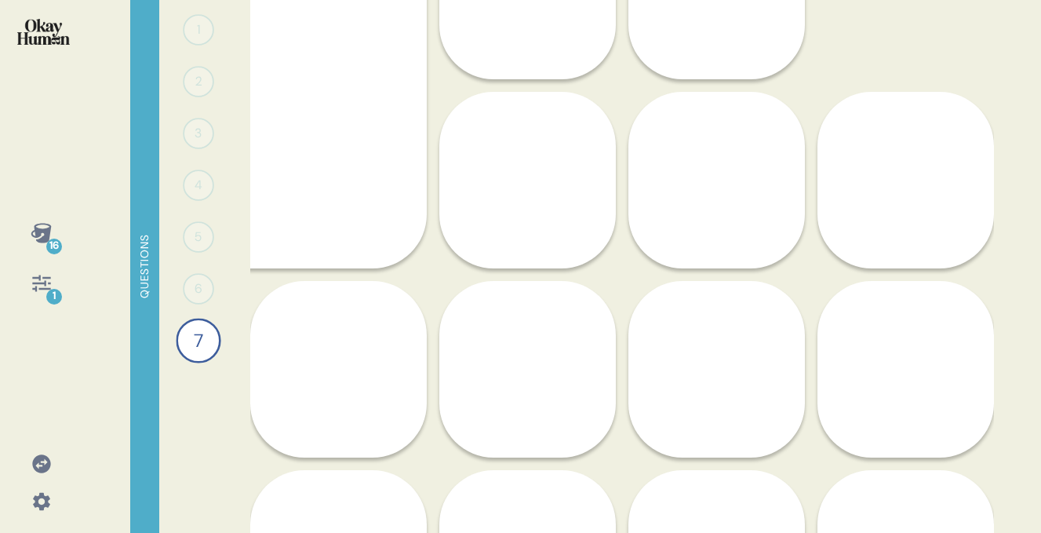
scroll to position [491, 0]
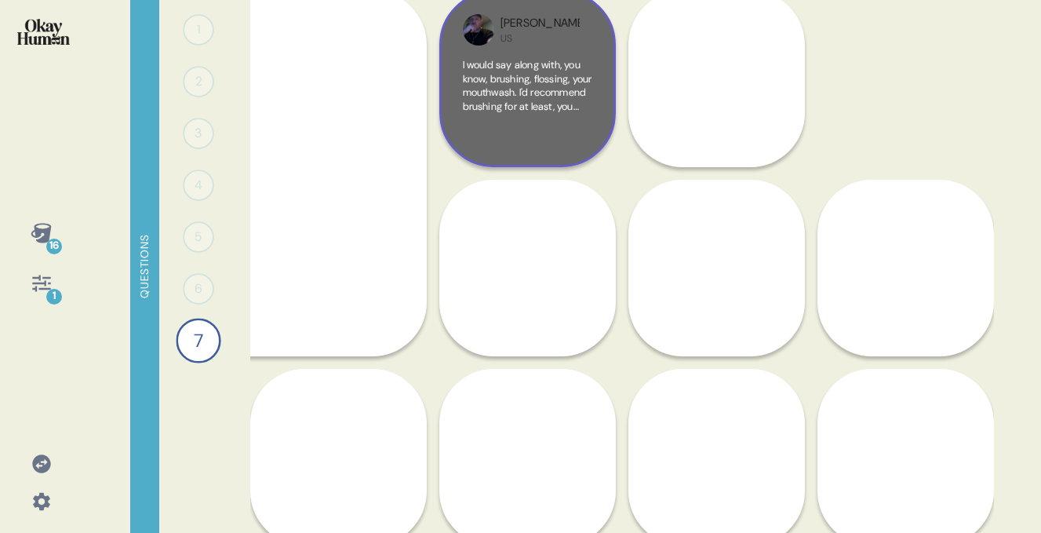
click at [574, 101] on span "I would say along with, you know, brushing, flossing, your mouthwash. I'd recom…" at bounding box center [527, 188] width 129 height 261
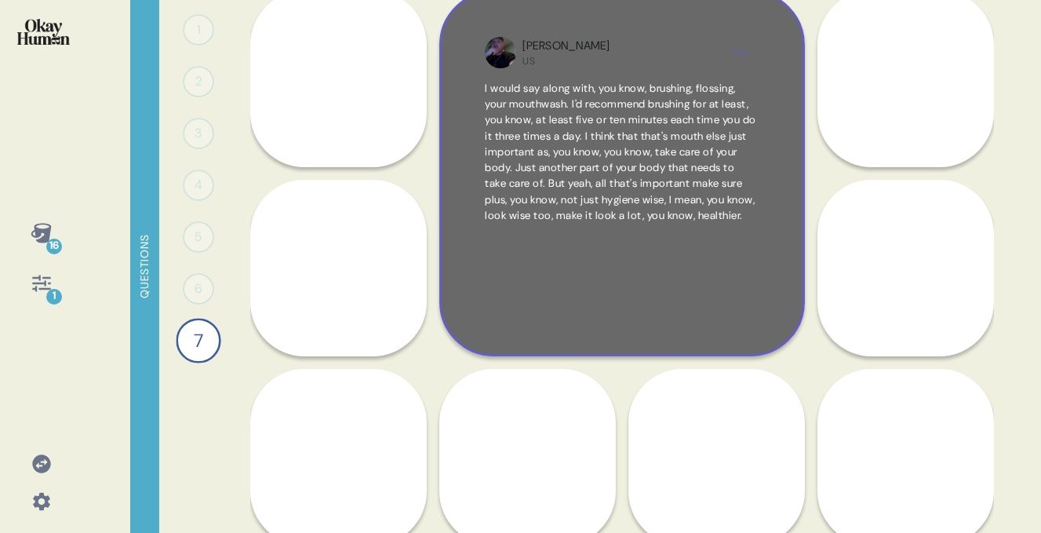
click at [655, 82] on span "I would say along with, you know, brushing, flossing, your mouthwash. I'd recom…" at bounding box center [621, 152] width 272 height 140
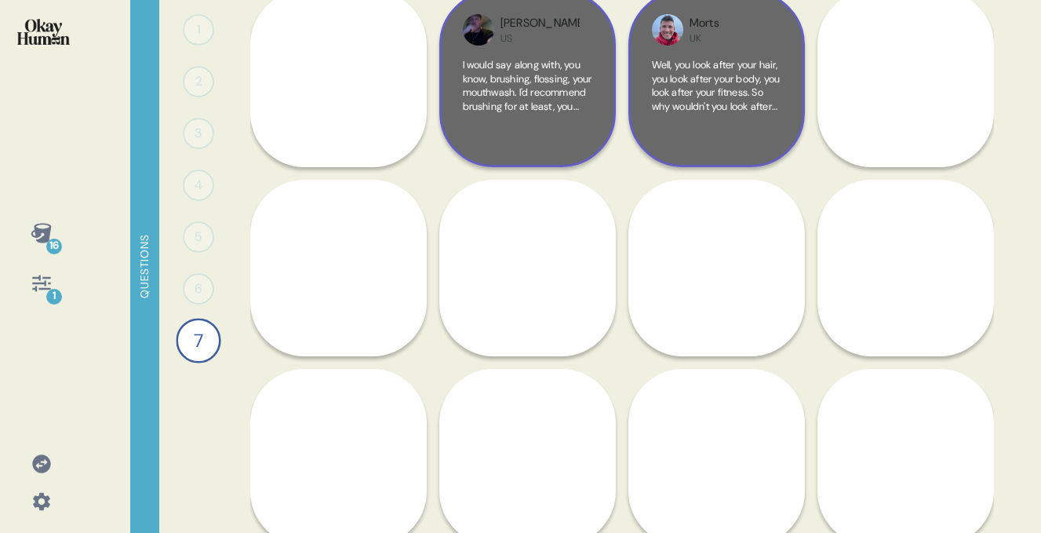
click at [746, 90] on span "Well, you look after your hair, you look after your body, you look after your f…" at bounding box center [716, 168] width 129 height 220
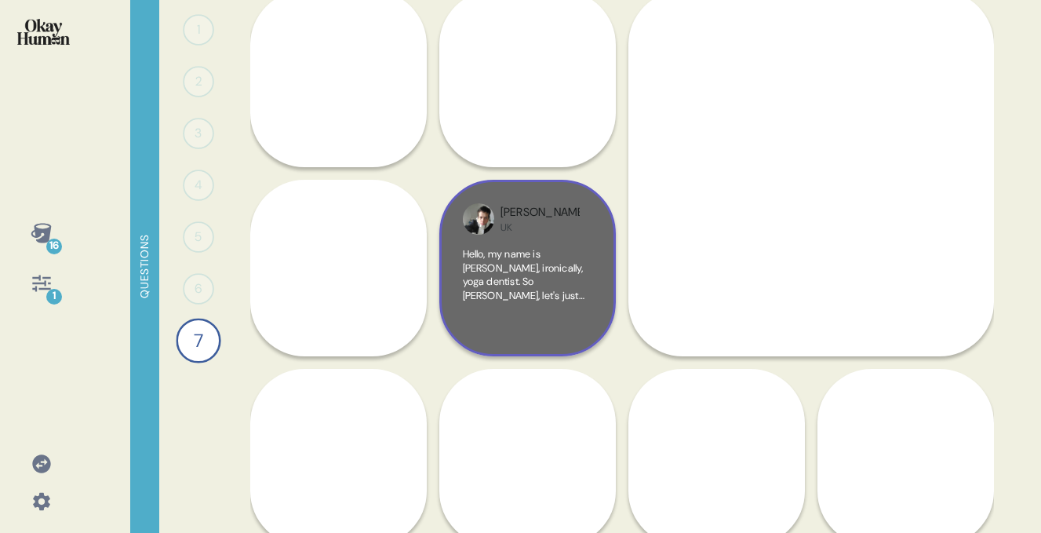
click at [560, 261] on span "Hello, my name is Dr. Smoles, ironically, yoga dentist. So sir, madam, let's ju…" at bounding box center [527, 357] width 128 height 220
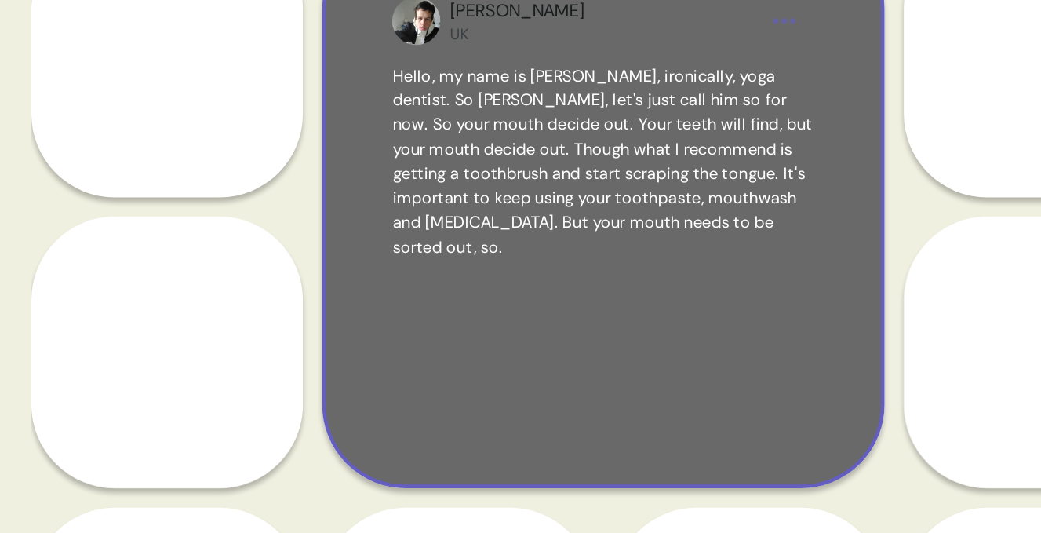
scroll to position [639, 0]
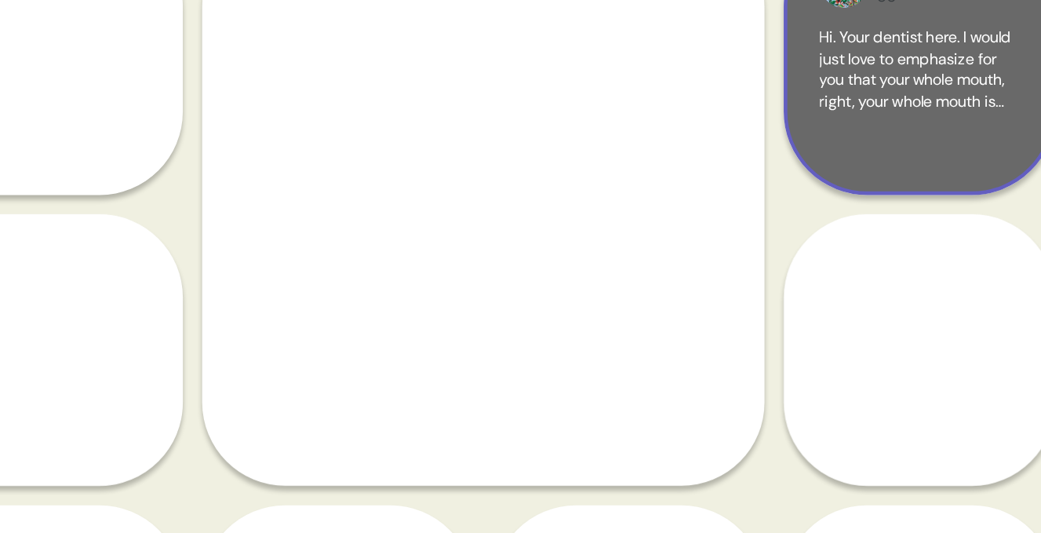
click at [901, 140] on span "Hi. Your dentist here. I would just love to emphasize for you that your whole m…" at bounding box center [904, 189] width 126 height 179
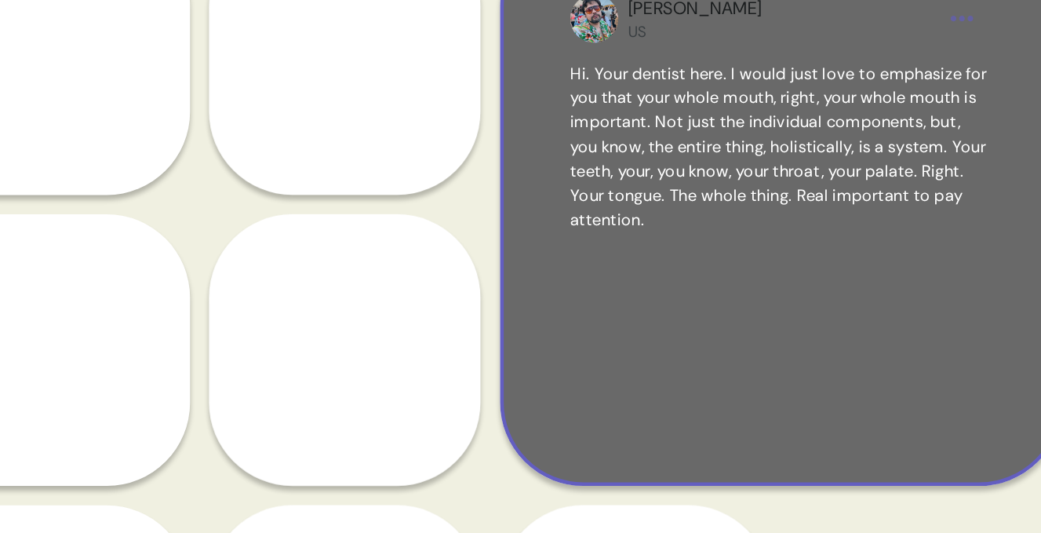
scroll to position [639, 189]
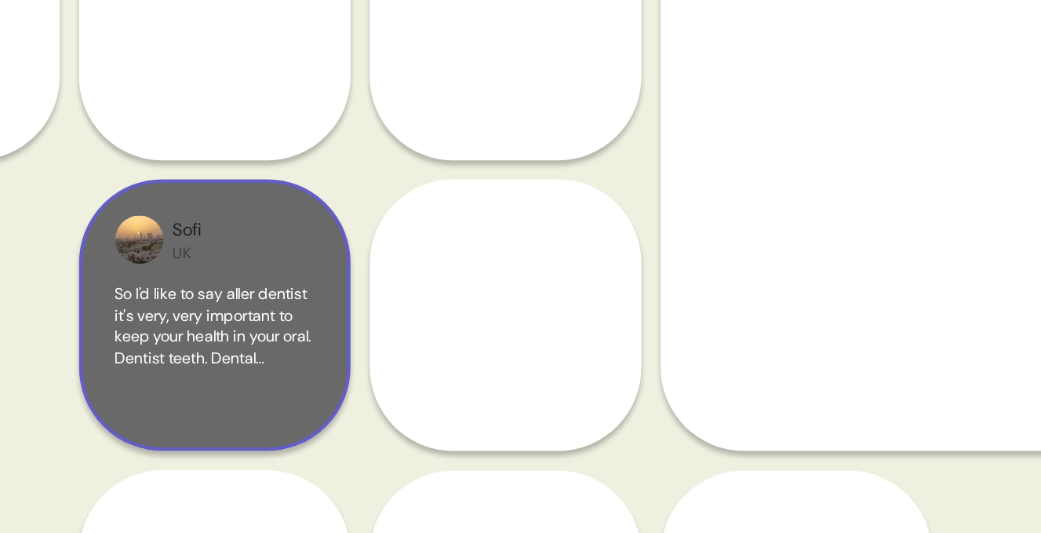
click at [464, 268] on span "So I'd like to say aller dentist it's very, very important to keep your health …" at bounding box center [447, 348] width 128 height 165
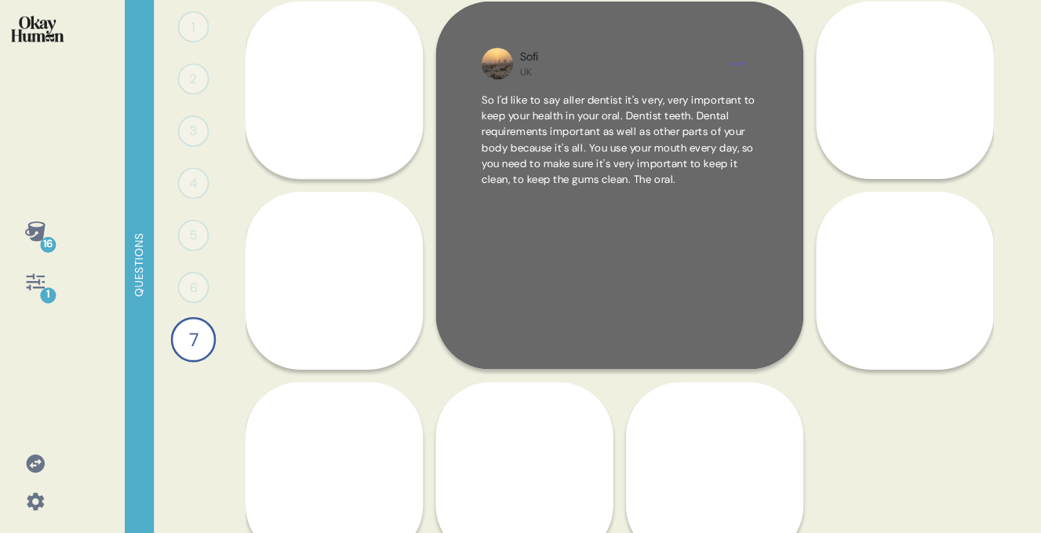
scroll to position [0, 0]
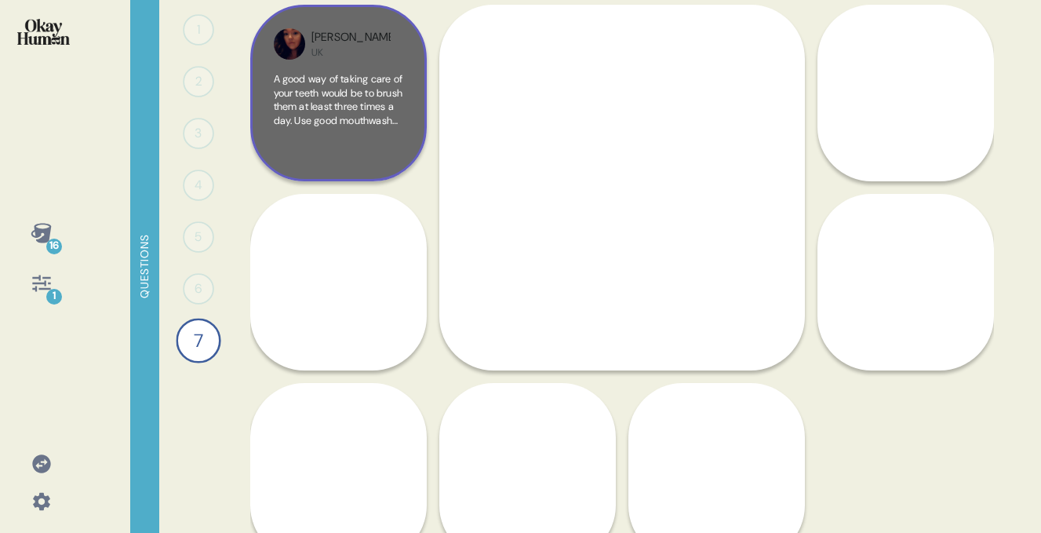
click at [289, 92] on span "A good way of taking care of your teeth would be to brush them at least three t…" at bounding box center [338, 161] width 129 height 179
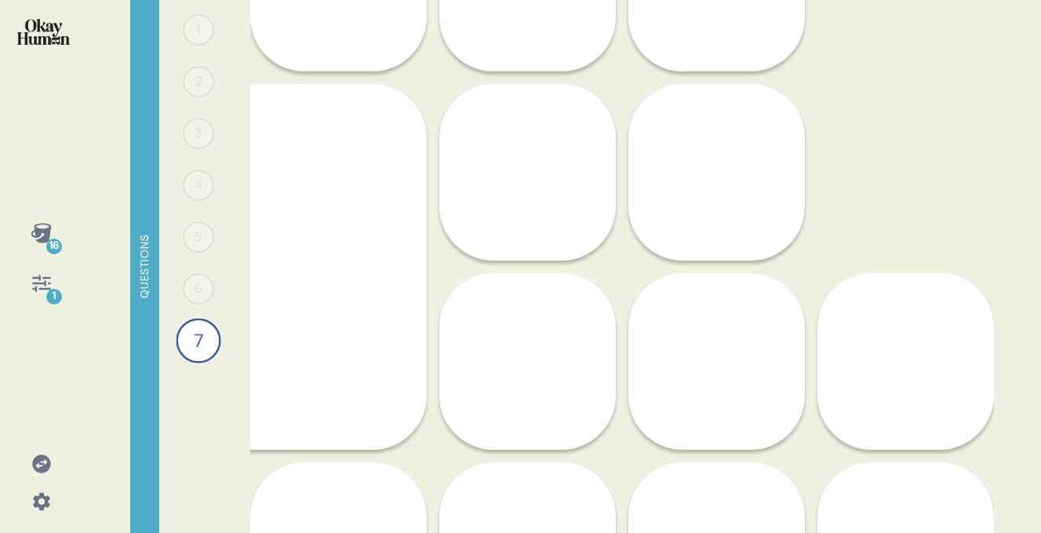
scroll to position [767, 0]
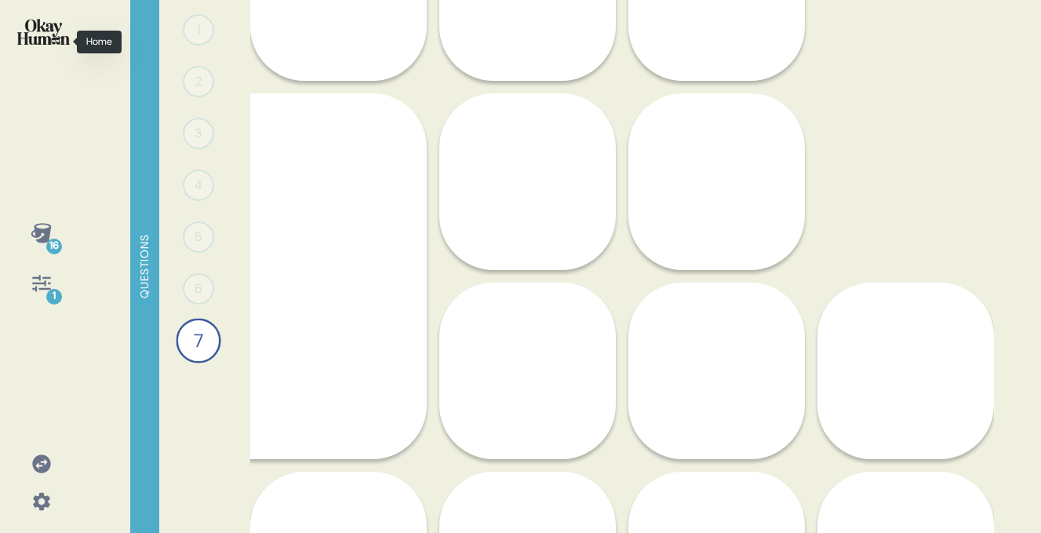
click at [44, 39] on img at bounding box center [43, 32] width 53 height 26
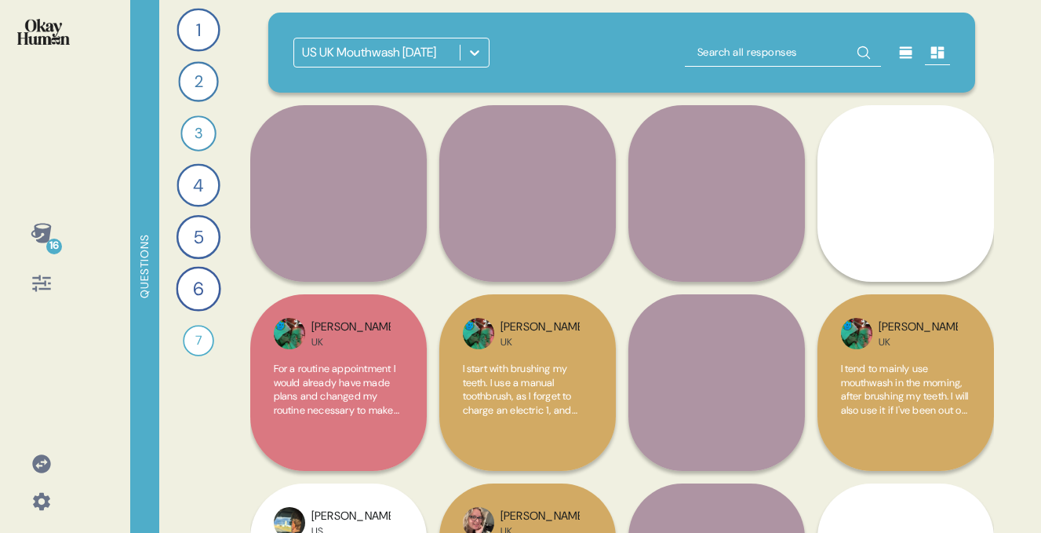
click at [355, 56] on div "US UK Mouthwash July 2025" at bounding box center [369, 52] width 134 height 19
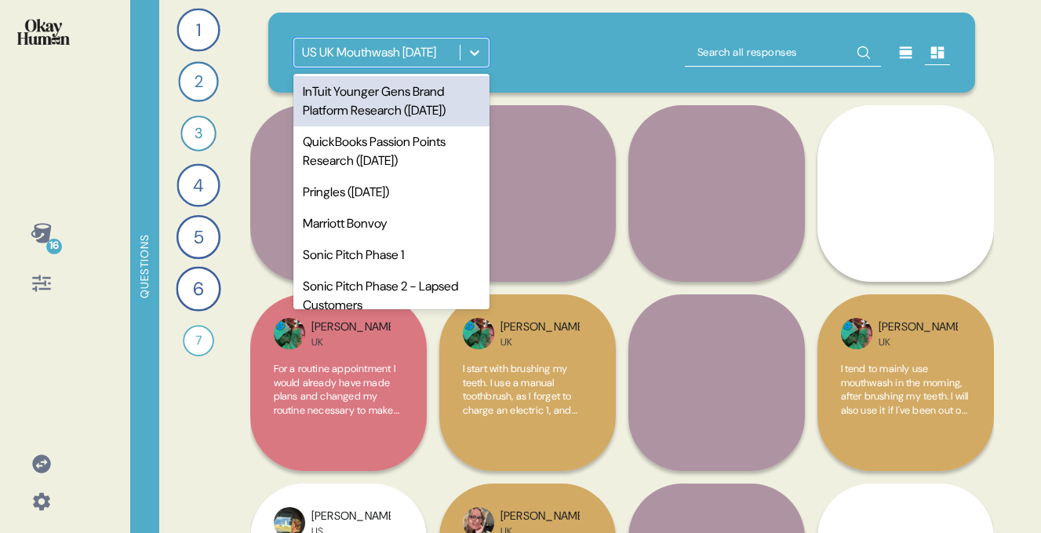
scroll to position [64, 0]
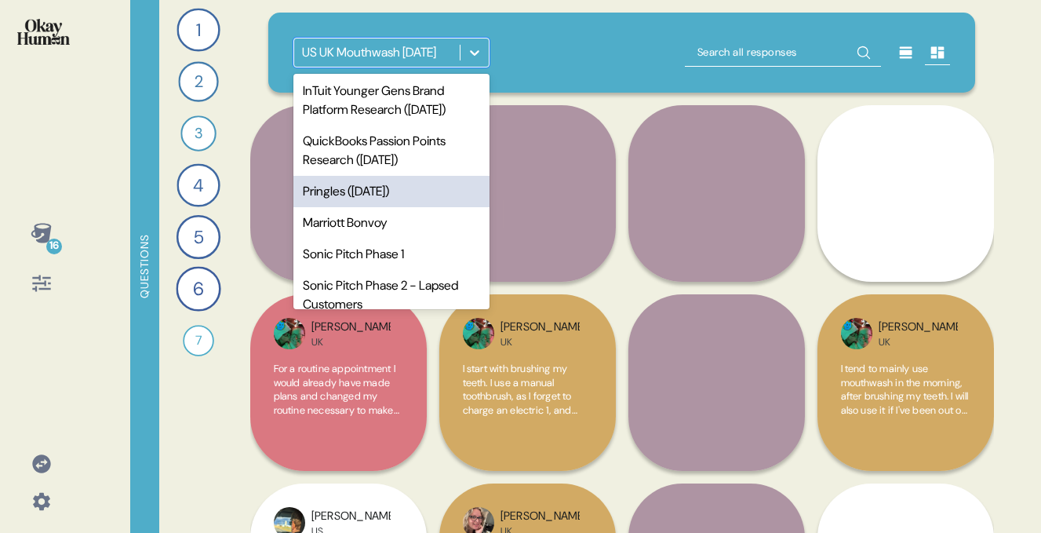
click at [348, 207] on div "Pringles (April 2024)" at bounding box center [392, 191] width 196 height 31
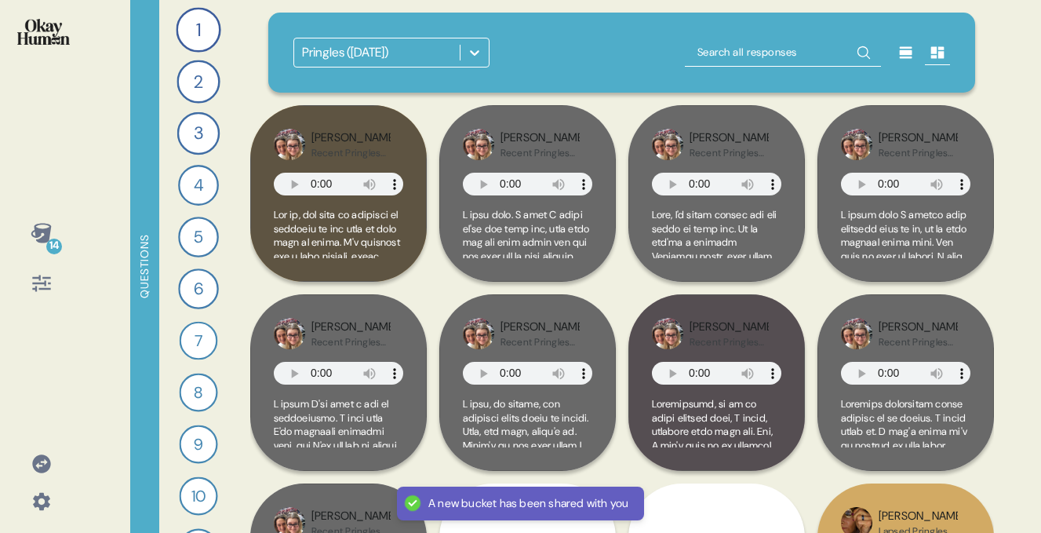
click at [39, 235] on icon at bounding box center [41, 233] width 20 height 20
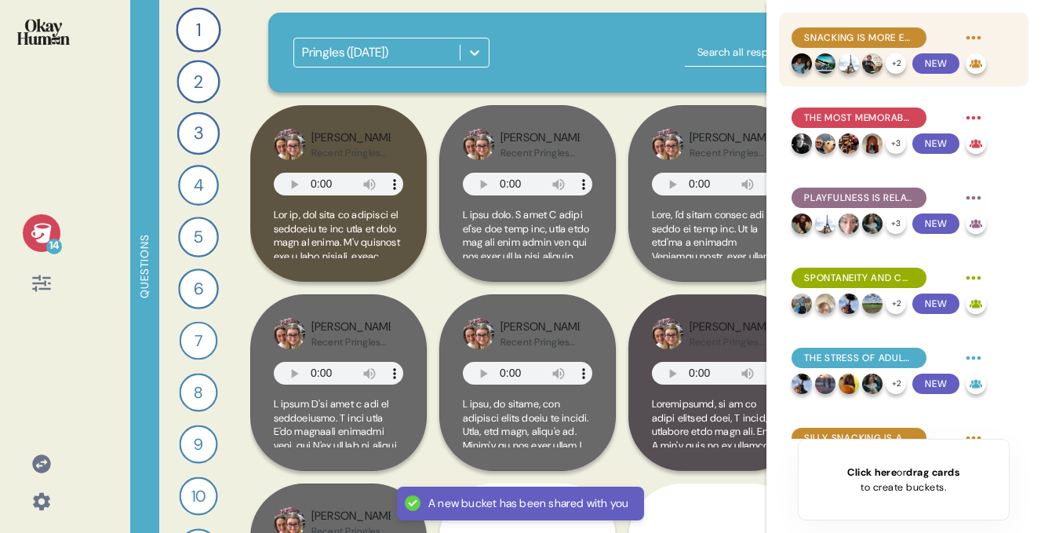
click at [842, 35] on span "Snacking is more emotionally driven than meals - a way to bring joy, deal with …" at bounding box center [859, 38] width 110 height 14
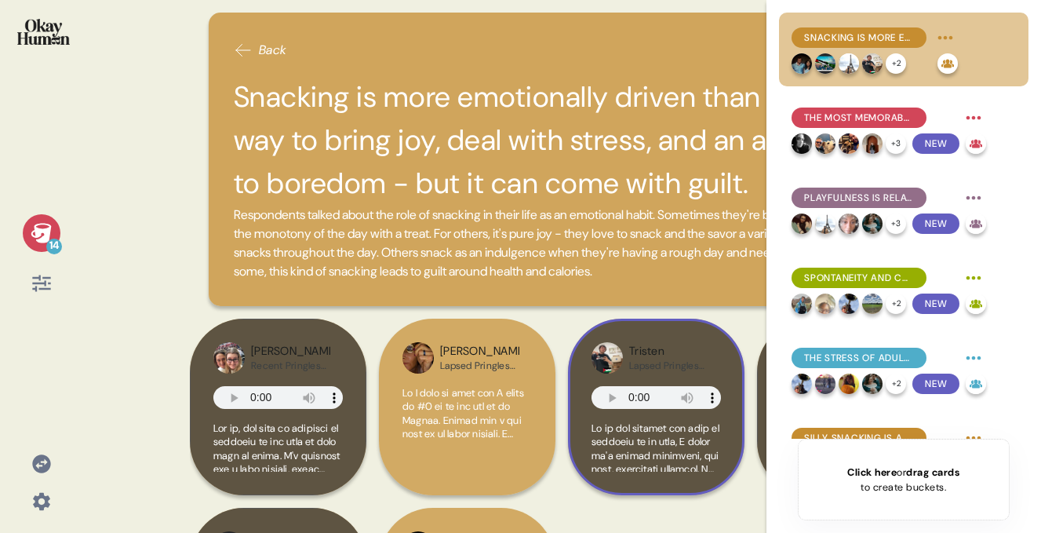
click at [611, 364] on img at bounding box center [607, 357] width 31 height 31
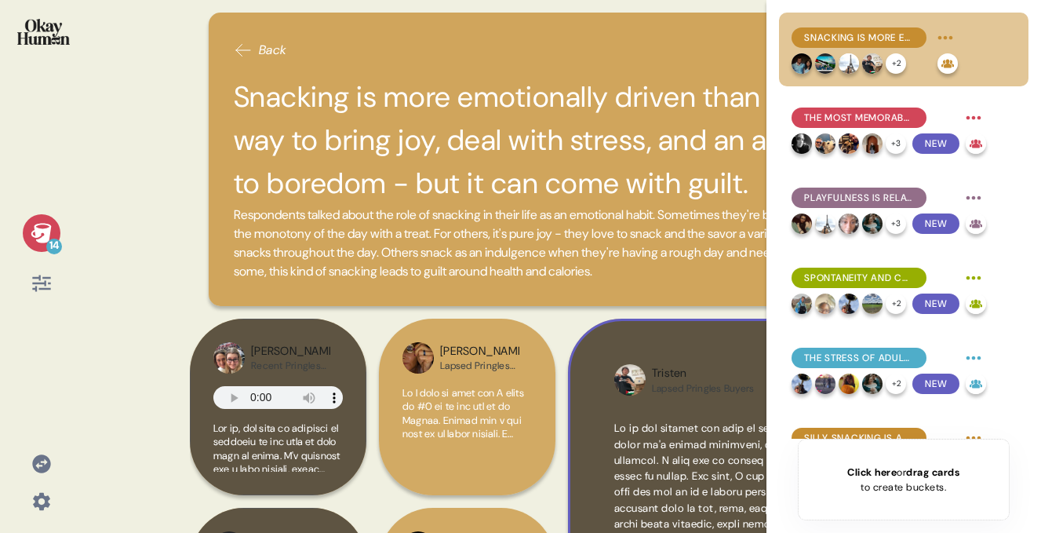
click at [687, 355] on div "Tristen Lapsed Pringles Buyers" at bounding box center [751, 502] width 366 height 366
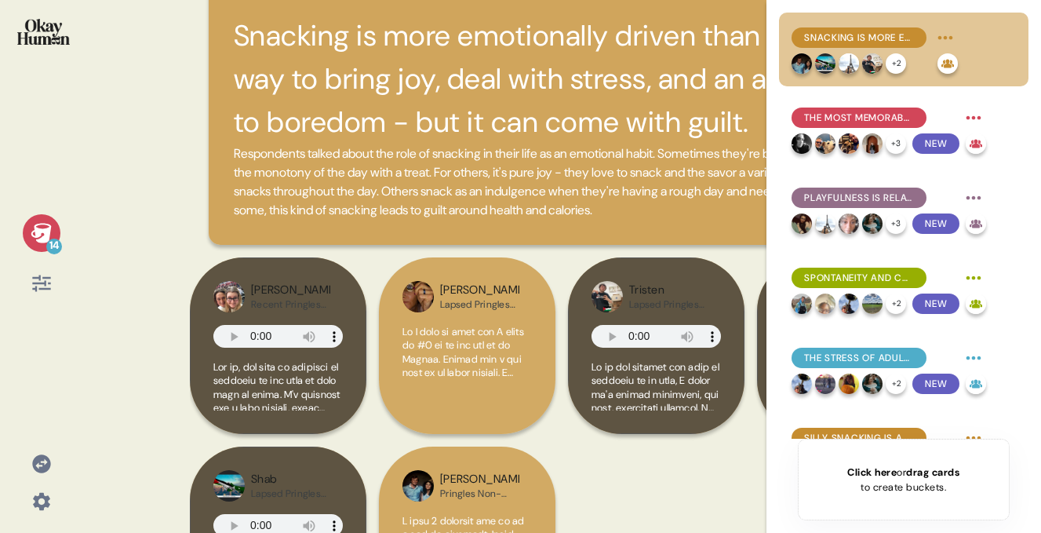
scroll to position [100, 0]
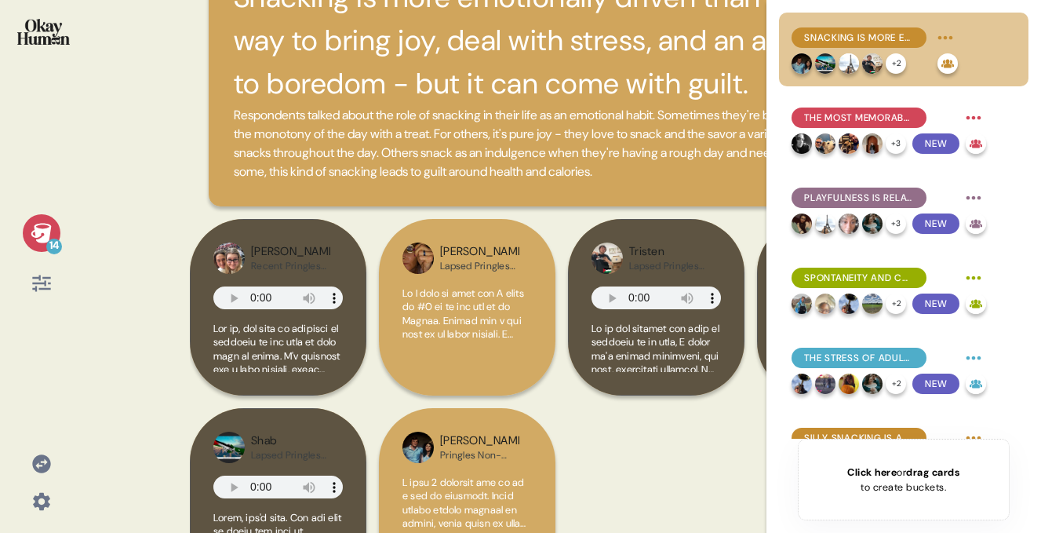
click at [494, 210] on div "Back Snacking is more emotionally driven than meals - a way to bring joy, deal …" at bounding box center [562, 266] width 744 height 533
click at [46, 230] on icon at bounding box center [41, 233] width 20 height 20
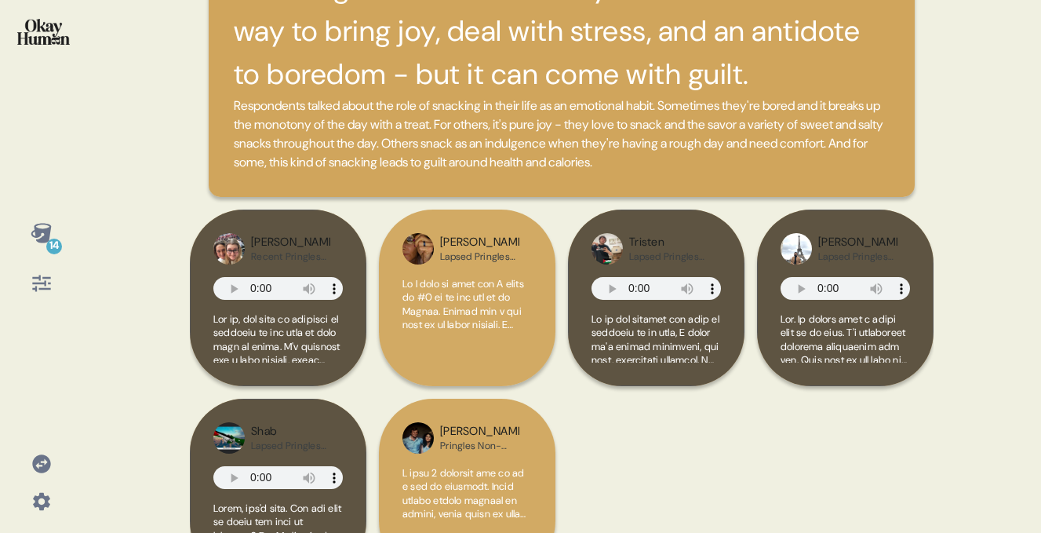
scroll to position [163, 0]
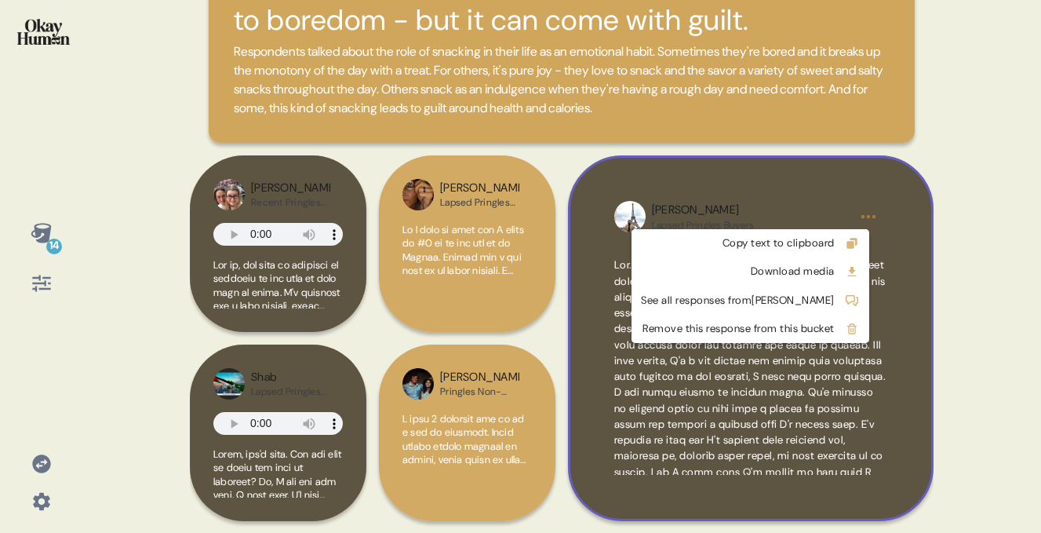
click at [864, 217] on html "14 Back Snacking is more emotionally driven than meals - a way to bring joy, de…" at bounding box center [520, 266] width 1041 height 533
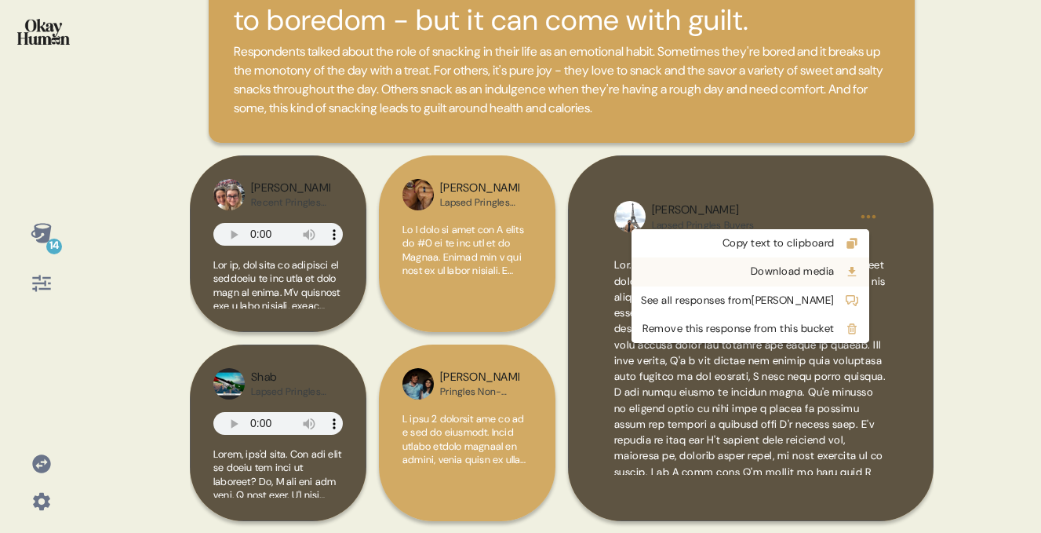
click at [797, 274] on div "Download media" at bounding box center [738, 272] width 194 height 16
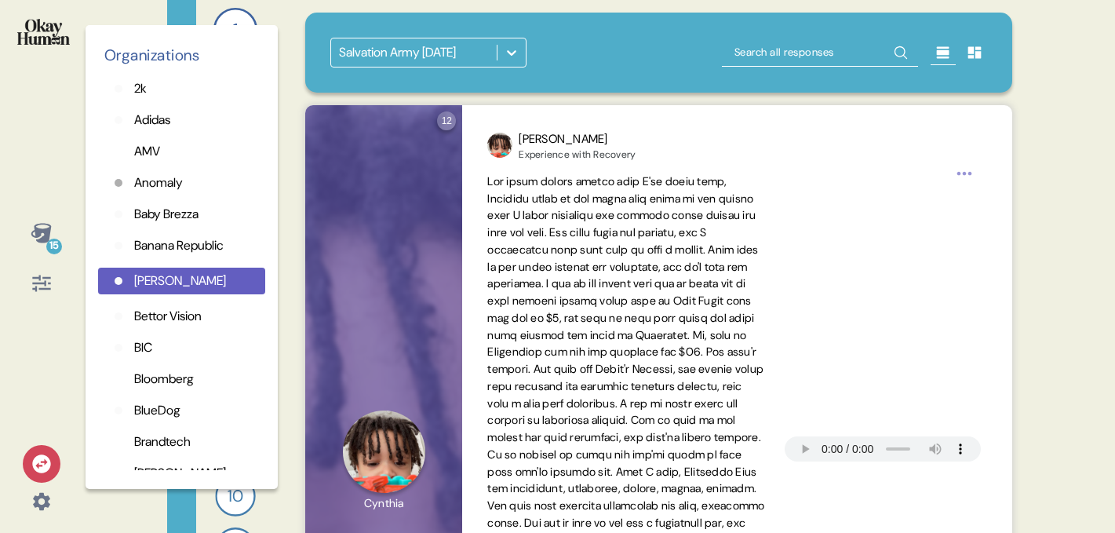
scroll to position [1422, 0]
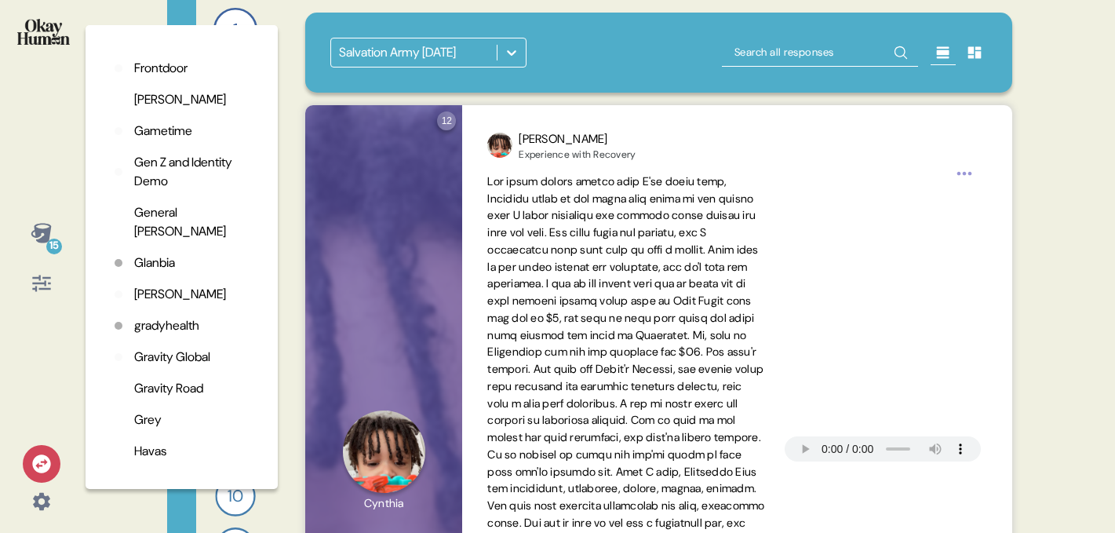
click at [280, 122] on div "Questions 1 Talk to me about your experience as a thrift store shopper and/or p…" at bounding box center [599, 266] width 864 height 533
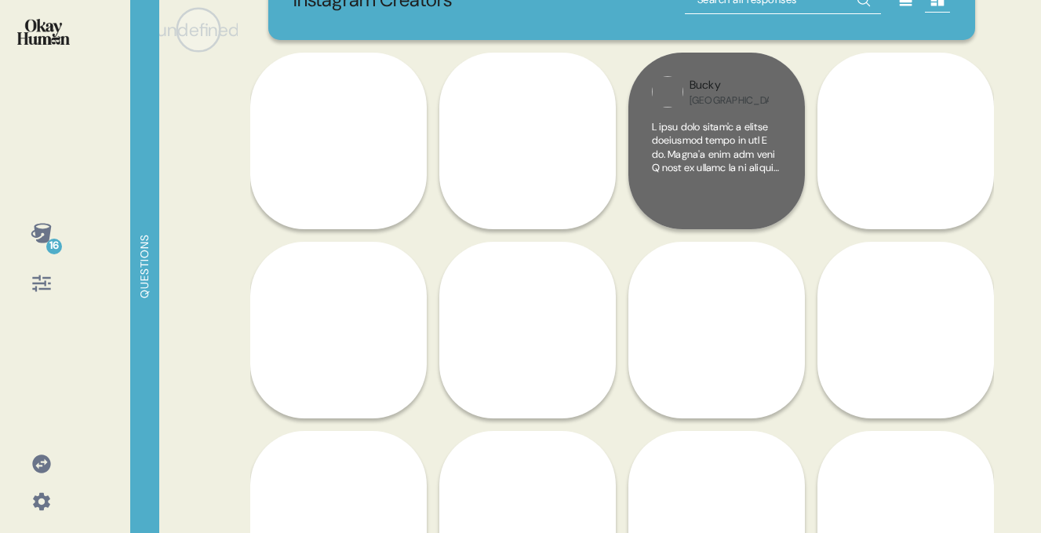
scroll to position [67, 0]
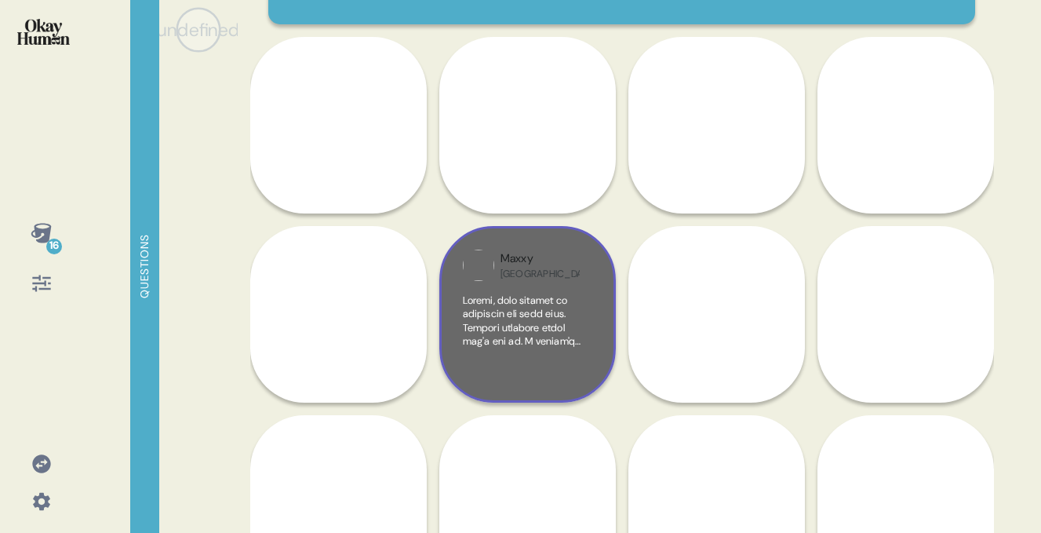
click at [596, 265] on div "Maxxy [GEOGRAPHIC_DATA]" at bounding box center [527, 314] width 177 height 177
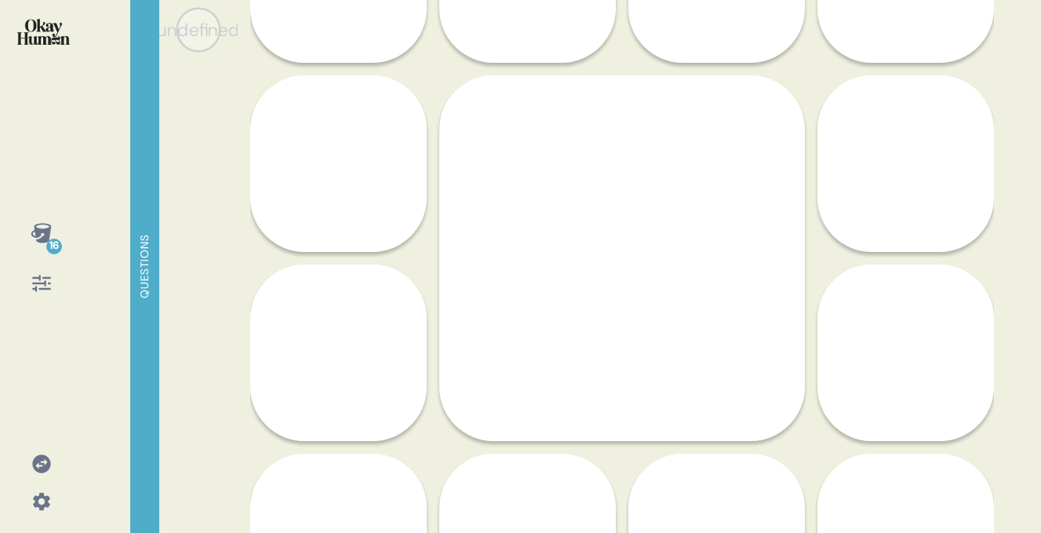
scroll to position [65, 0]
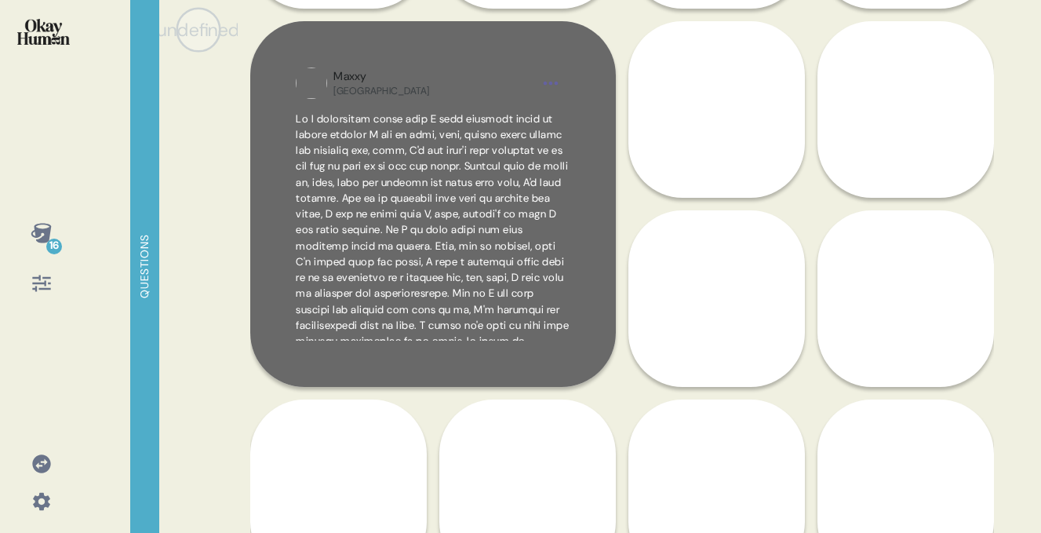
scroll to position [365, 0]
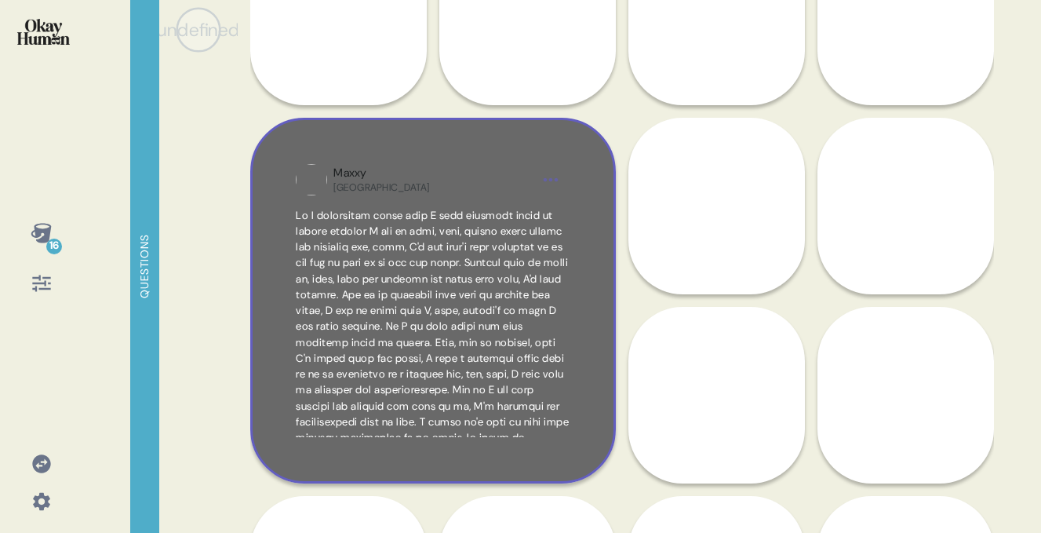
click at [553, 170] on html "16 Questions undefined 0 Responses Responses Instagram Creators [PERSON_NAME] […" at bounding box center [520, 266] width 1041 height 533
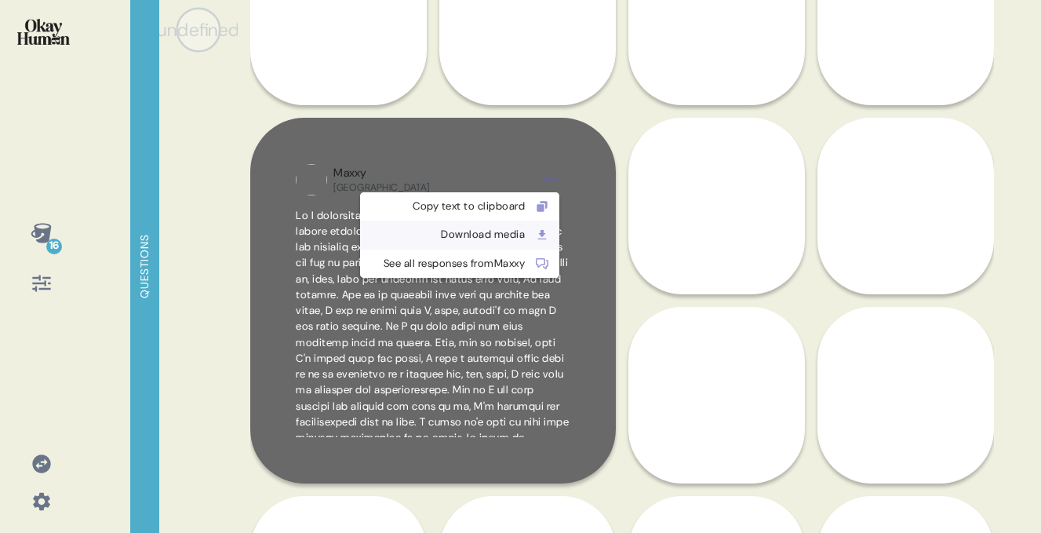
click at [478, 232] on div "Download media" at bounding box center [447, 235] width 155 height 16
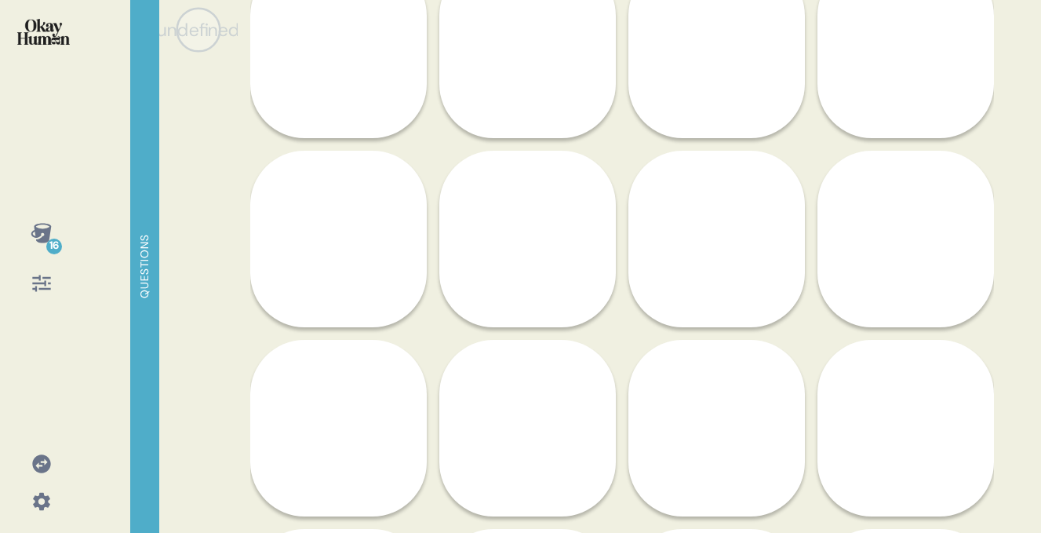
scroll to position [334, 0]
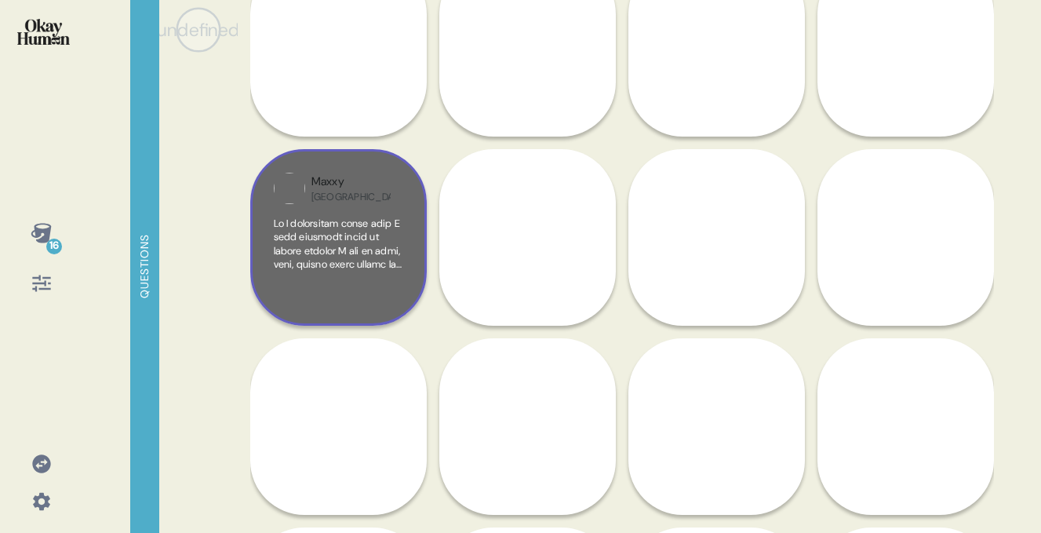
click at [381, 290] on div at bounding box center [338, 260] width 129 height 86
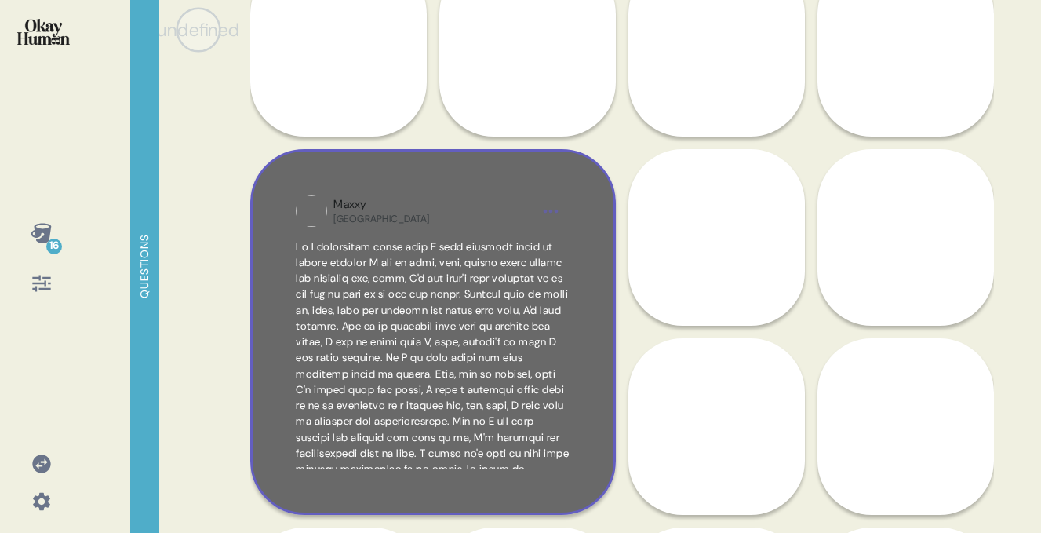
scroll to position [401, 0]
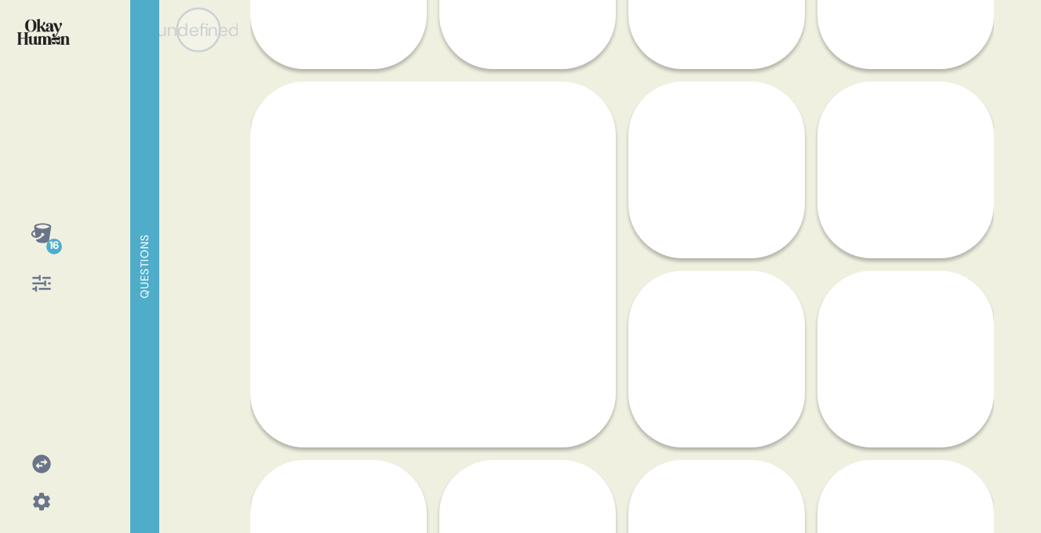
click at [486, 210] on span at bounding box center [432, 410] width 273 height 474
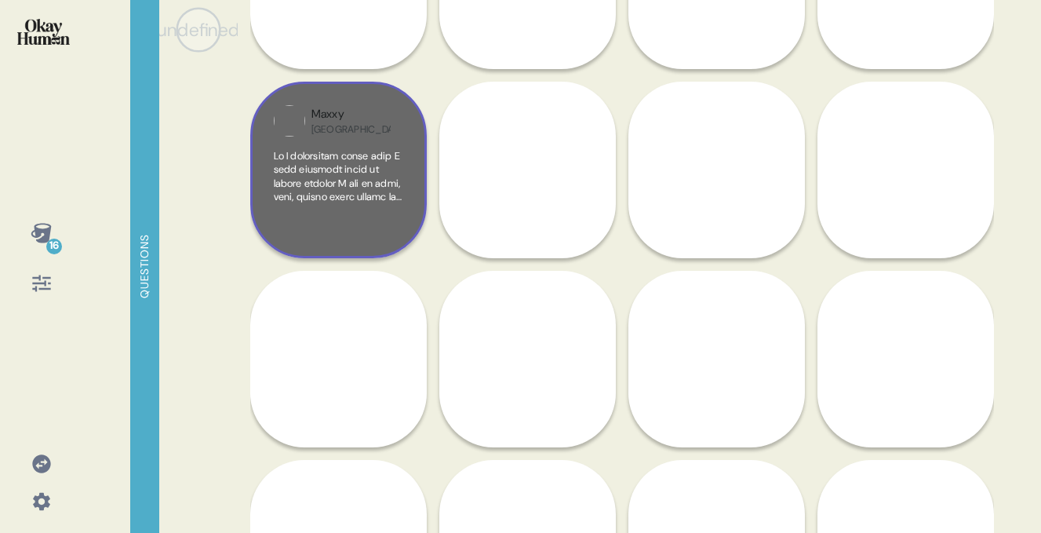
click at [358, 208] on div at bounding box center [338, 192] width 129 height 86
